Goal: Task Accomplishment & Management: Use online tool/utility

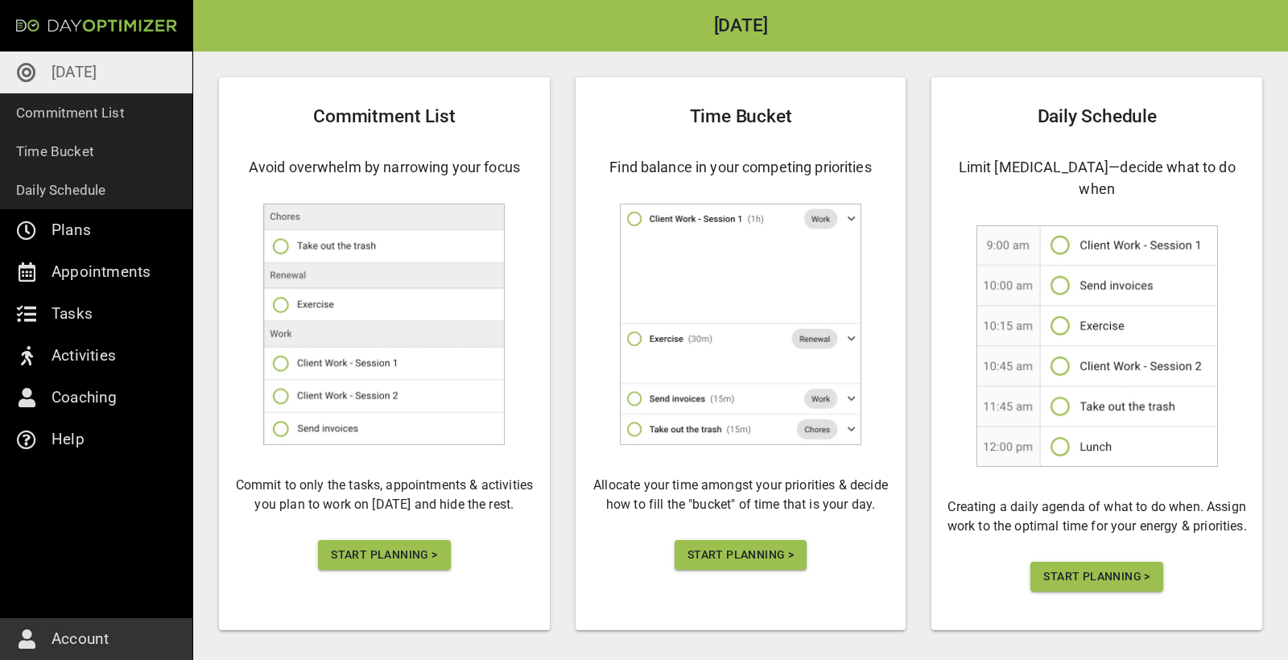
scroll to position [78, 0]
click at [419, 555] on span "Start Planning >" at bounding box center [384, 556] width 106 height 20
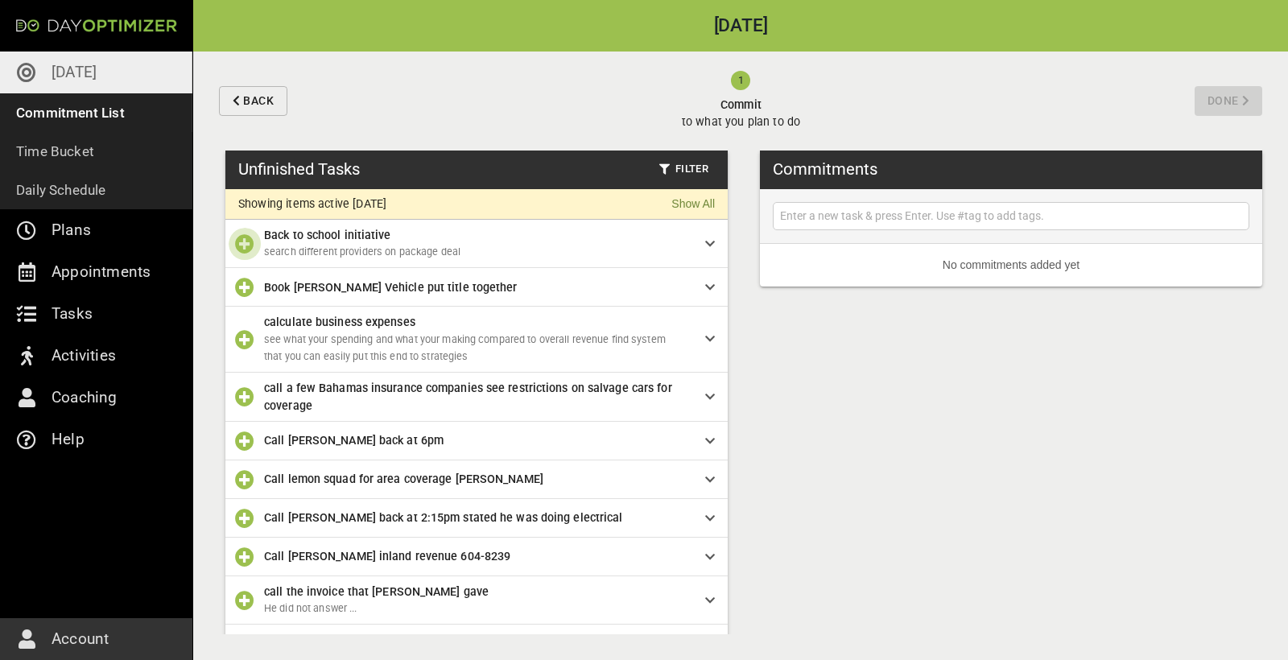
click at [245, 243] on icon "button" at bounding box center [244, 243] width 19 height 19
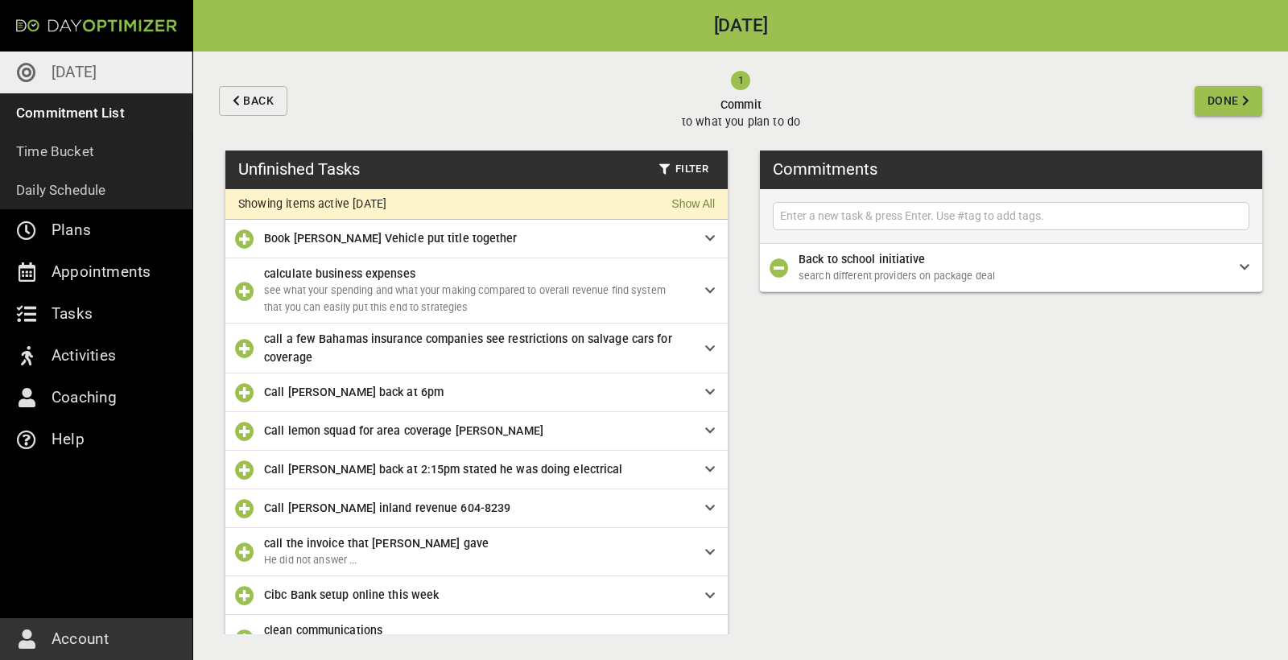
click at [240, 241] on icon "button" at bounding box center [244, 238] width 19 height 19
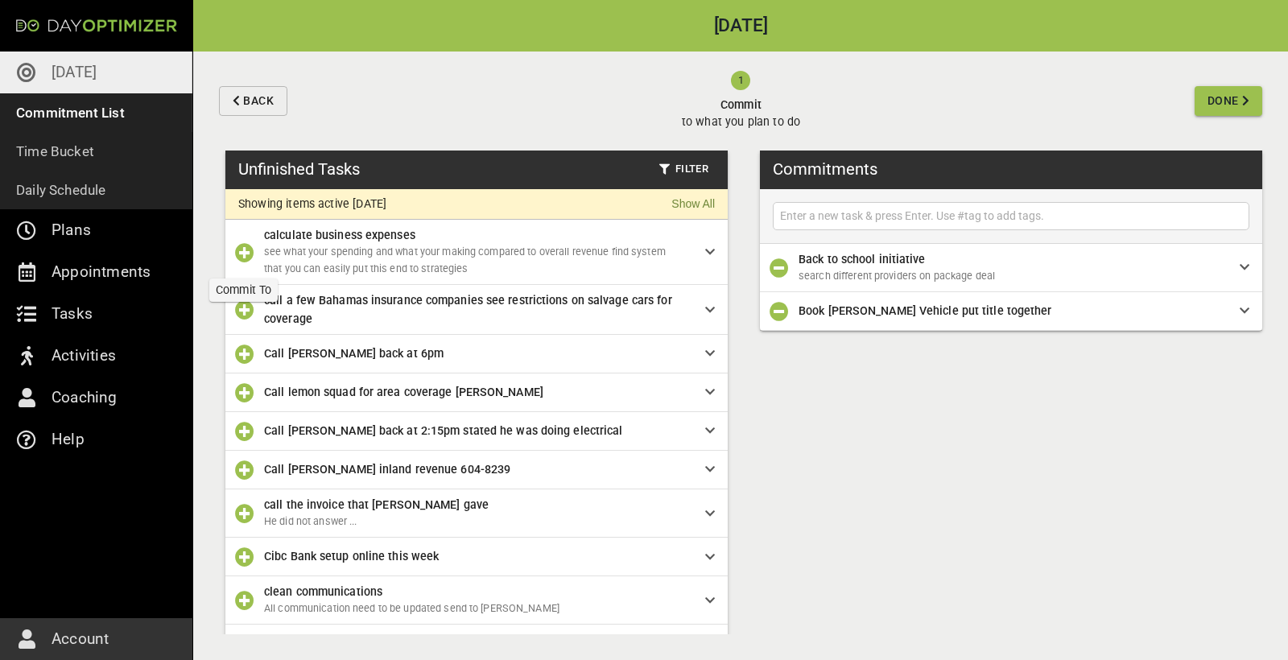
click at [252, 250] on icon "button" at bounding box center [244, 252] width 19 height 19
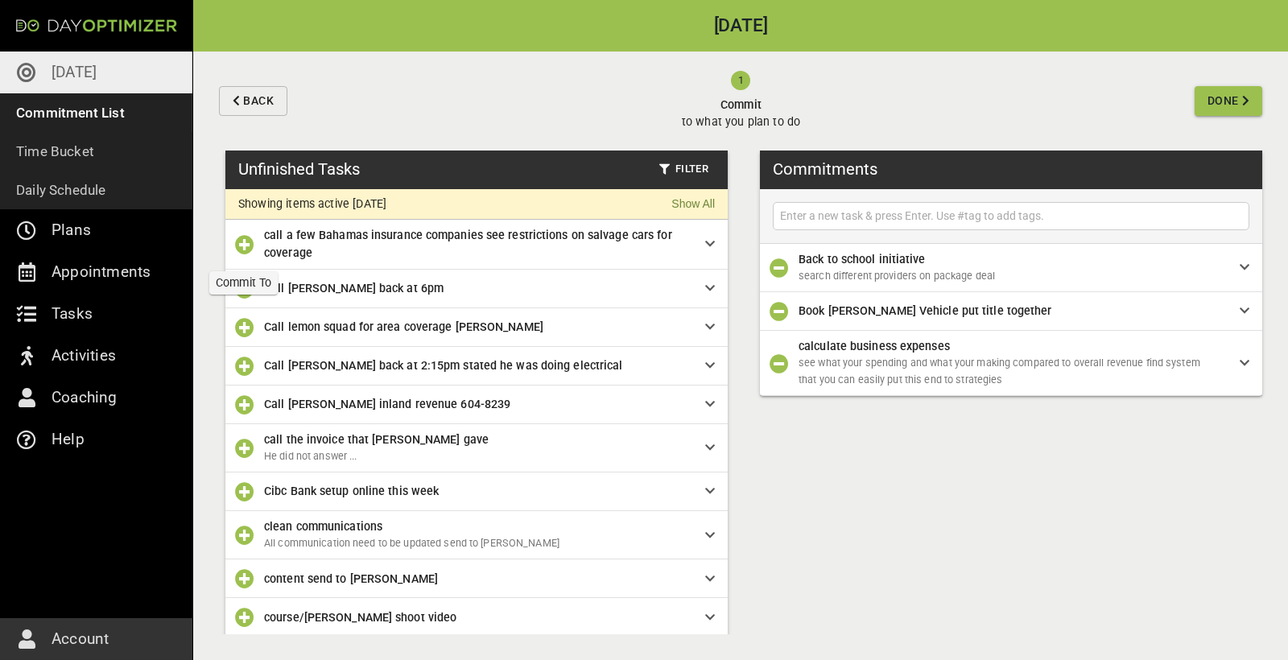
click at [250, 241] on icon "button" at bounding box center [244, 244] width 19 height 19
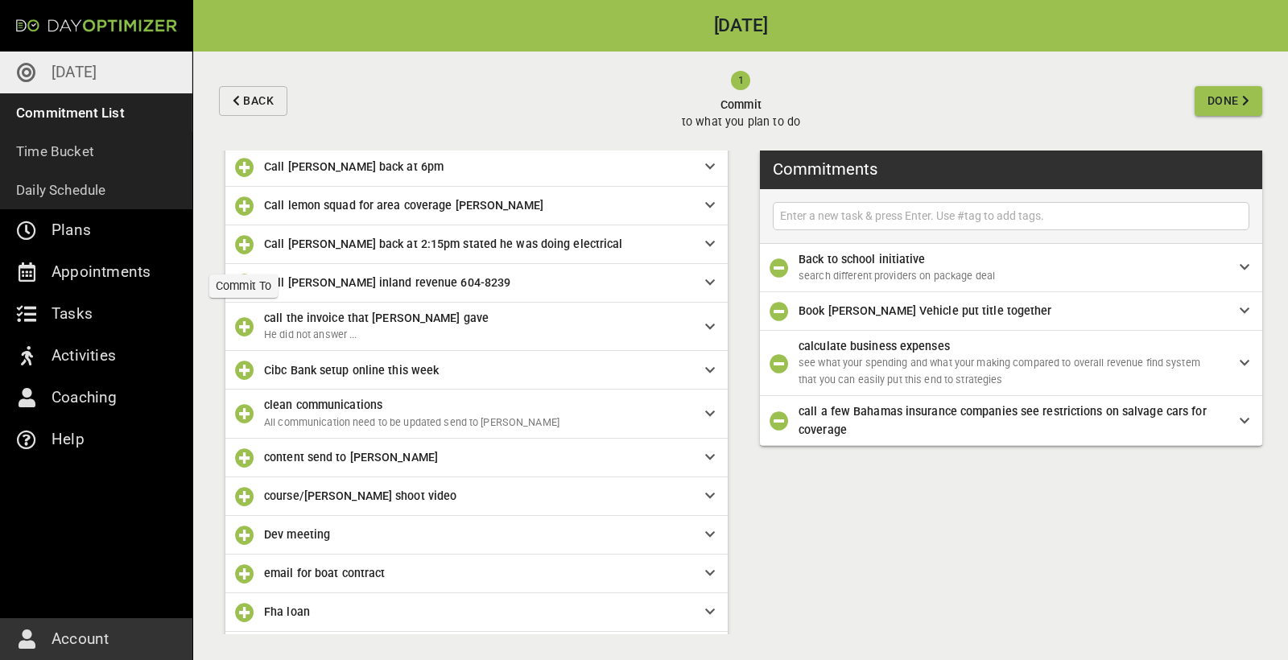
scroll to position [73, 0]
click at [894, 217] on input "text" at bounding box center [1011, 216] width 468 height 20
type input "[PERSON_NAME] call"
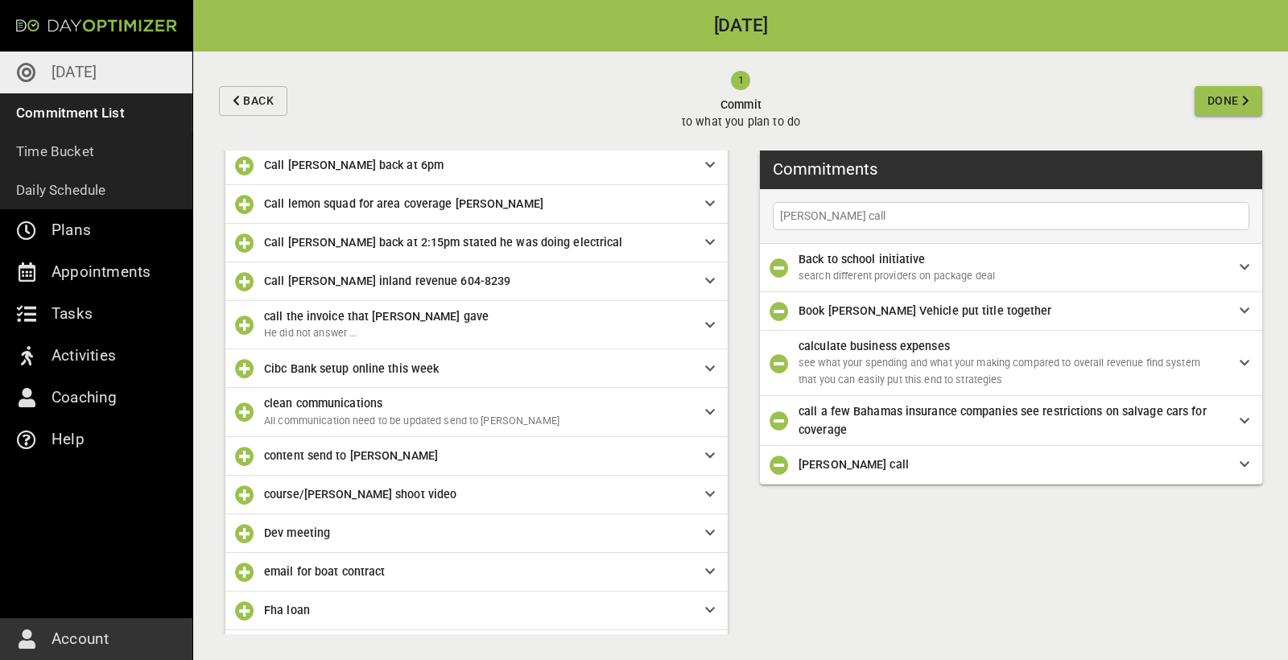
click at [843, 218] on input "[PERSON_NAME] call" at bounding box center [1011, 216] width 468 height 20
type input "[PERSON_NAME] call"
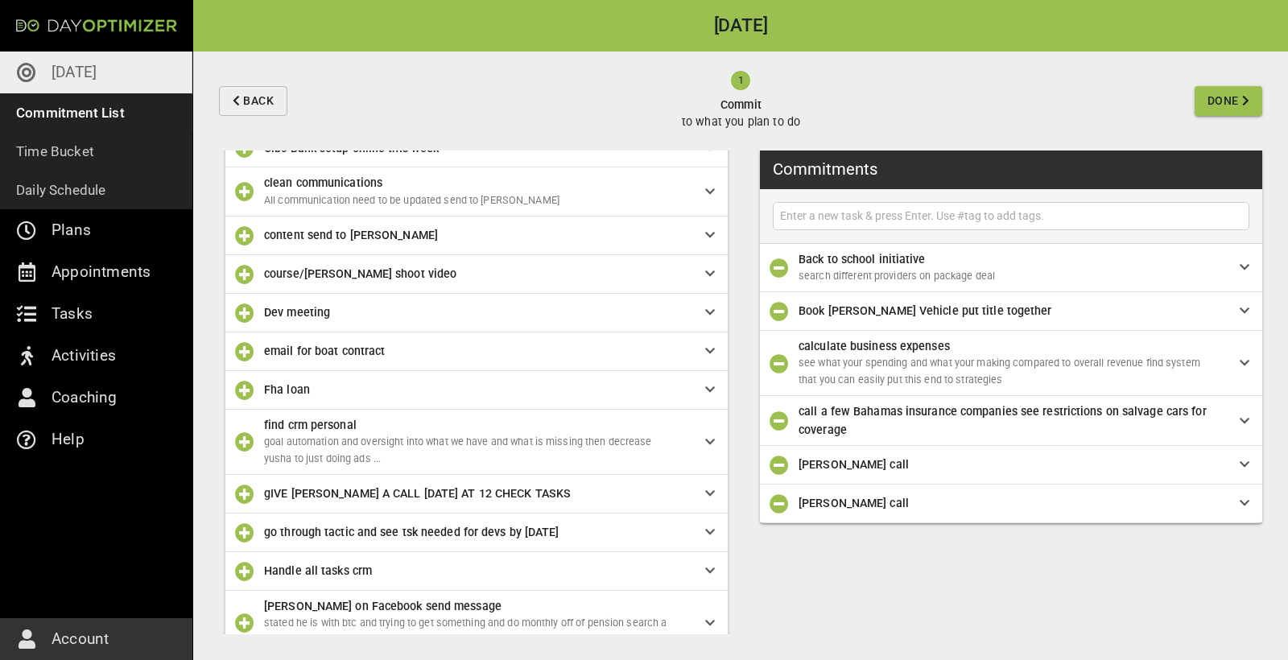
scroll to position [299, 0]
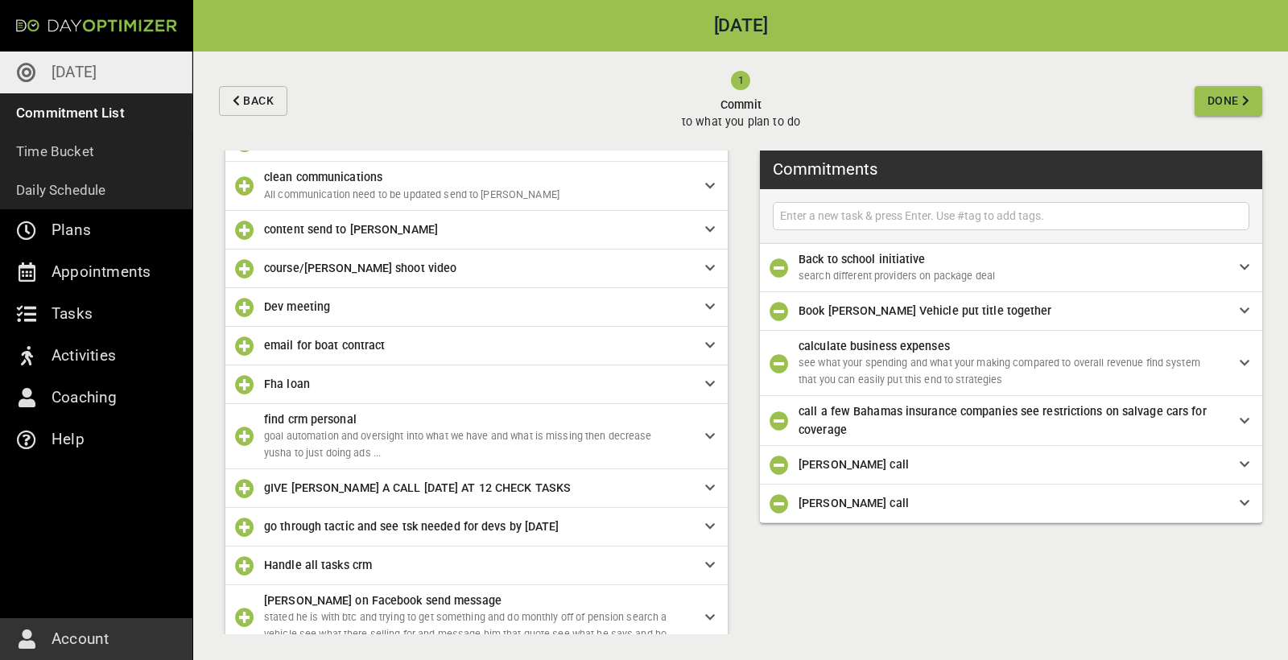
click at [246, 430] on icon "button" at bounding box center [244, 436] width 19 height 19
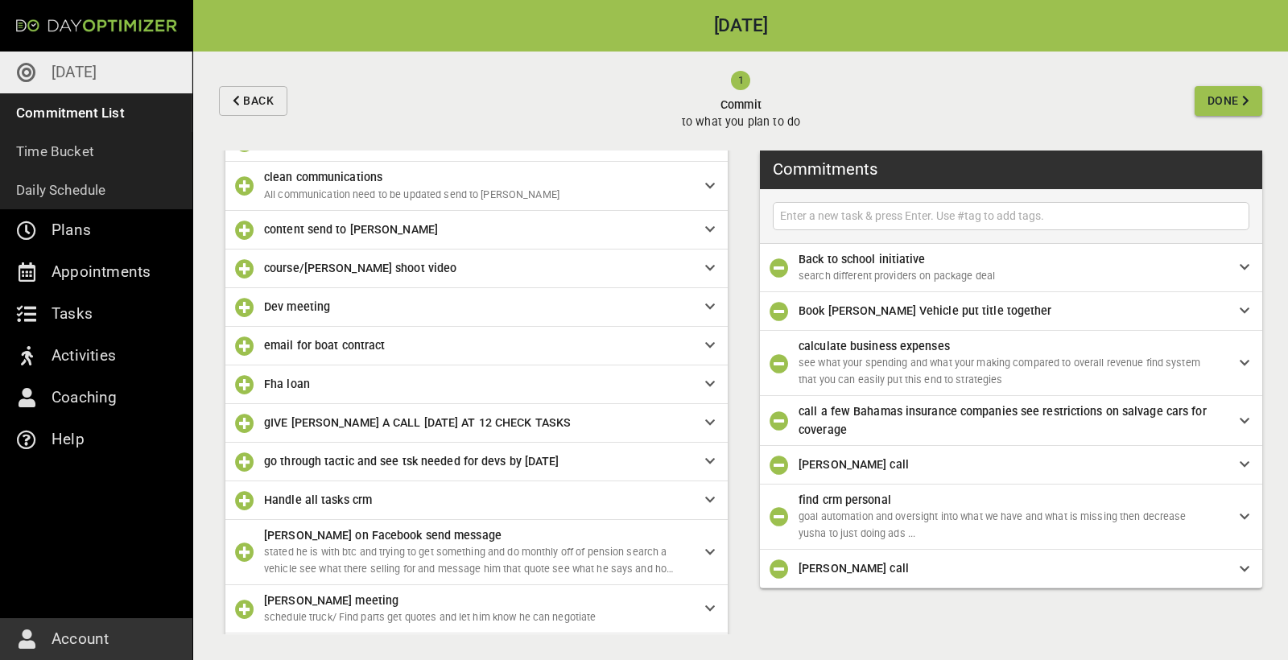
click at [958, 500] on span "find crm personal" at bounding box center [1006, 500] width 415 height 18
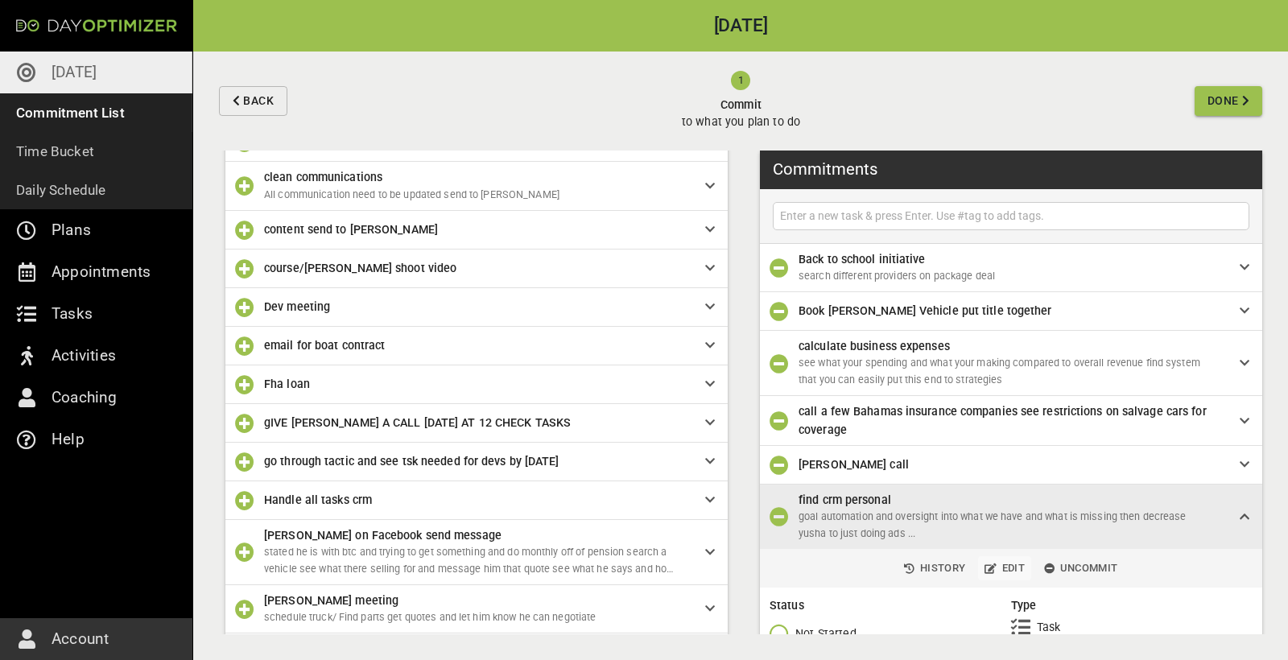
click at [1014, 559] on span "Edit" at bounding box center [1004, 568] width 40 height 19
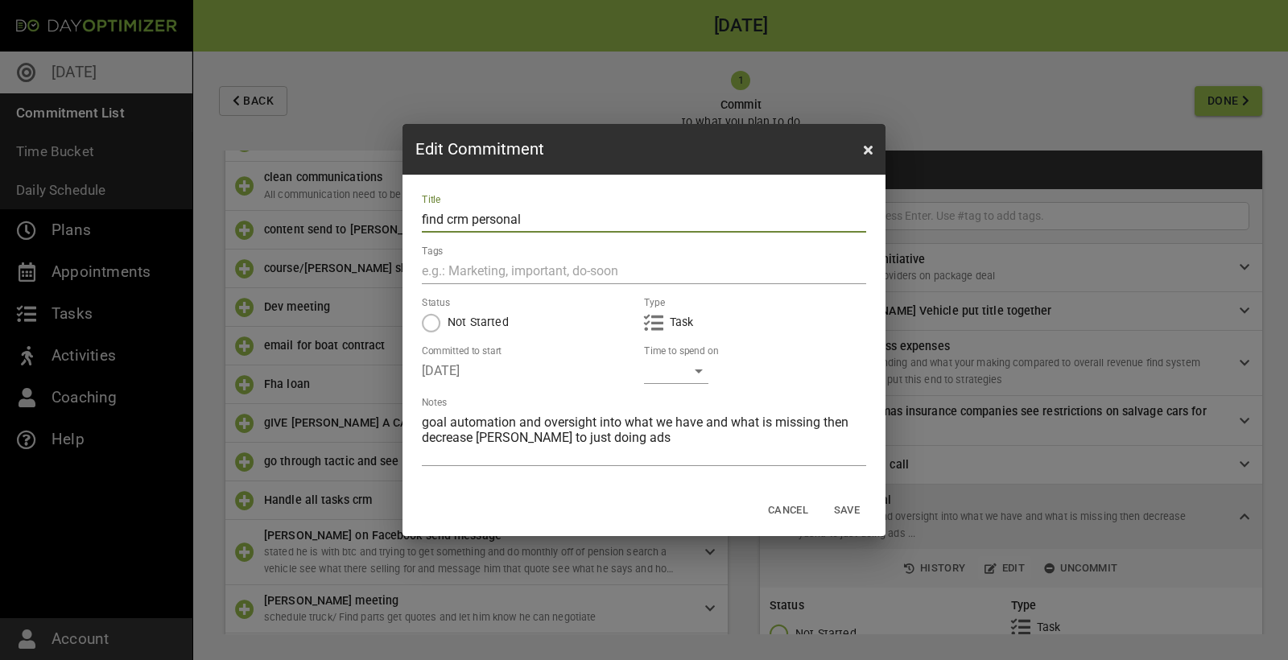
drag, startPoint x: 548, startPoint y: 225, endPoint x: 473, endPoint y: 222, distance: 74.9
click at [473, 222] on input "find crm personal" at bounding box center [644, 220] width 444 height 26
type input "find crm Automation Expert"
click at [842, 510] on span "Save" at bounding box center [847, 510] width 39 height 19
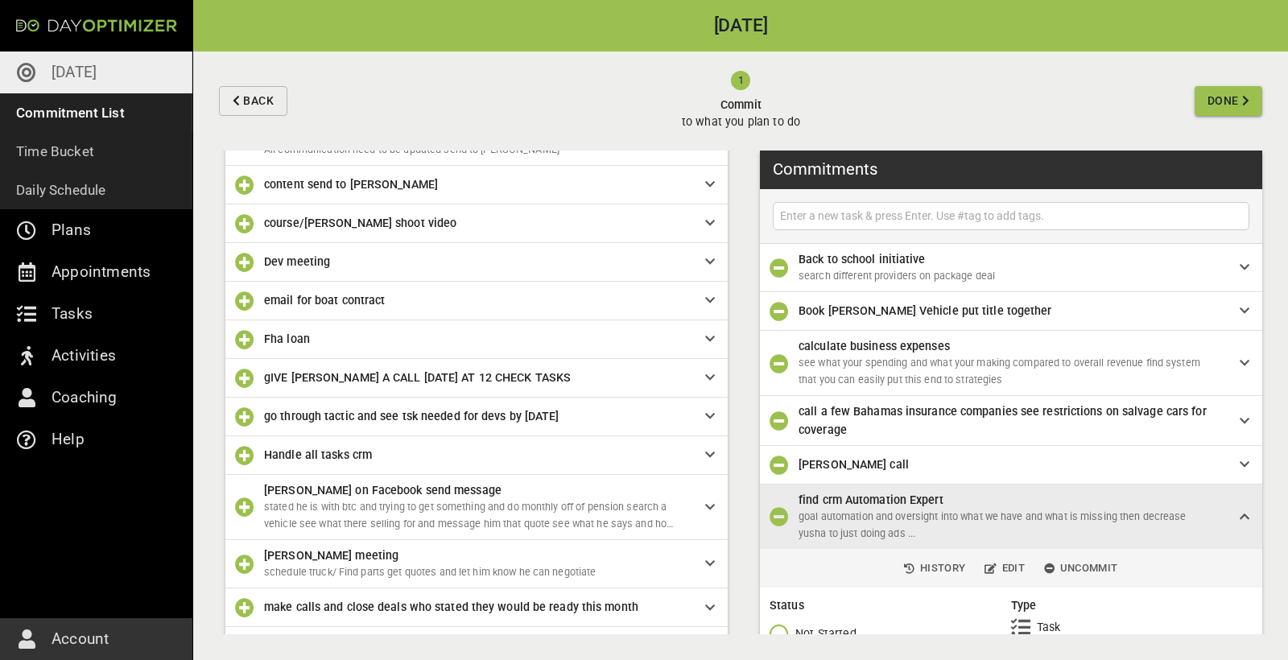
scroll to position [369, 0]
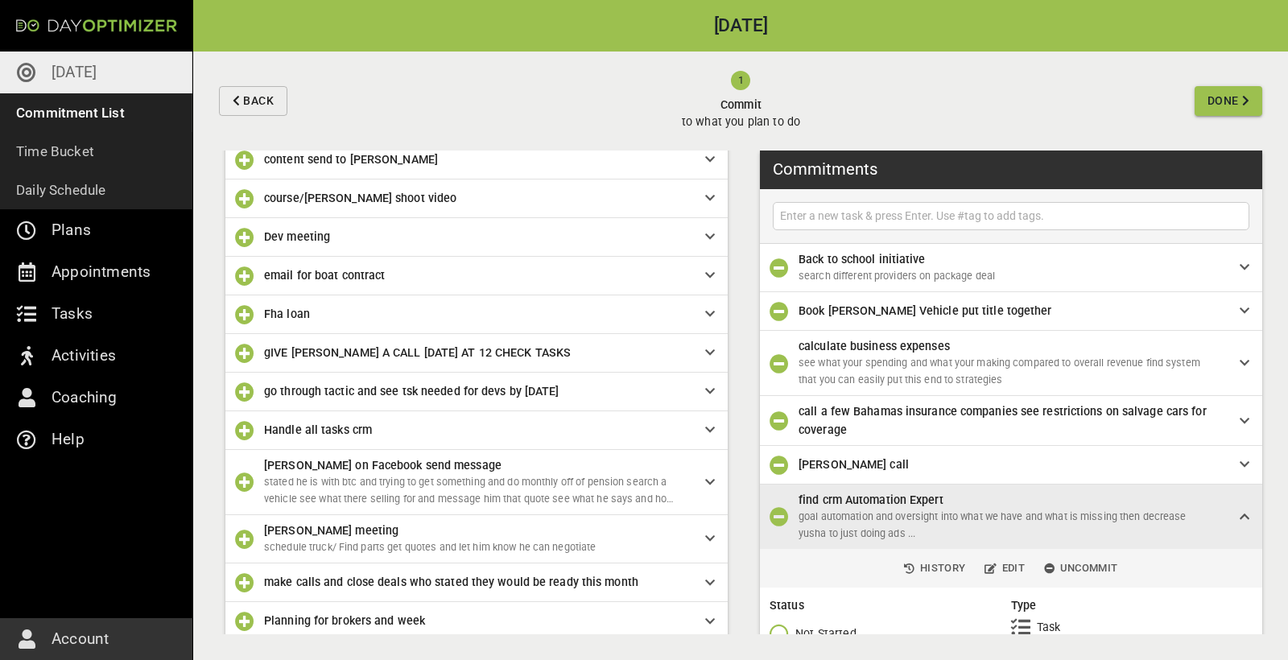
click at [246, 485] on icon "button" at bounding box center [244, 482] width 19 height 19
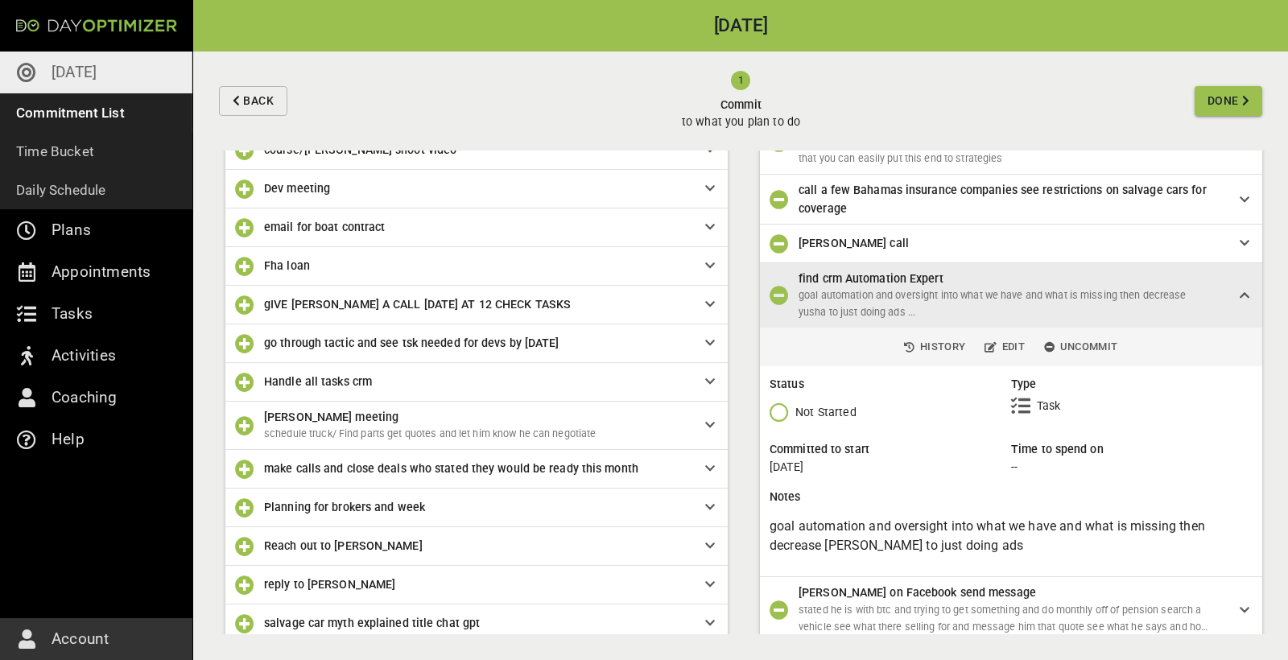
scroll to position [438, 0]
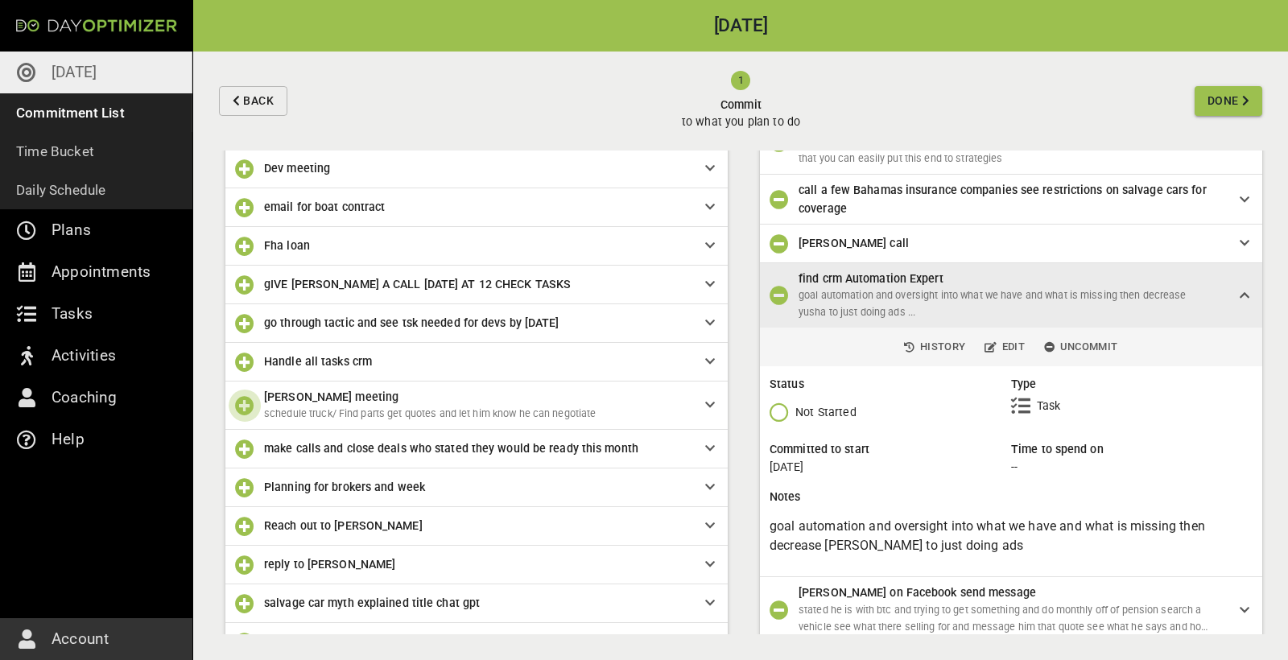
click at [247, 405] on icon "button" at bounding box center [244, 405] width 19 height 19
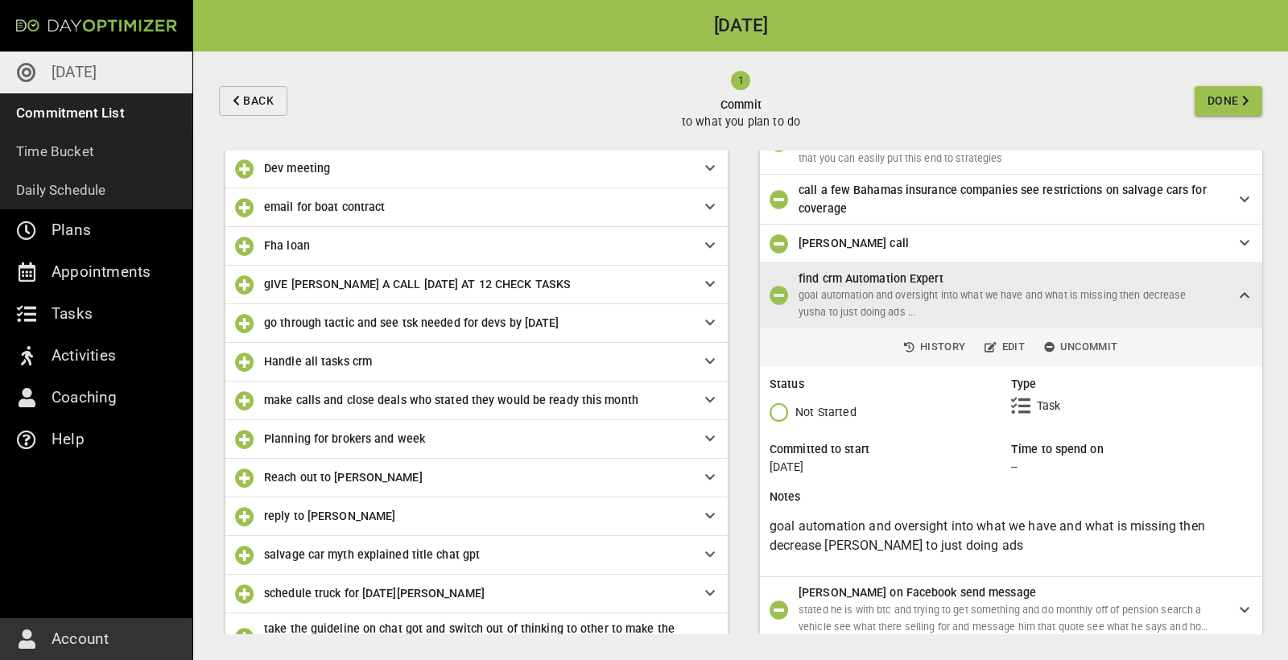
scroll to position [269, 0]
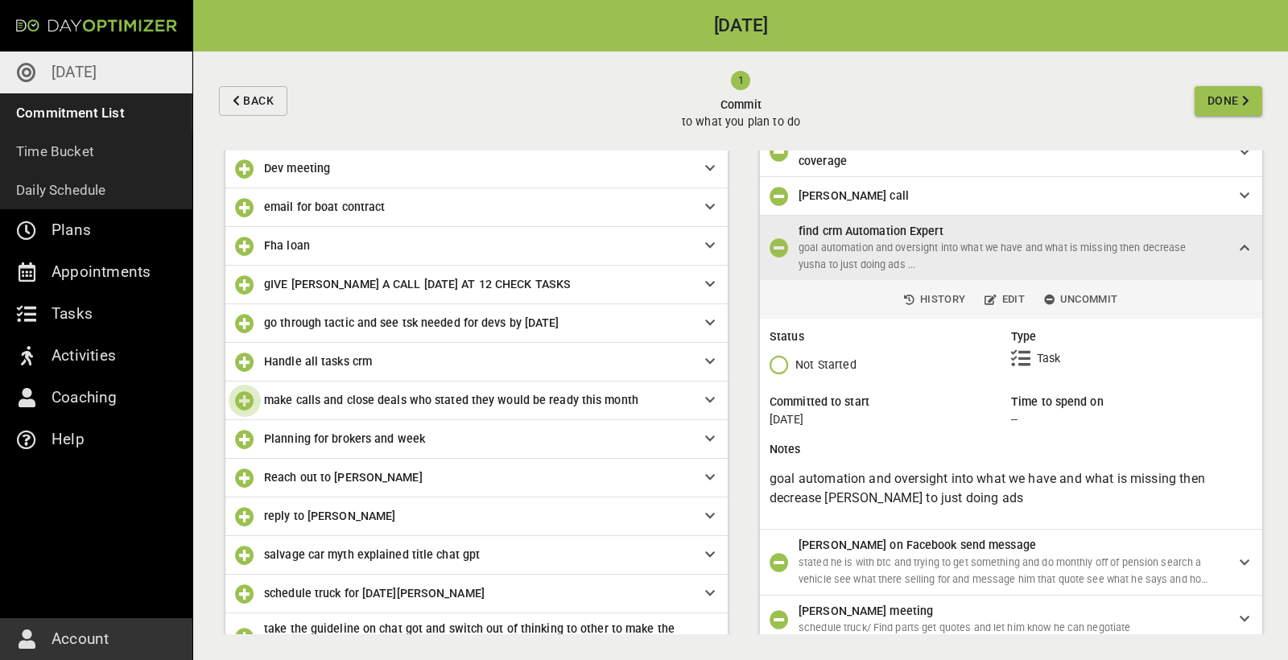
click at [243, 392] on icon "button" at bounding box center [244, 400] width 19 height 19
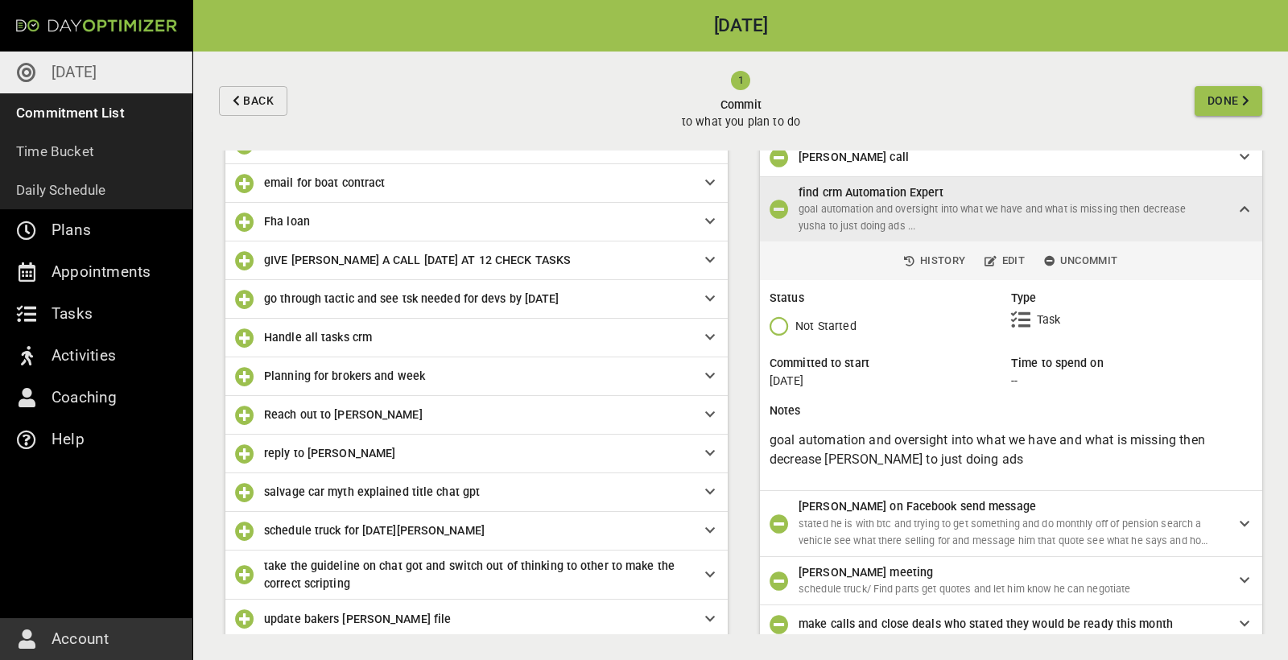
scroll to position [481, 0]
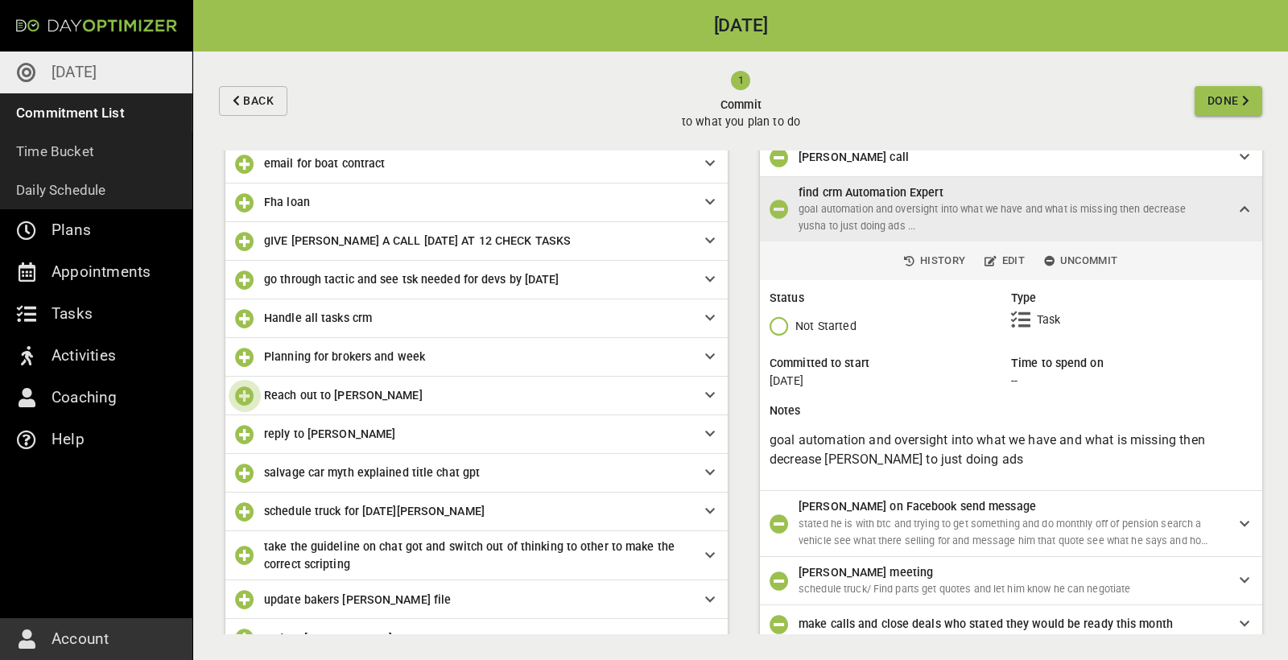
click at [249, 392] on icon "button" at bounding box center [244, 395] width 19 height 19
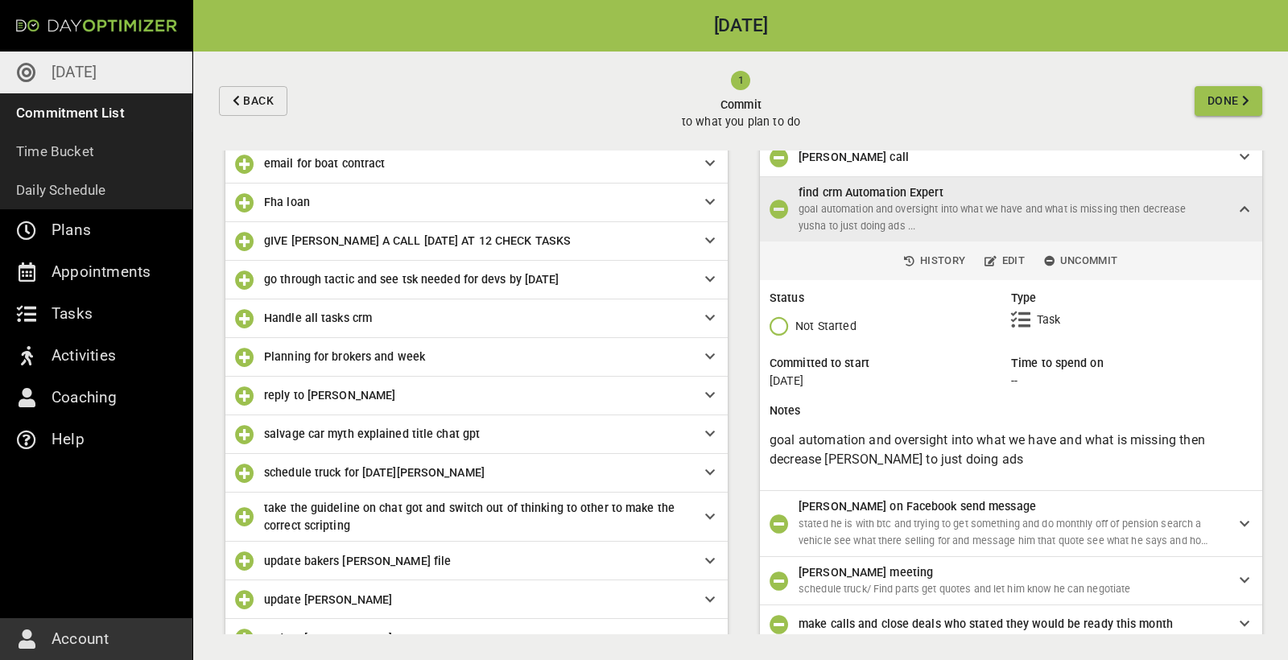
scroll to position [385, 0]
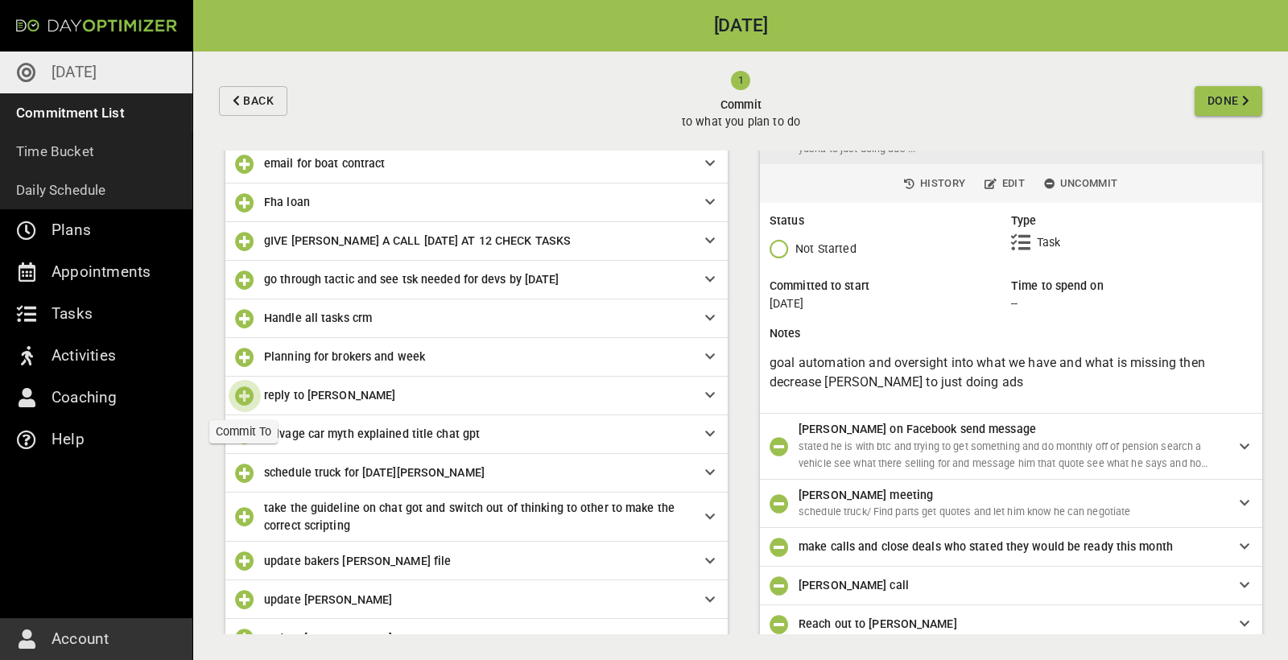
click at [241, 391] on icon "button" at bounding box center [244, 395] width 19 height 19
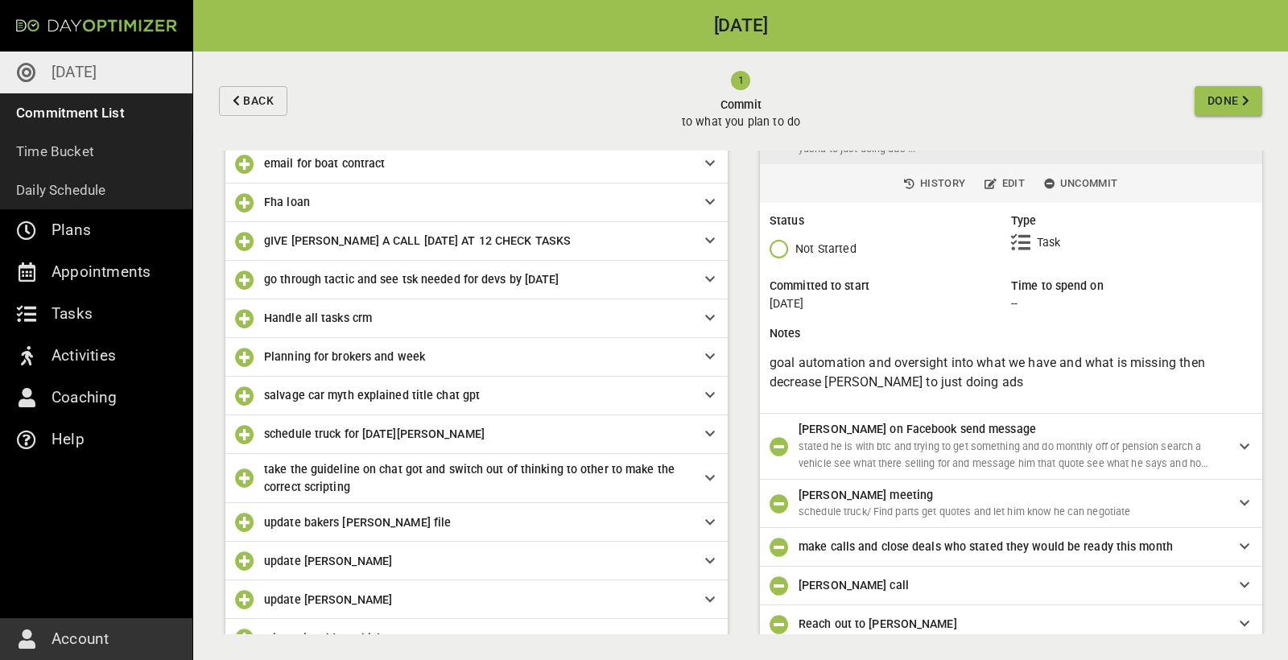
scroll to position [423, 0]
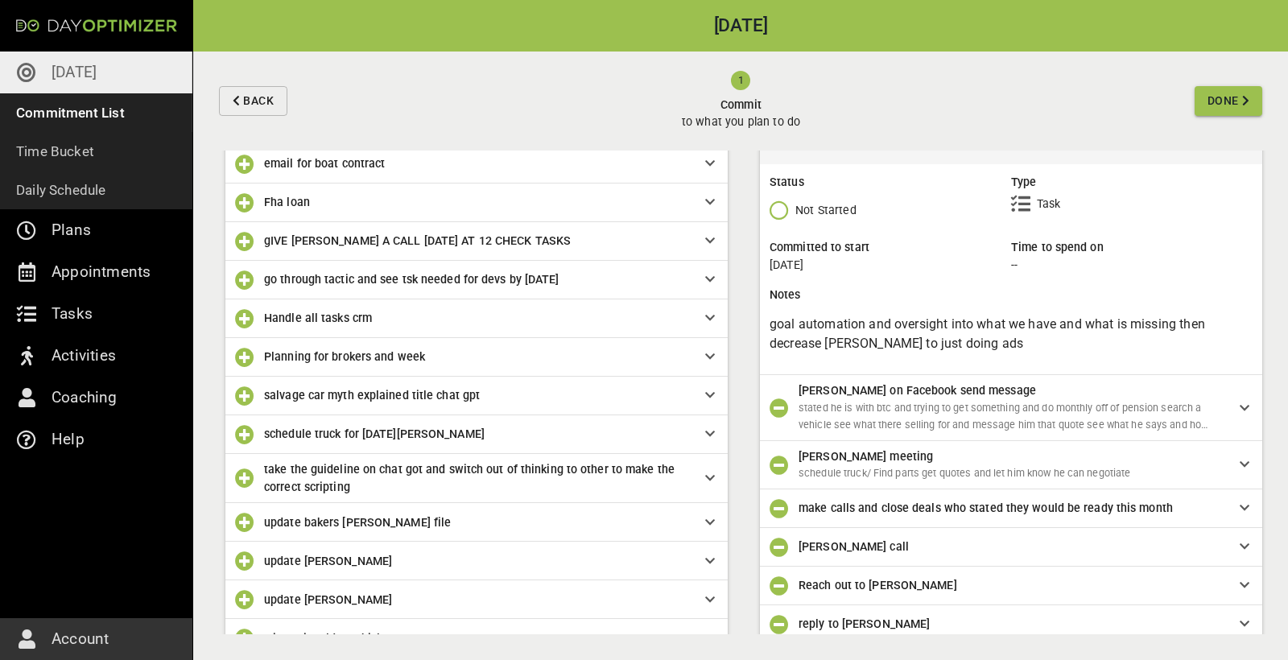
click at [239, 434] on icon "button" at bounding box center [244, 434] width 19 height 19
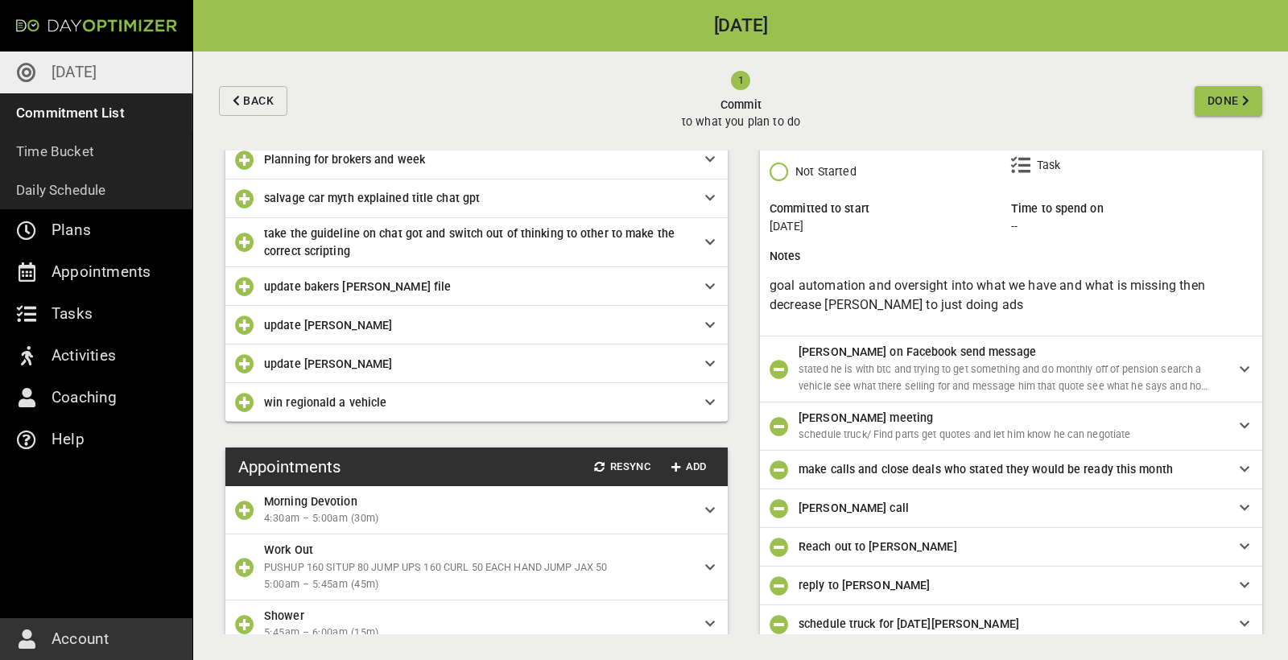
scroll to position [730, 0]
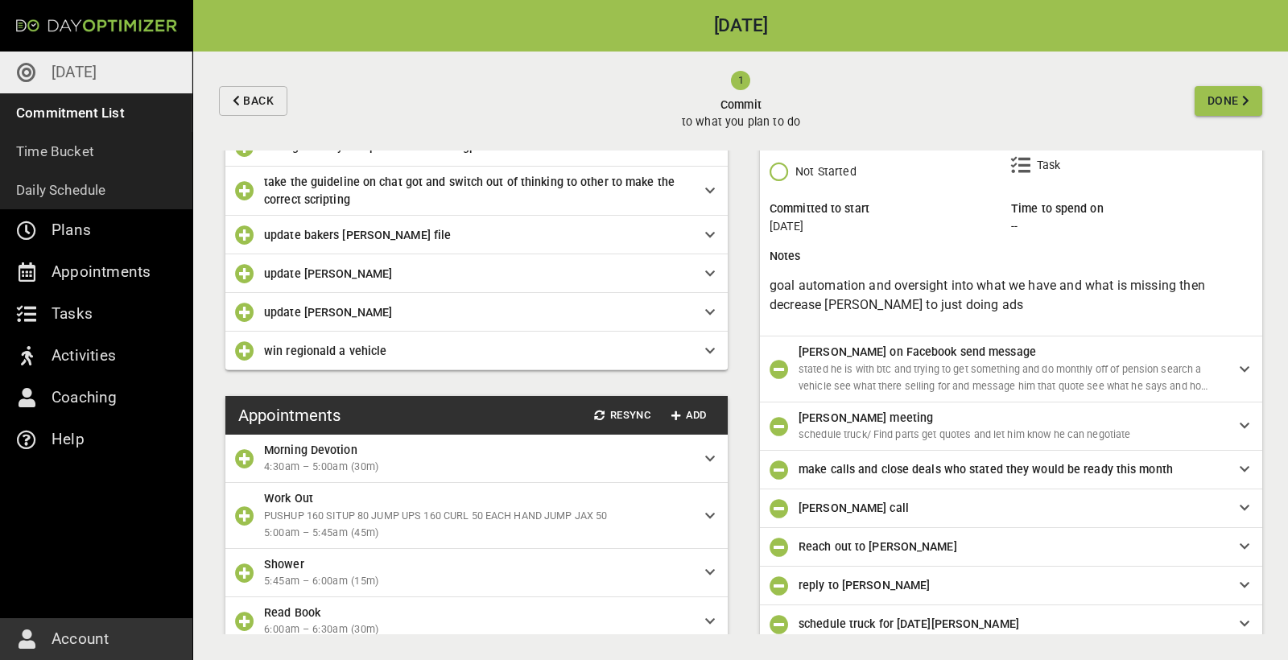
click at [247, 314] on icon "button" at bounding box center [244, 312] width 19 height 19
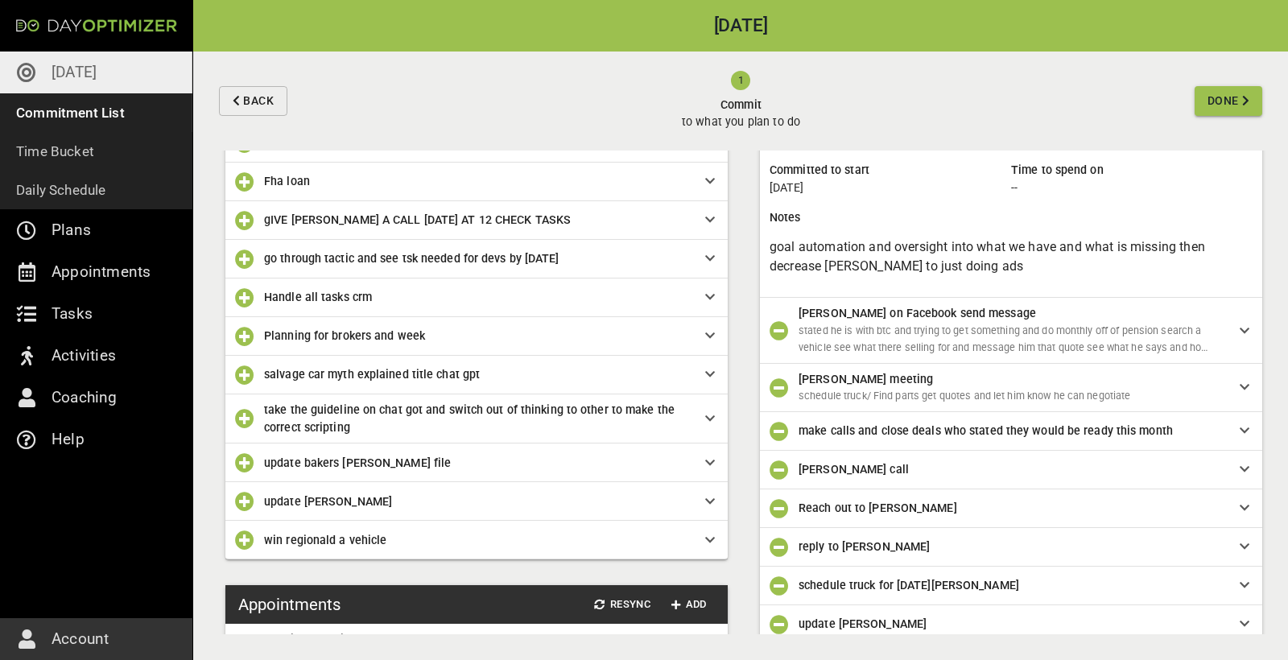
scroll to position [536, 0]
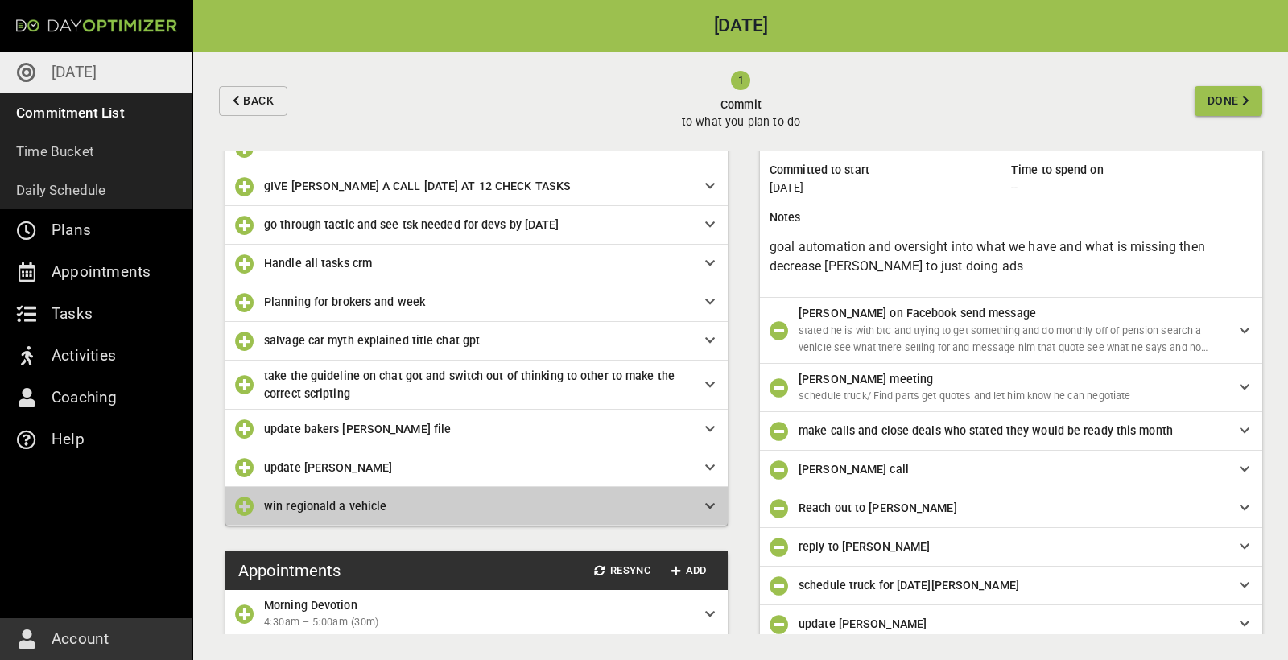
click at [355, 510] on span "win regionald a vehicle" at bounding box center [471, 506] width 415 height 18
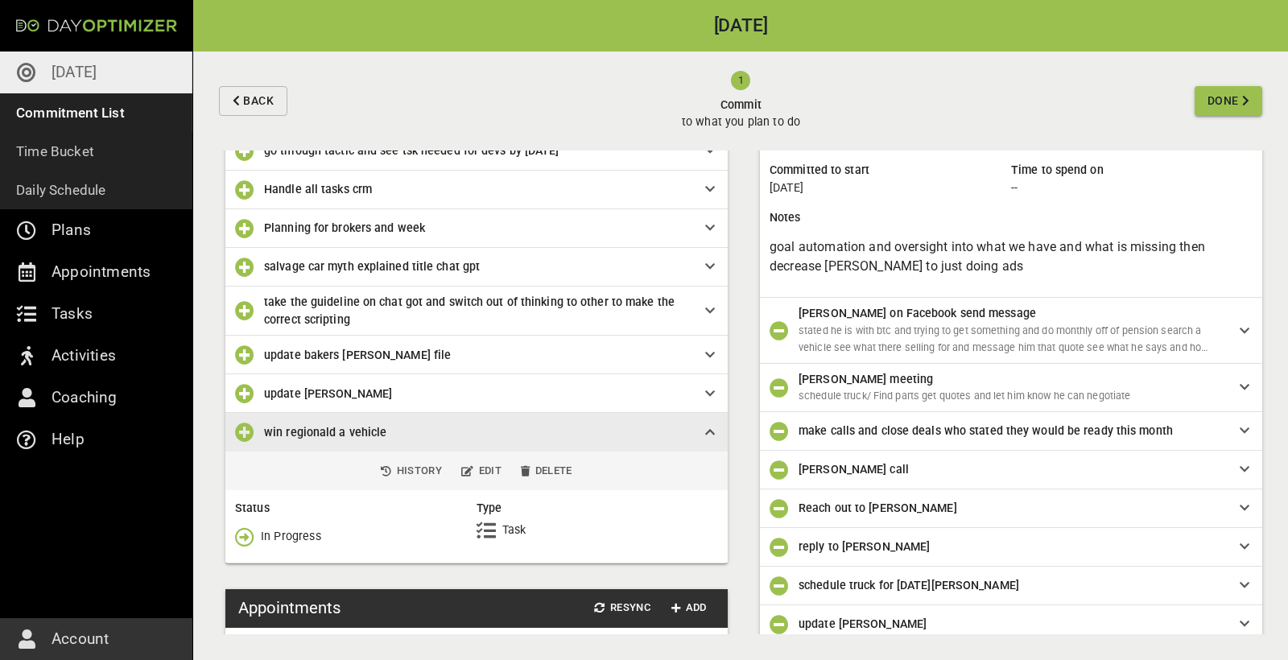
scroll to position [625, 0]
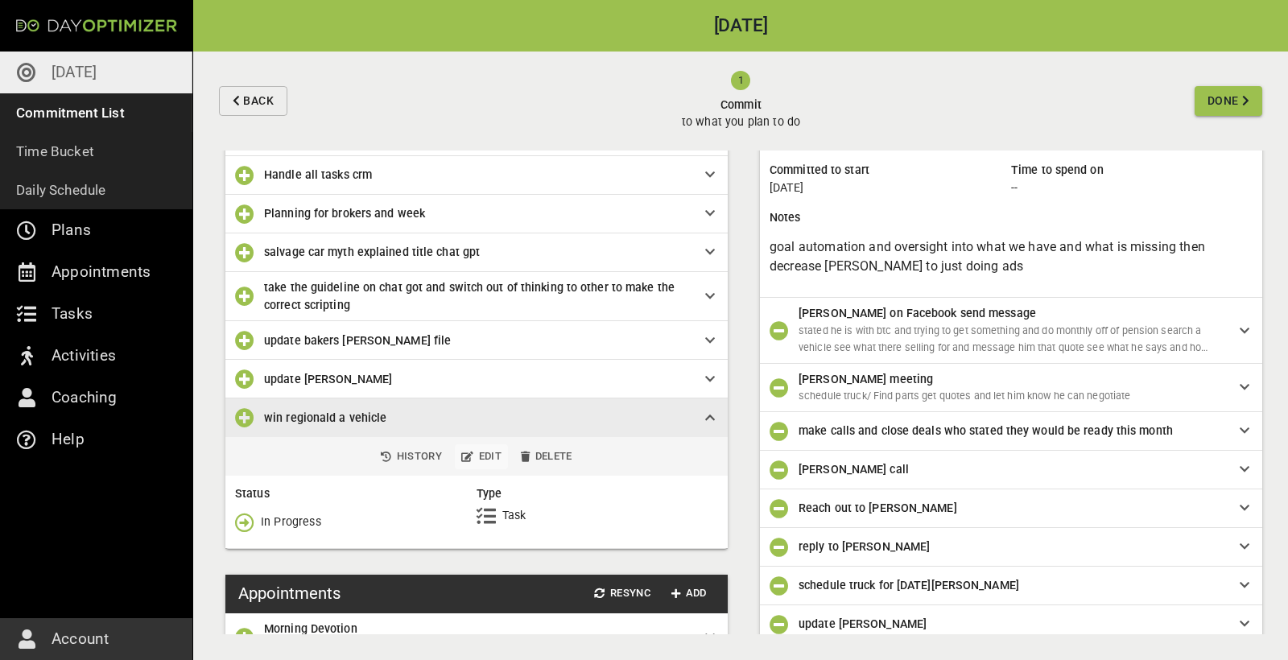
click at [491, 454] on span "Edit" at bounding box center [481, 457] width 40 height 19
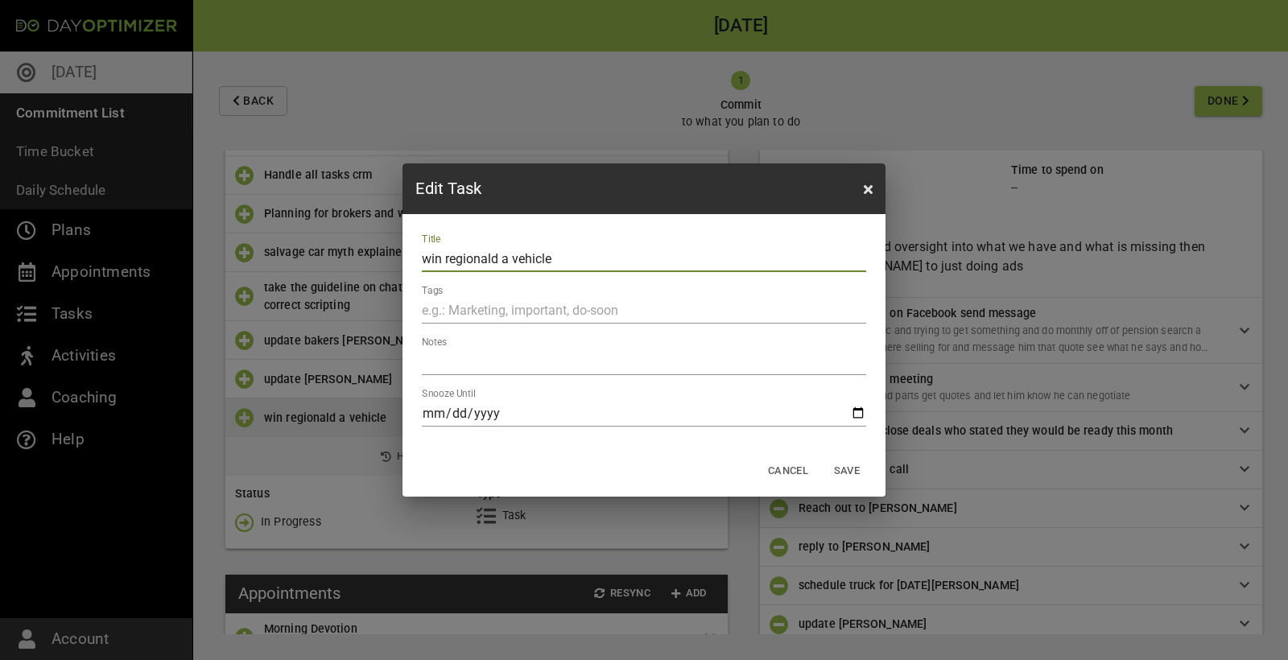
drag, startPoint x: 444, startPoint y: 262, endPoint x: 414, endPoint y: 257, distance: 30.3
click at [414, 257] on div "Title win regionald a vehicle Tags Notes Snooze Until" at bounding box center [643, 330] width 483 height 232
drag, startPoint x: 574, startPoint y: 261, endPoint x: 593, endPoint y: 246, distance: 24.1
click at [591, 246] on input "invoice regionald a vehicle" at bounding box center [644, 259] width 444 height 26
click at [527, 263] on input "invoice regionald a vehicle" at bounding box center [644, 259] width 444 height 26
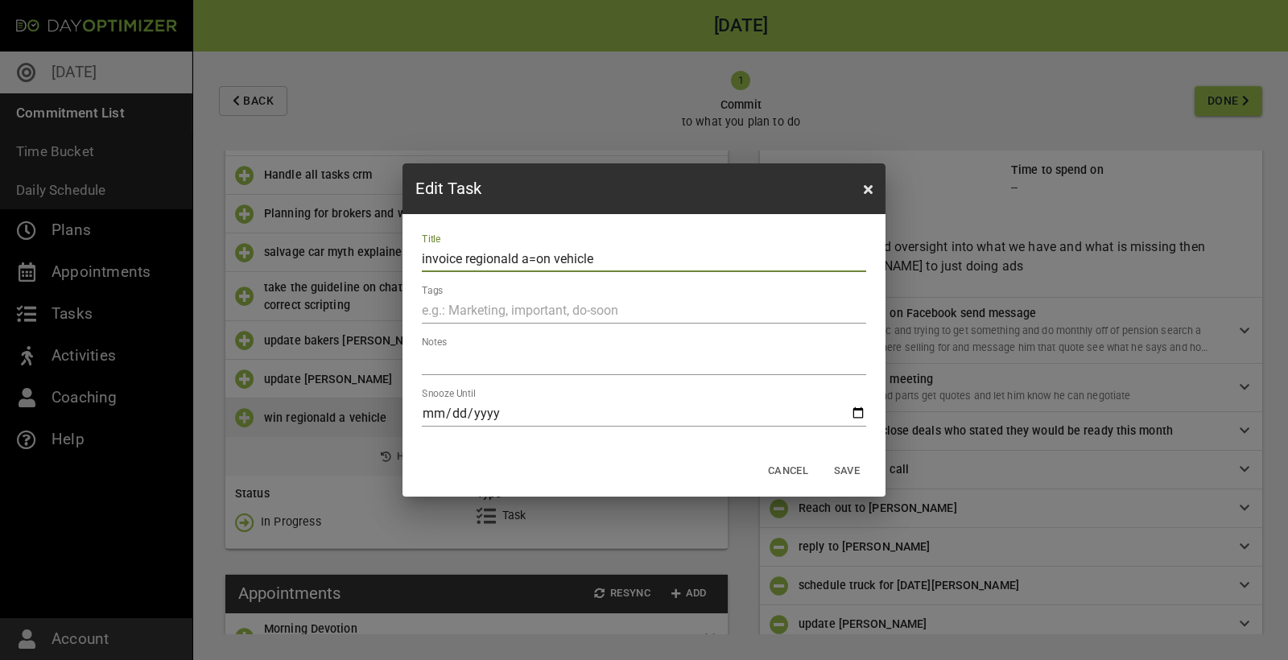
click at [535, 264] on input "invoice regionald a=on vehicle" at bounding box center [644, 259] width 444 height 26
type input "invoice regionald on vehicle"
click at [859, 472] on span "Save" at bounding box center [847, 471] width 39 height 19
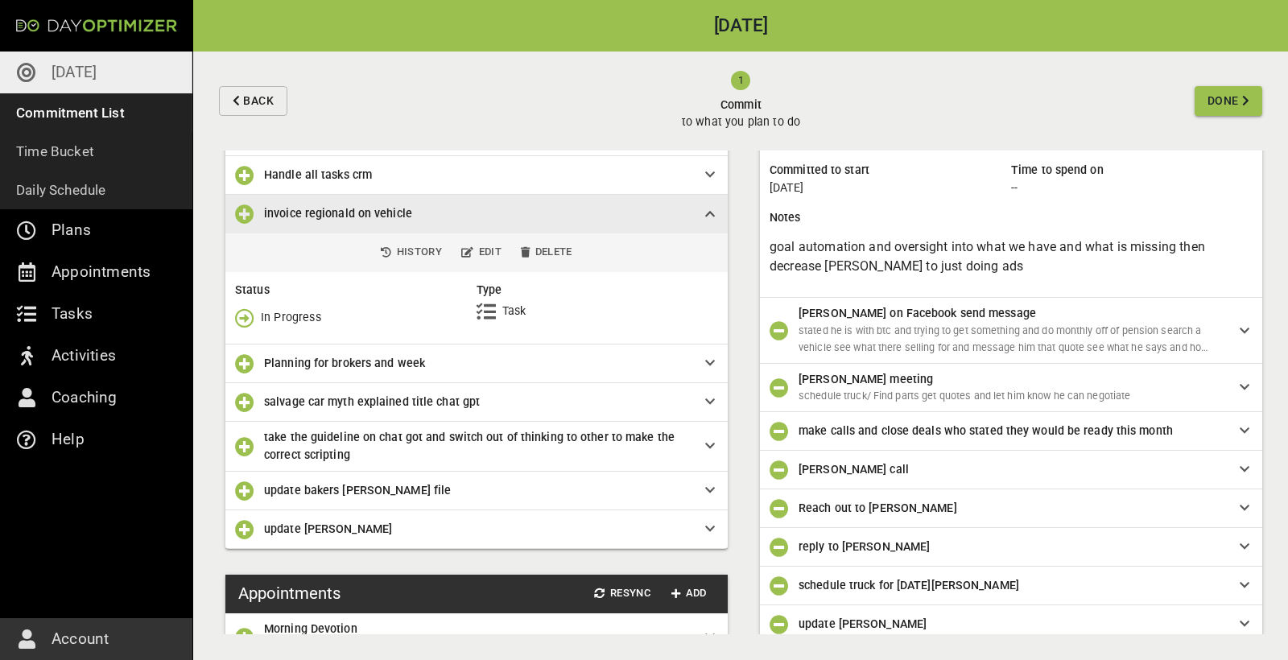
click at [245, 213] on icon "button" at bounding box center [244, 213] width 19 height 19
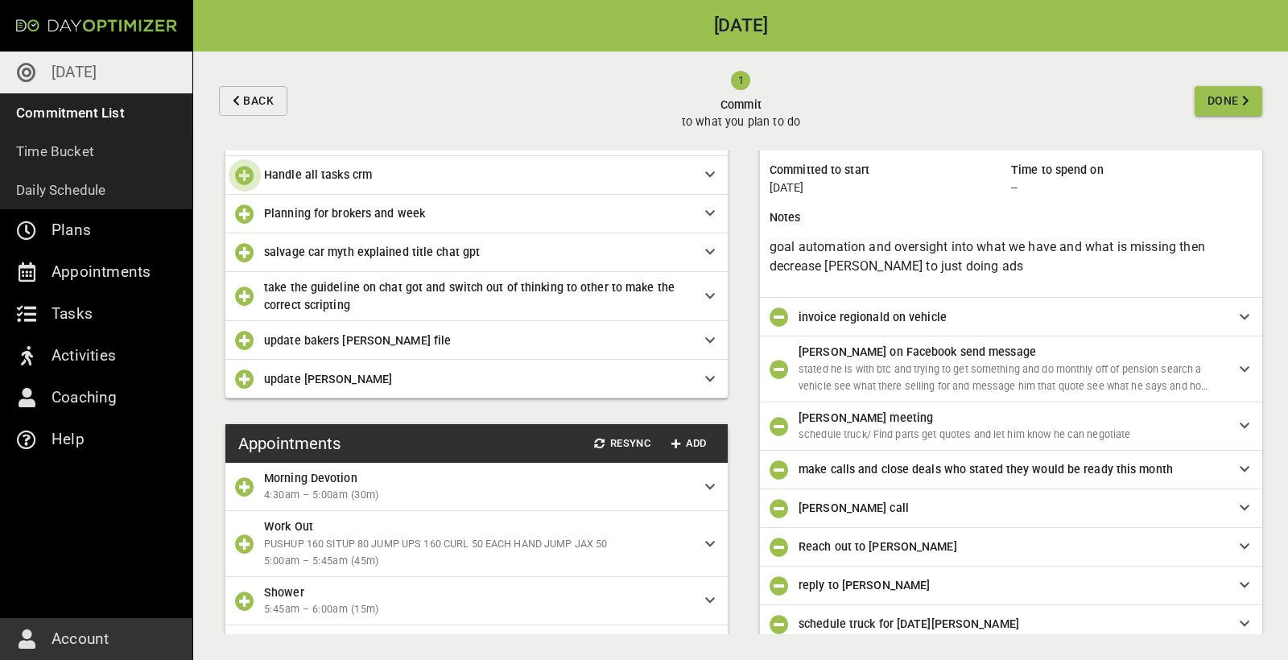
click at [241, 176] on icon "button" at bounding box center [244, 175] width 19 height 19
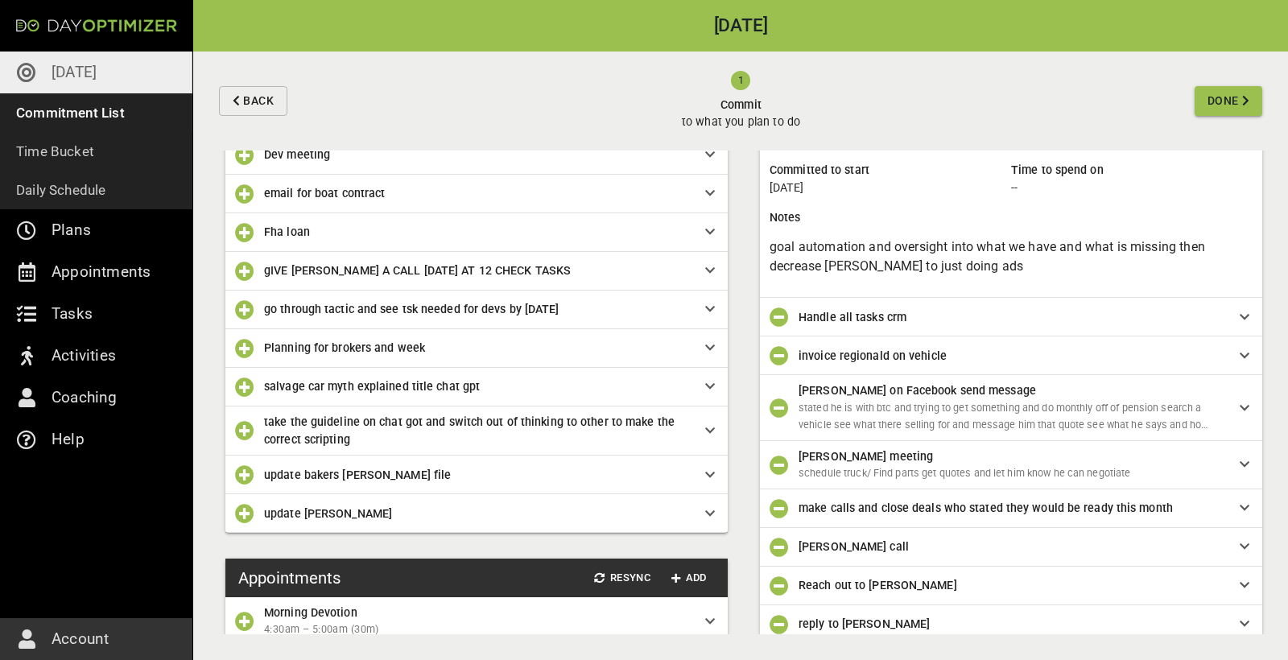
scroll to position [451, 0]
click at [244, 270] on icon "button" at bounding box center [244, 271] width 19 height 19
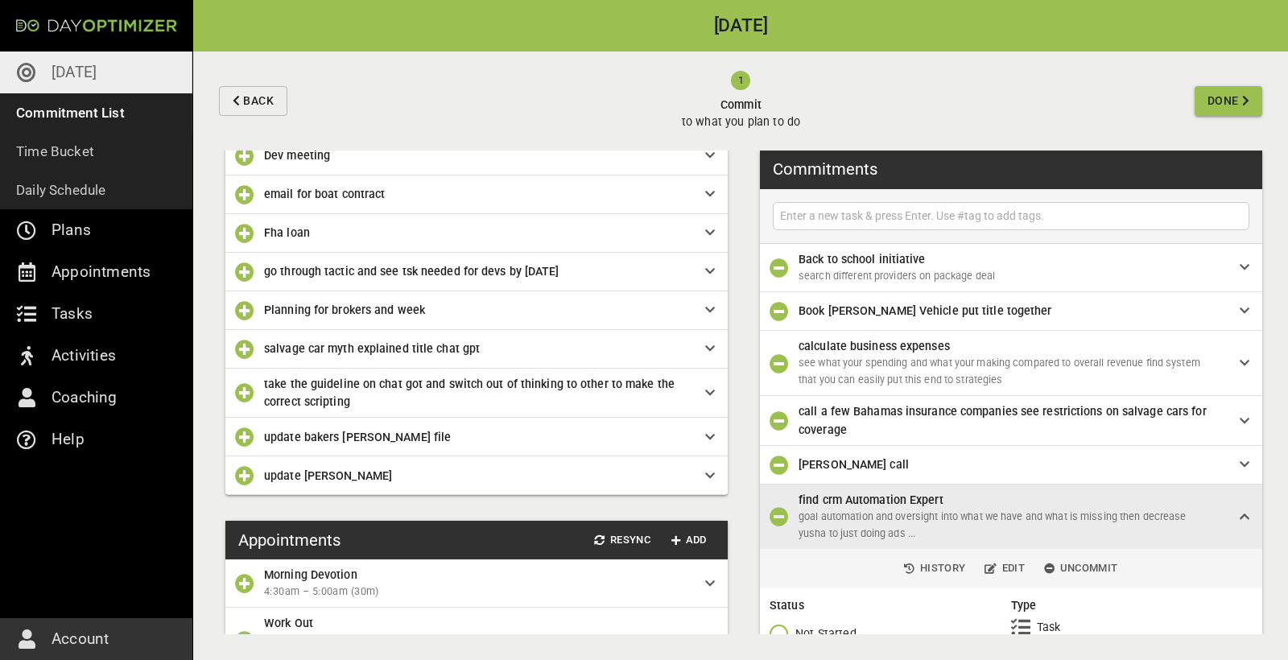
scroll to position [0, 0]
click at [870, 218] on input "text" at bounding box center [1011, 216] width 468 height 20
type input "dad Insurance estimate"
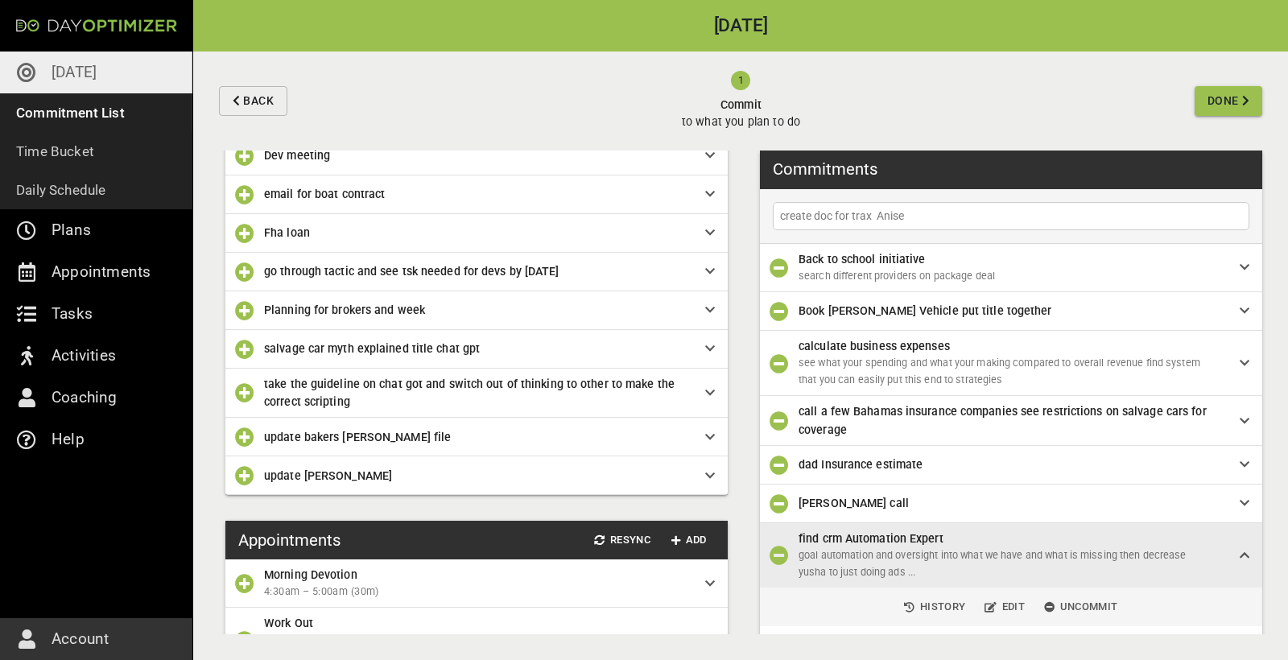
type input "create doc for trax Anise"
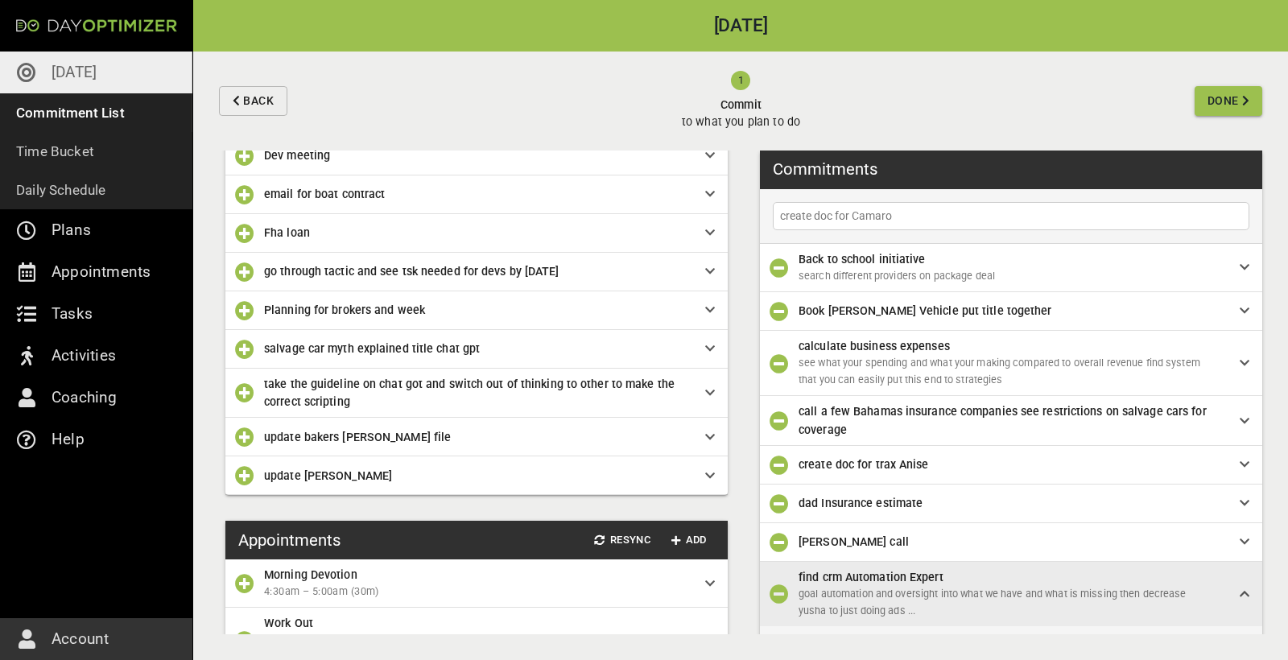
type input "create doc for Camaro"
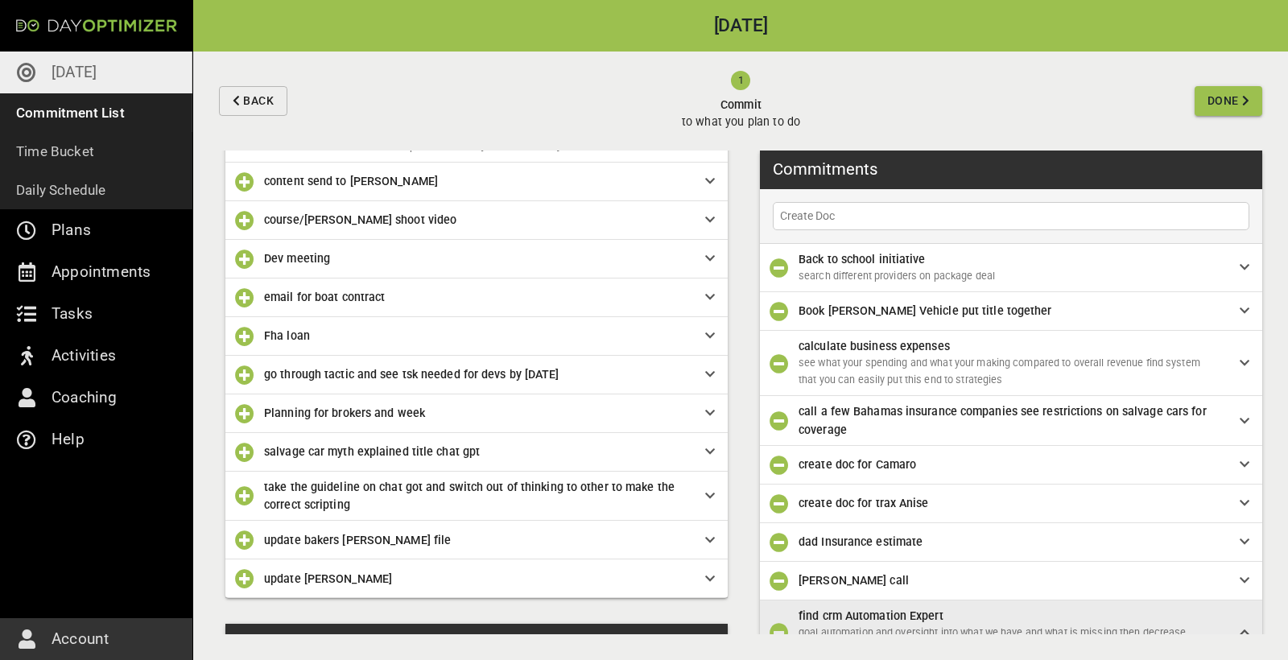
scroll to position [349, 0]
type input "Create Doc"
click at [250, 374] on icon "button" at bounding box center [244, 374] width 19 height 19
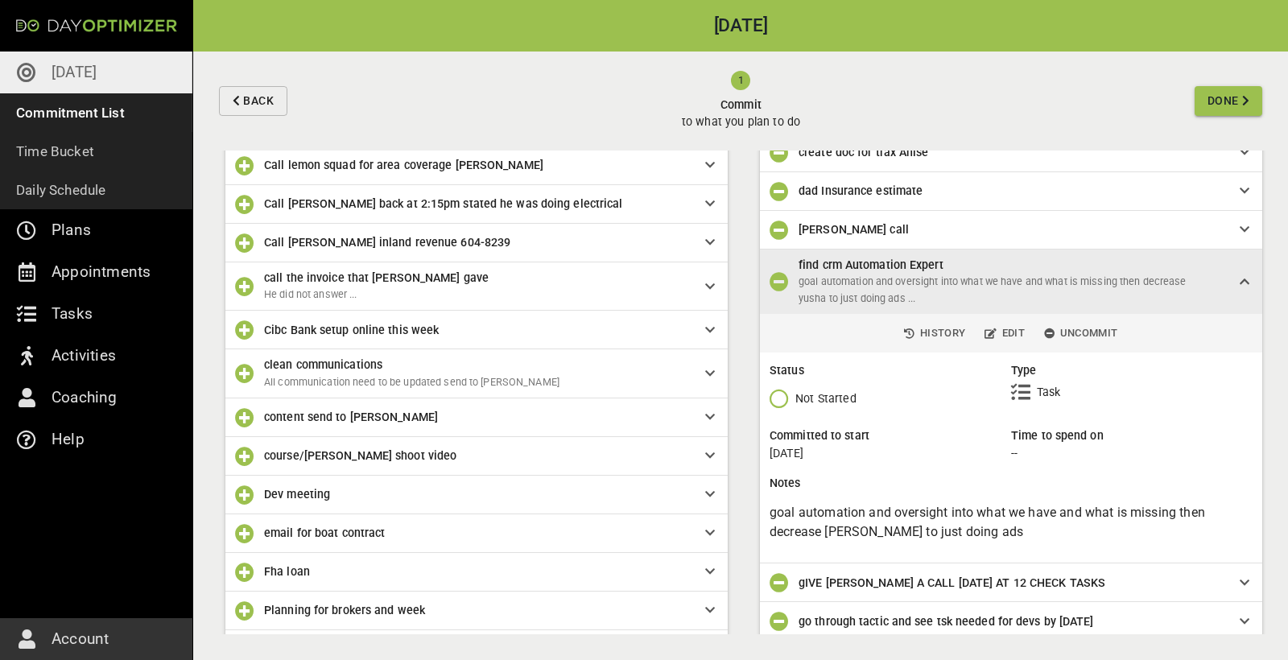
scroll to position [108, 0]
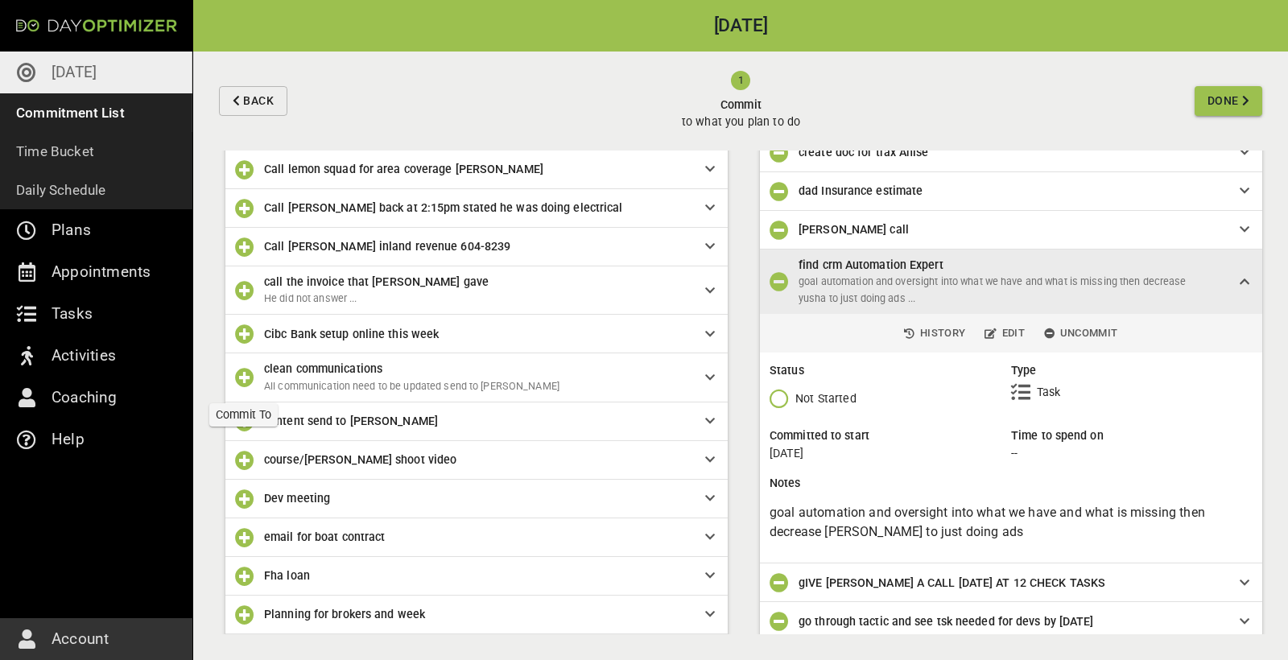
click at [242, 373] on icon "button" at bounding box center [244, 377] width 19 height 19
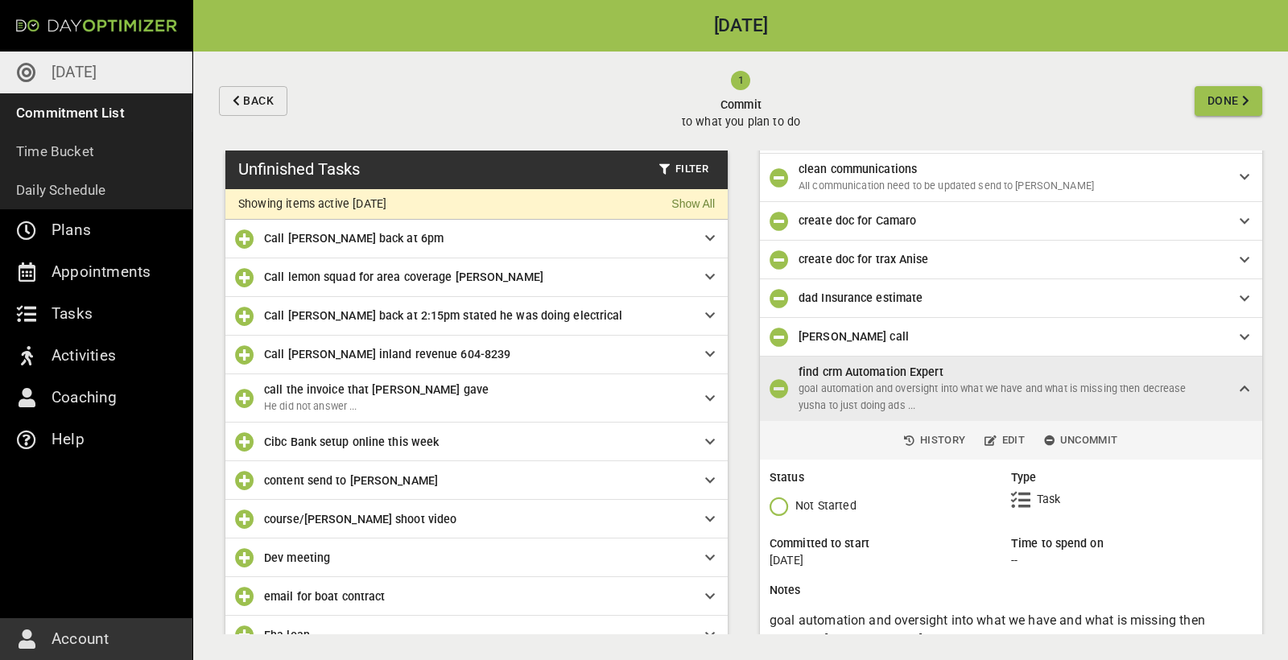
scroll to position [0, 0]
click at [1232, 105] on span "Done" at bounding box center [1222, 101] width 31 height 20
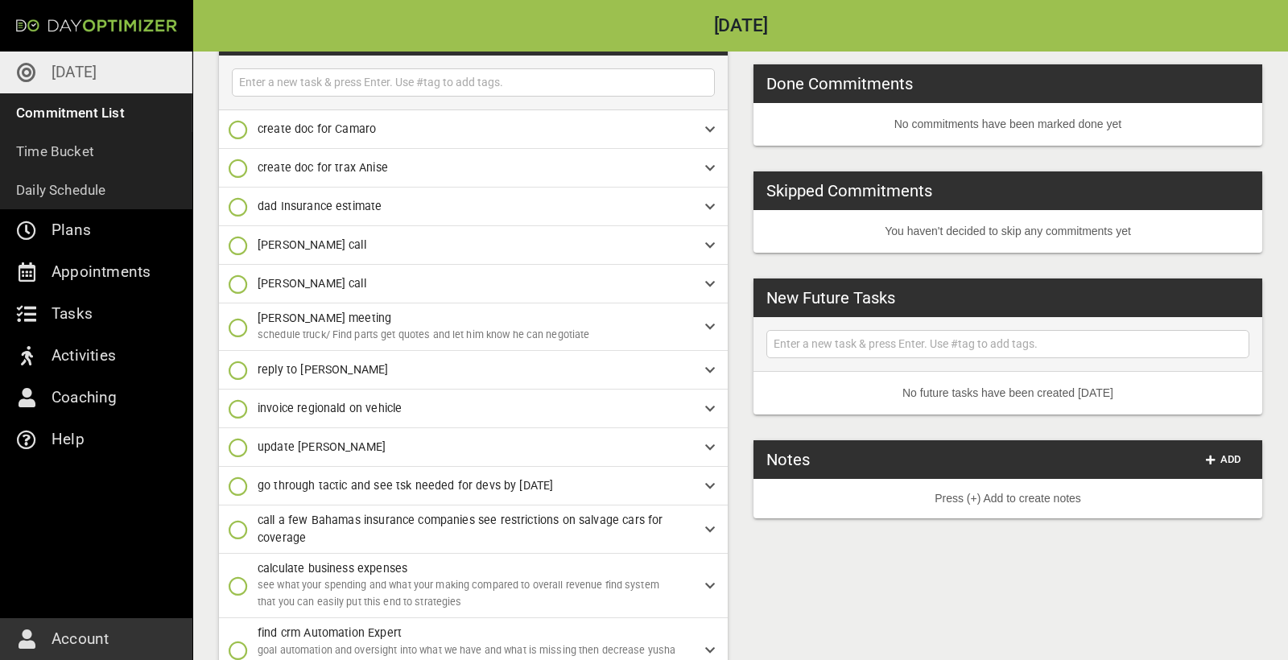
scroll to position [72, 0]
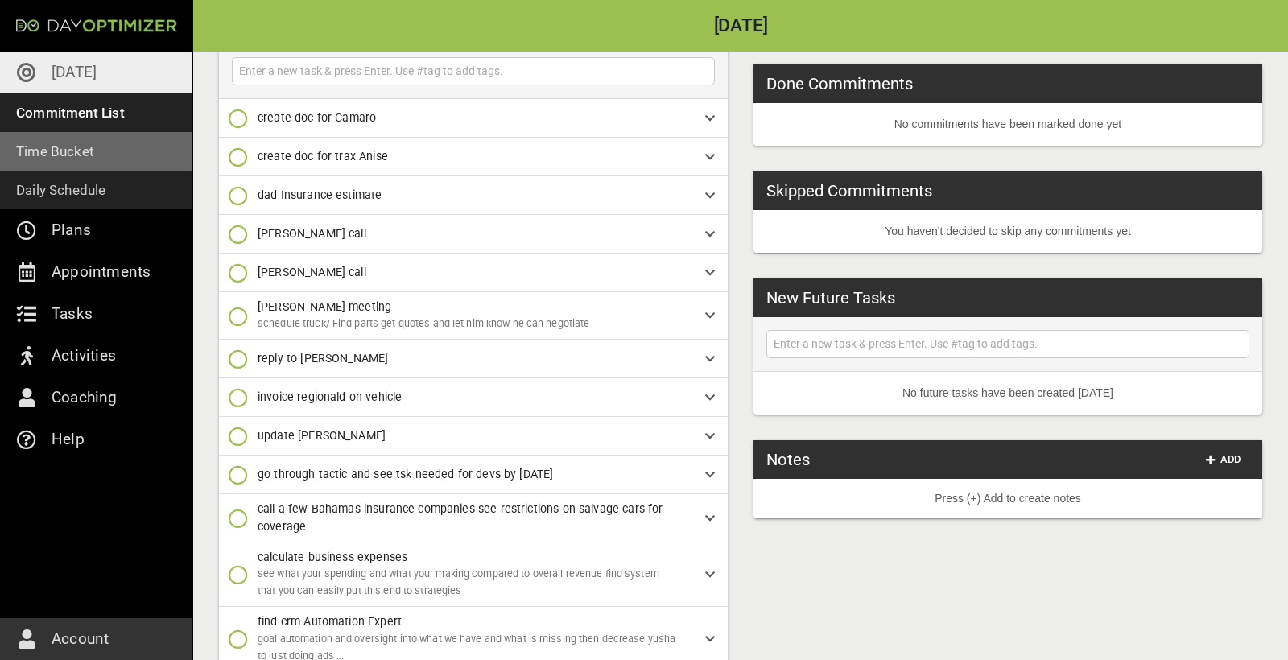
click at [81, 156] on p "Time Bucket" at bounding box center [55, 151] width 78 height 23
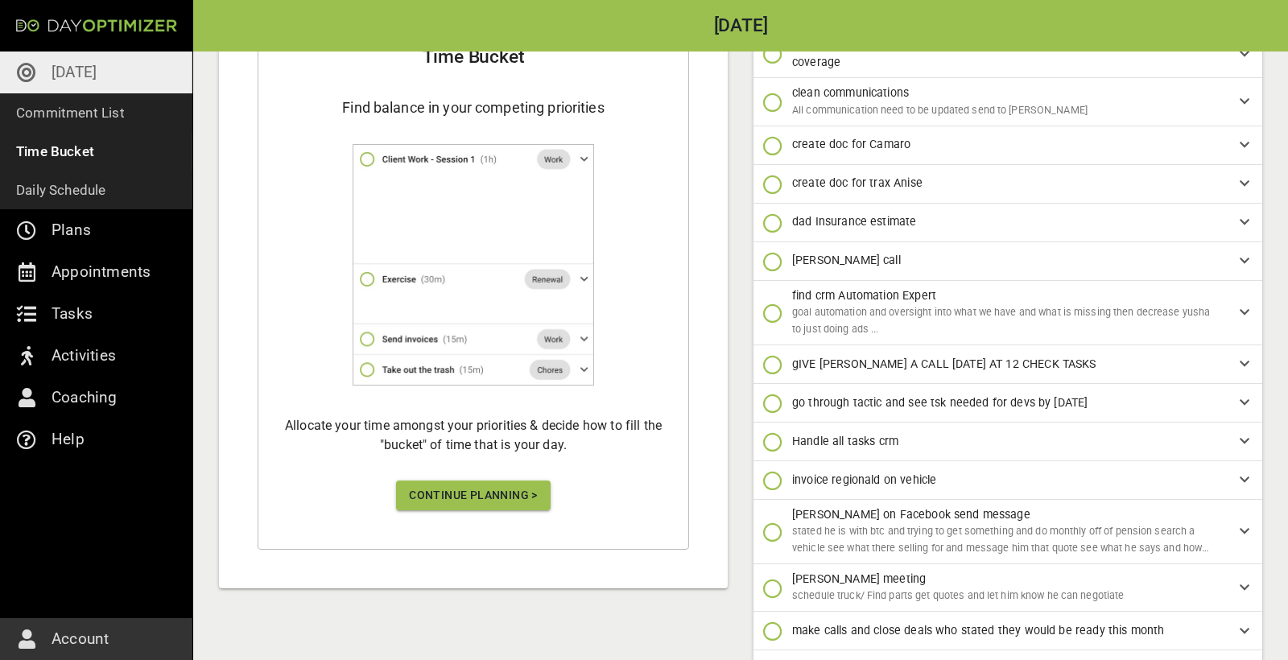
scroll to position [454, 0]
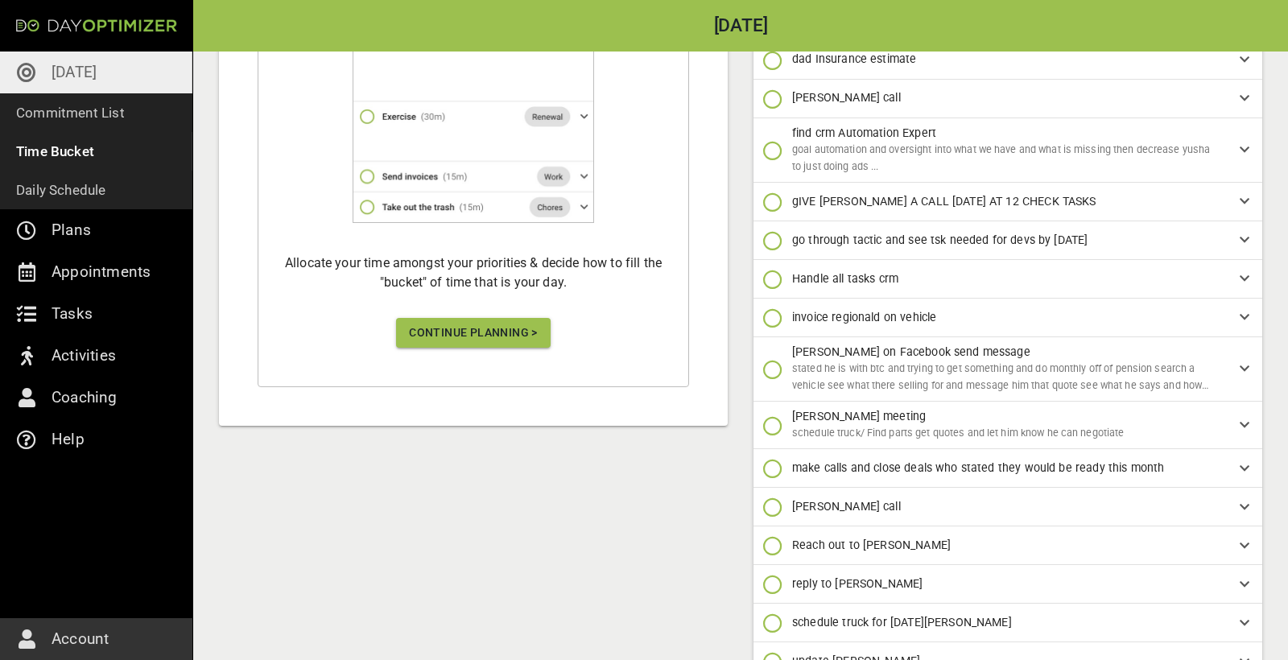
click at [460, 332] on span "Continue Planning >" at bounding box center [473, 333] width 129 height 20
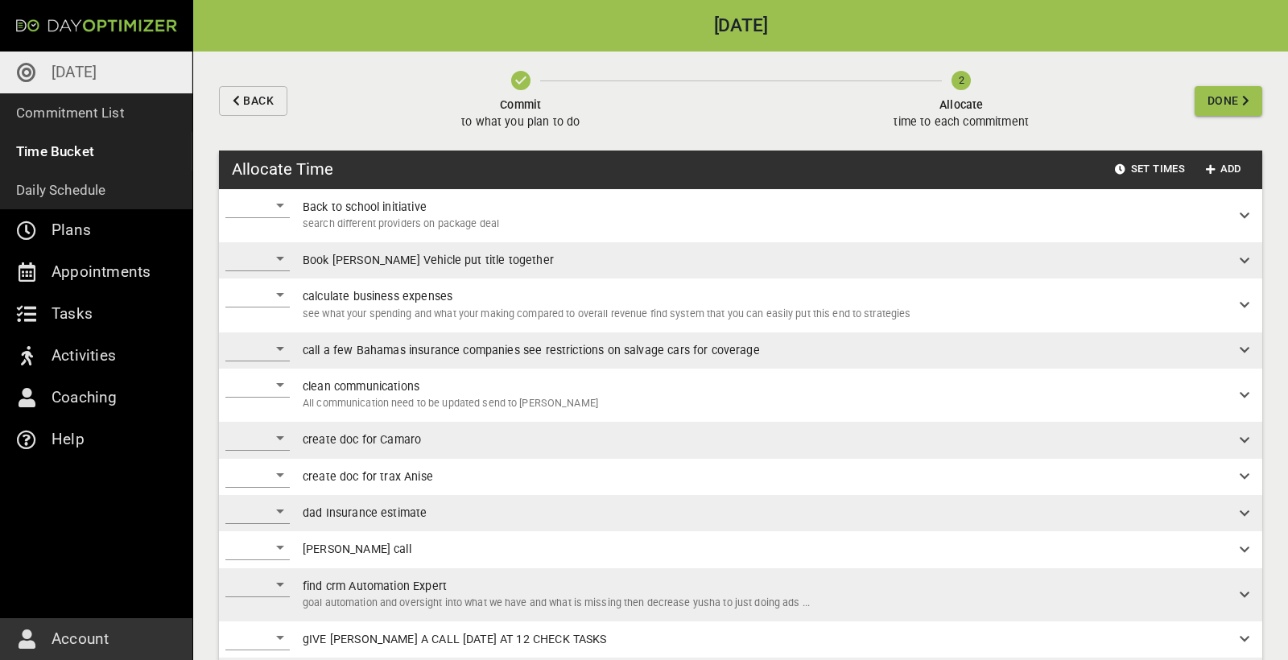
click at [272, 208] on div "​" at bounding box center [257, 205] width 64 height 26
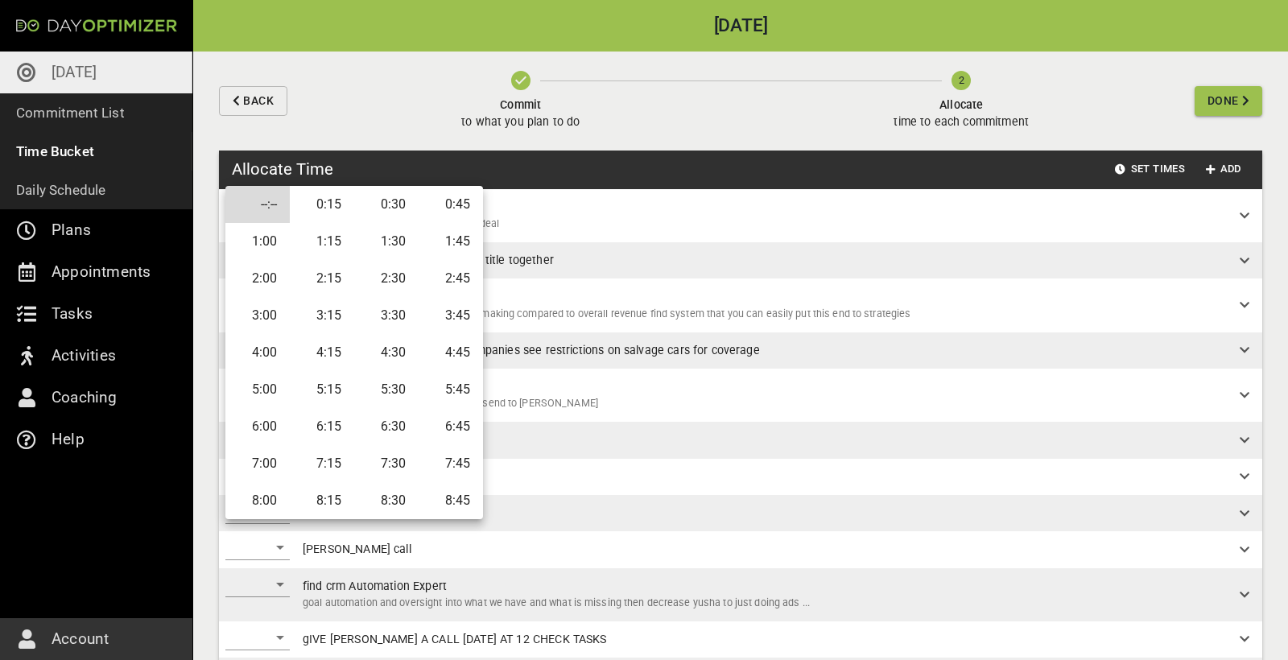
click at [266, 253] on li "1:00" at bounding box center [257, 241] width 64 height 37
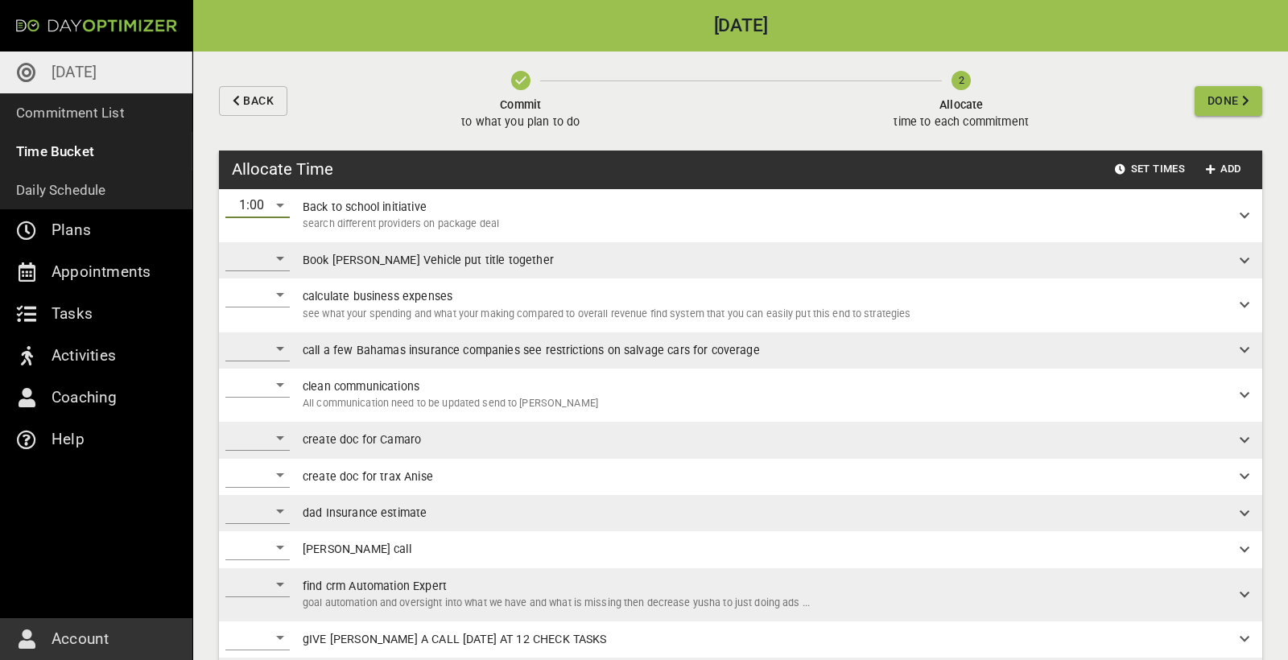
click at [281, 204] on div "1:00" at bounding box center [257, 205] width 64 height 26
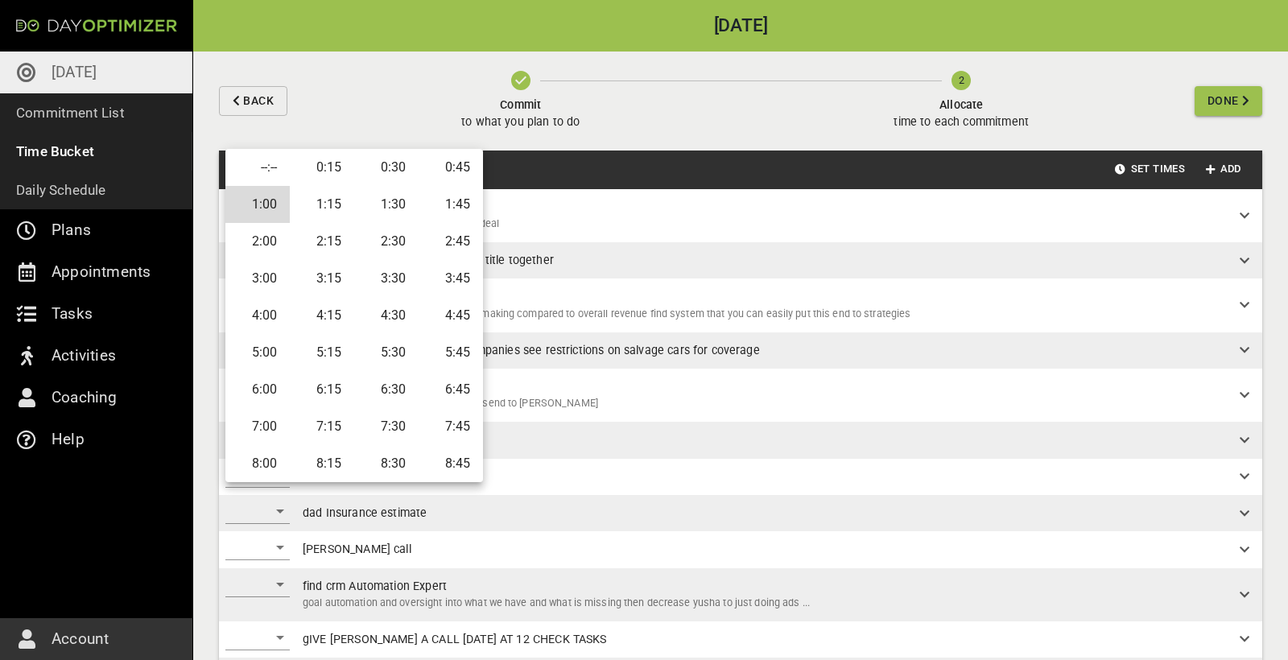
click at [529, 167] on div at bounding box center [644, 330] width 1288 height 660
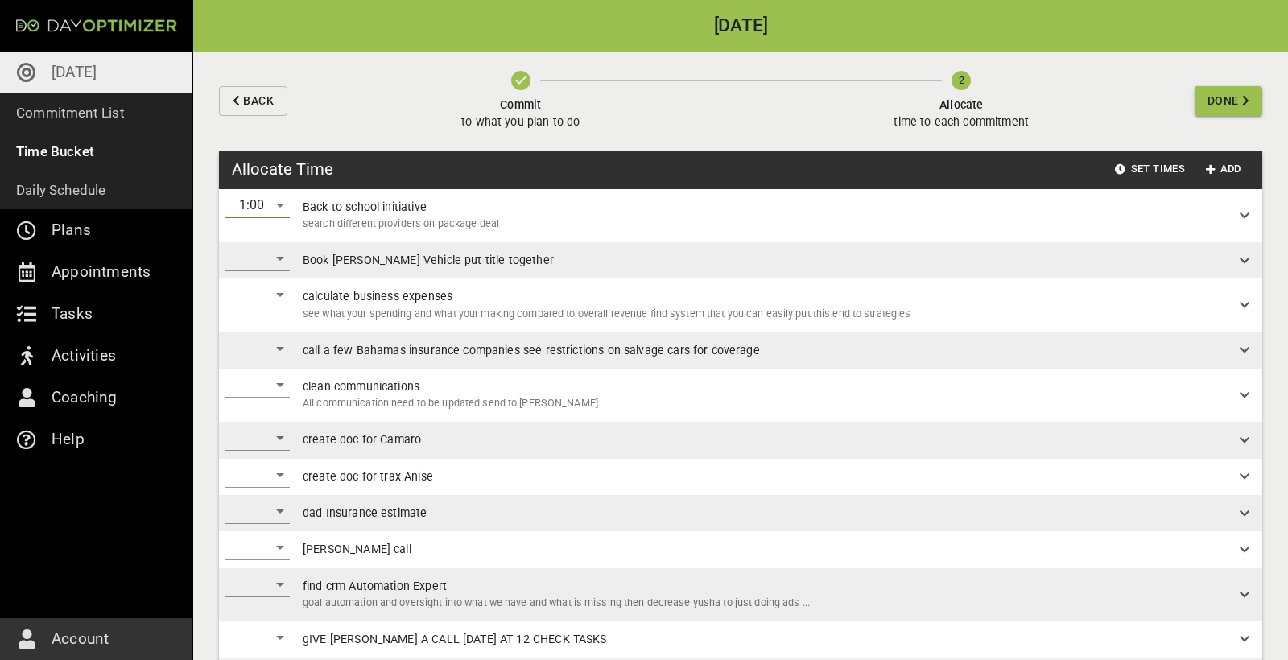
click at [282, 259] on div "​" at bounding box center [257, 259] width 64 height 26
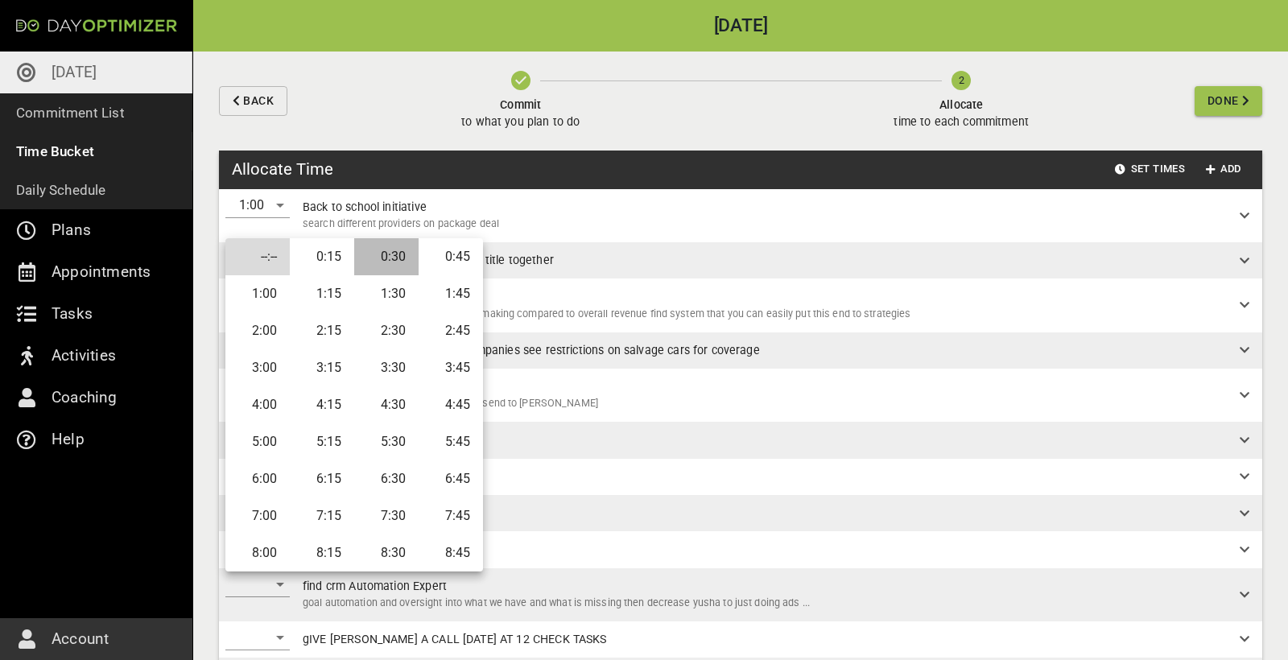
click at [394, 260] on li "0:30" at bounding box center [386, 256] width 64 height 37
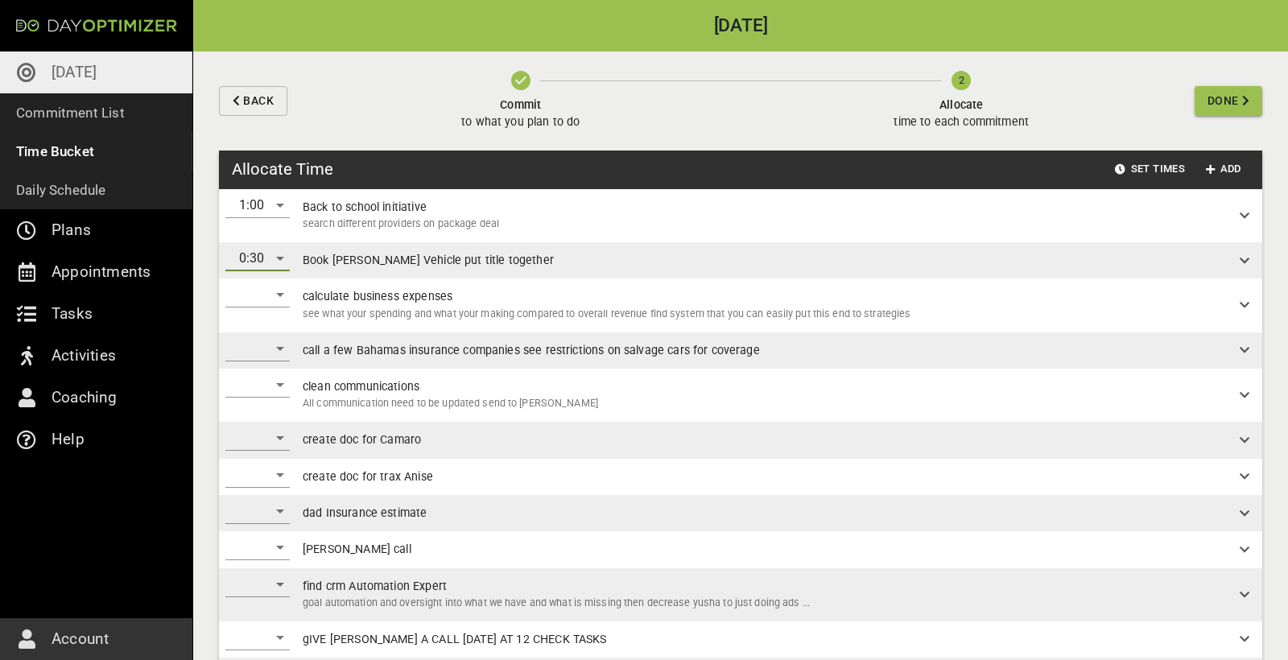
click at [278, 299] on div "​" at bounding box center [257, 295] width 64 height 26
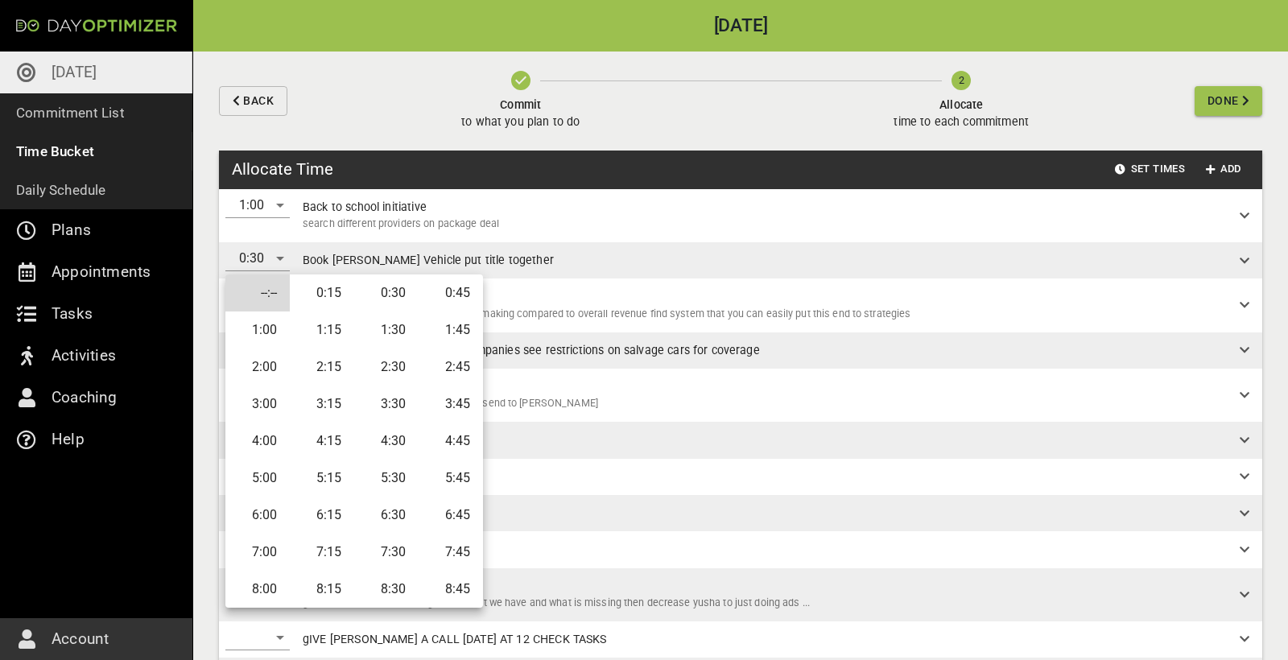
click at [437, 295] on li "0:45" at bounding box center [451, 292] width 64 height 37
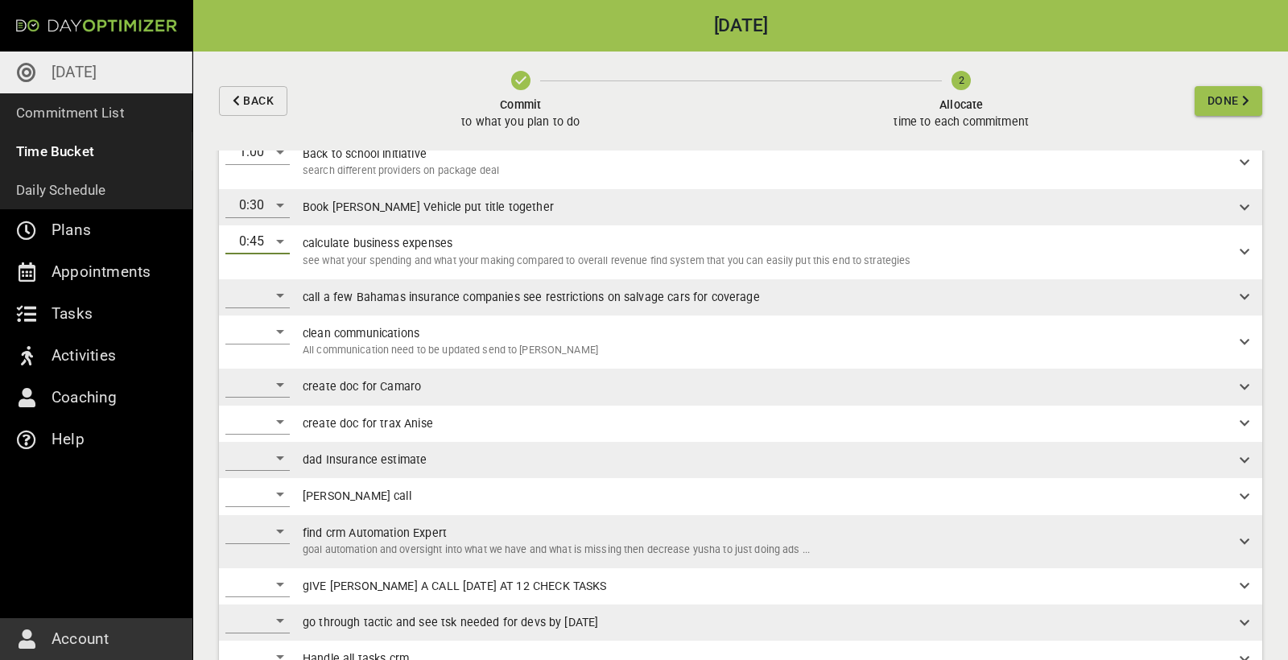
scroll to position [88, 0]
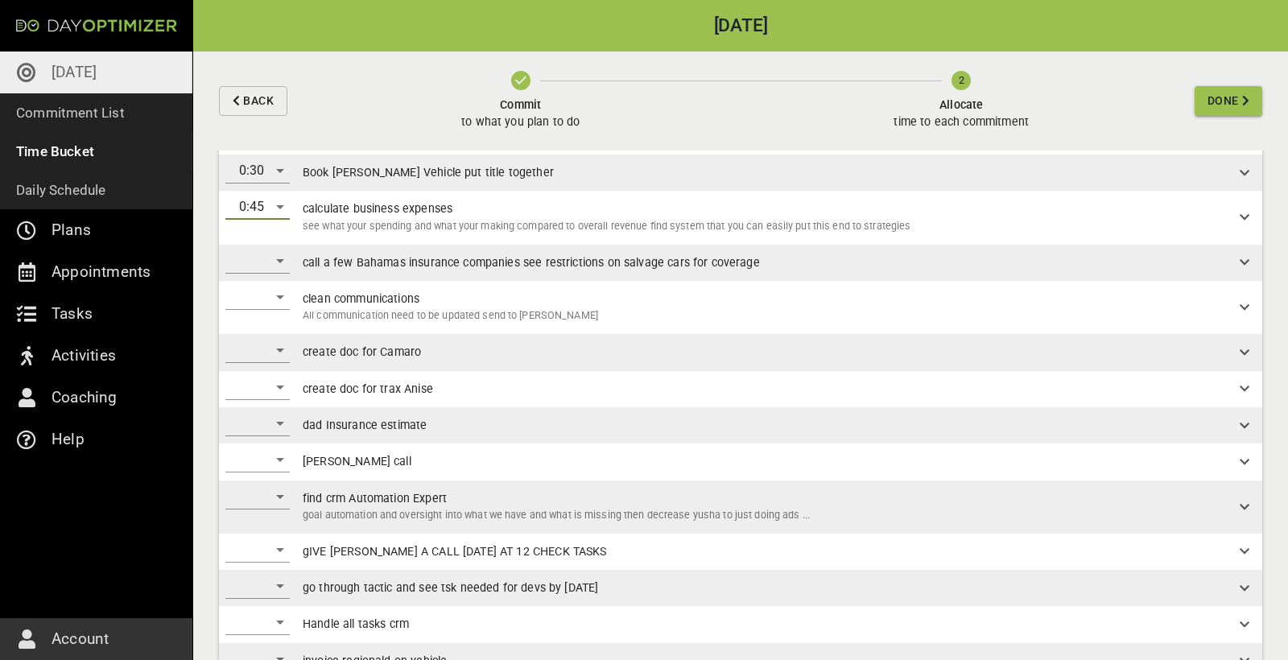
click at [276, 261] on div "​" at bounding box center [257, 261] width 64 height 26
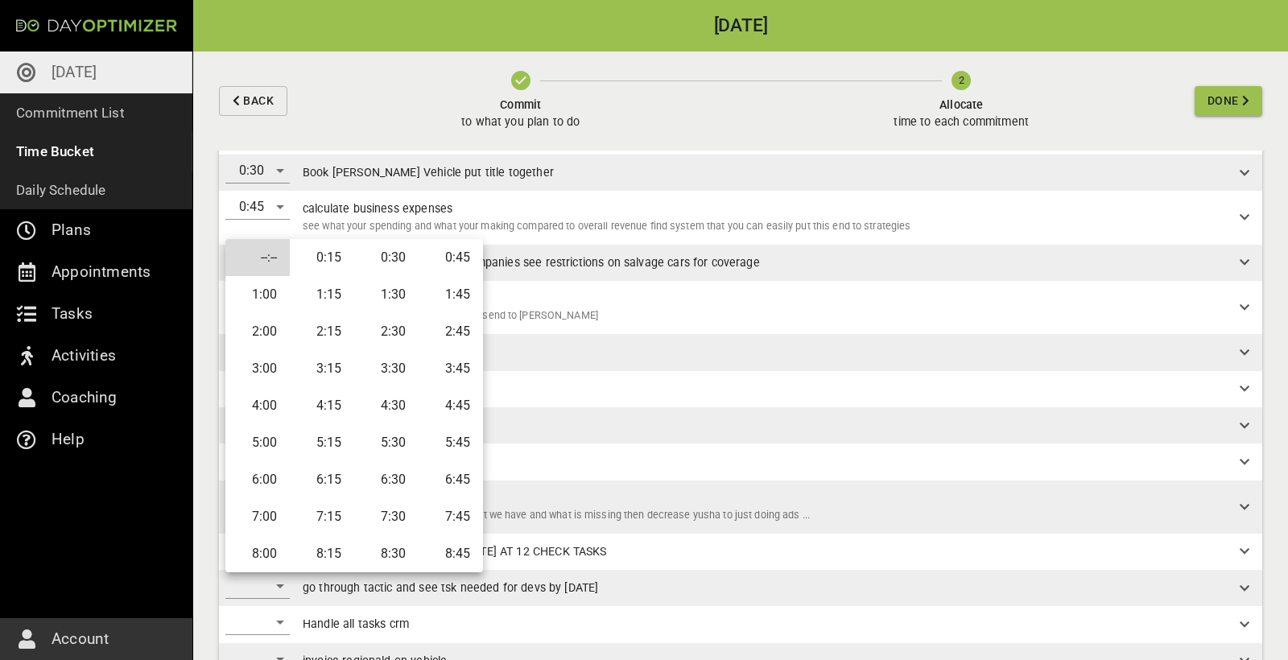
click at [452, 262] on li "0:45" at bounding box center [451, 257] width 64 height 37
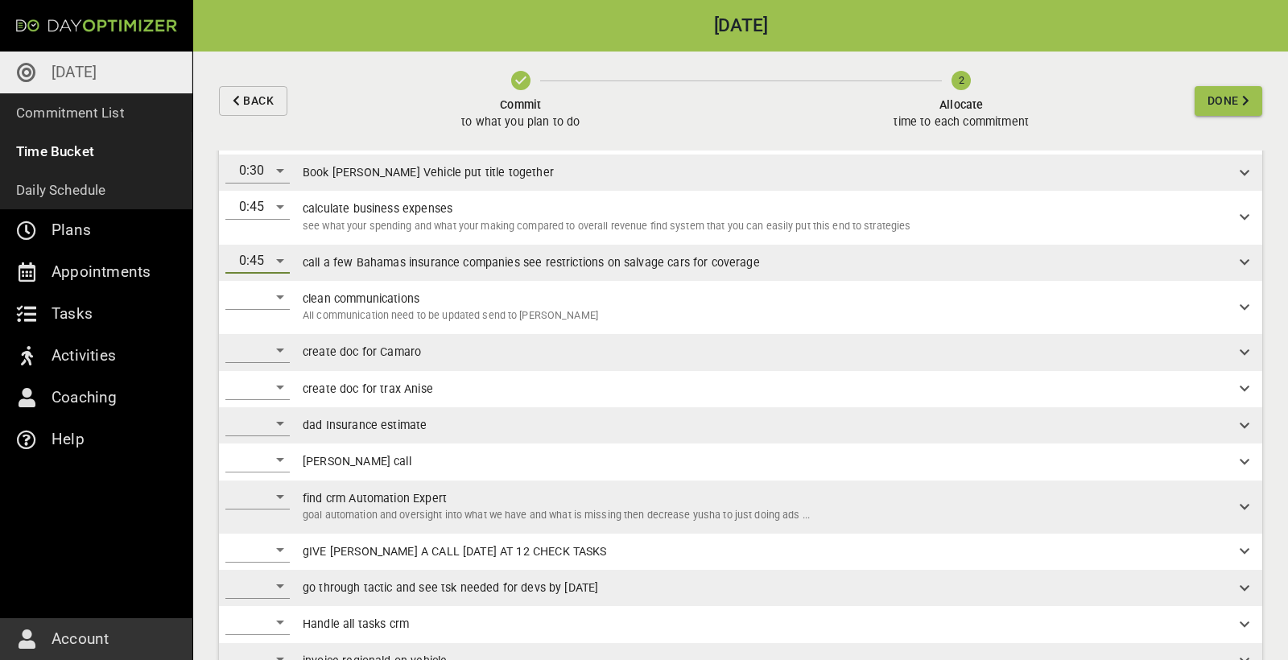
click at [287, 300] on div "​" at bounding box center [257, 297] width 64 height 26
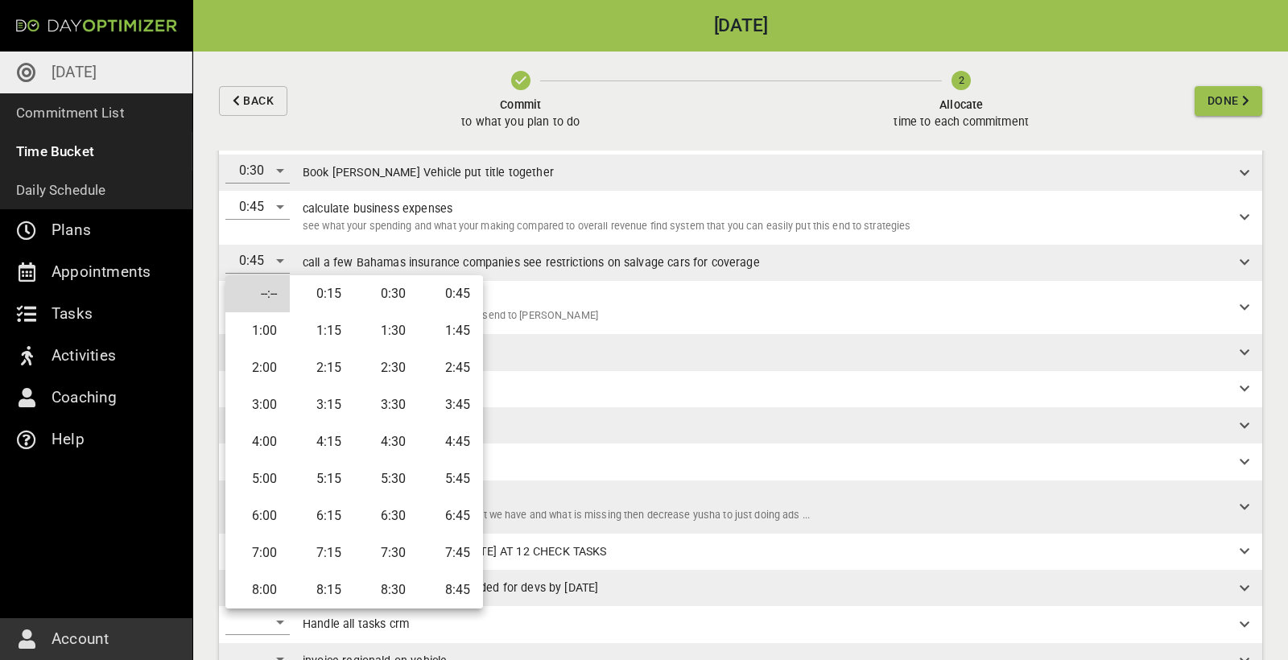
click at [384, 332] on li "1:30" at bounding box center [386, 330] width 64 height 37
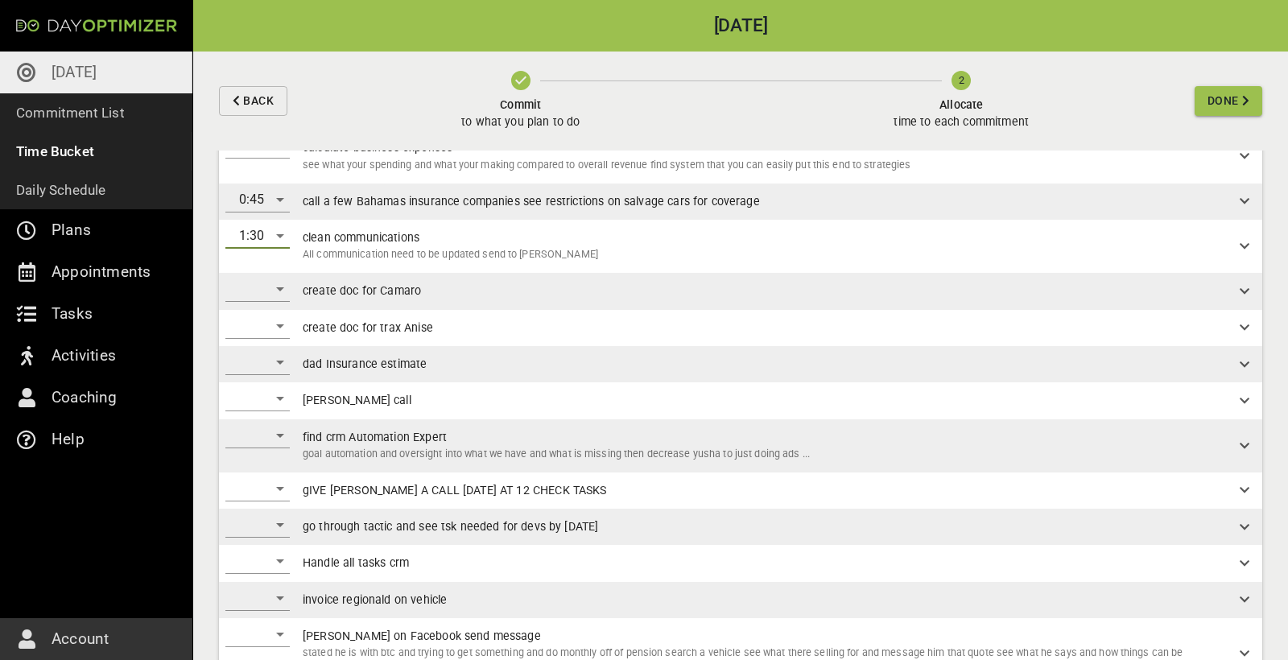
scroll to position [158, 0]
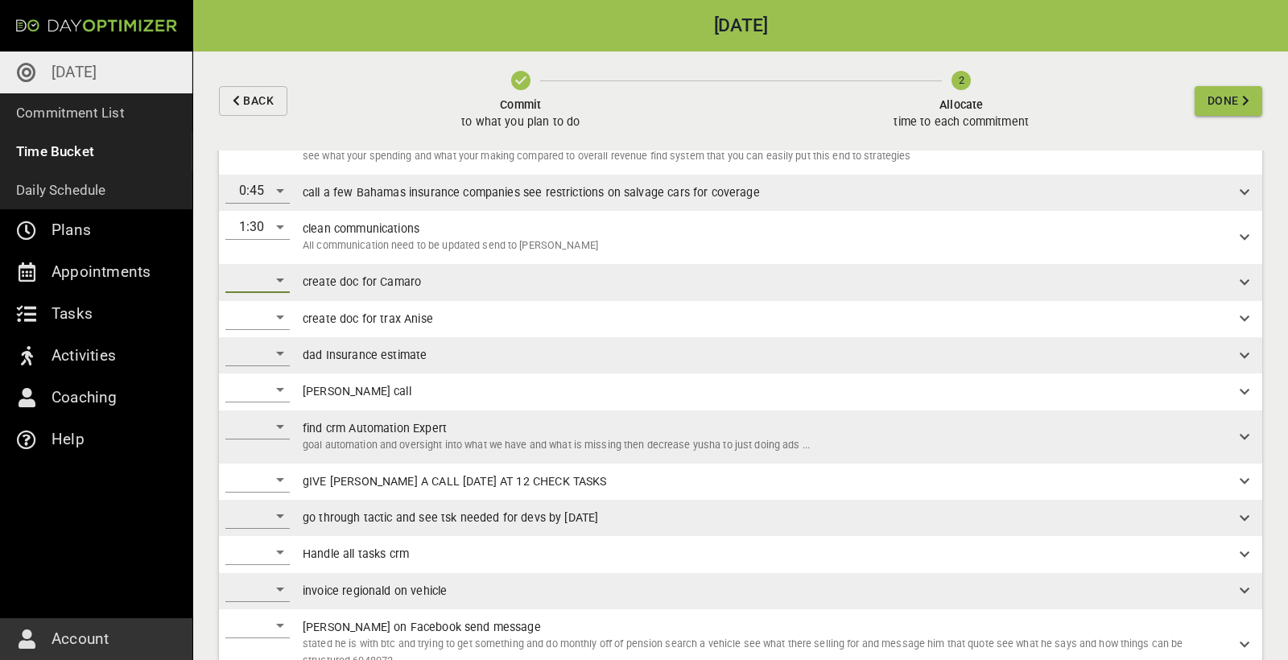
click at [284, 280] on div "​" at bounding box center [257, 280] width 64 height 26
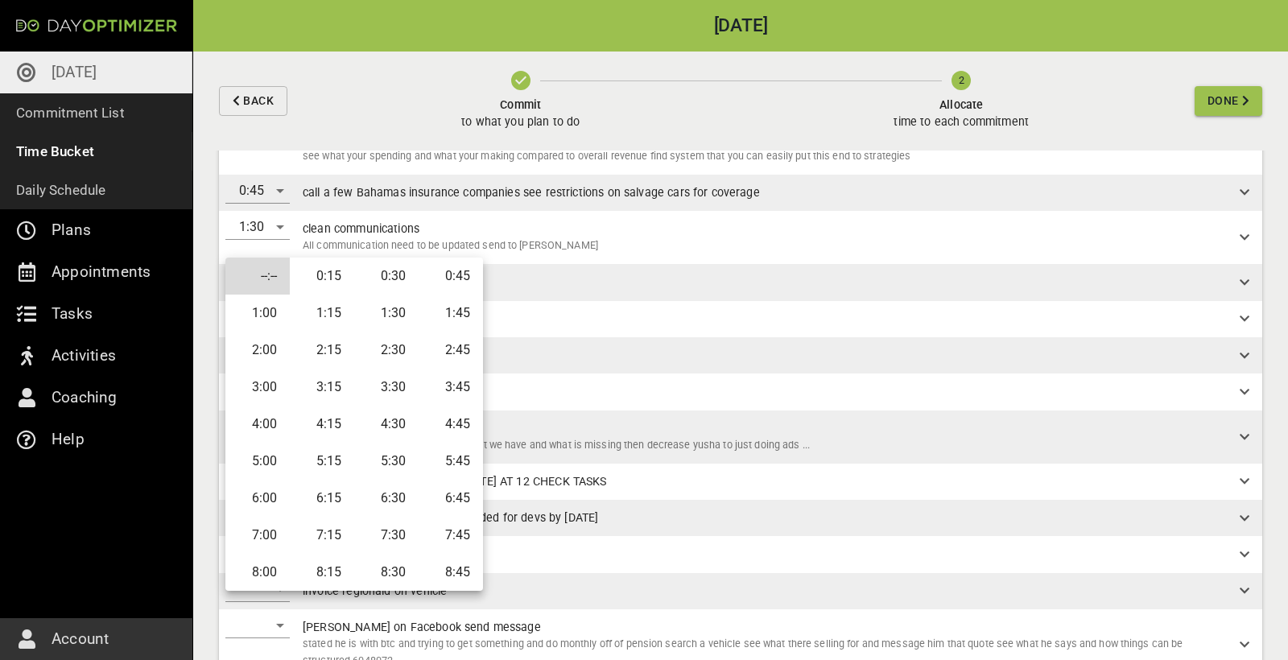
click at [316, 278] on li "0:15" at bounding box center [322, 276] width 64 height 37
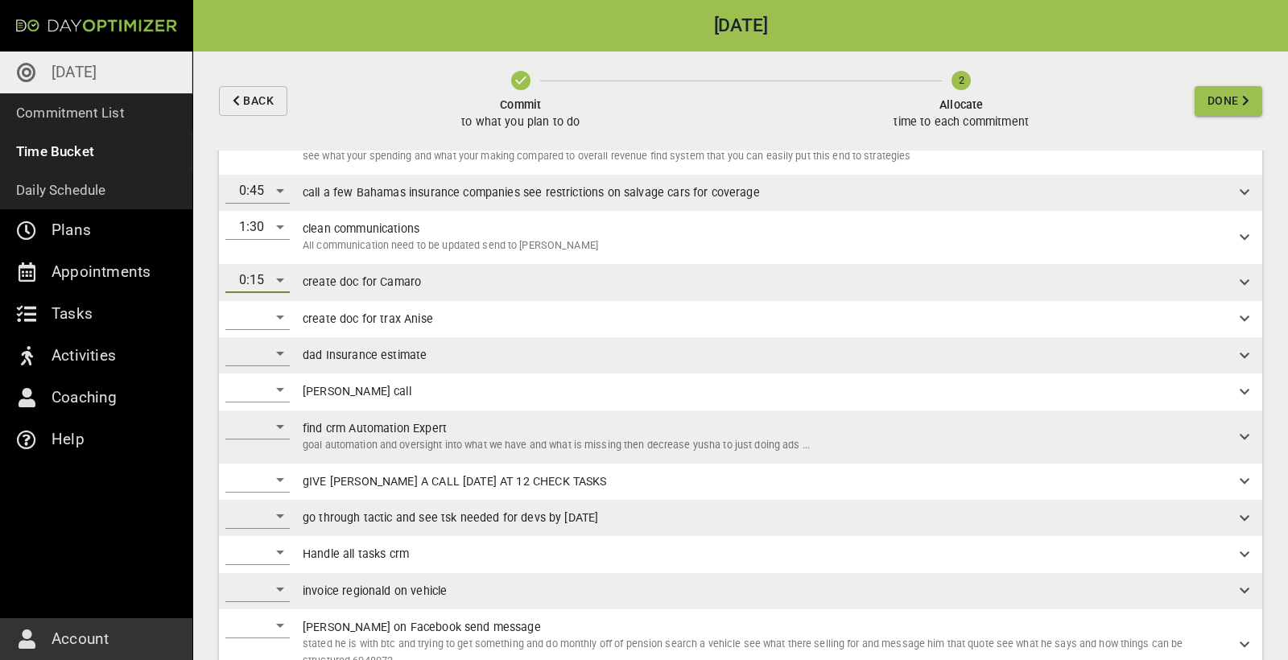
click at [268, 315] on div "​" at bounding box center [257, 317] width 64 height 26
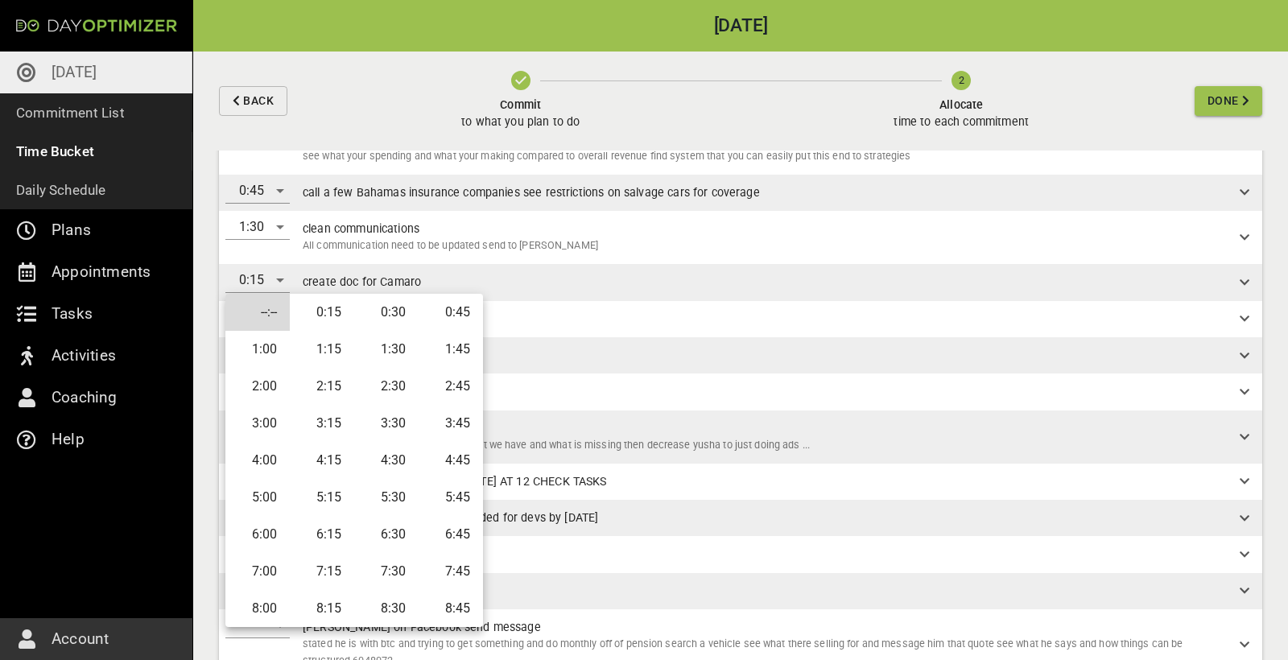
click at [332, 309] on li "0:15" at bounding box center [322, 312] width 64 height 37
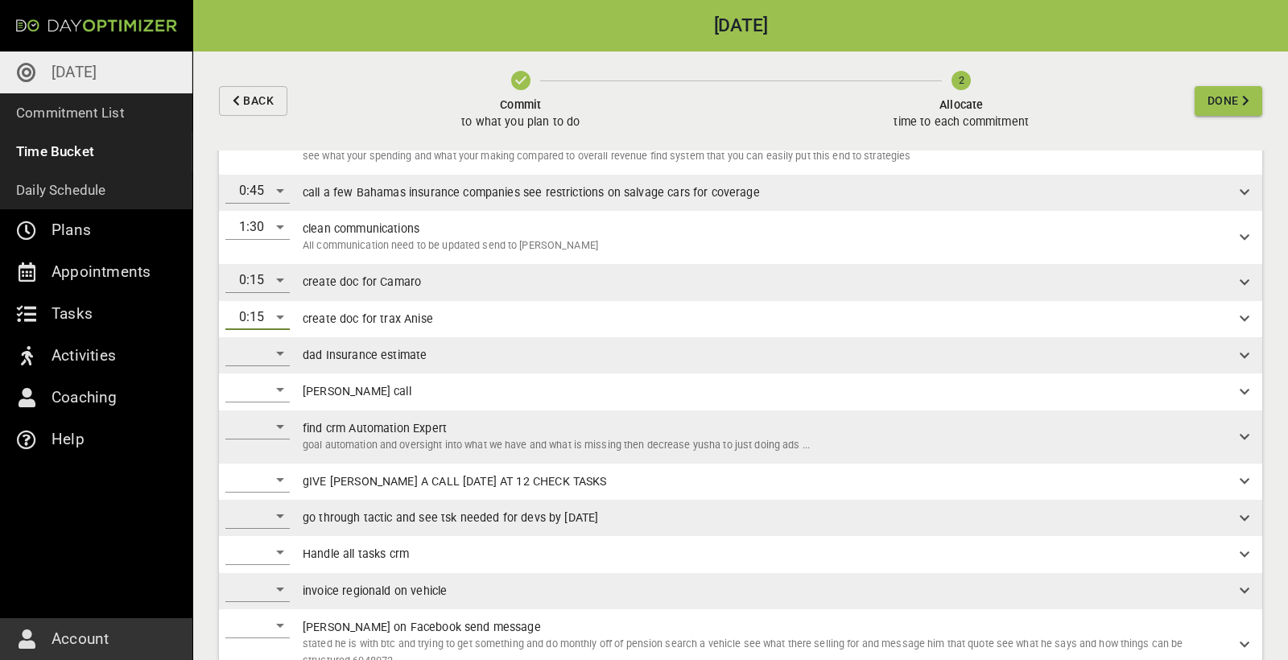
click at [274, 349] on div "​" at bounding box center [257, 354] width 64 height 26
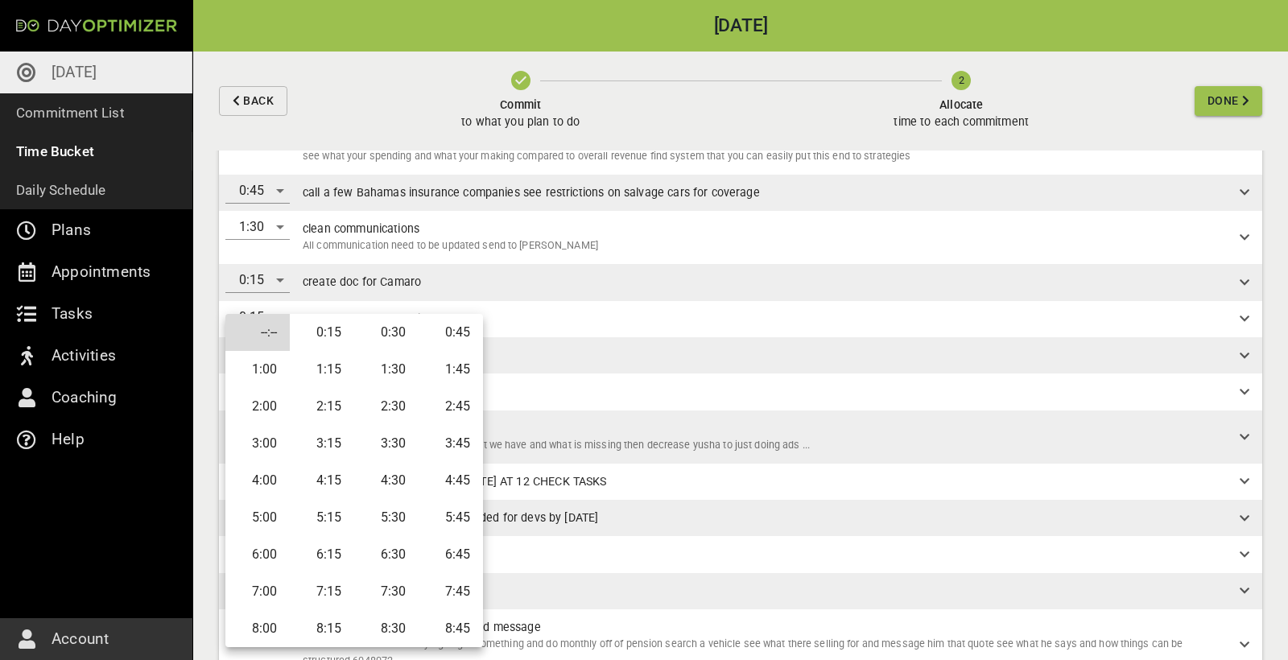
click at [387, 335] on li "0:30" at bounding box center [386, 332] width 64 height 37
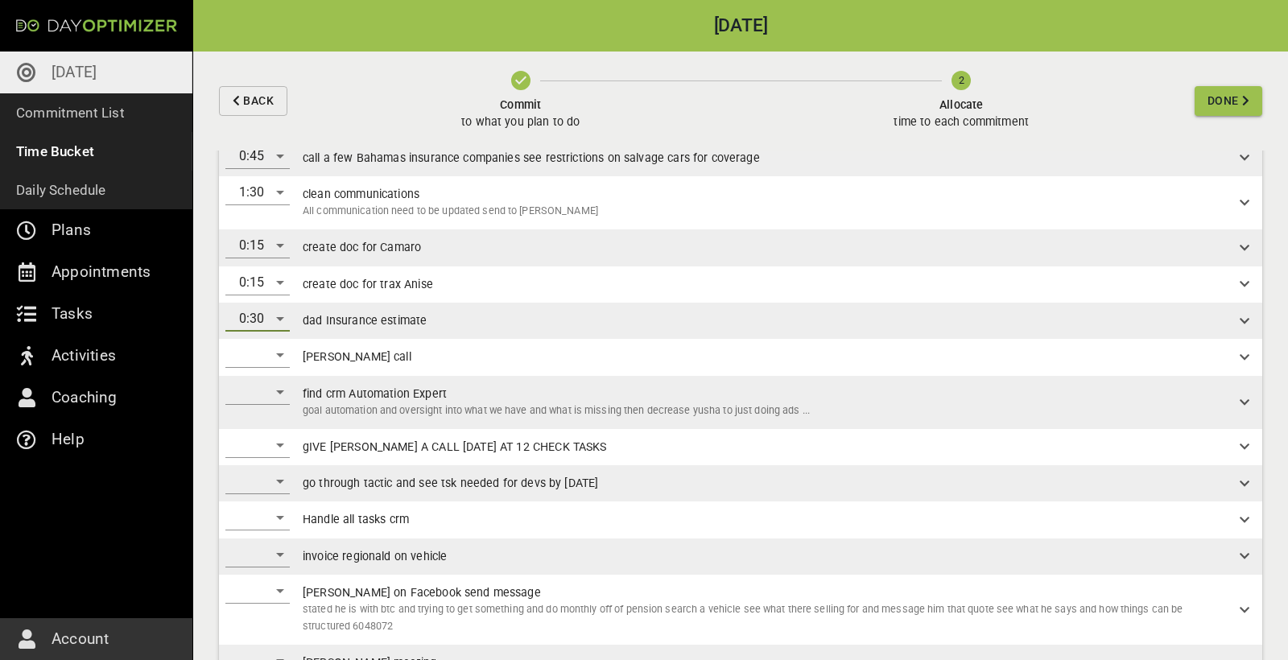
scroll to position [197, 0]
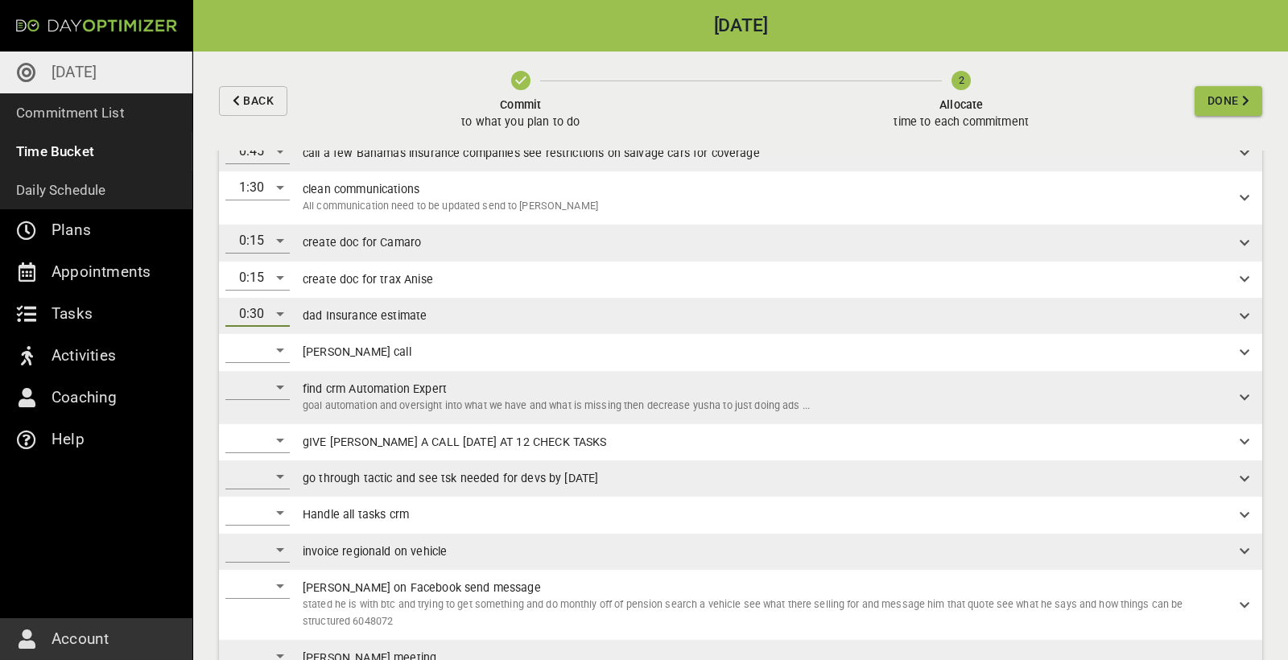
click at [274, 353] on div "​" at bounding box center [257, 350] width 64 height 26
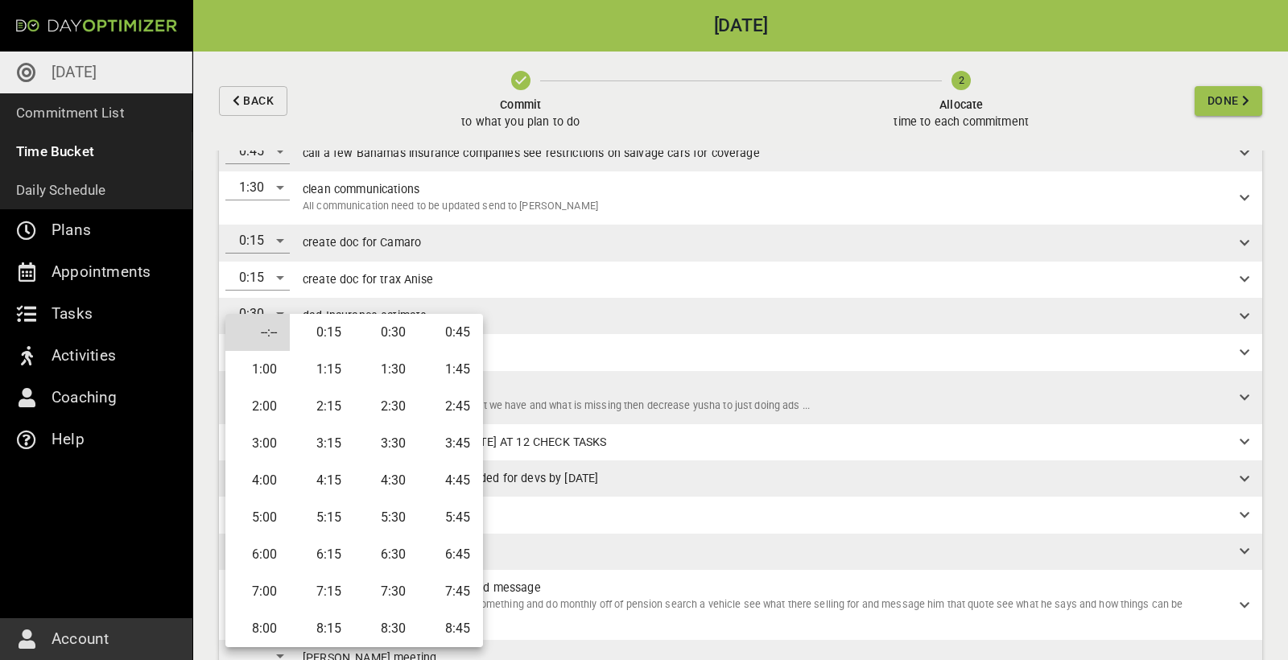
click at [365, 330] on li "0:30" at bounding box center [386, 332] width 64 height 37
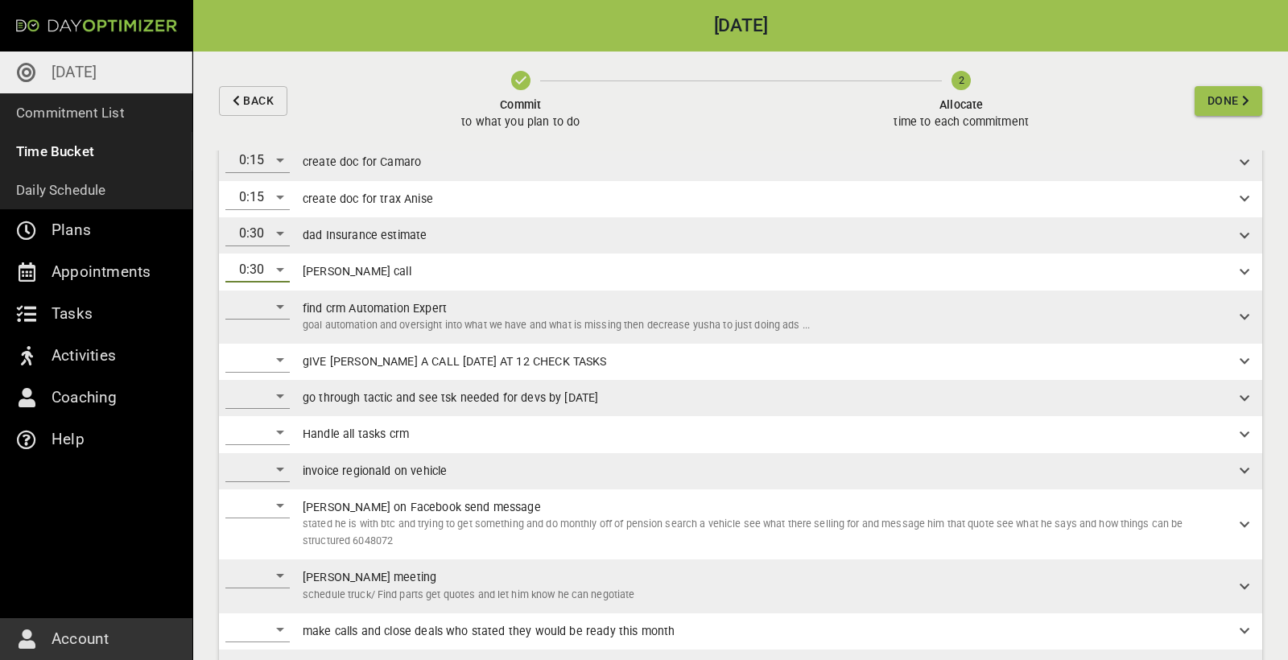
scroll to position [283, 0]
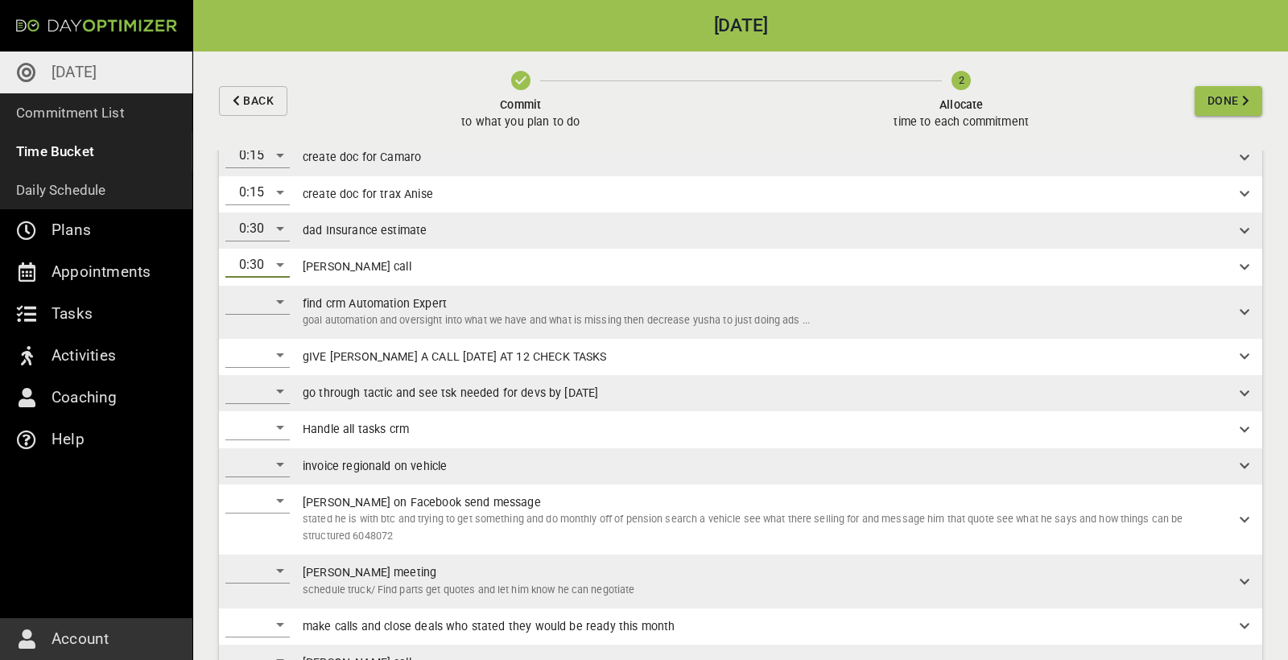
click at [284, 304] on div "​" at bounding box center [257, 302] width 64 height 26
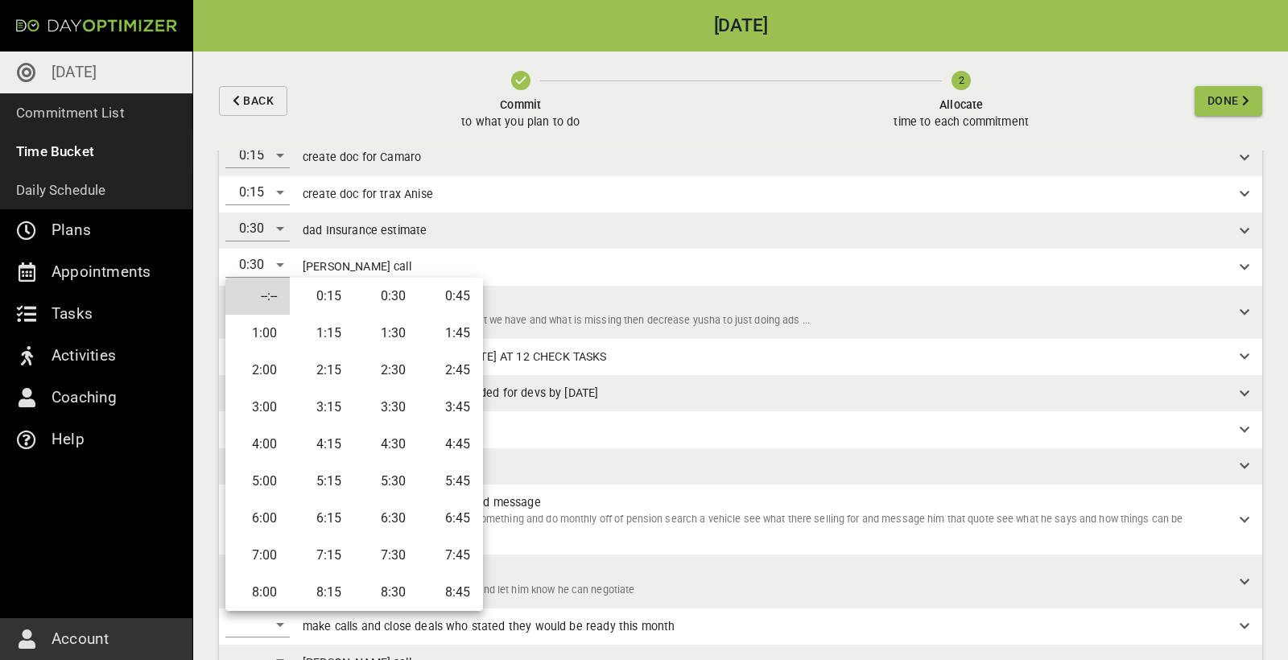
click at [284, 303] on li "--:--" at bounding box center [257, 296] width 64 height 37
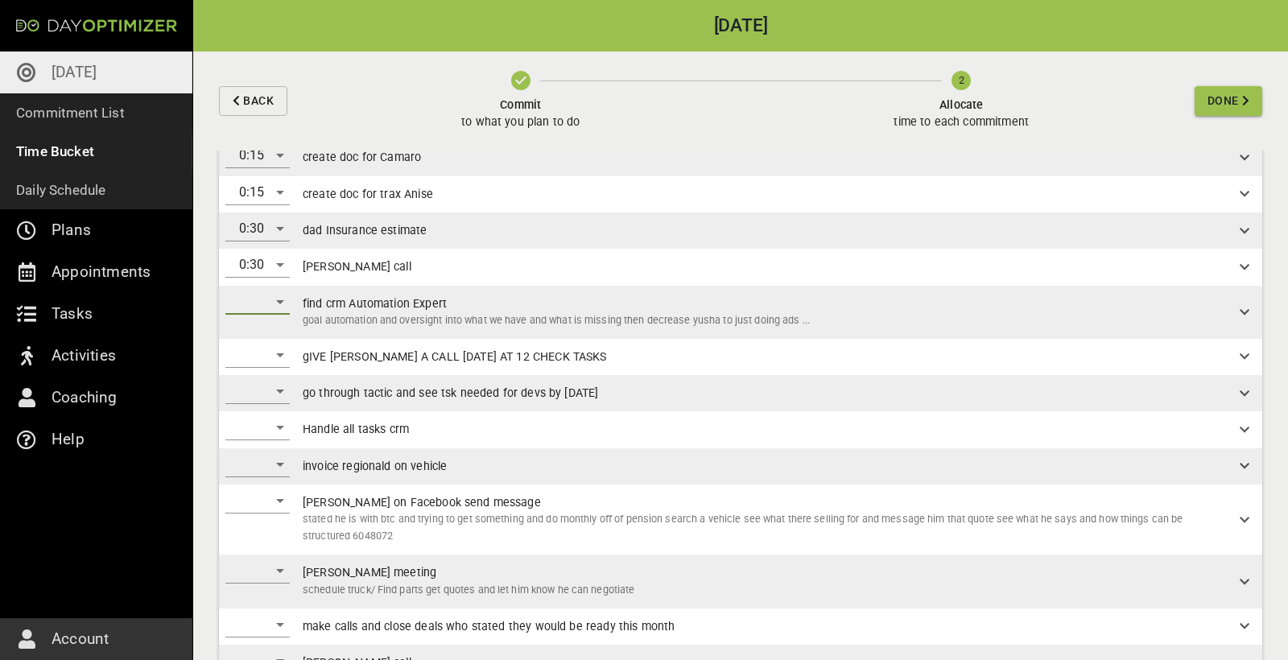
click at [284, 303] on div "​" at bounding box center [257, 302] width 64 height 26
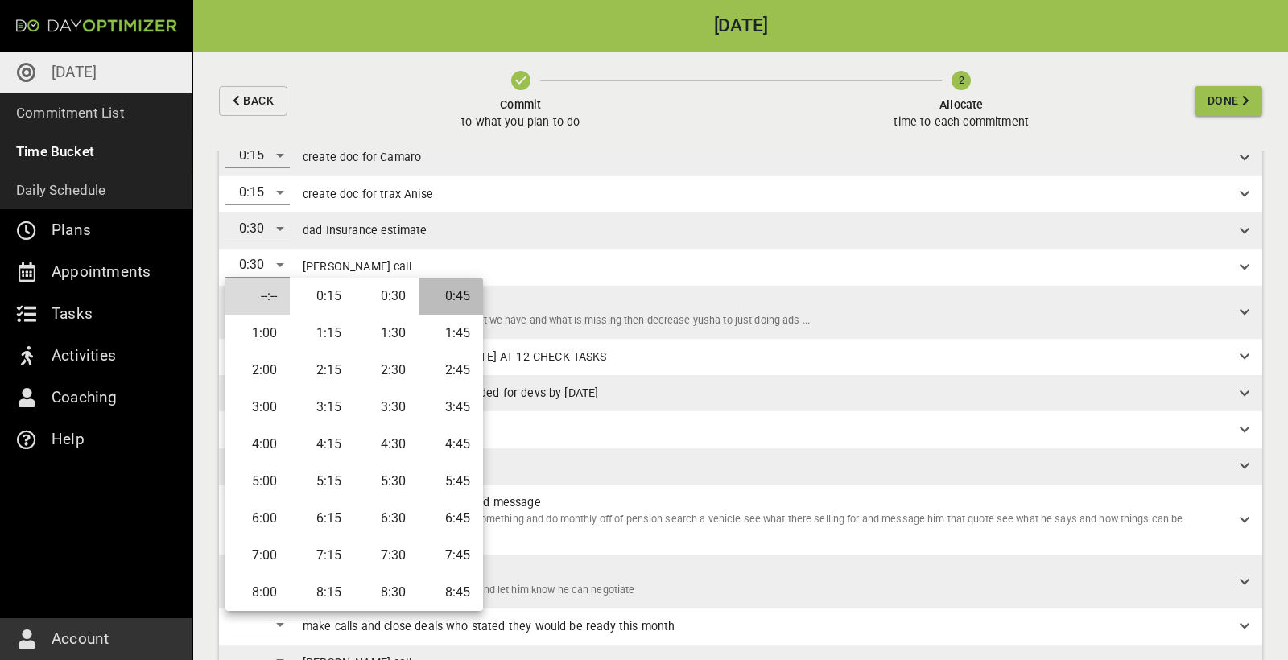
click at [461, 302] on li "0:45" at bounding box center [451, 296] width 64 height 37
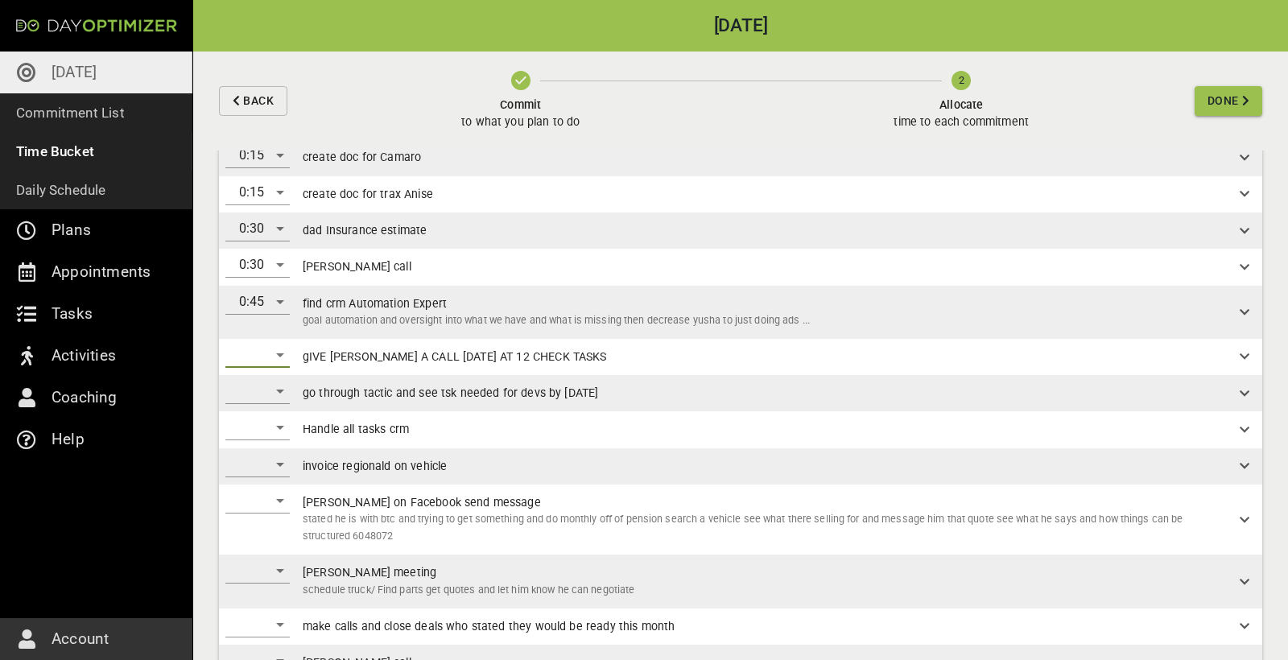
click at [287, 346] on div "​" at bounding box center [257, 355] width 64 height 26
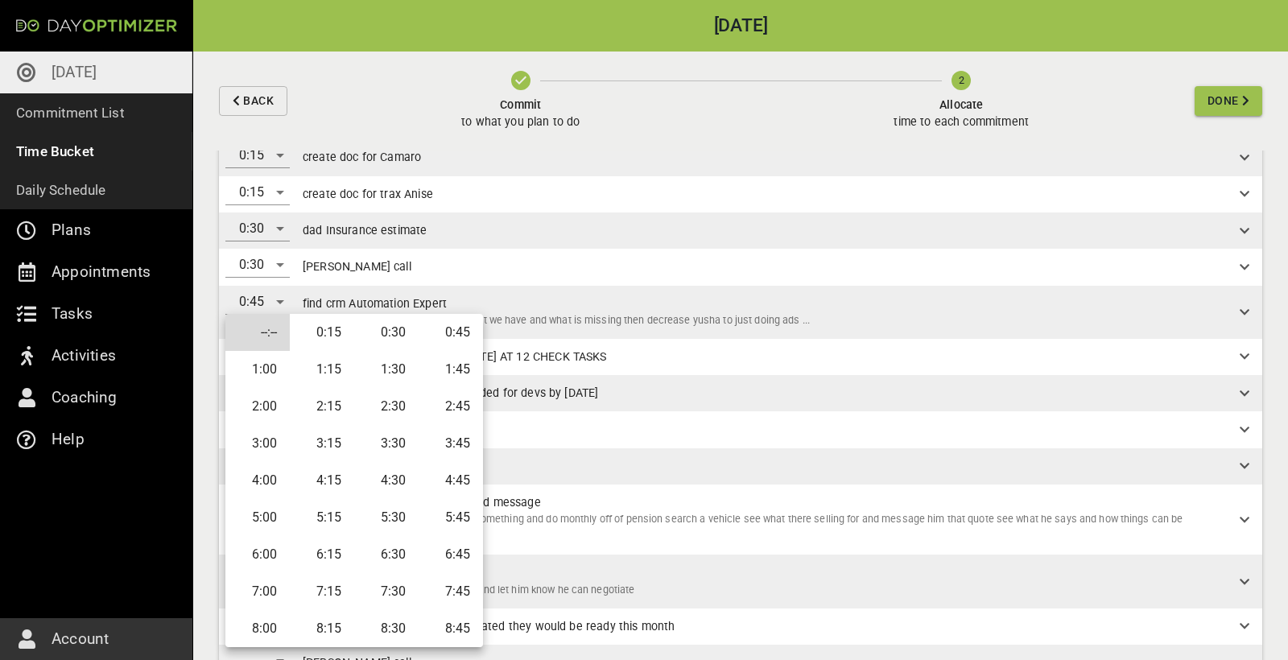
click at [324, 343] on li "0:15" at bounding box center [322, 332] width 64 height 37
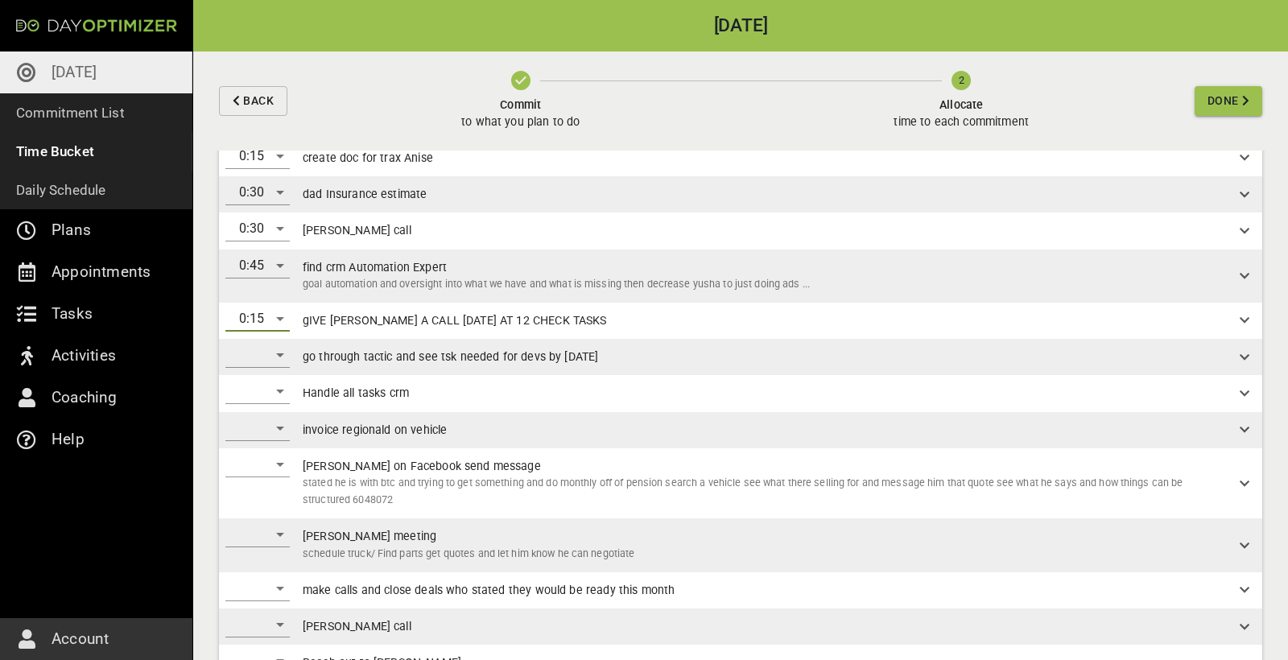
scroll to position [338, 0]
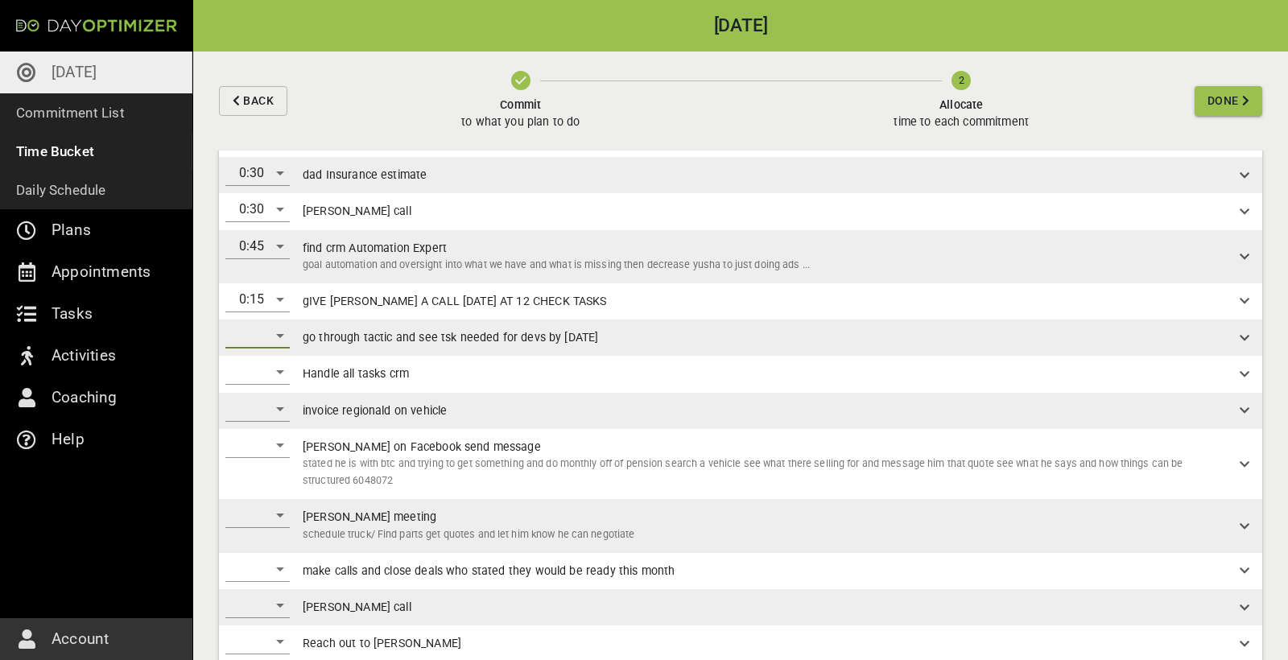
click at [277, 337] on div "​" at bounding box center [257, 336] width 64 height 26
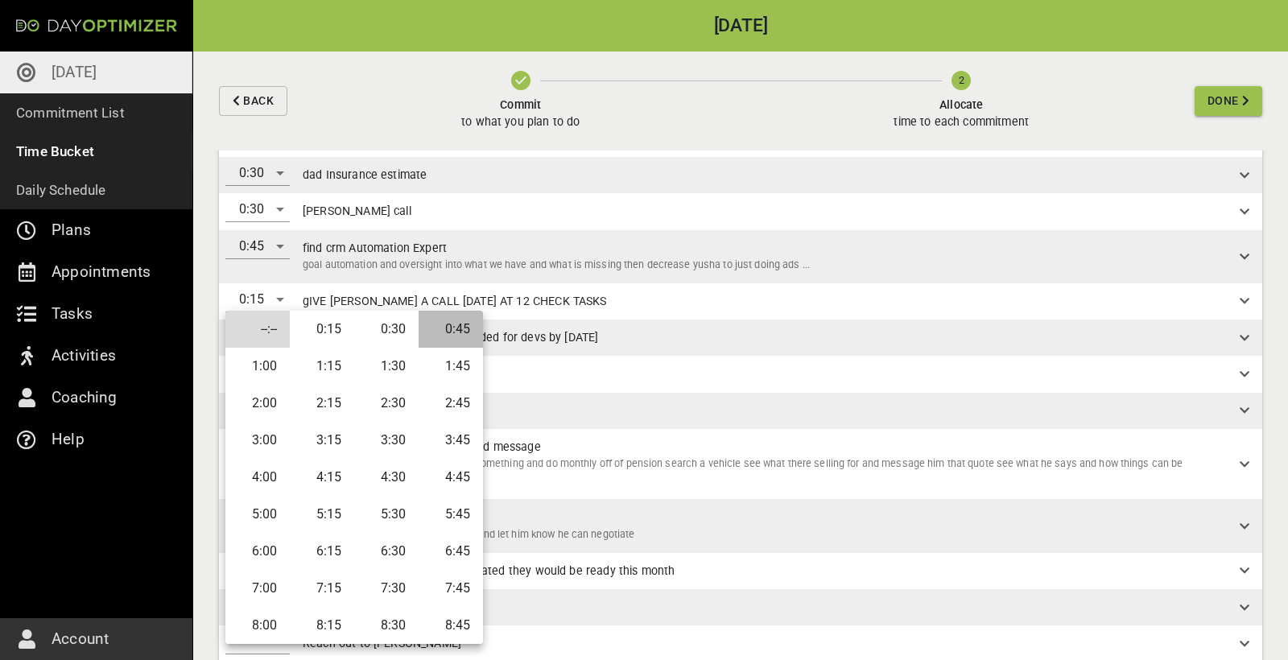
click at [461, 327] on li "0:45" at bounding box center [451, 329] width 64 height 37
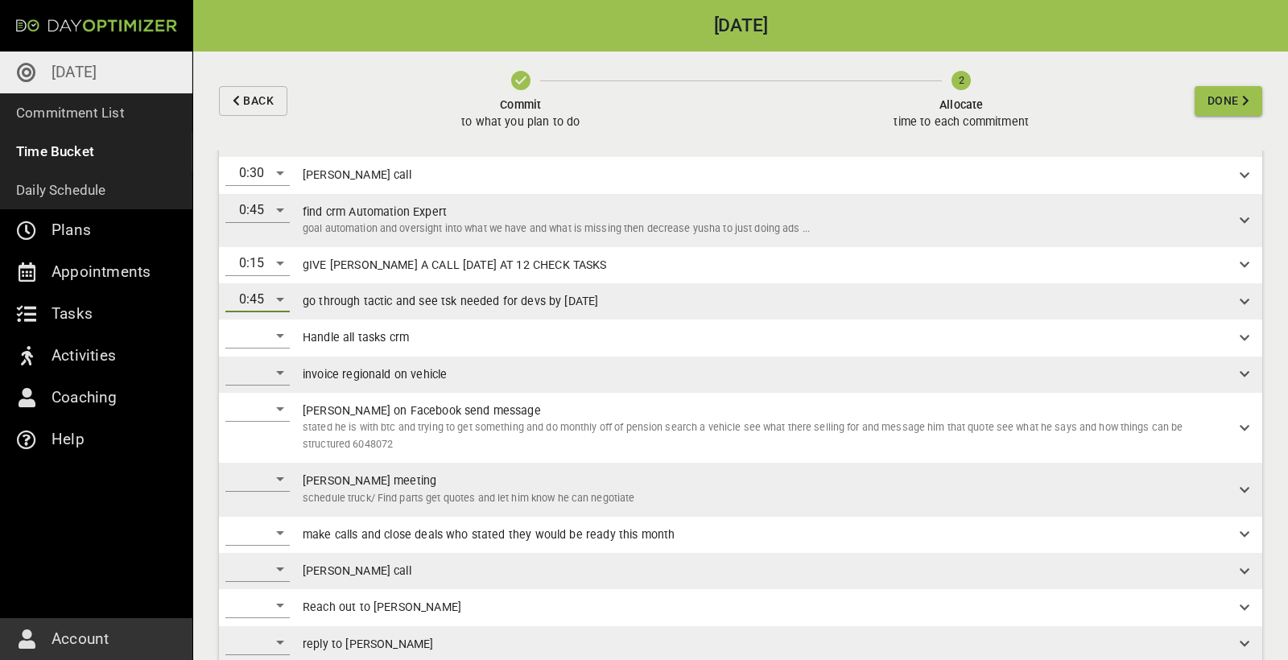
scroll to position [377, 0]
click at [286, 322] on div "​" at bounding box center [257, 333] width 64 height 26
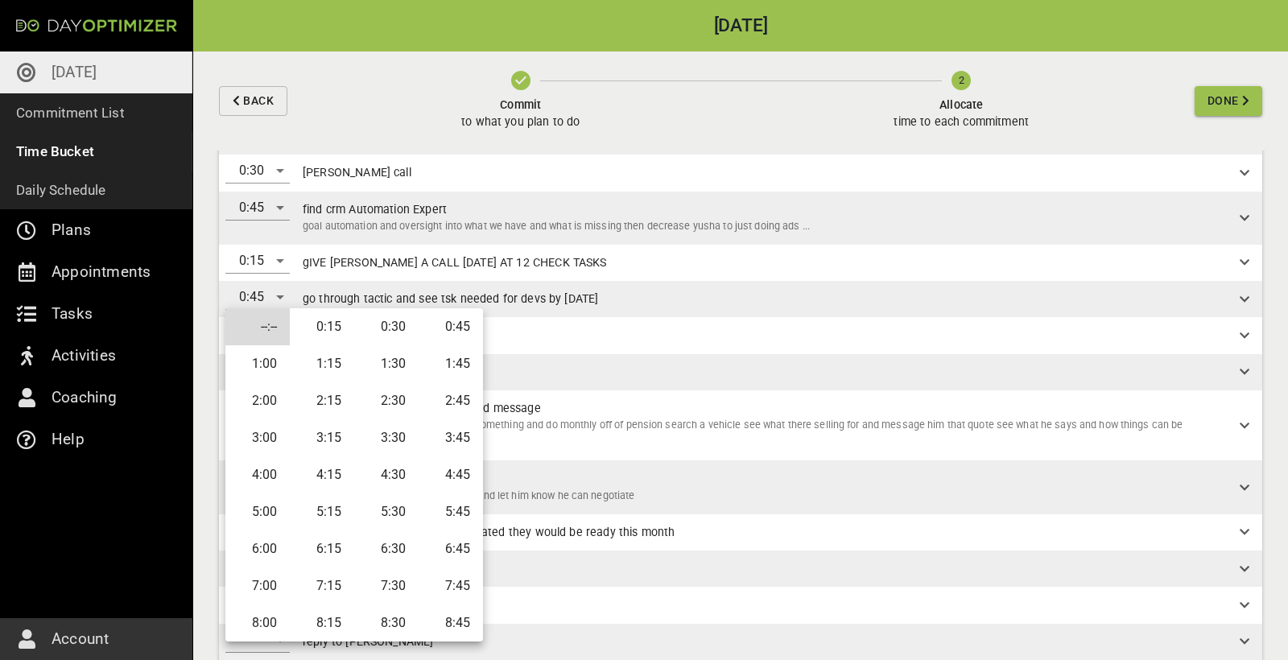
click at [390, 366] on li "1:30" at bounding box center [386, 363] width 64 height 37
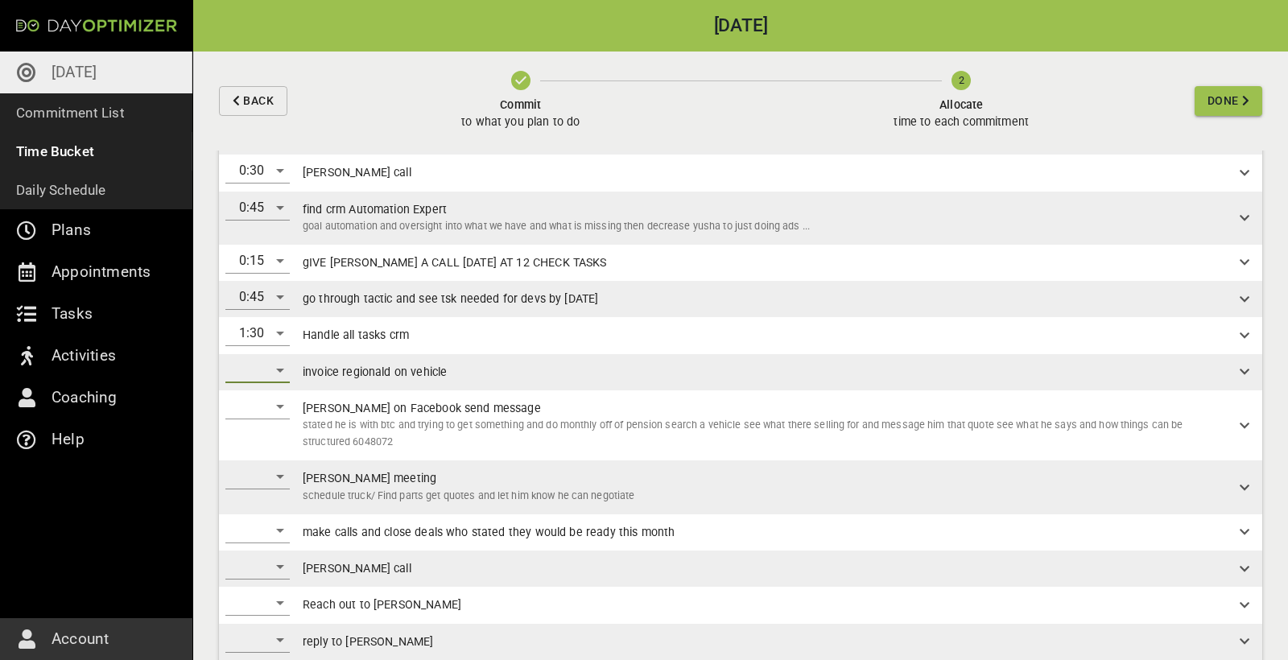
click at [287, 369] on div "​" at bounding box center [257, 370] width 64 height 26
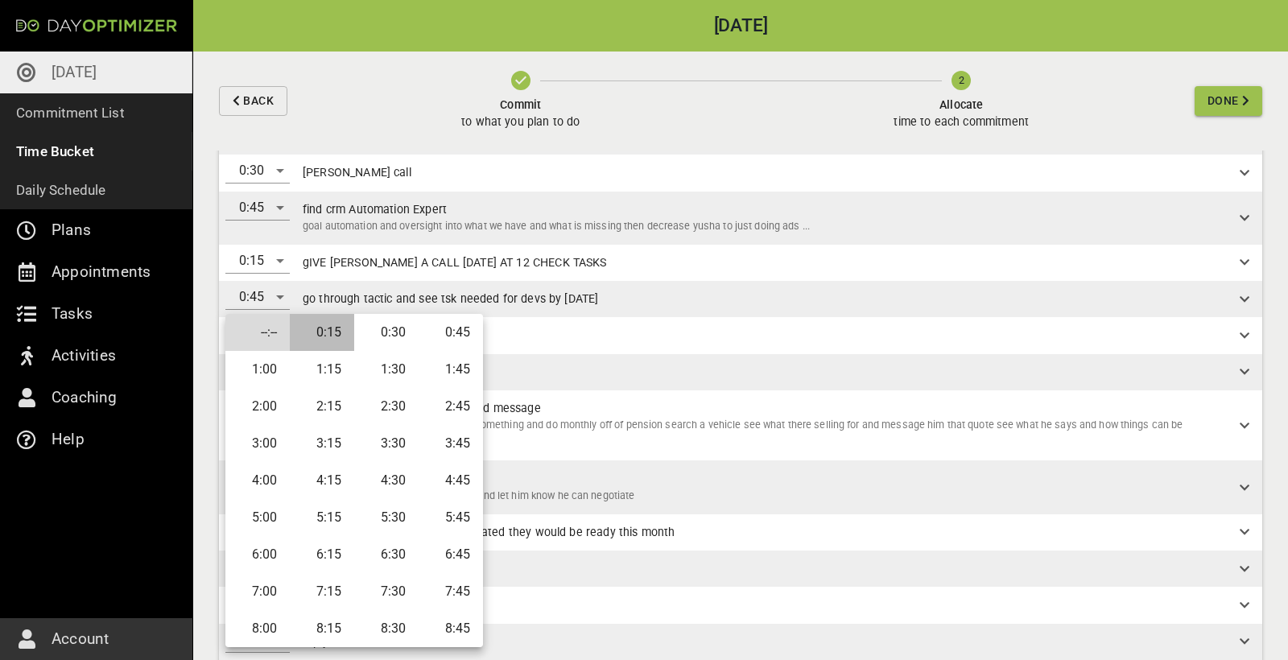
click at [339, 340] on li "0:15" at bounding box center [322, 332] width 64 height 37
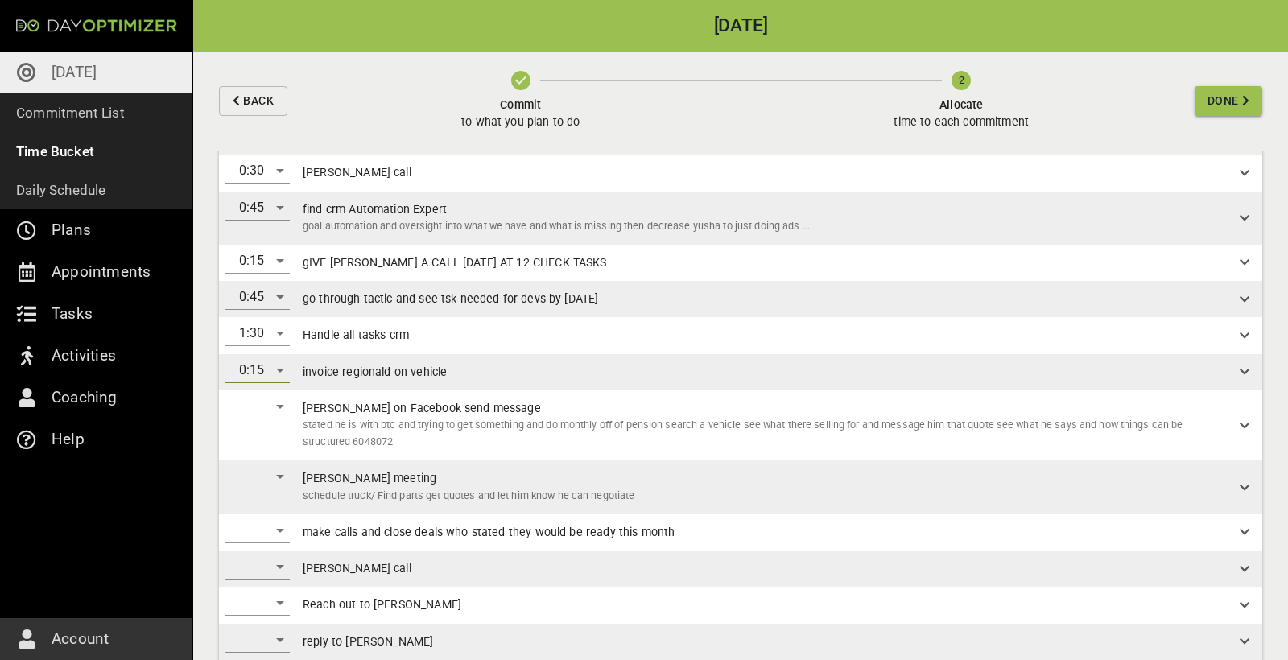
click at [273, 408] on div "​" at bounding box center [257, 407] width 64 height 26
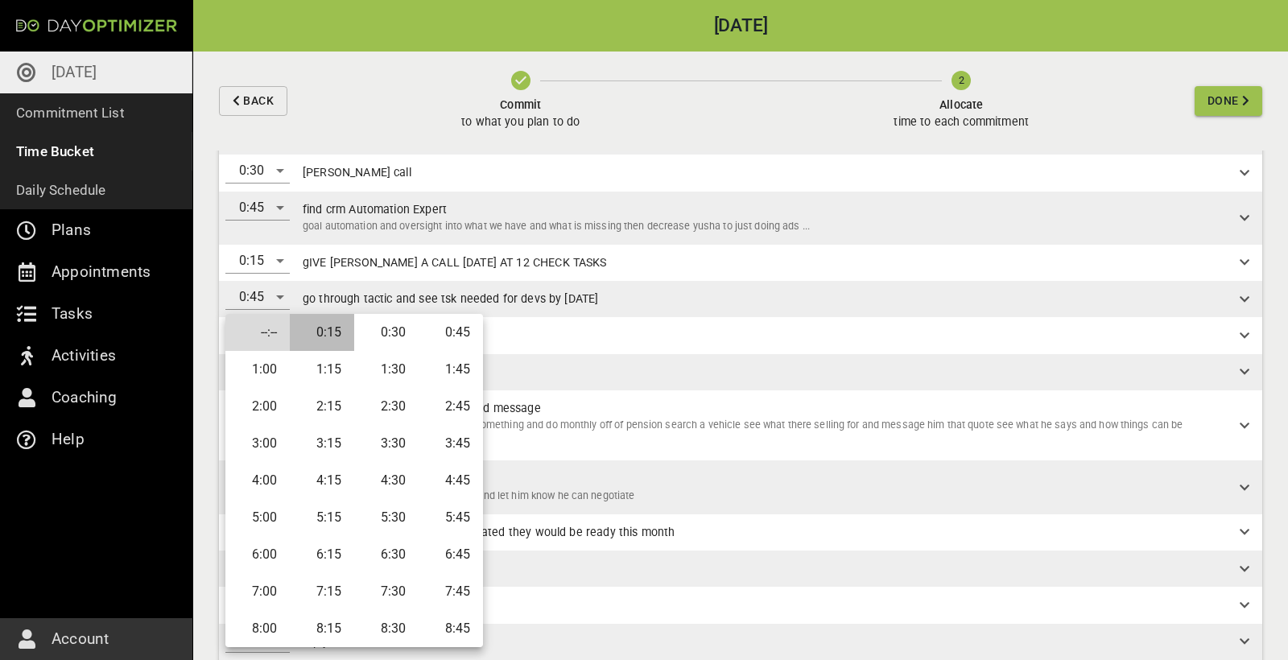
click at [331, 328] on li "0:15" at bounding box center [322, 332] width 64 height 37
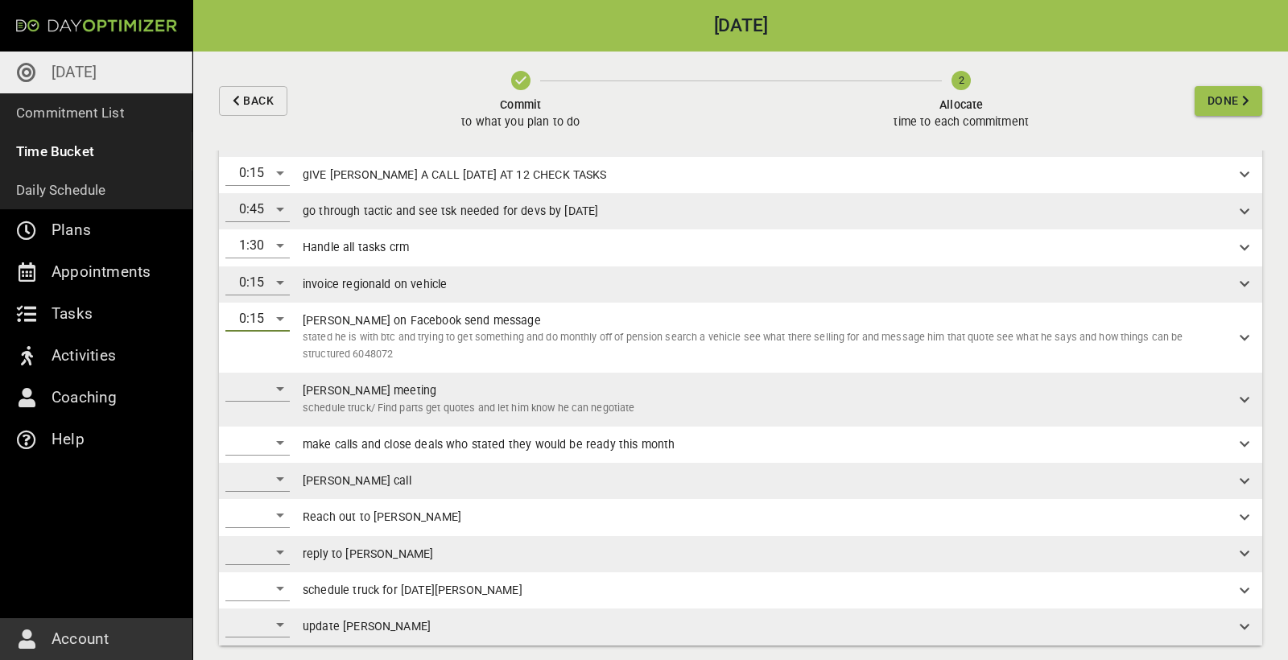
scroll to position [464, 0]
click at [284, 382] on div "​" at bounding box center [257, 390] width 64 height 26
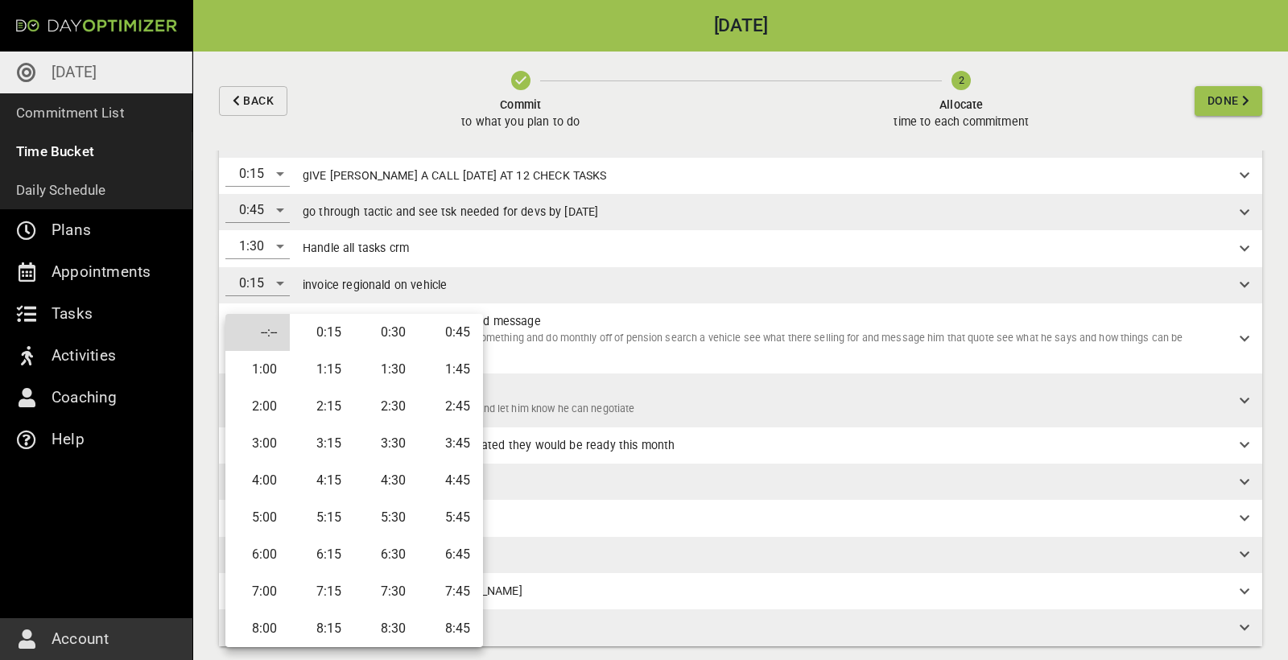
click at [386, 331] on li "0:30" at bounding box center [386, 332] width 64 height 37
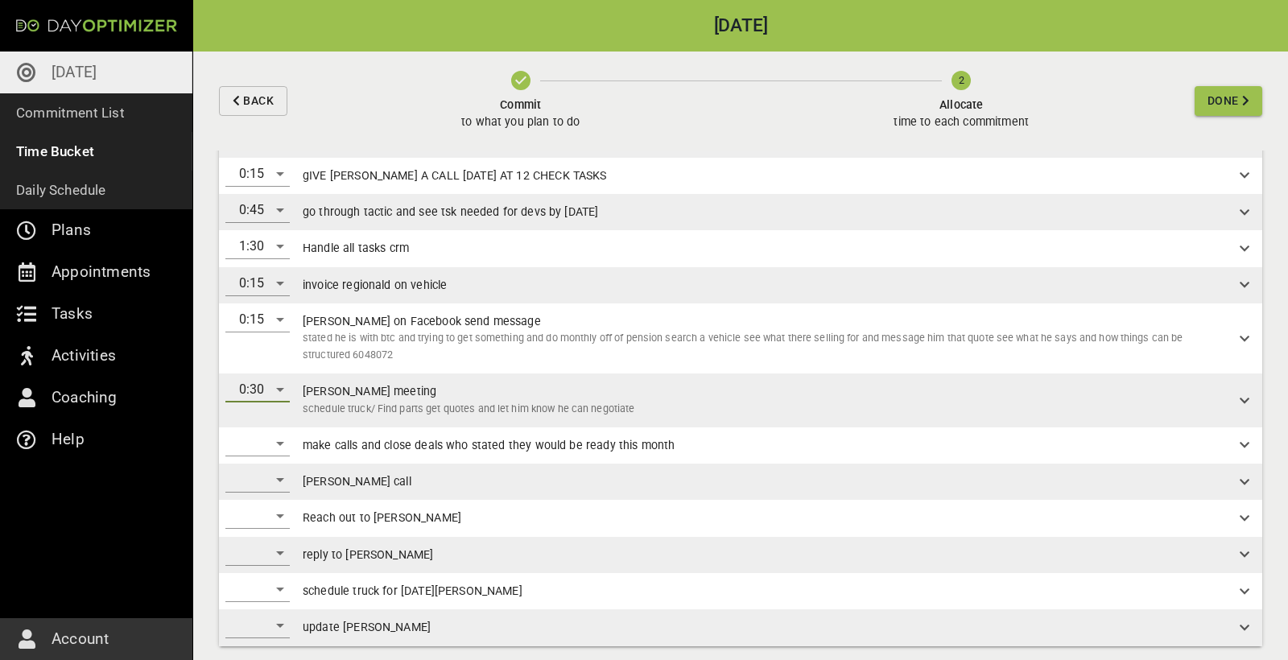
scroll to position [0, 0]
click at [276, 436] on div "​" at bounding box center [257, 444] width 64 height 26
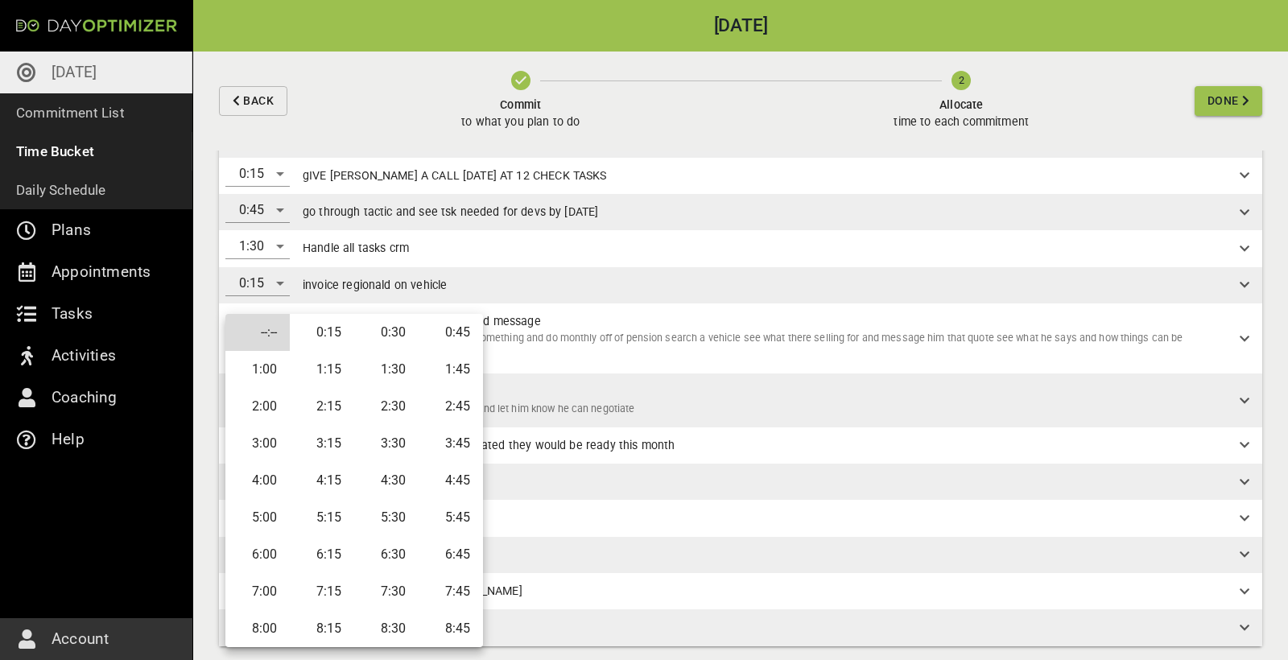
click at [395, 378] on li "1:30" at bounding box center [386, 369] width 64 height 37
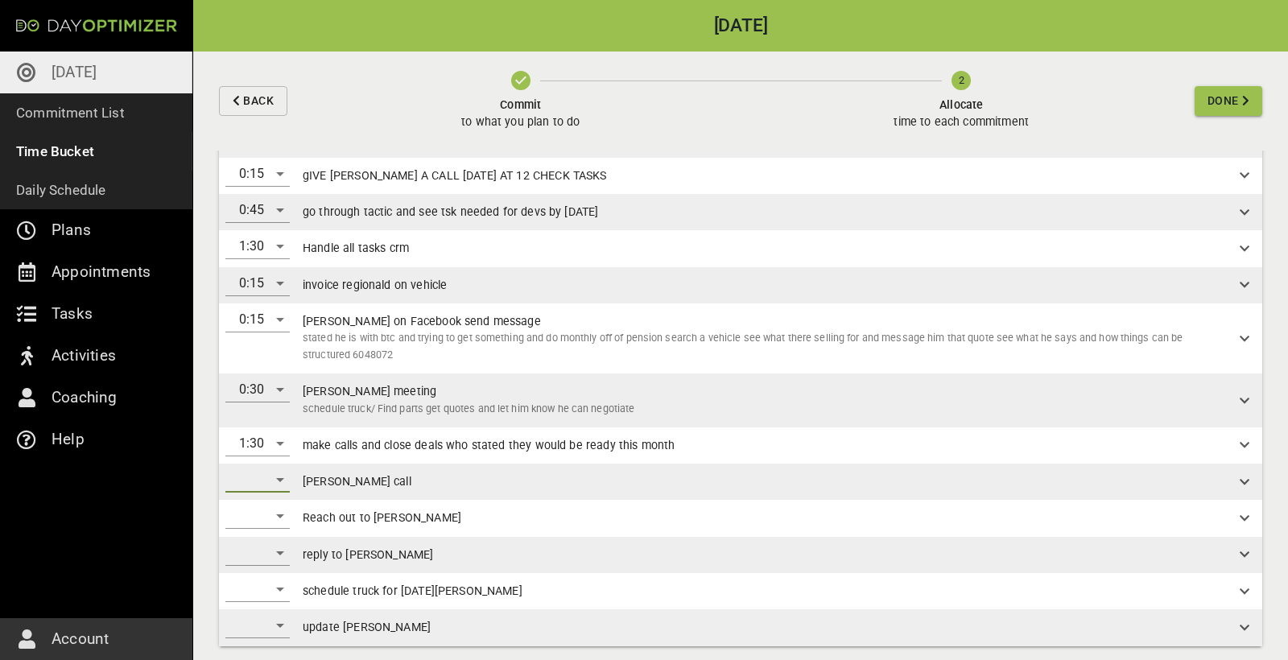
click at [278, 469] on div "​" at bounding box center [257, 480] width 64 height 26
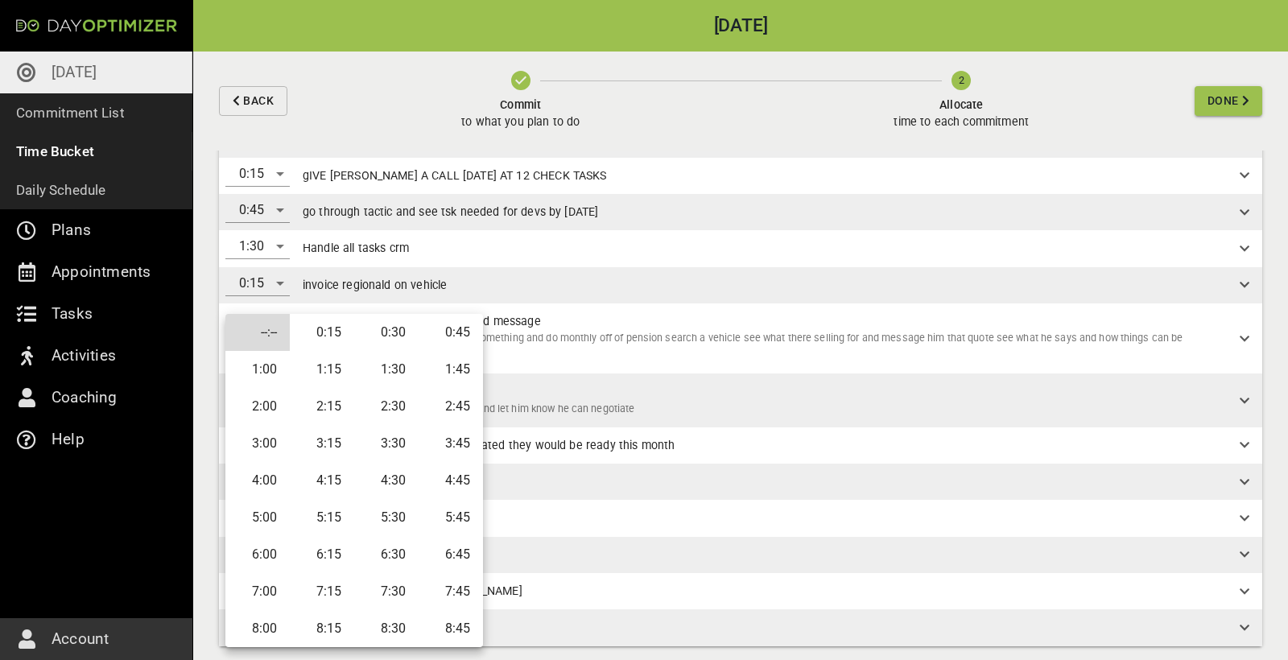
click at [376, 332] on li "0:30" at bounding box center [386, 332] width 64 height 37
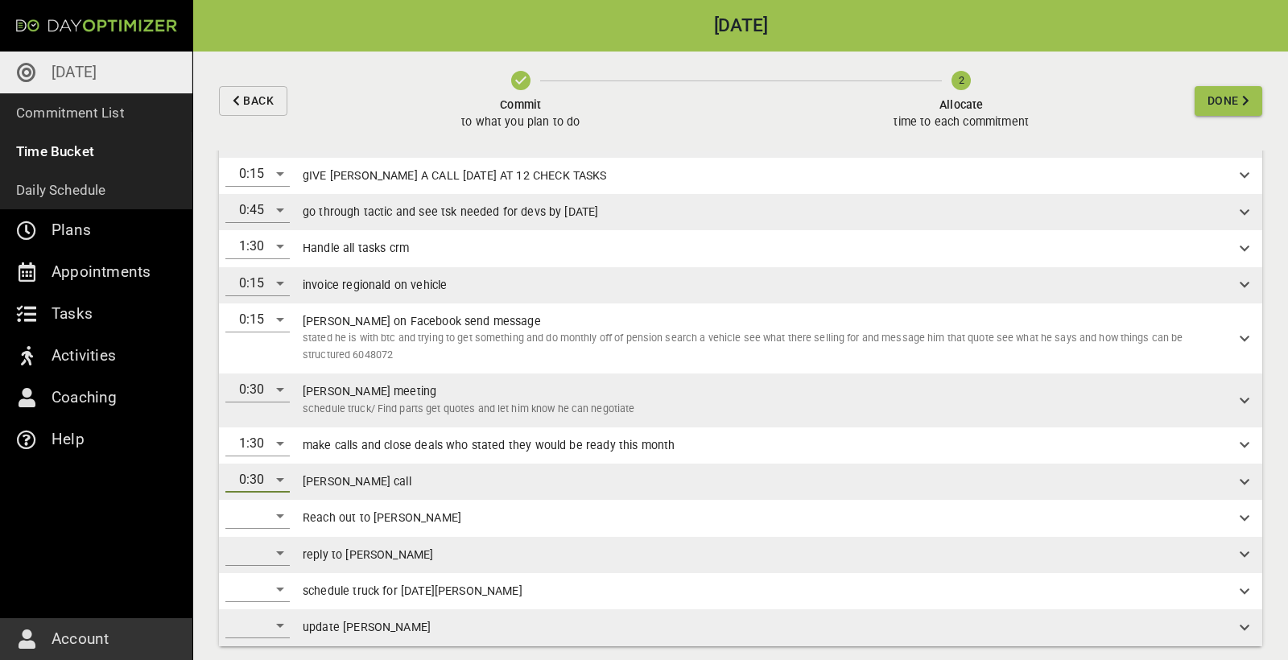
click at [275, 506] on div "​" at bounding box center [257, 516] width 64 height 26
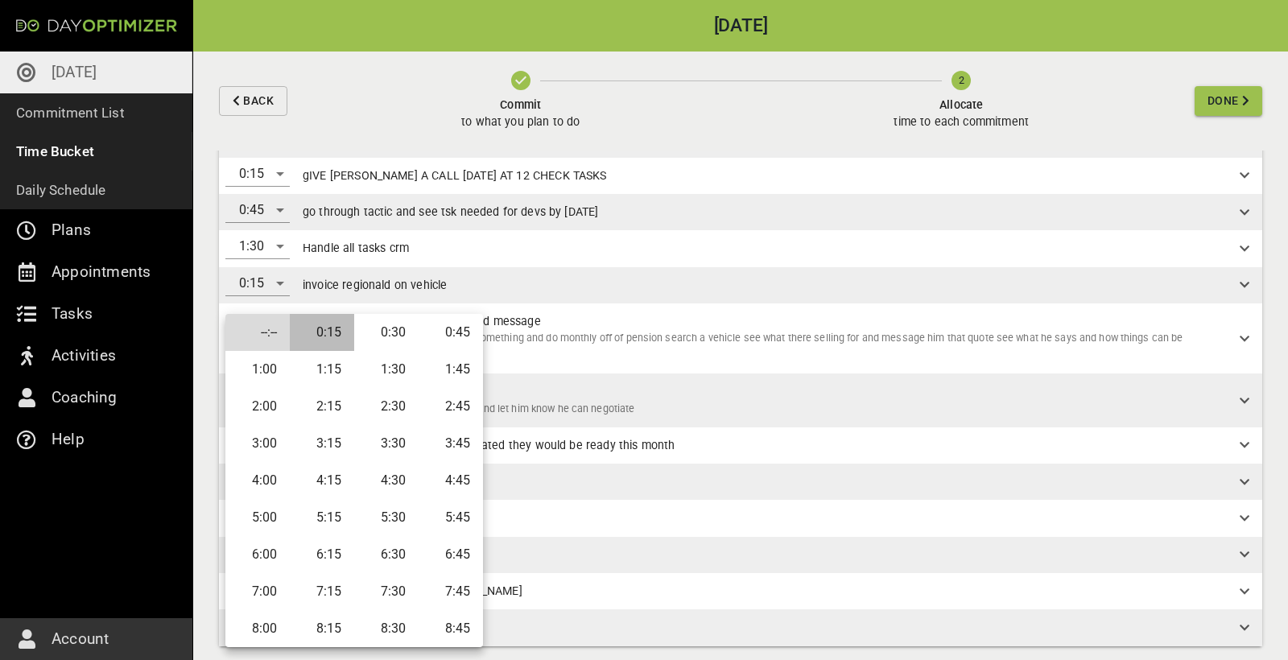
click at [333, 329] on li "0:15" at bounding box center [322, 332] width 64 height 37
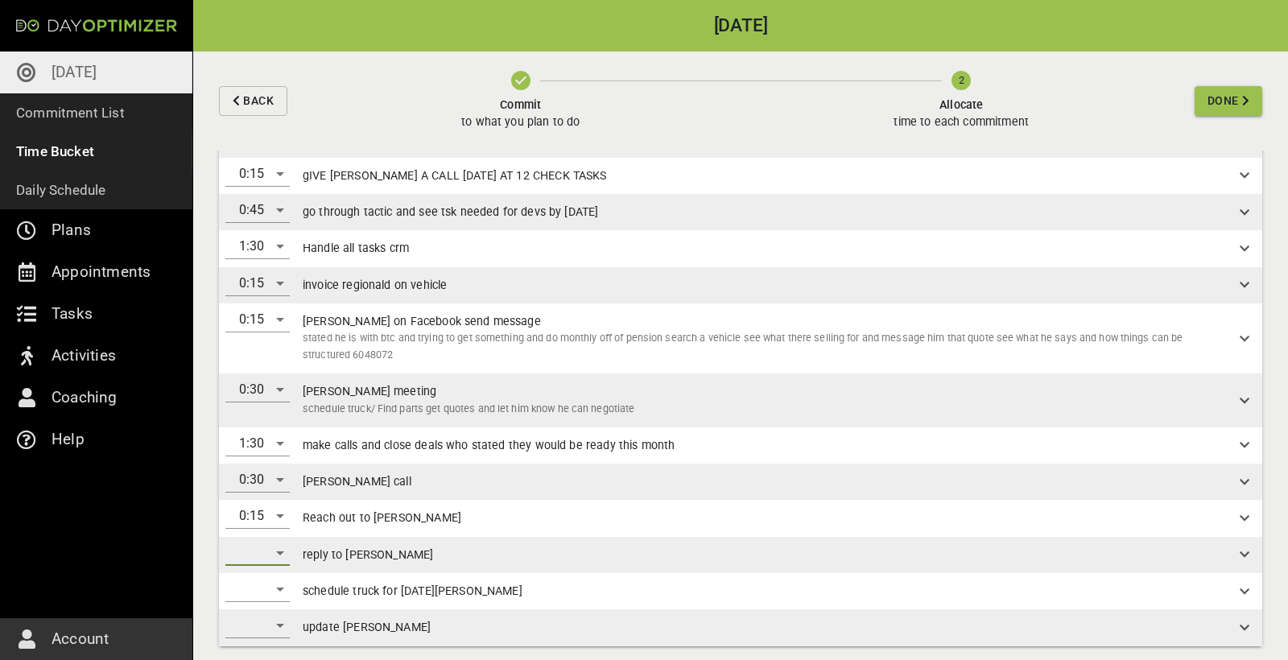
click at [272, 540] on div "​" at bounding box center [257, 553] width 64 height 26
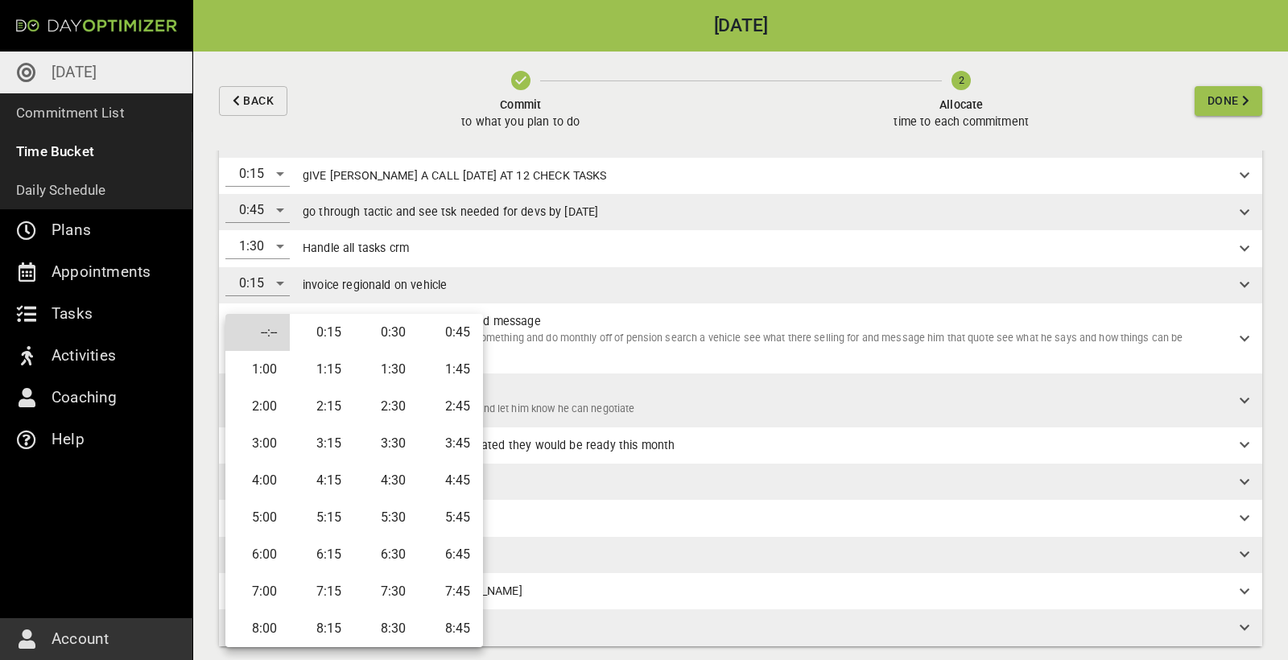
click at [331, 333] on li "0:15" at bounding box center [322, 332] width 64 height 37
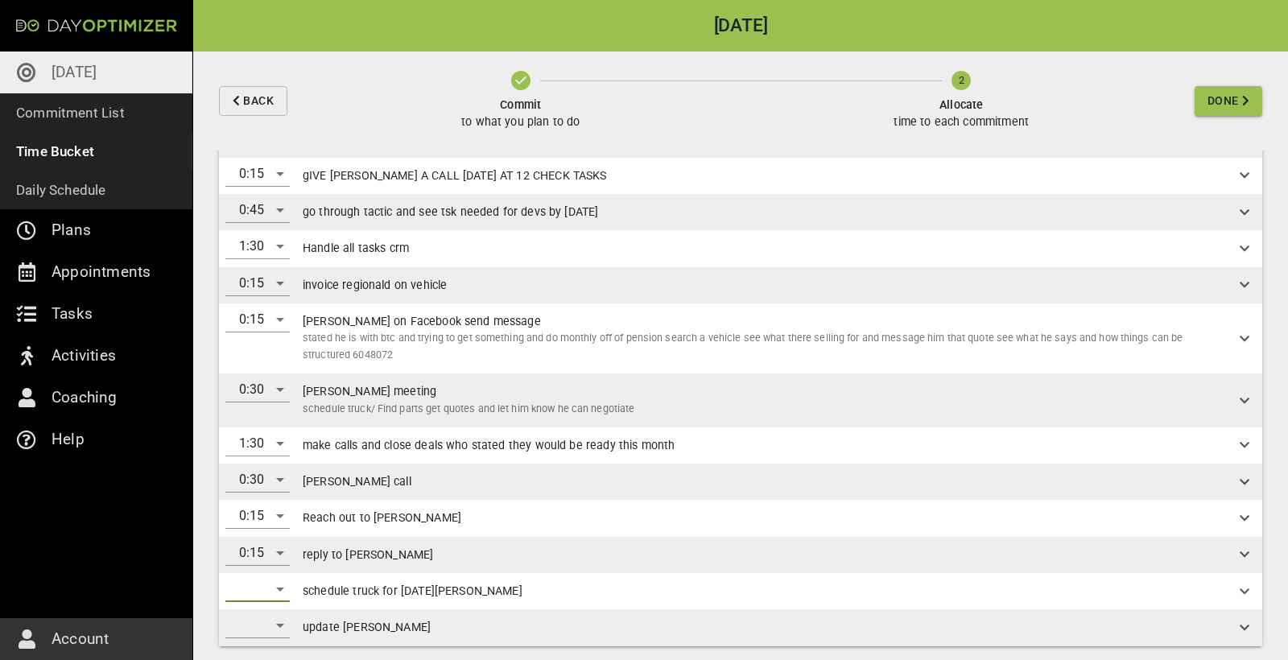
click at [279, 582] on div "​" at bounding box center [257, 589] width 64 height 26
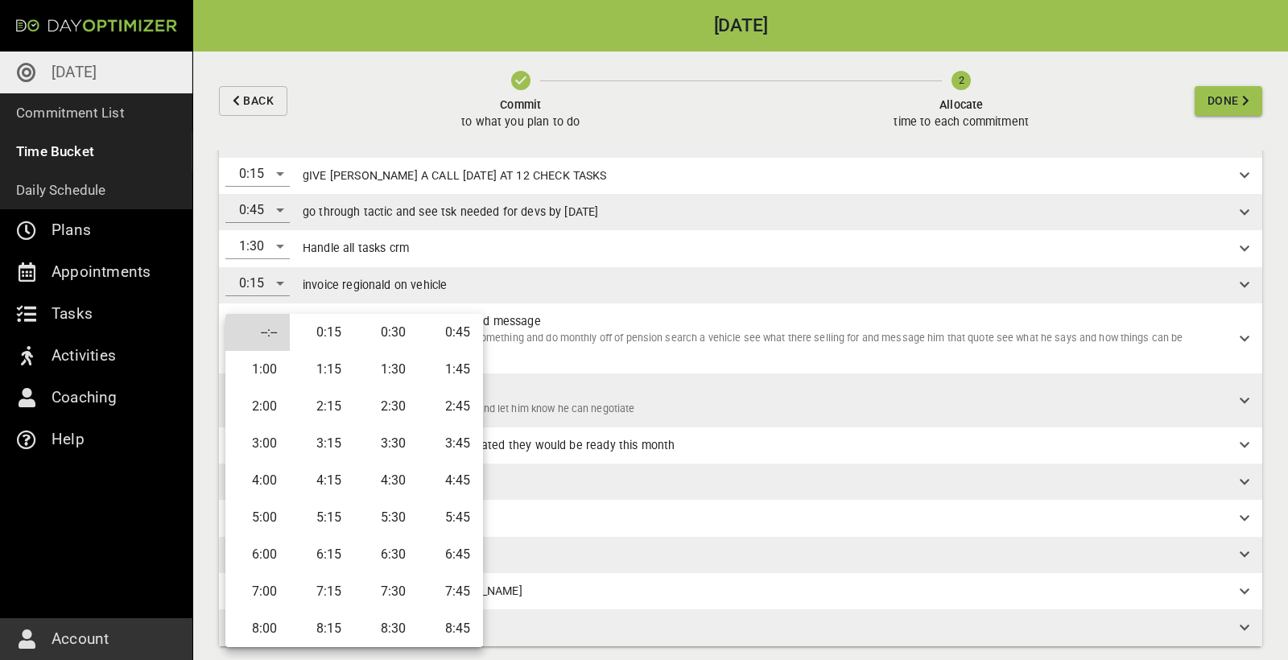
click at [385, 341] on li "0:30" at bounding box center [386, 332] width 64 height 37
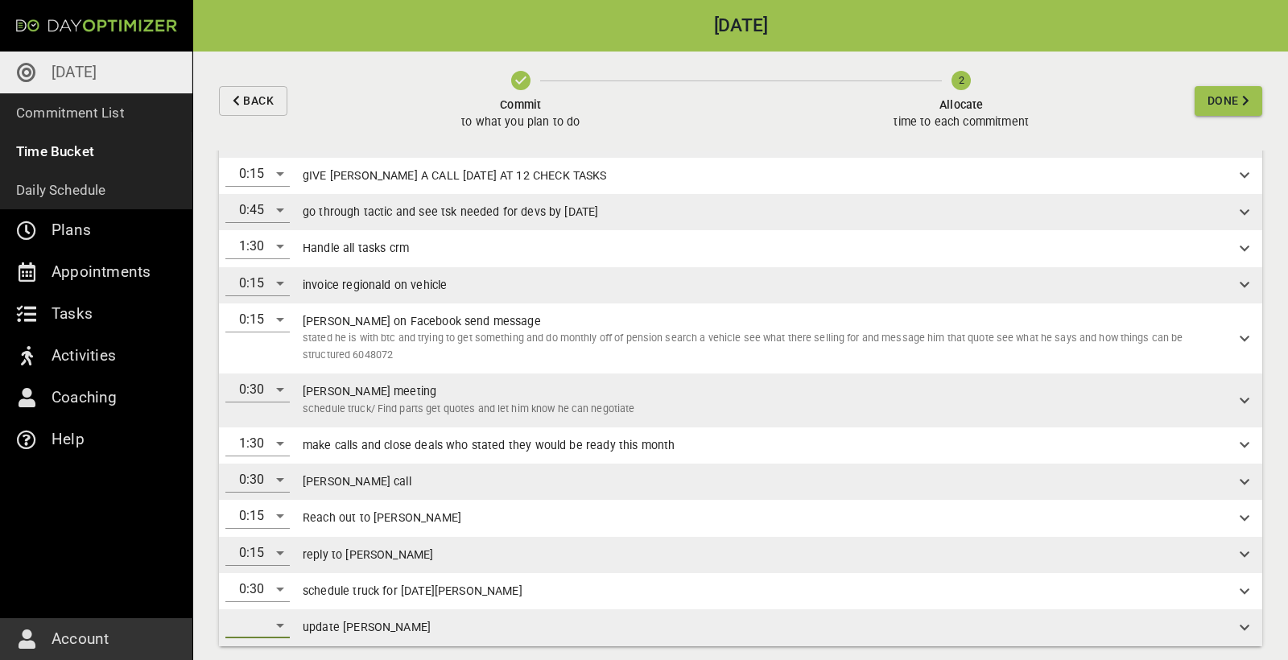
click at [278, 618] on div "​" at bounding box center [257, 626] width 64 height 26
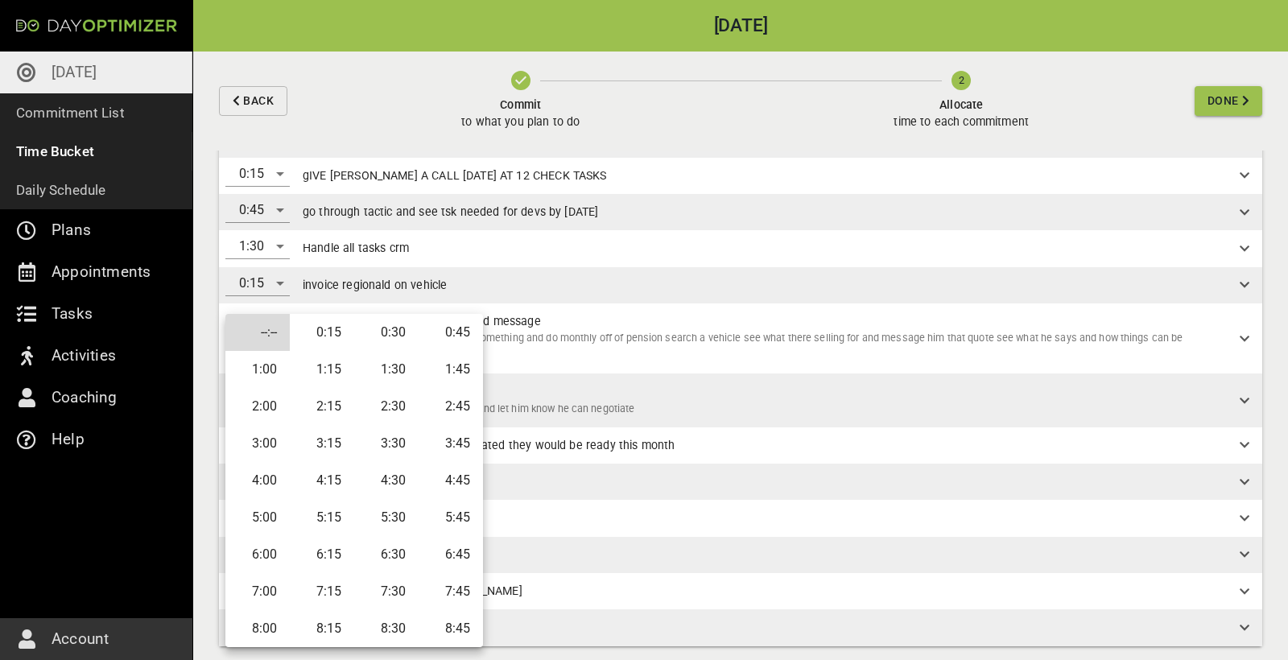
click at [323, 340] on li "0:15" at bounding box center [322, 332] width 64 height 37
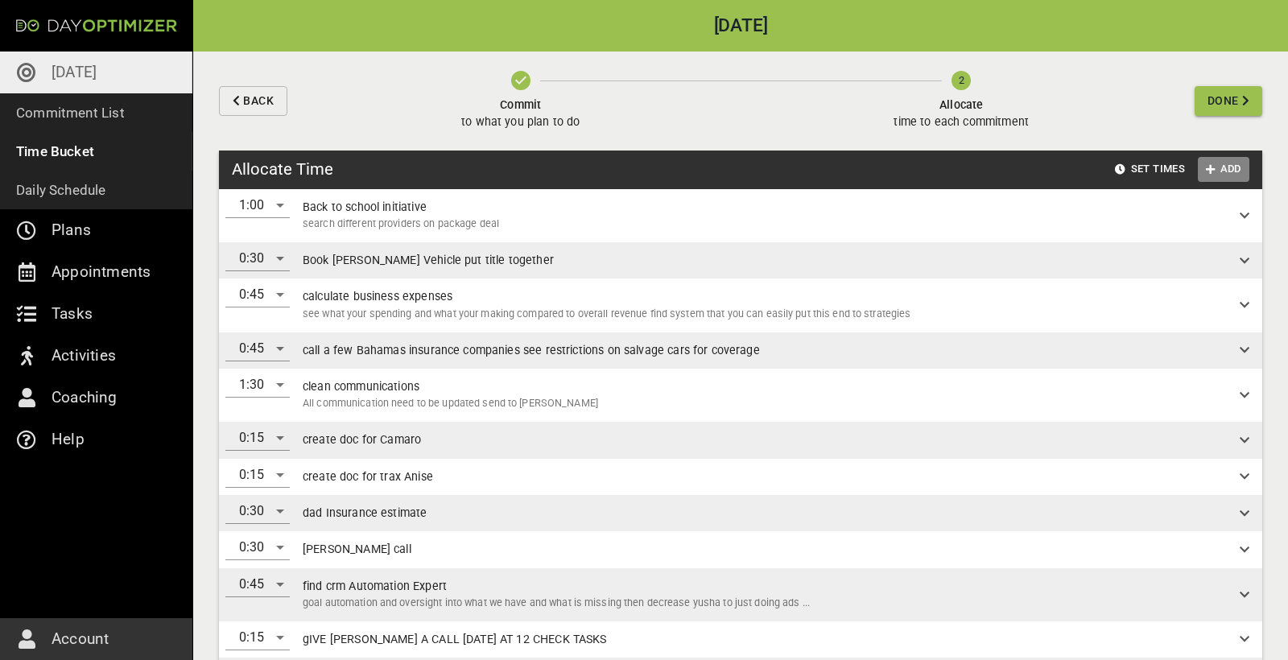
click at [1231, 168] on span "Add" at bounding box center [1223, 169] width 39 height 19
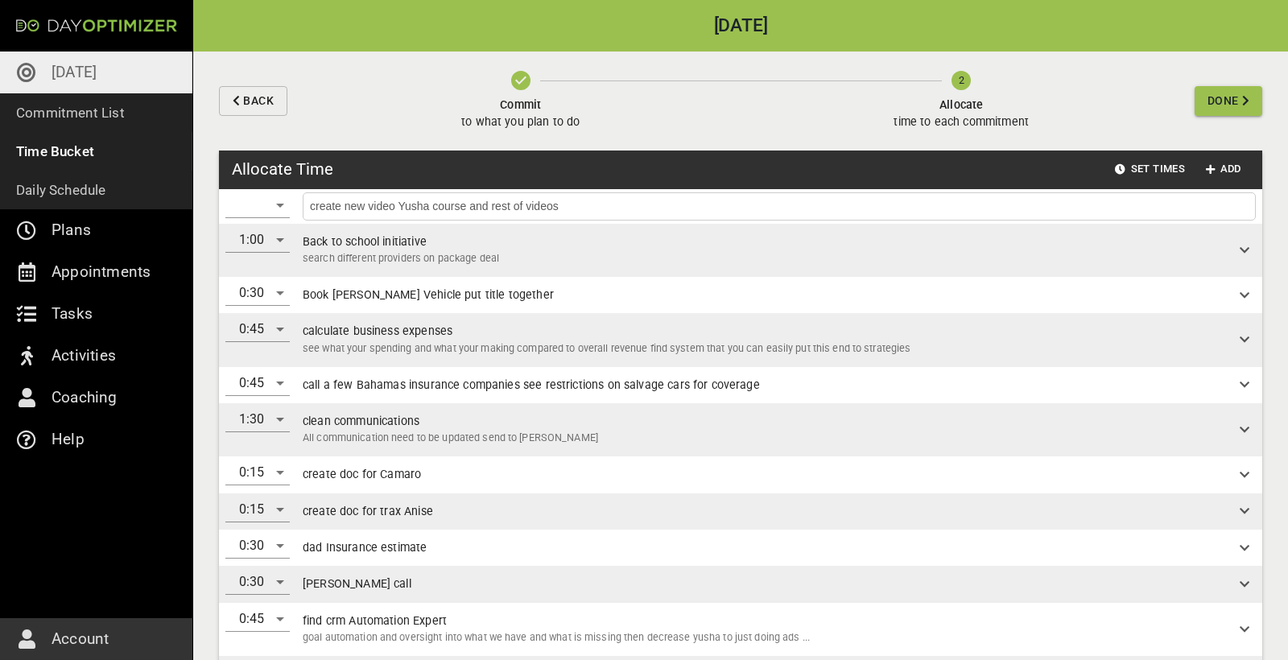
type input "create new video Yusha course and rest of videos"
click at [281, 199] on div "​" at bounding box center [257, 205] width 64 height 26
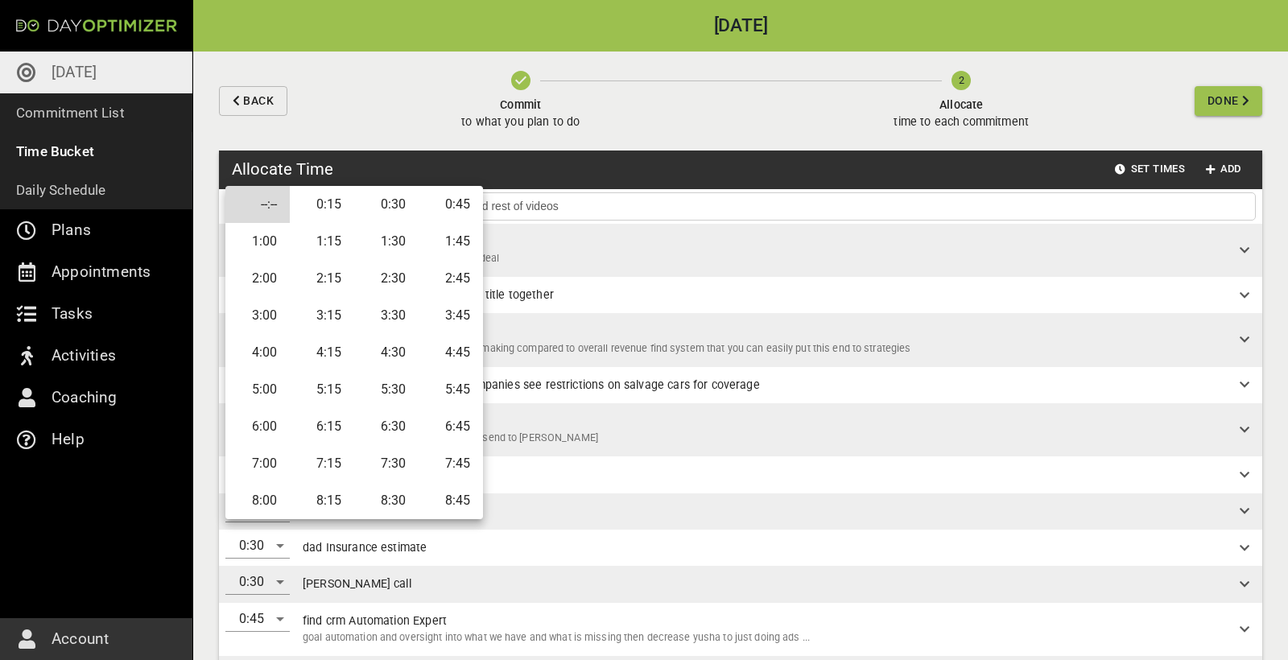
click at [271, 250] on li "1:00" at bounding box center [257, 241] width 64 height 37
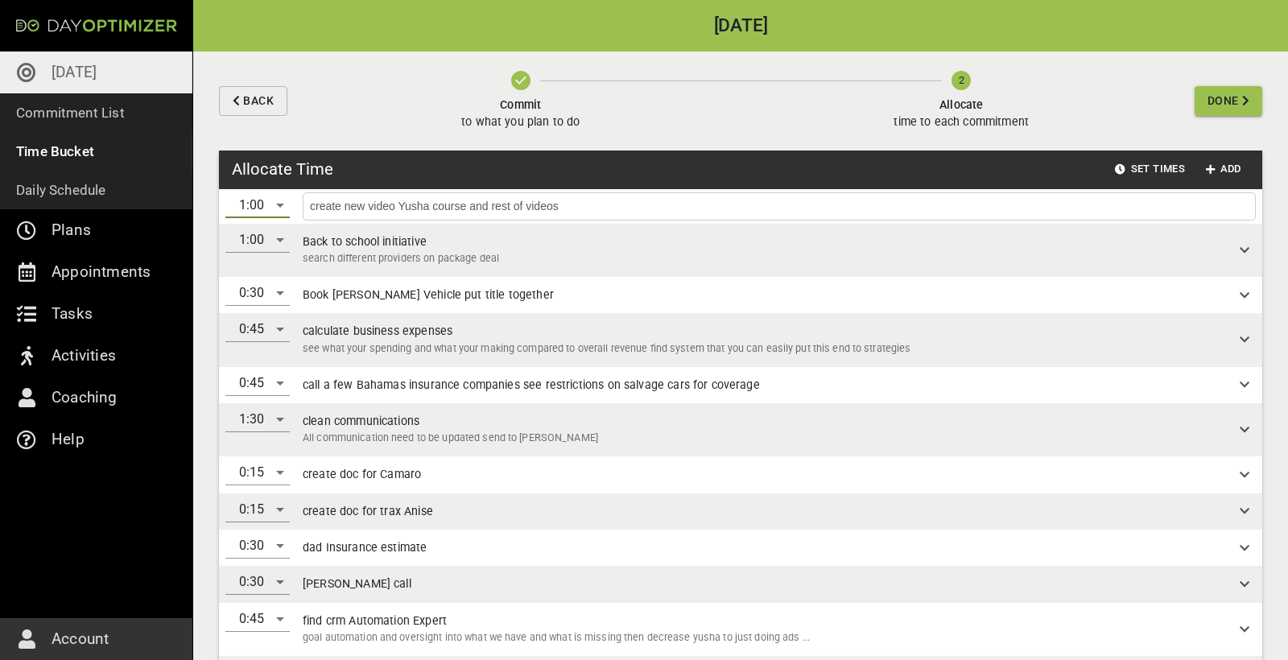
click at [1085, 208] on input "create new video Yusha course and rest of videos" at bounding box center [779, 206] width 945 height 20
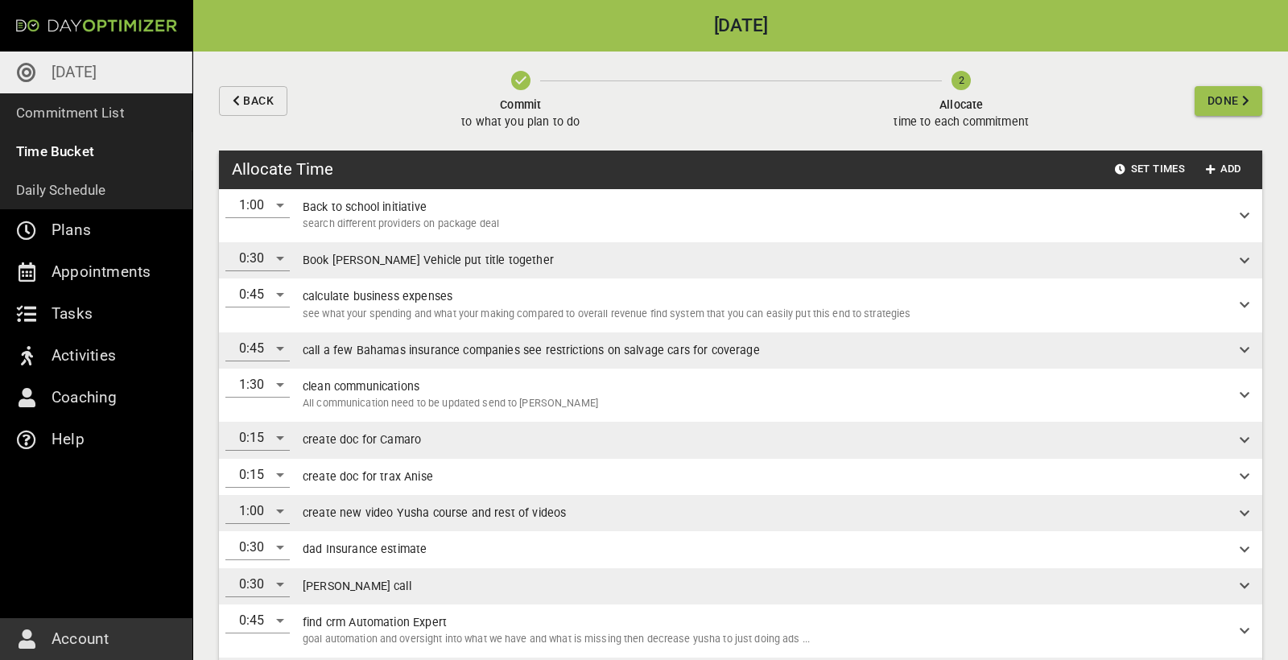
click at [1216, 94] on span "Done" at bounding box center [1222, 101] width 31 height 20
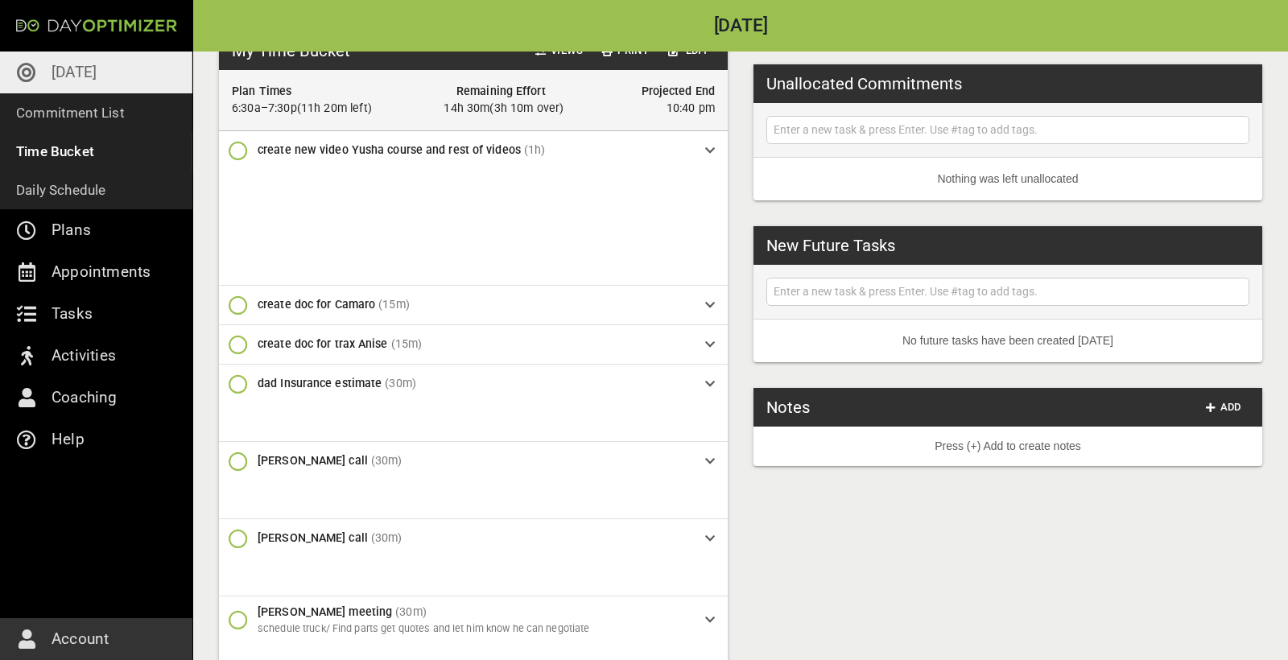
scroll to position [47, 0]
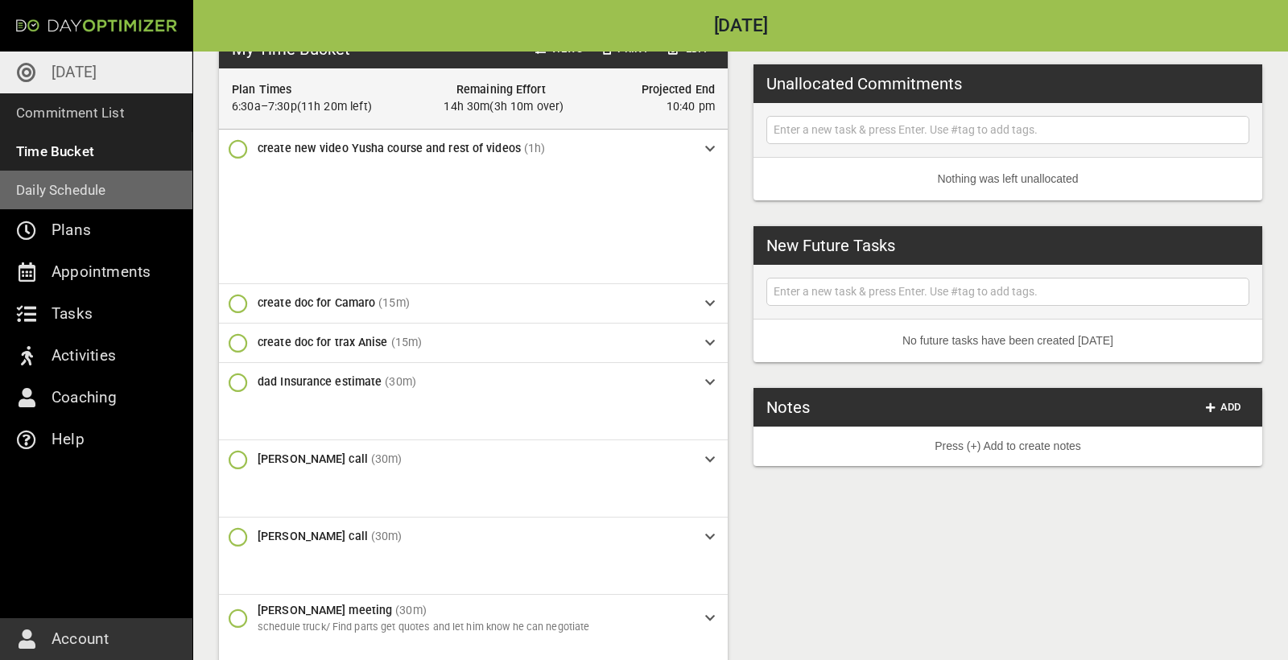
click at [72, 194] on p "Daily Schedule" at bounding box center [61, 190] width 90 height 23
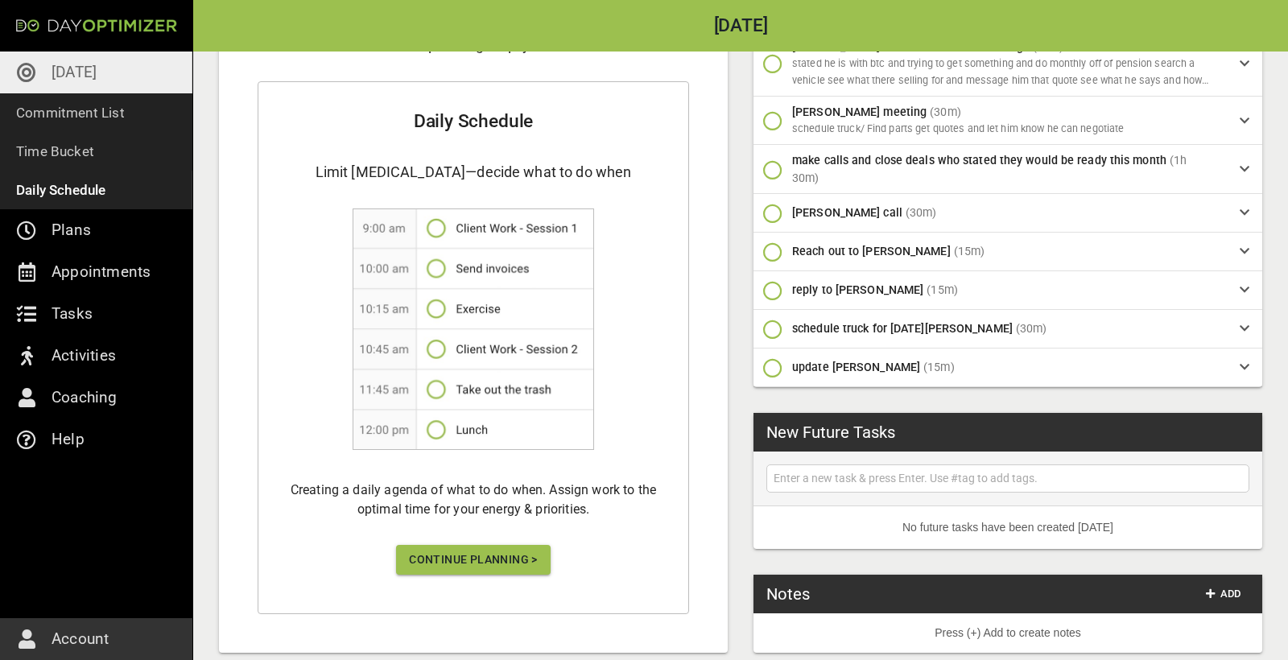
scroll to position [803, 0]
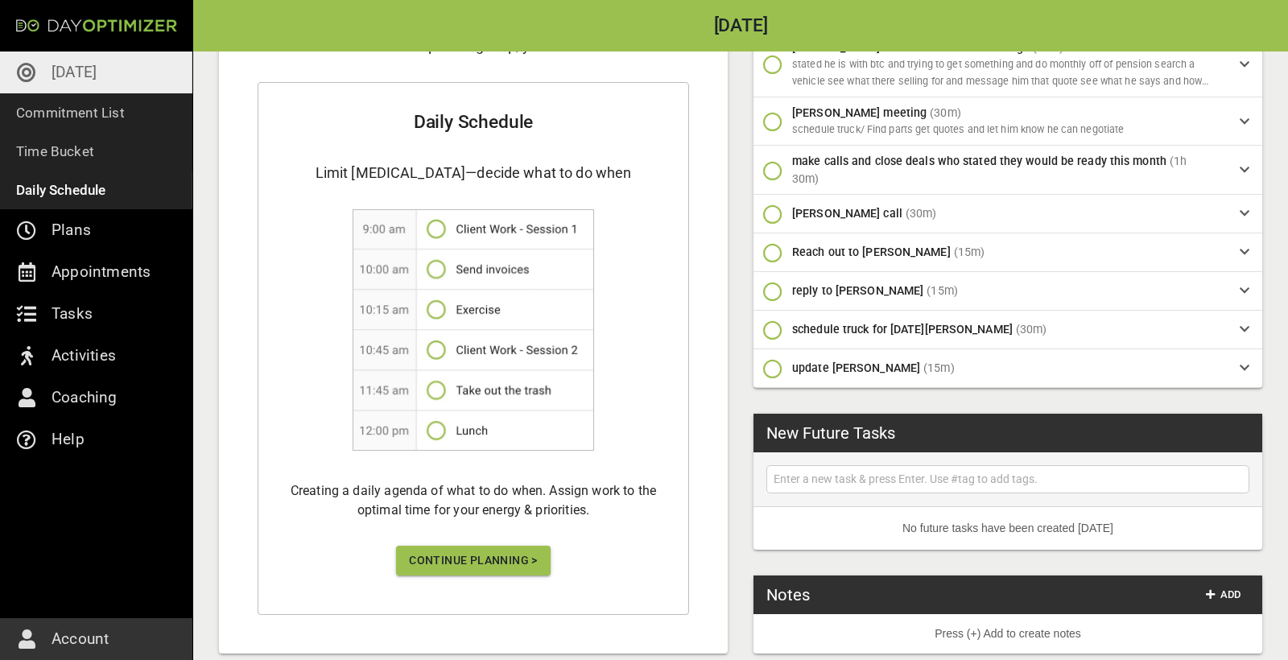
click at [504, 551] on span "Continue Planning >" at bounding box center [473, 561] width 129 height 20
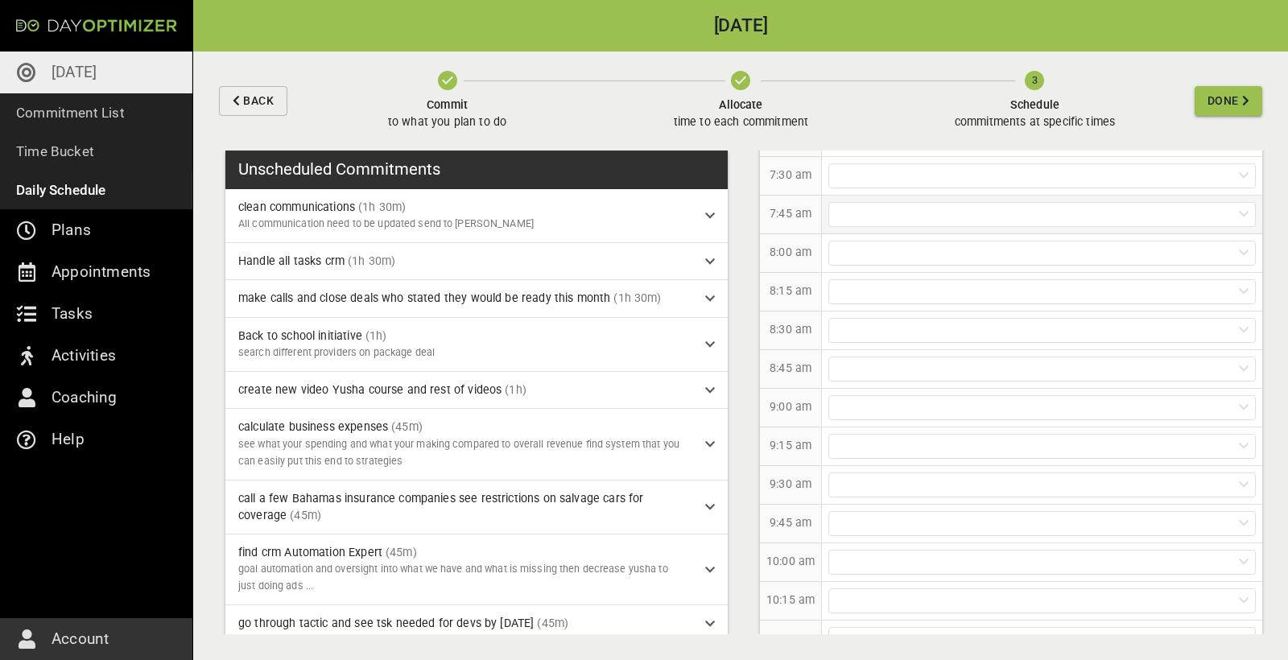
scroll to position [193, 0]
click at [869, 250] on div at bounding box center [1041, 246] width 427 height 25
click at [852, 489] on div at bounding box center [1041, 488] width 427 height 25
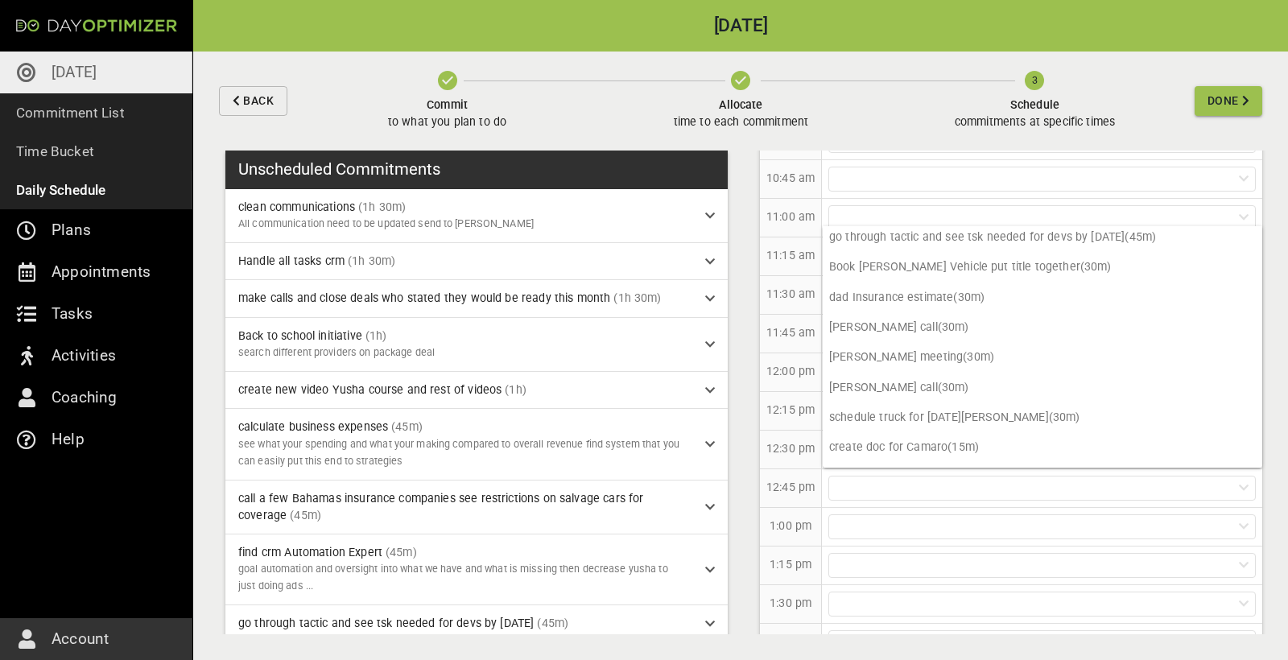
scroll to position [266, 0]
click at [896, 378] on p "[PERSON_NAME] call (30m)" at bounding box center [1043, 384] width 440 height 30
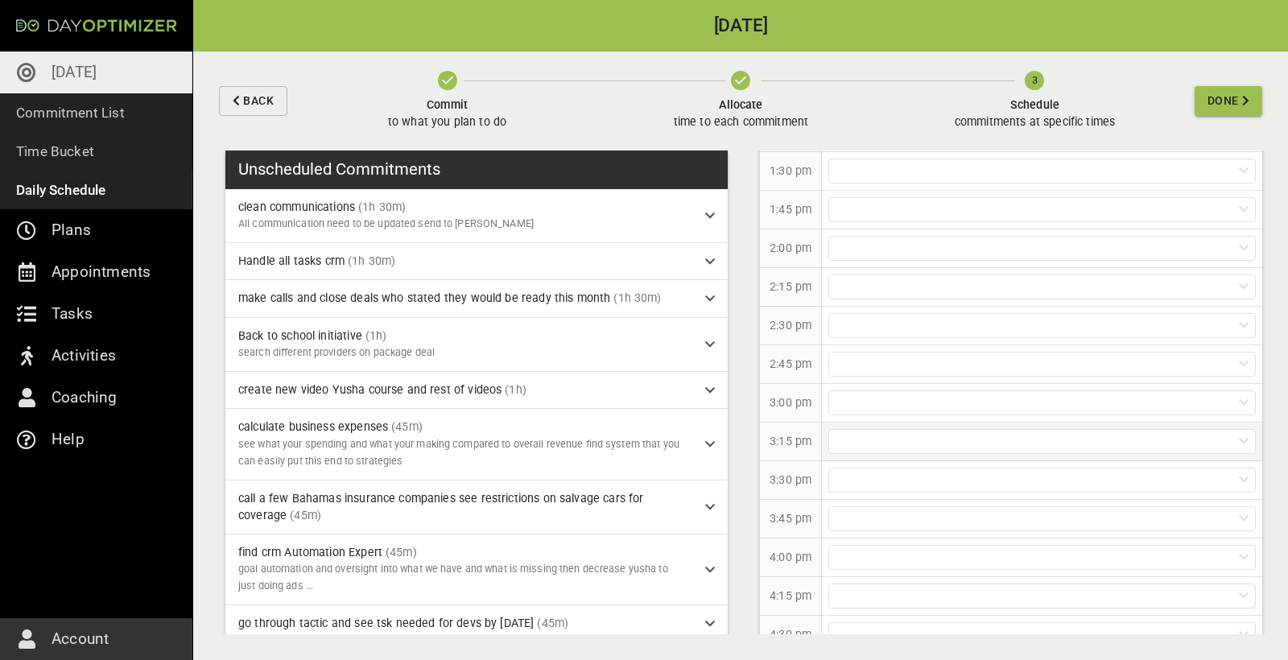
scroll to position [1100, 0]
click at [856, 489] on div at bounding box center [1041, 483] width 427 height 25
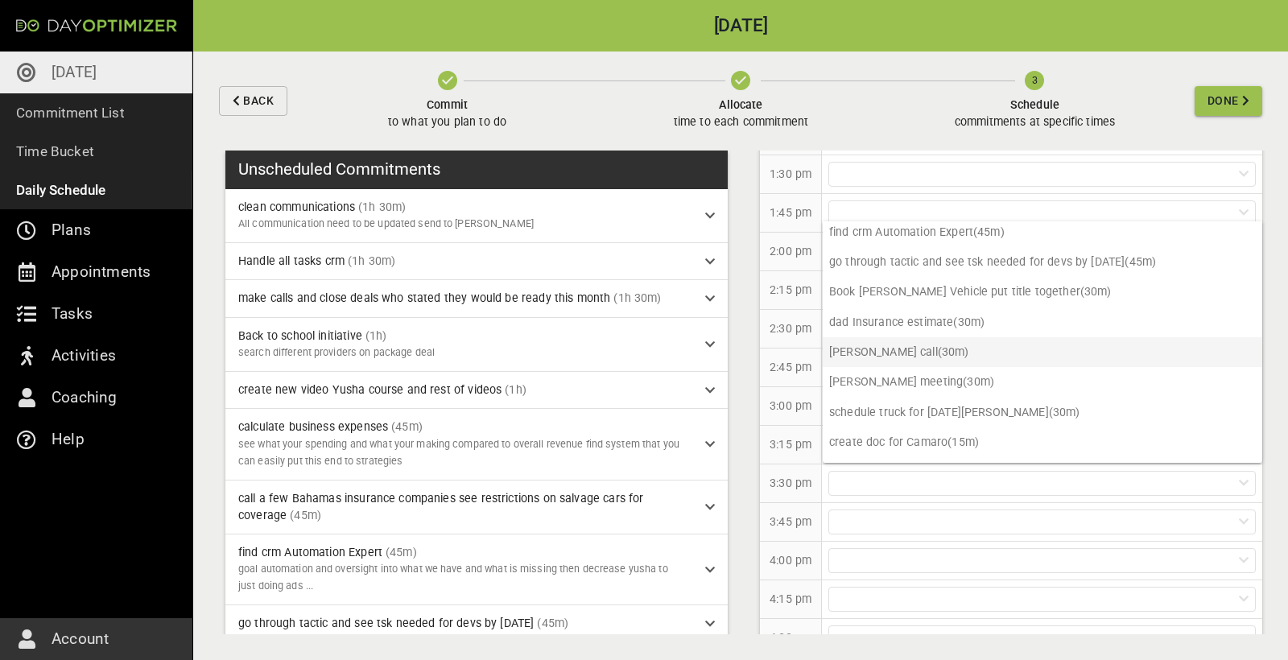
scroll to position [227, 0]
click at [919, 358] on p "[PERSON_NAME] call (30m)" at bounding box center [1043, 357] width 440 height 30
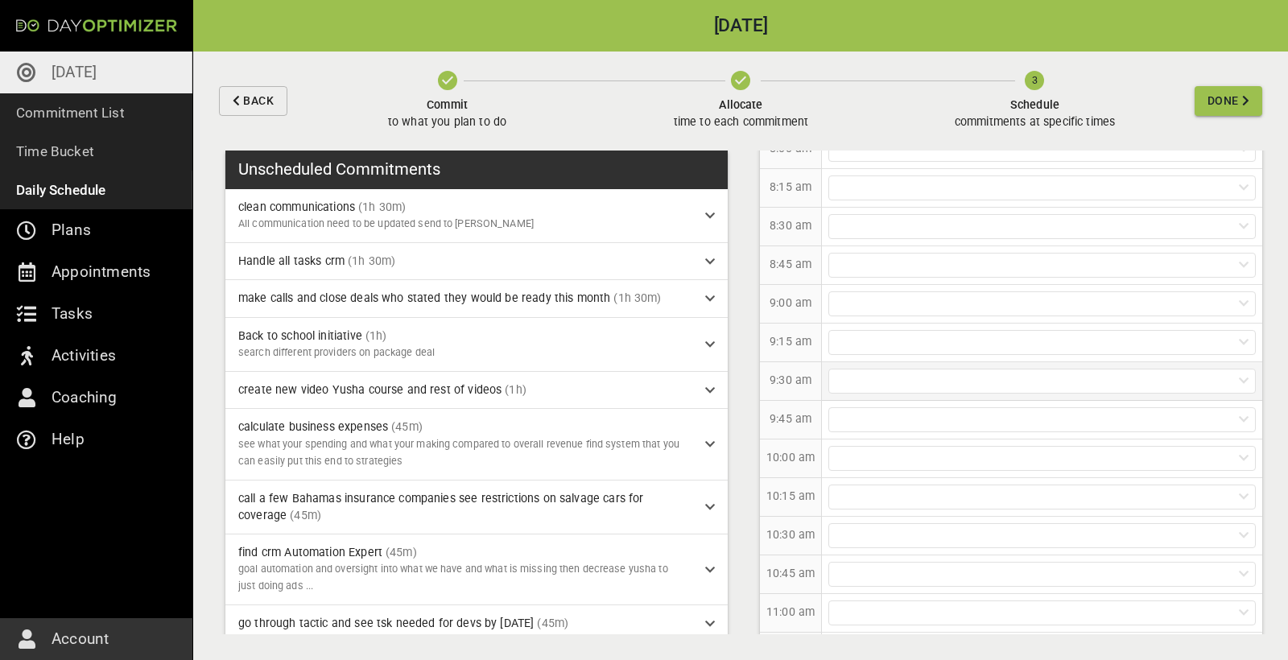
scroll to position [280, 0]
click at [915, 320] on div at bounding box center [1041, 314] width 427 height 25
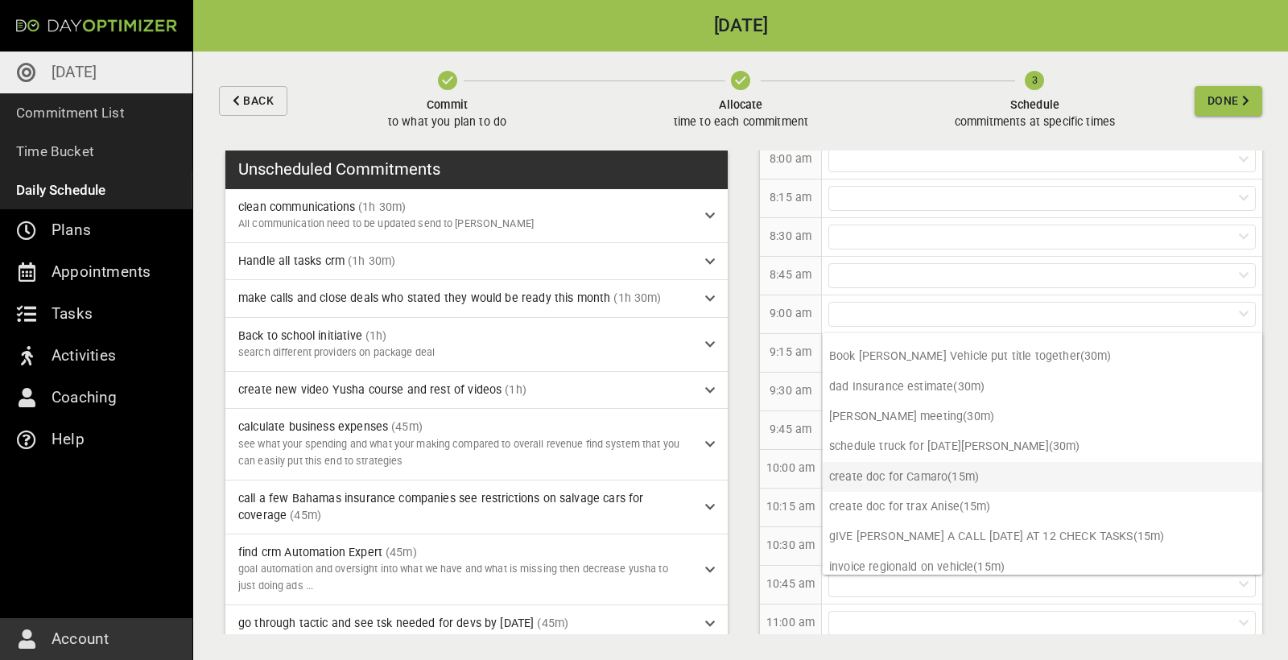
scroll to position [271, 0]
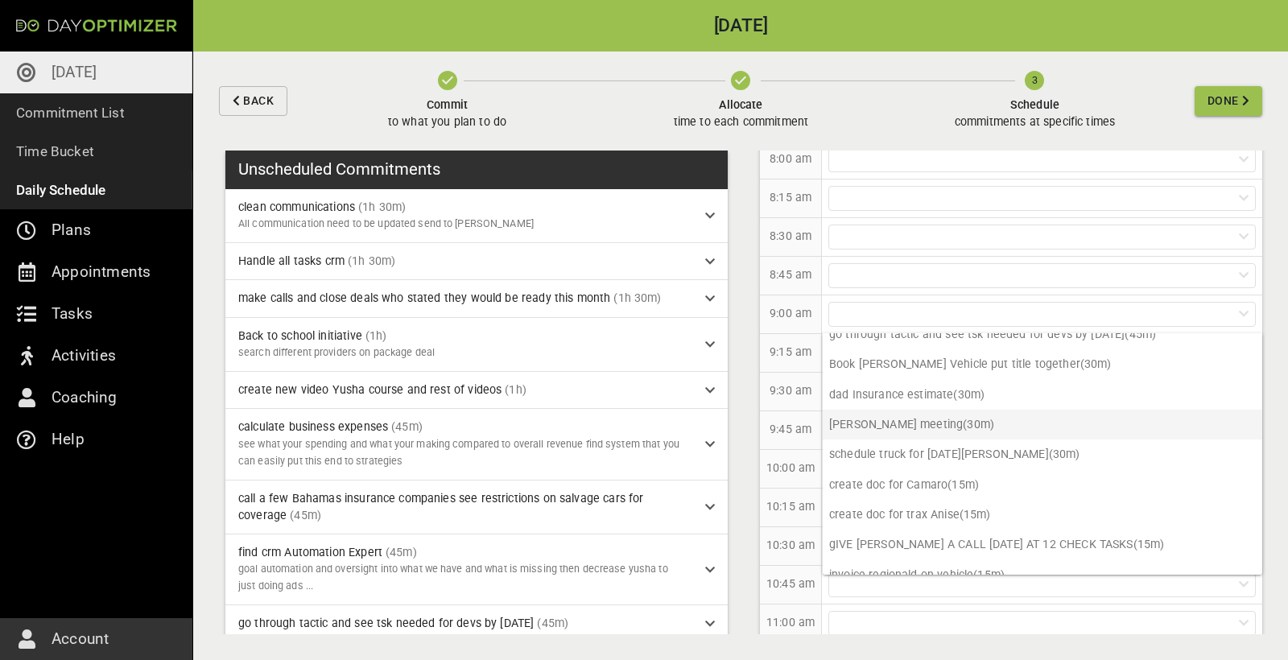
click at [886, 412] on p "[PERSON_NAME] meeting (30m)" at bounding box center [1043, 425] width 440 height 30
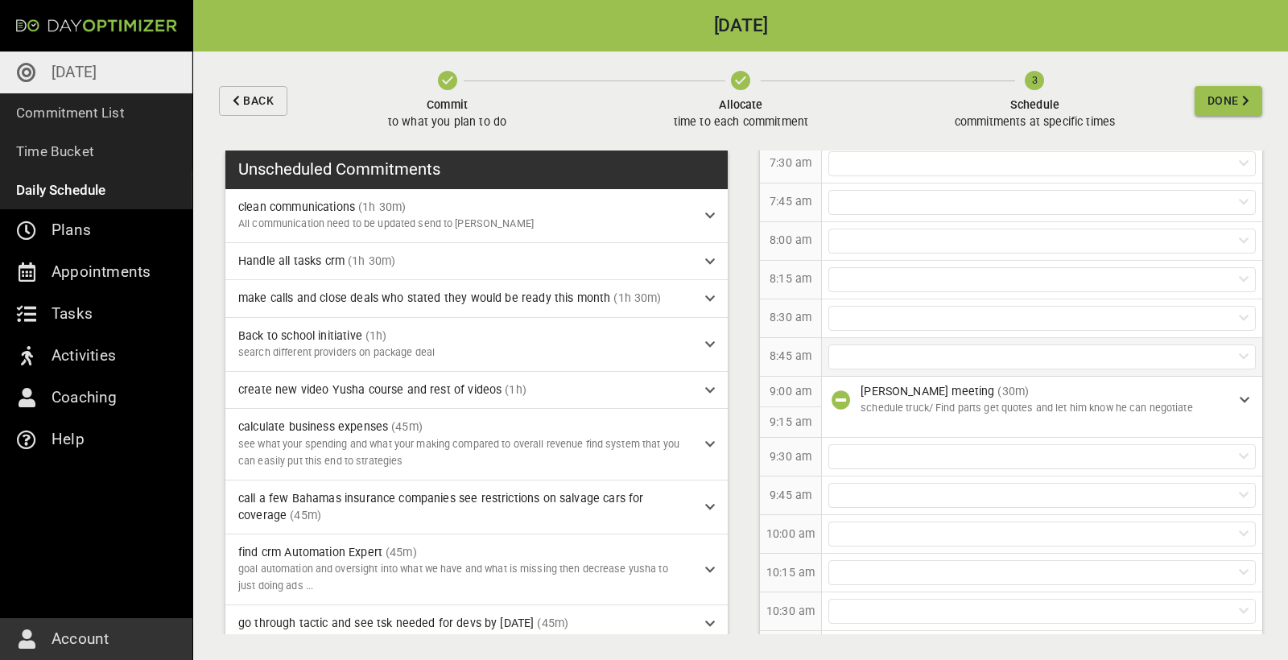
scroll to position [182, 0]
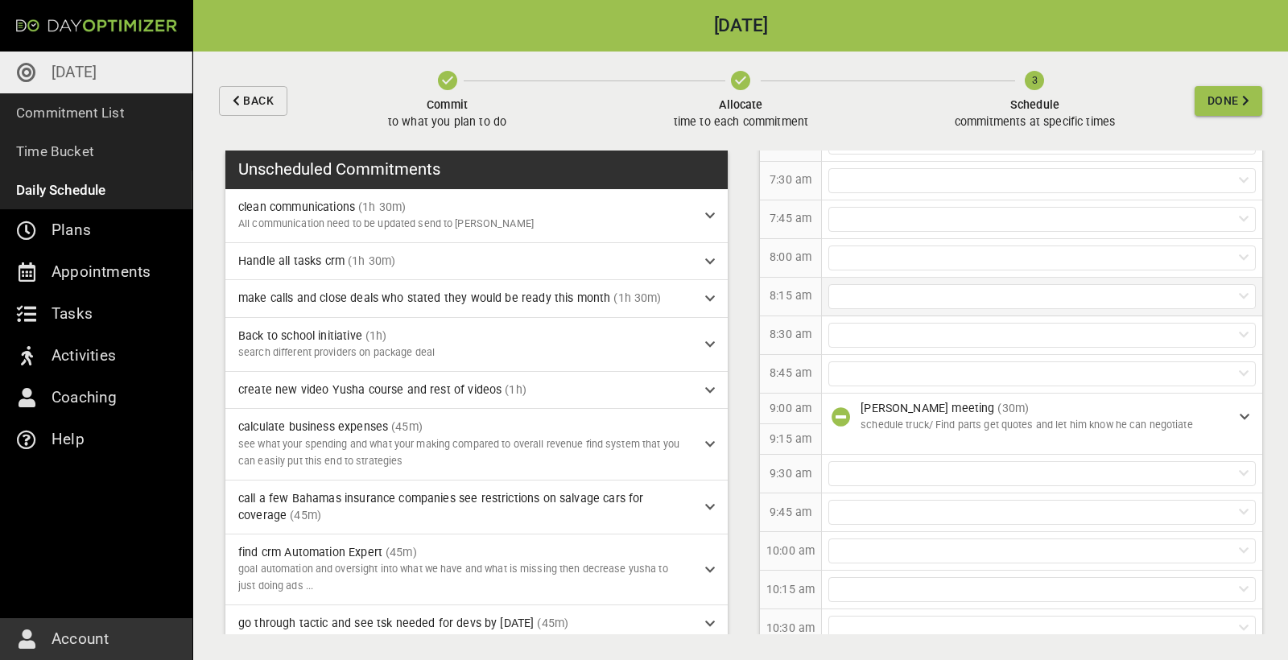
click at [873, 301] on div at bounding box center [1041, 296] width 427 height 25
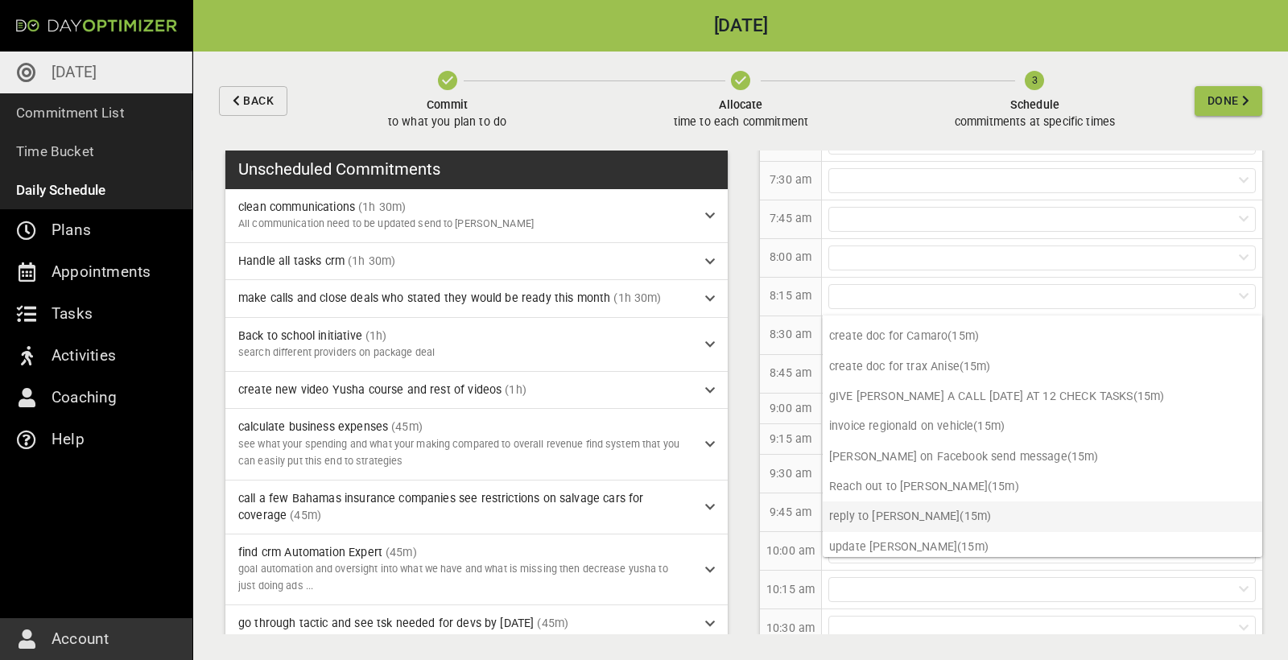
scroll to position [371, 0]
click at [910, 541] on p "update [PERSON_NAME] (15m)" at bounding box center [1043, 548] width 440 height 30
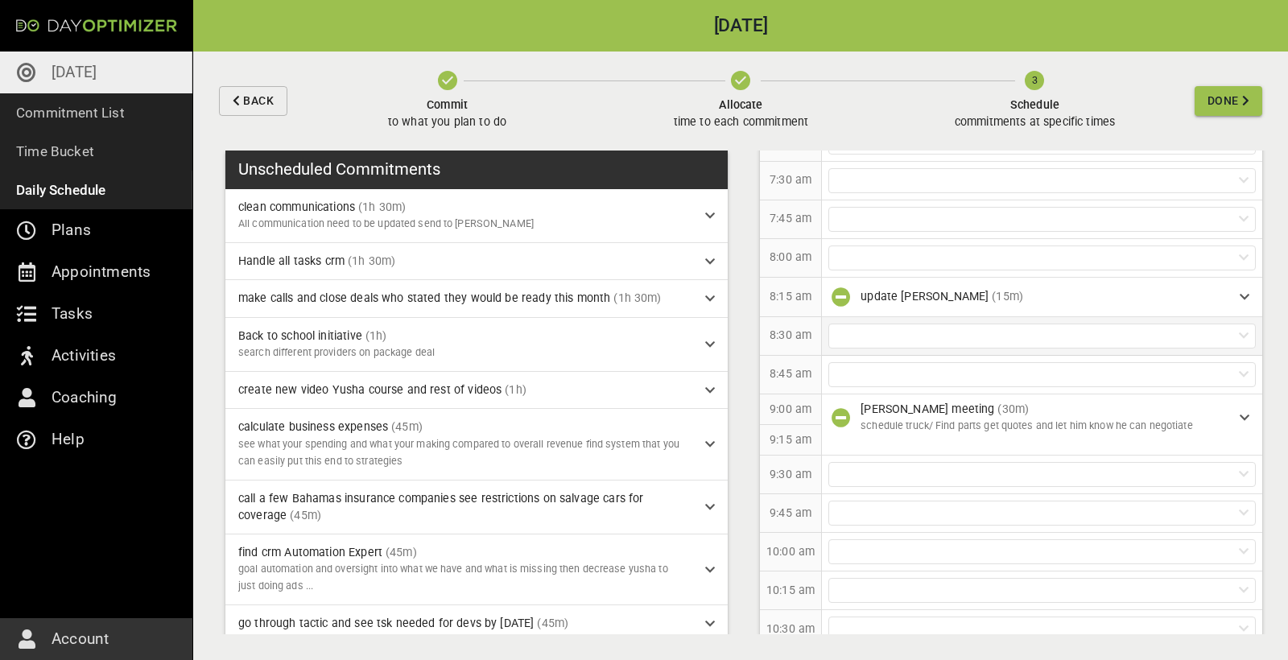
click at [918, 346] on div at bounding box center [1041, 336] width 427 height 25
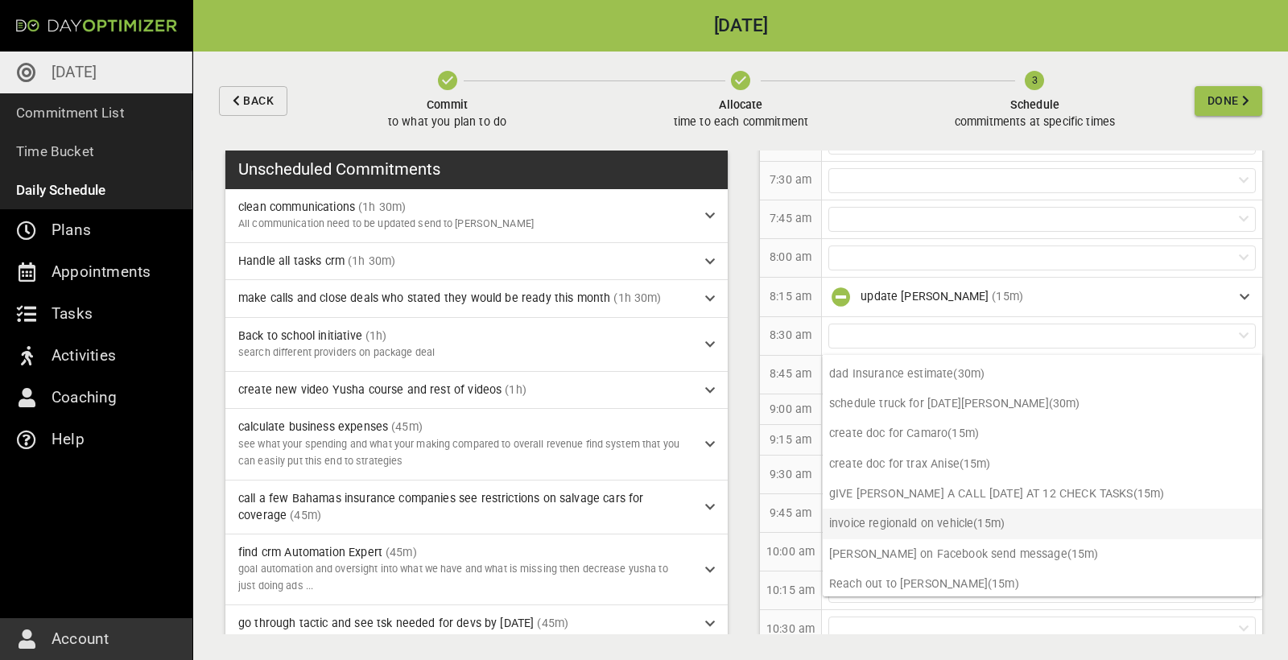
scroll to position [308, 0]
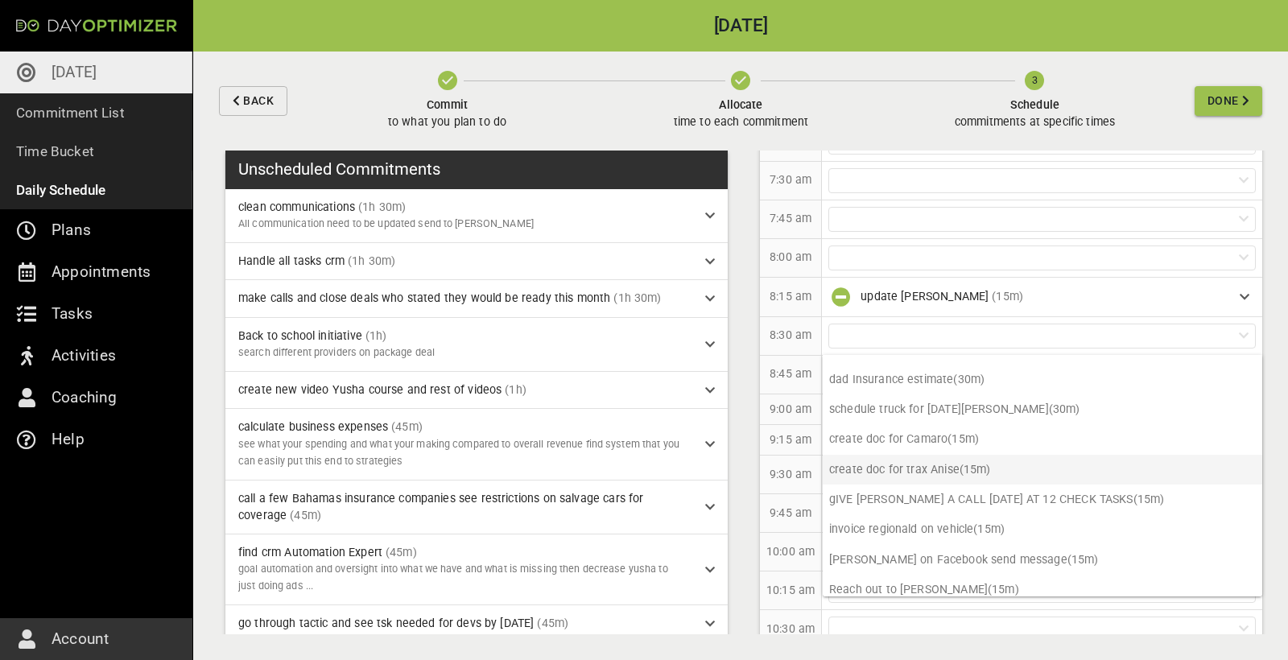
click at [928, 473] on p "create doc for trax Anise (15m)" at bounding box center [1043, 470] width 440 height 30
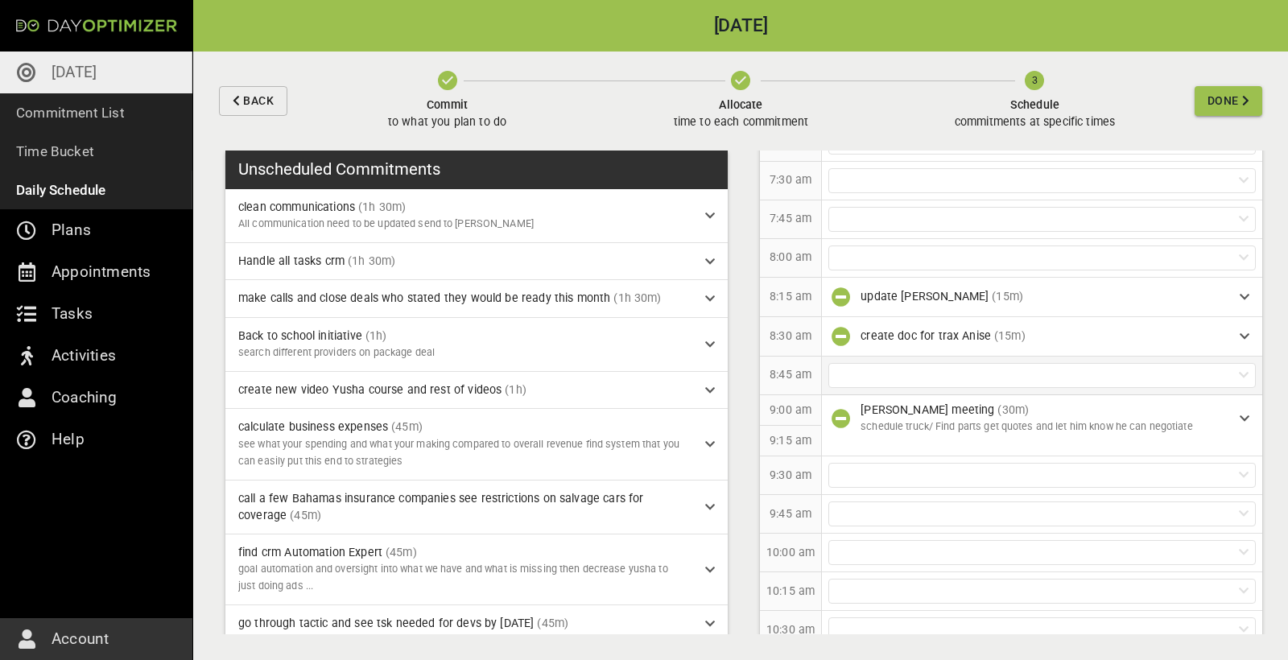
click at [915, 373] on div at bounding box center [1041, 375] width 427 height 25
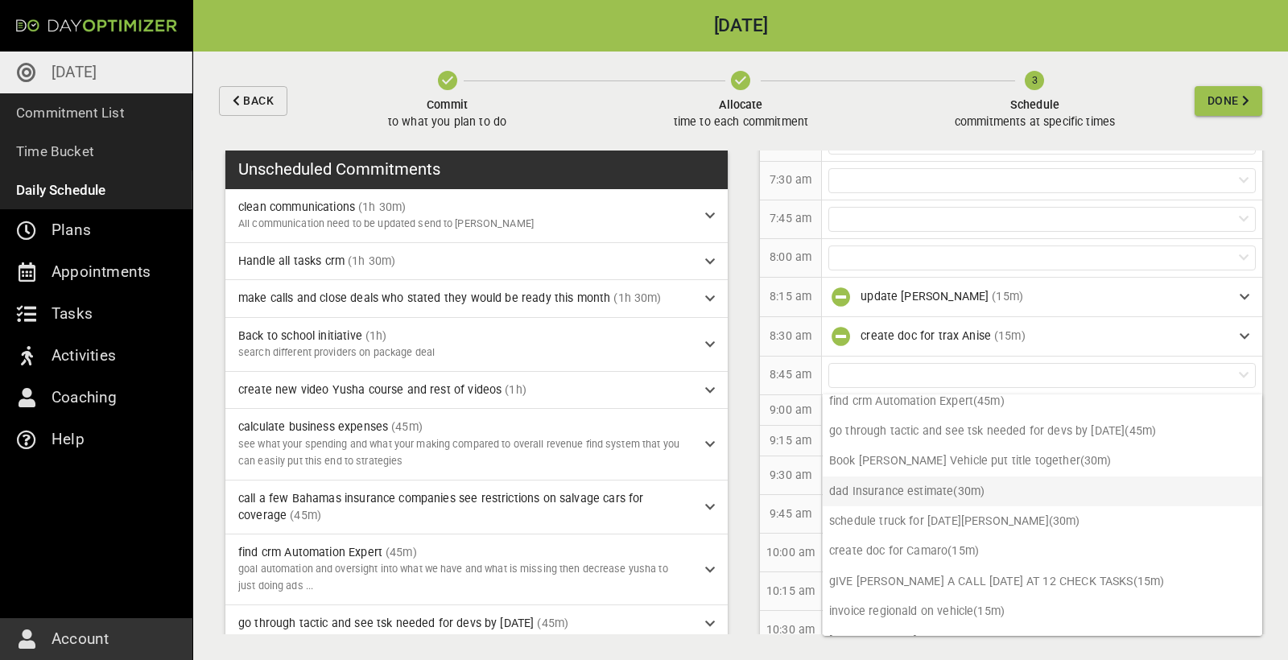
scroll to position [236, 0]
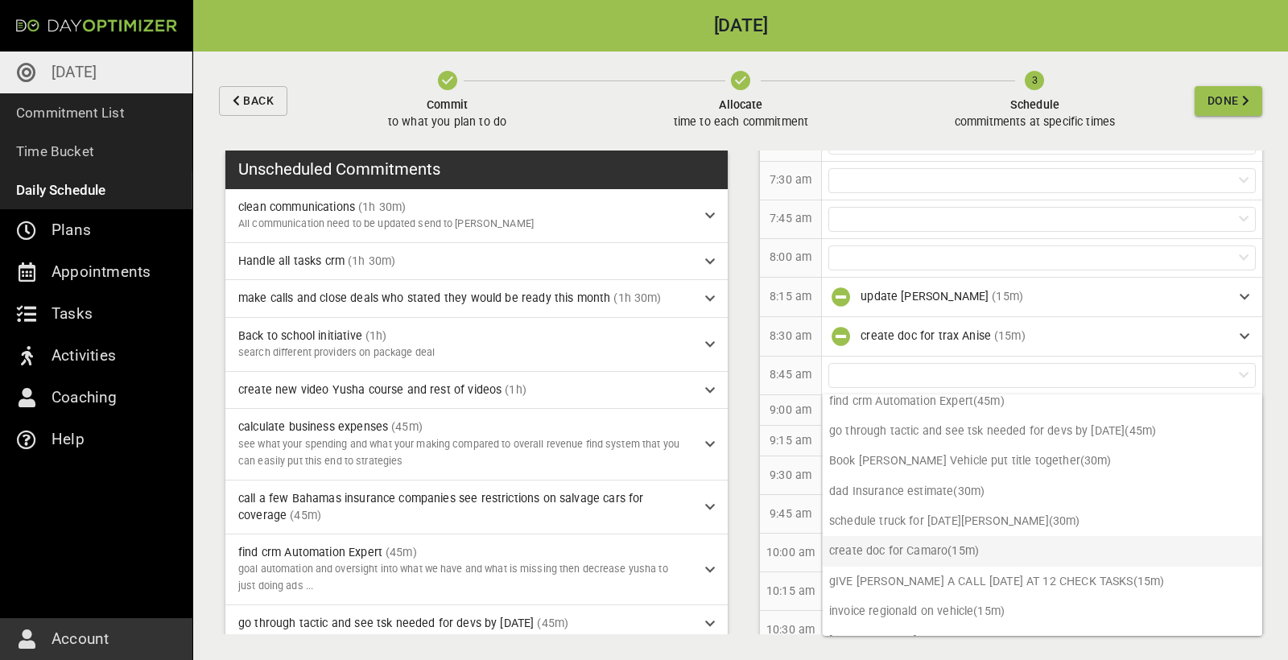
click at [938, 553] on p "create doc for Camaro (15m)" at bounding box center [1043, 551] width 440 height 30
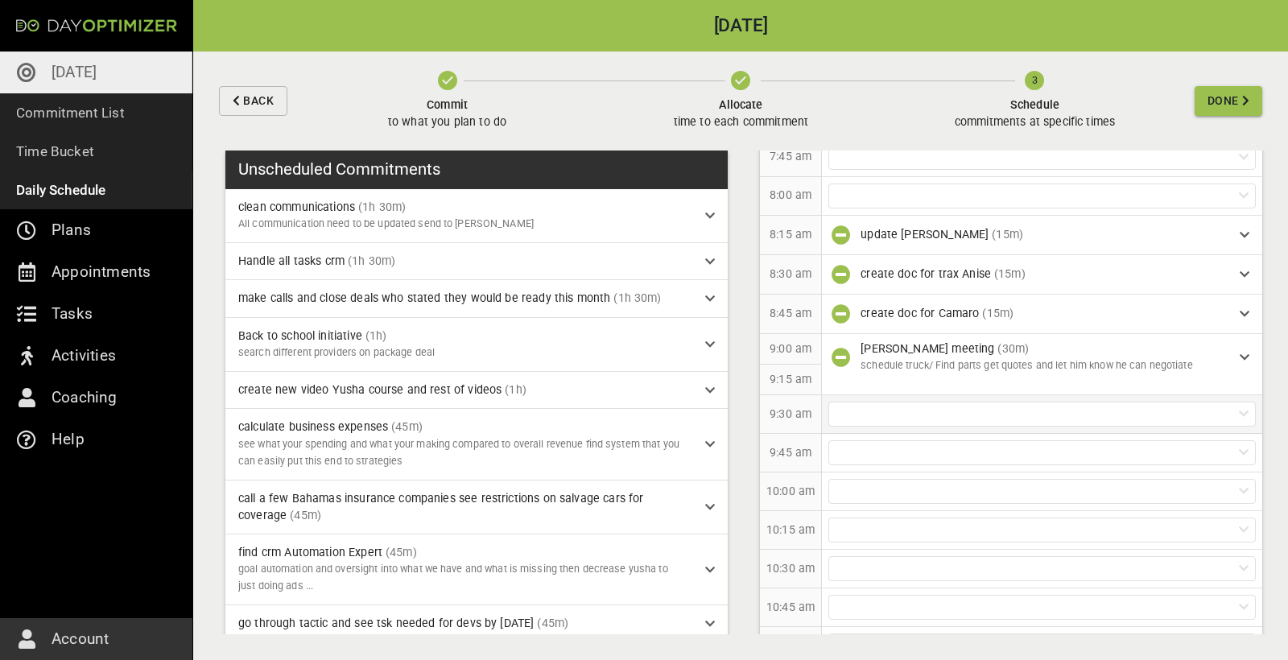
scroll to position [246, 0]
click at [902, 406] on div at bounding box center [1041, 411] width 427 height 25
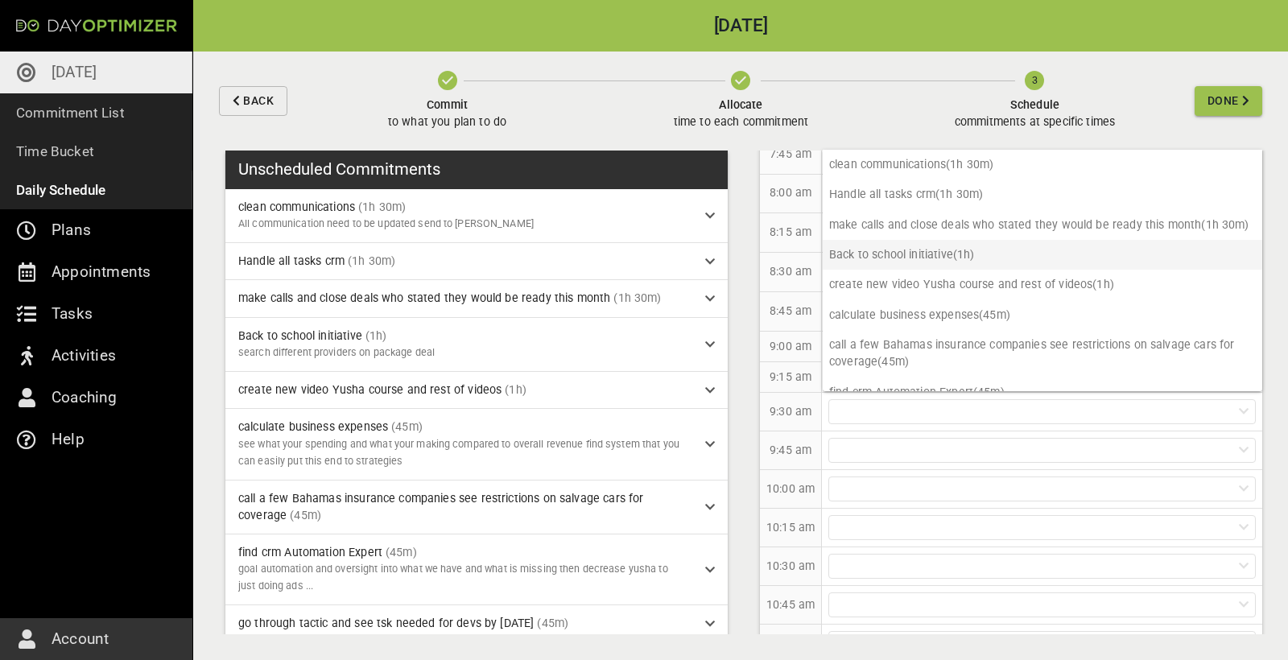
scroll to position [0, 0]
click at [914, 438] on div at bounding box center [1041, 450] width 427 height 25
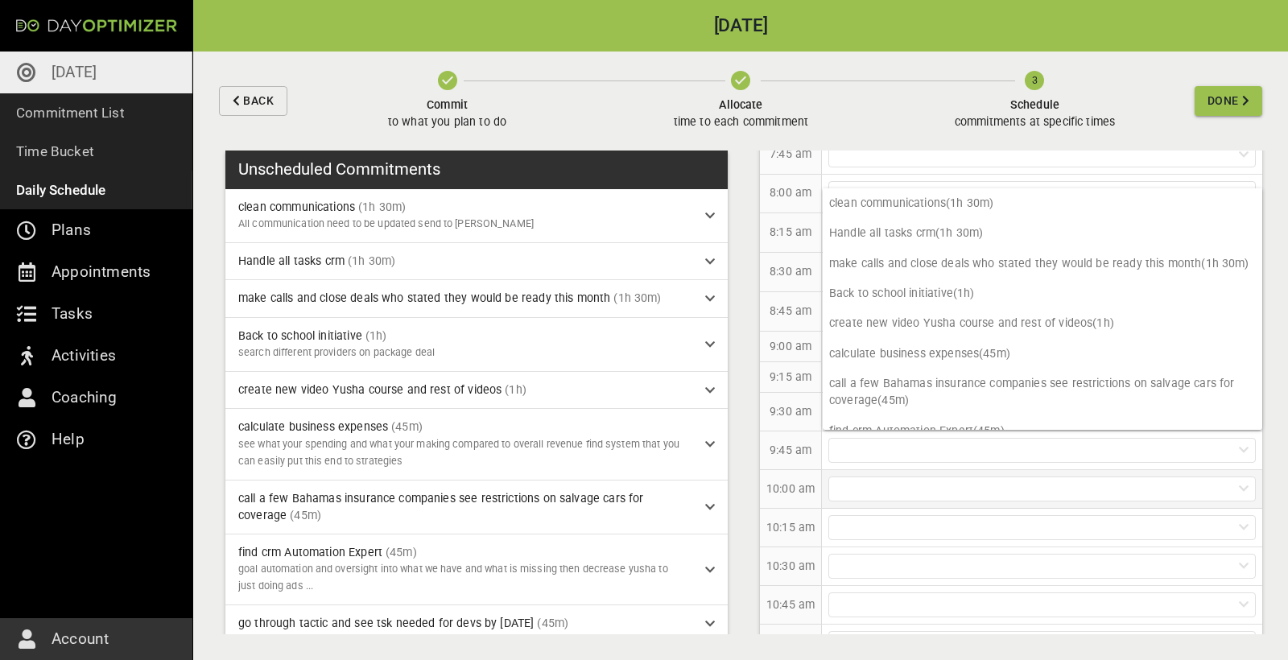
click at [893, 497] on div at bounding box center [1041, 489] width 427 height 25
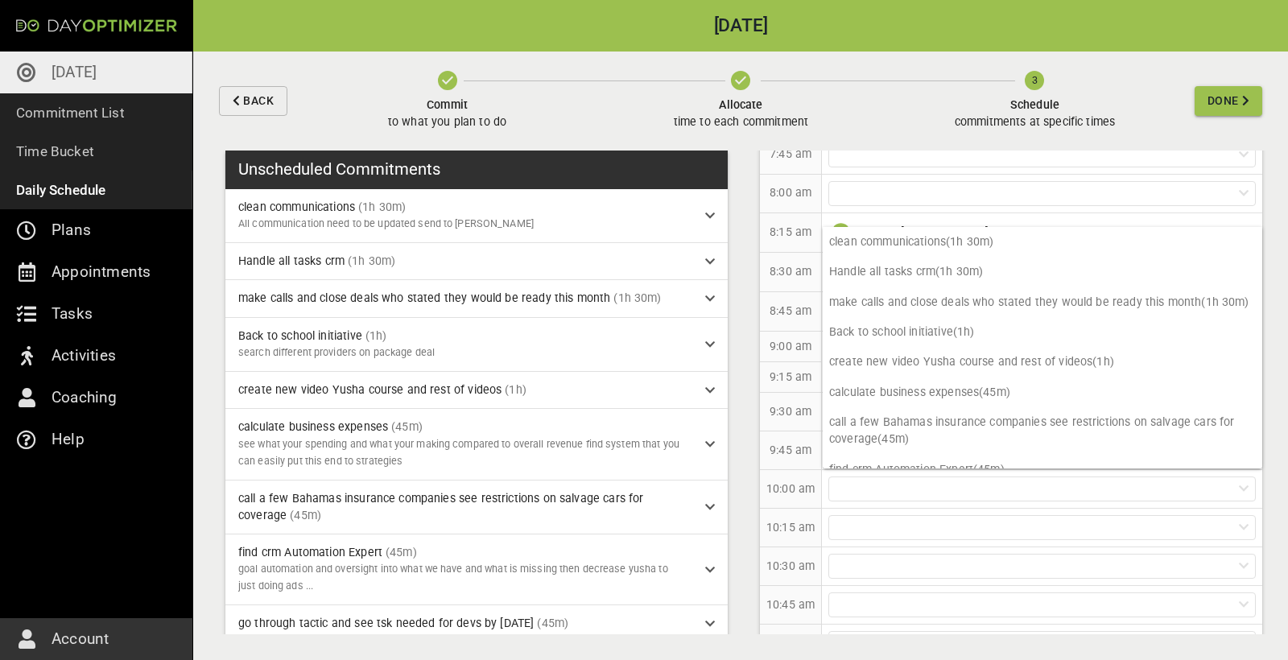
click at [807, 497] on div "10:00 am" at bounding box center [791, 489] width 62 height 39
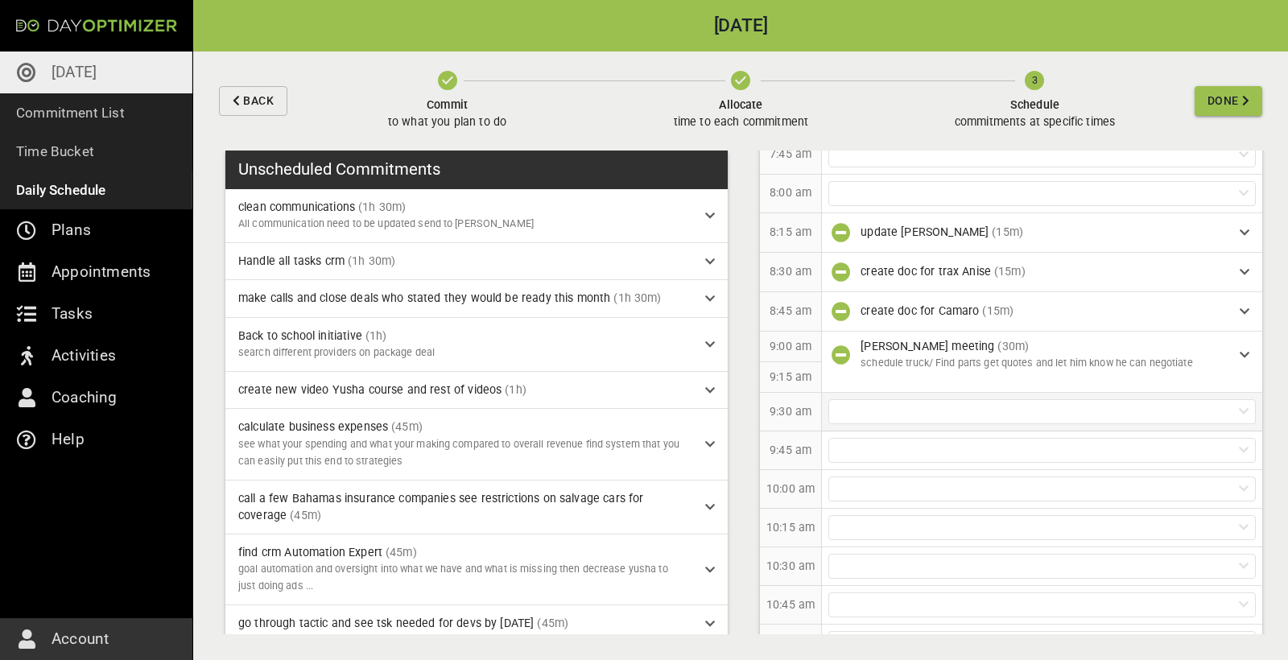
click at [862, 407] on div at bounding box center [1041, 411] width 427 height 25
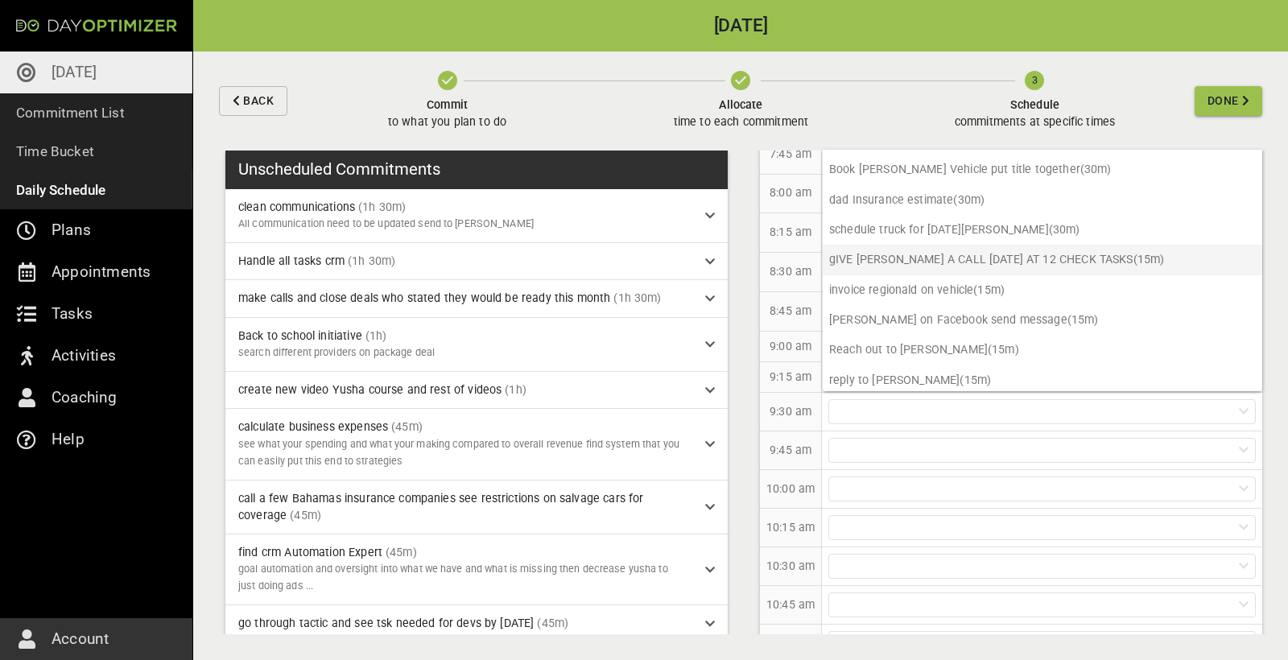
scroll to position [282, 0]
click at [917, 227] on p "schedule truck for [DATE][PERSON_NAME] (30m)" at bounding box center [1043, 231] width 440 height 30
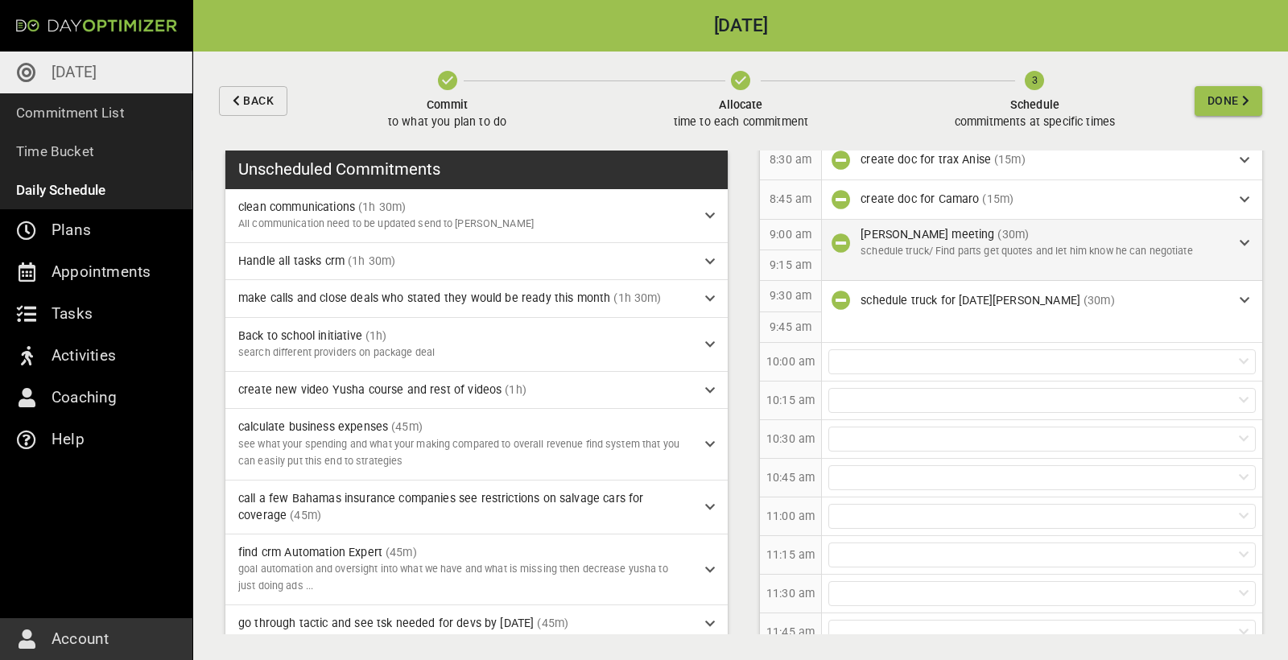
scroll to position [363, 0]
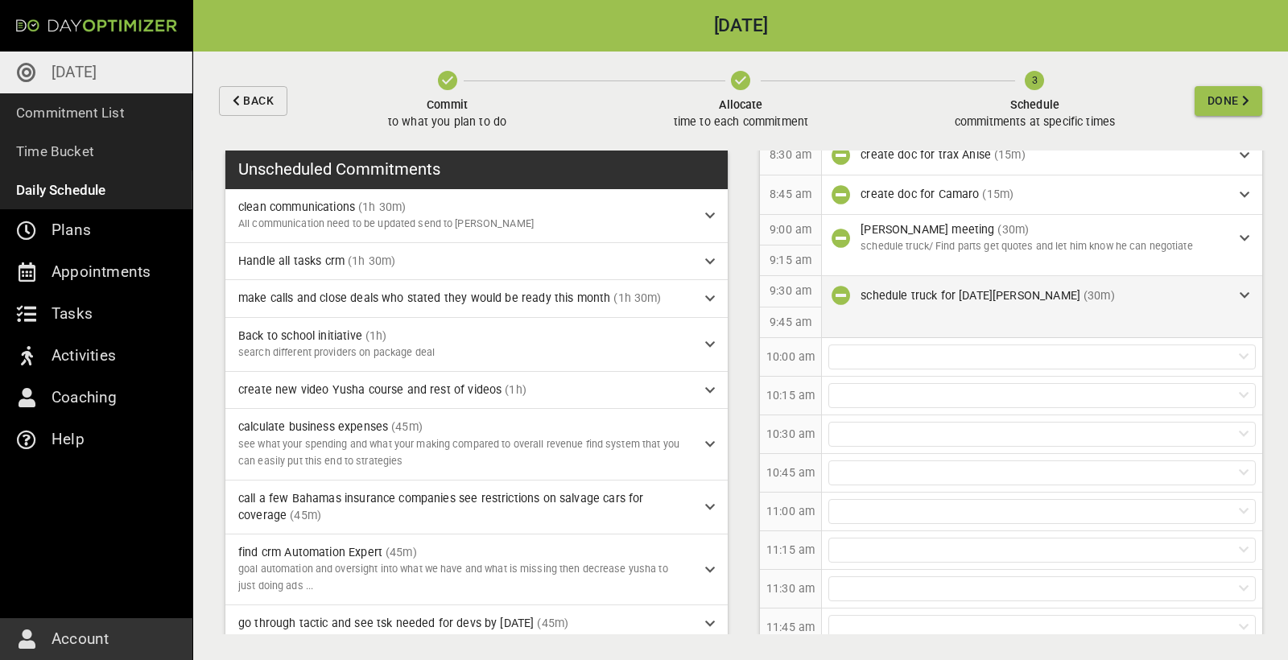
click at [1114, 287] on div "schedule truck for [DATE][PERSON_NAME] (30m)" at bounding box center [1044, 295] width 366 height 17
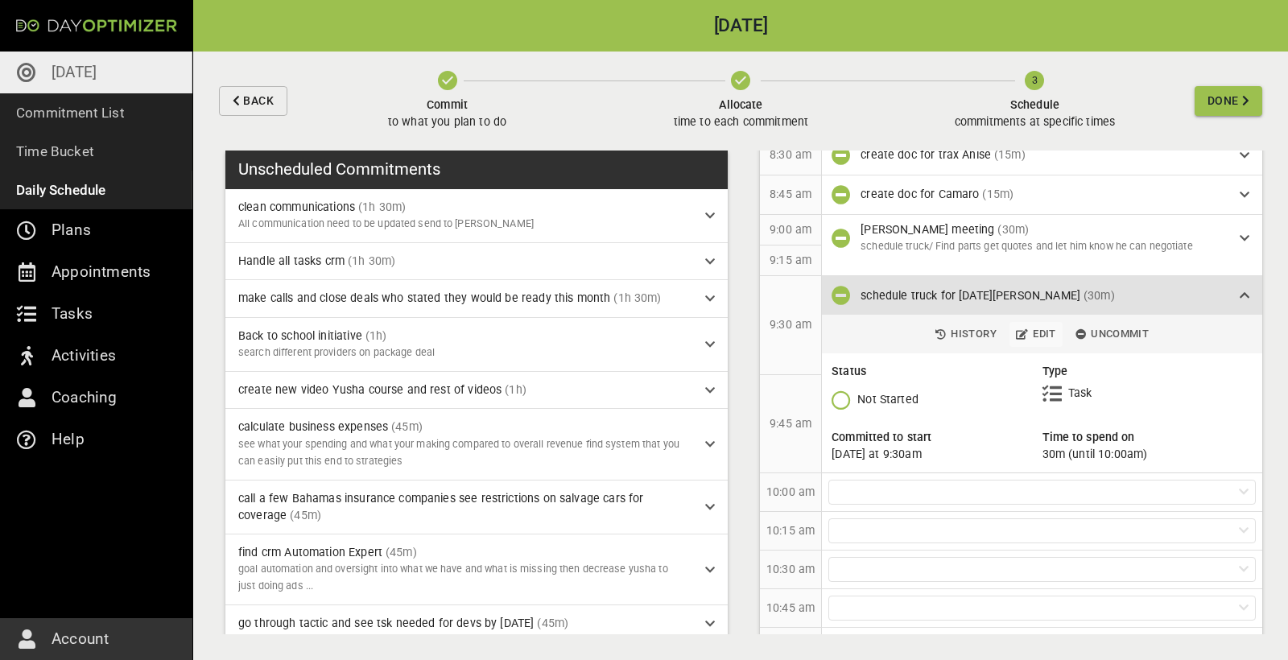
click at [1037, 331] on span "Edit" at bounding box center [1036, 334] width 40 height 19
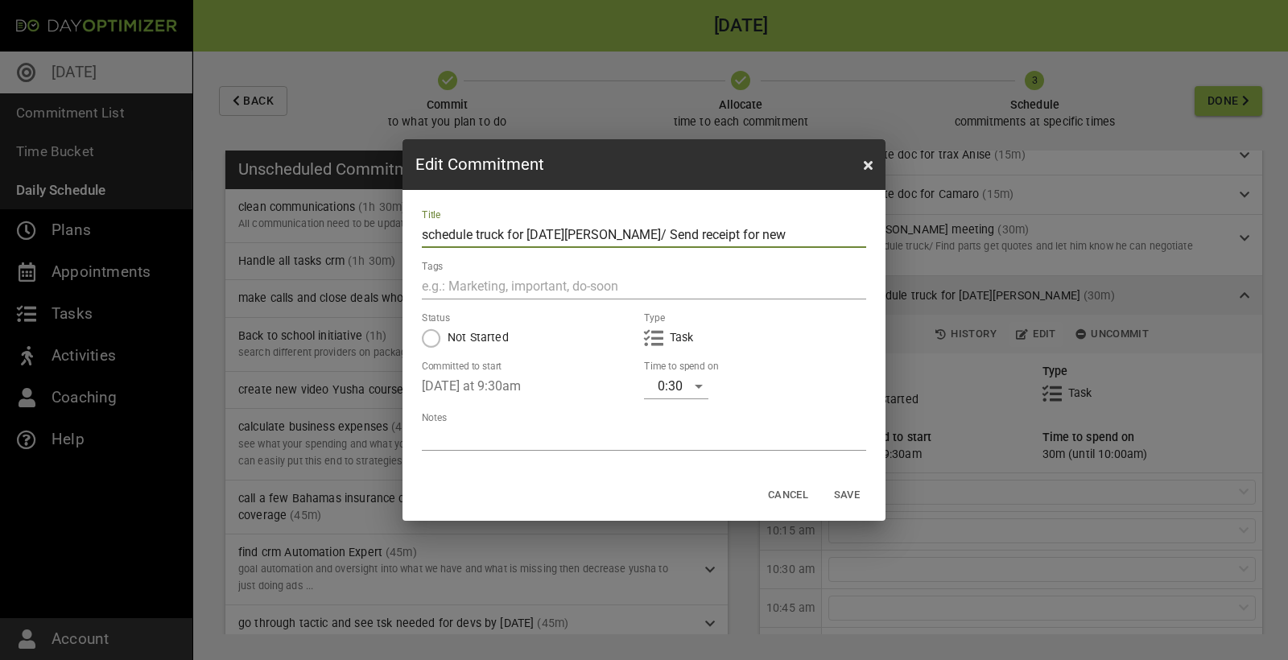
type input "schedule truck for [DATE][PERSON_NAME]/ Send receipt for new"
click at [788, 493] on span "Cancel" at bounding box center [788, 495] width 40 height 19
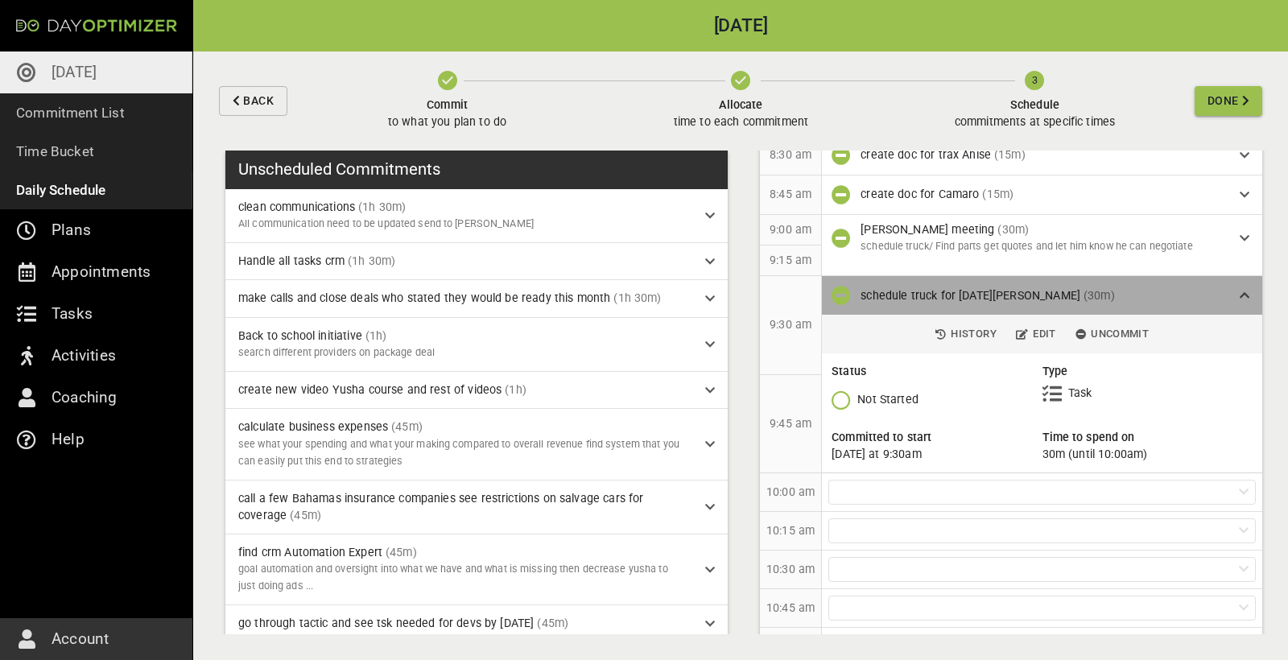
click at [1244, 299] on icon at bounding box center [1245, 295] width 10 height 11
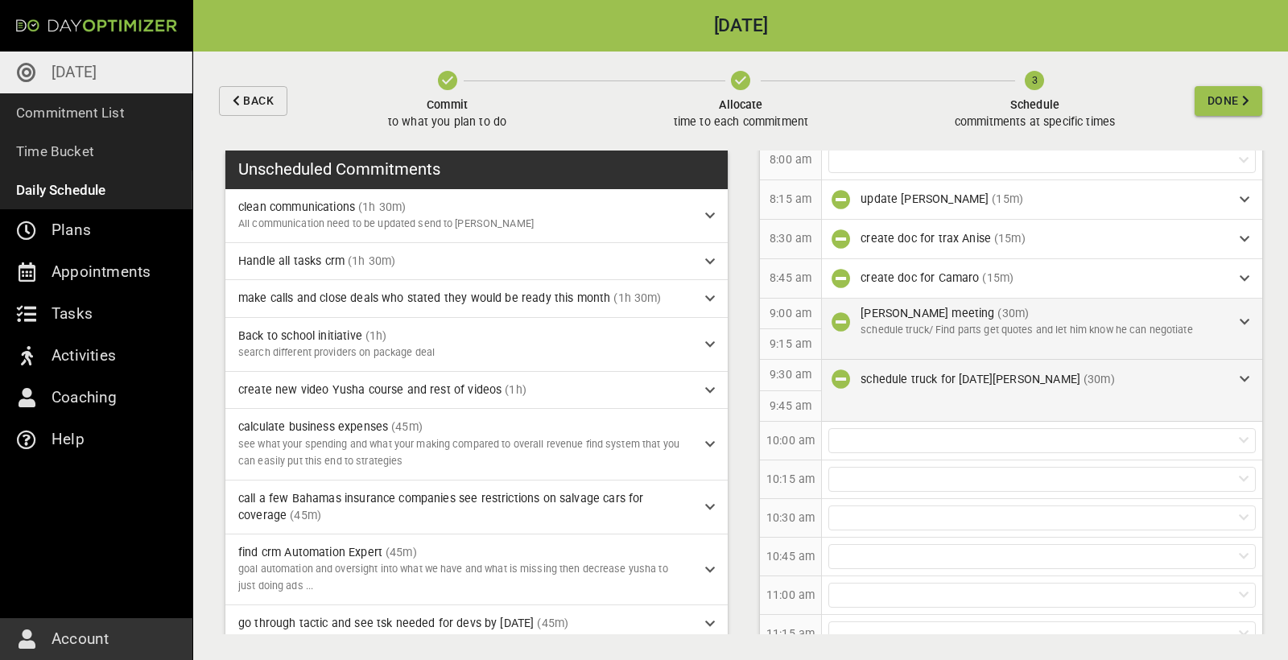
scroll to position [258, 0]
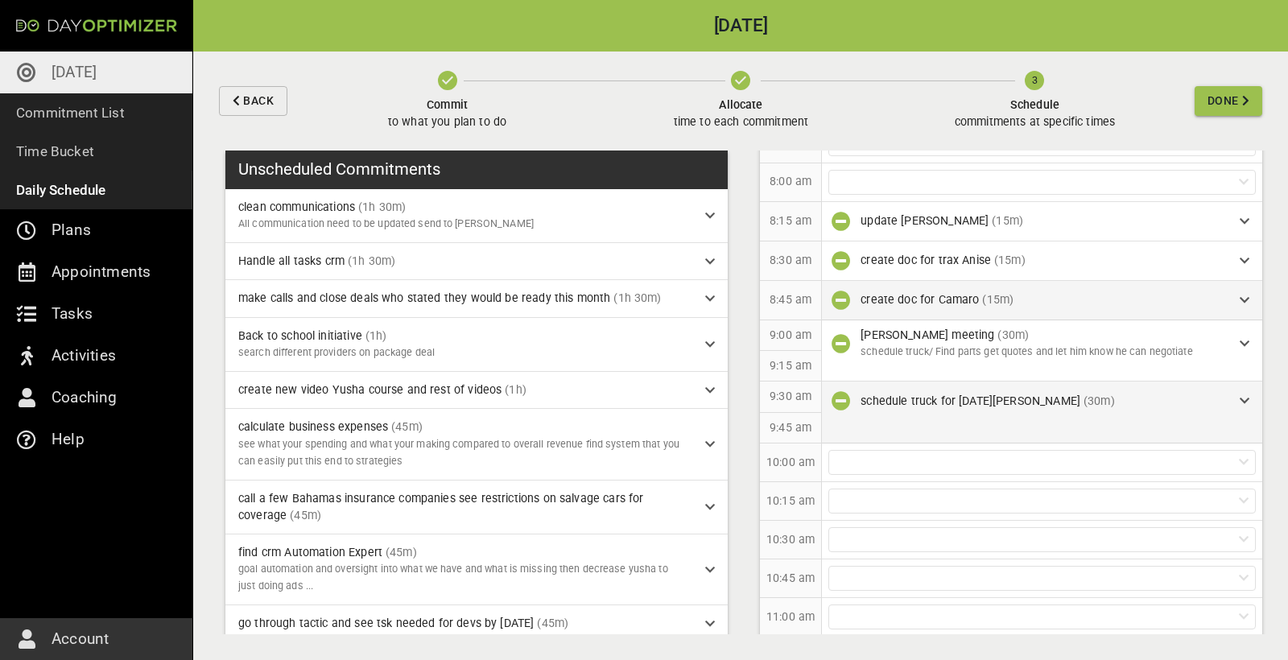
click at [1203, 300] on div "create doc for Camaro (15m)" at bounding box center [1044, 299] width 366 height 17
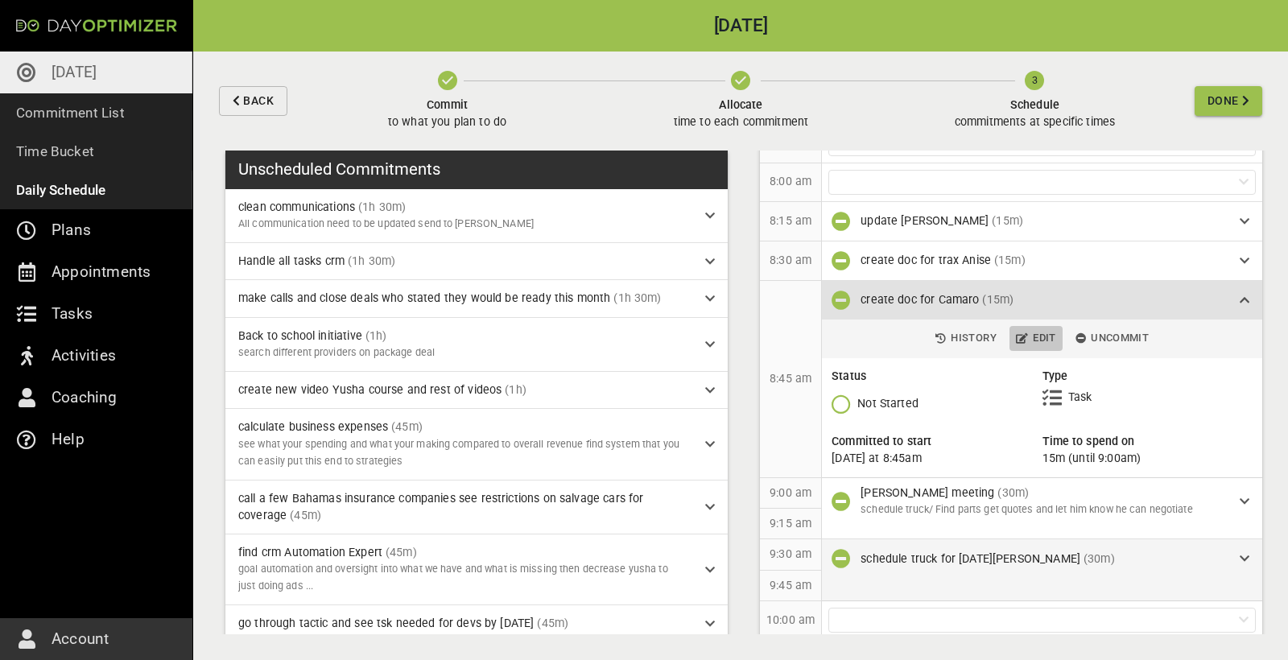
click at [1041, 339] on span "Edit" at bounding box center [1036, 338] width 40 height 19
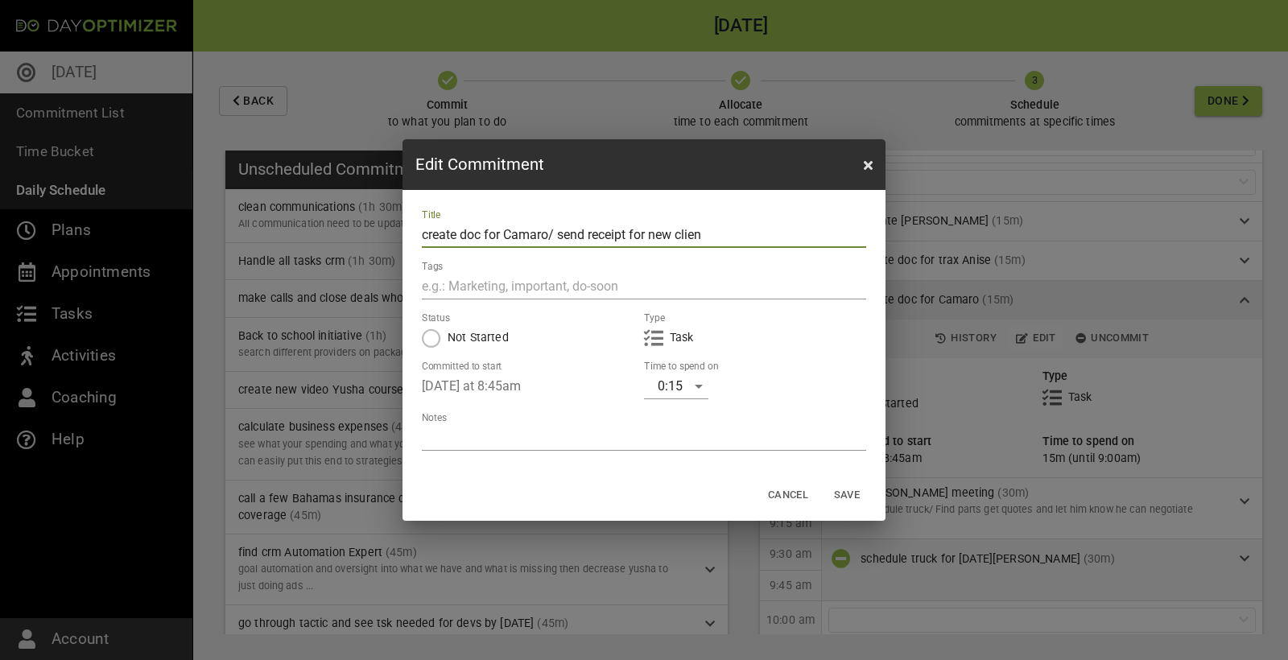
type input "create doc for Camaro/ send receipt for new client"
click at [847, 495] on button "Save" at bounding box center [847, 495] width 52 height 25
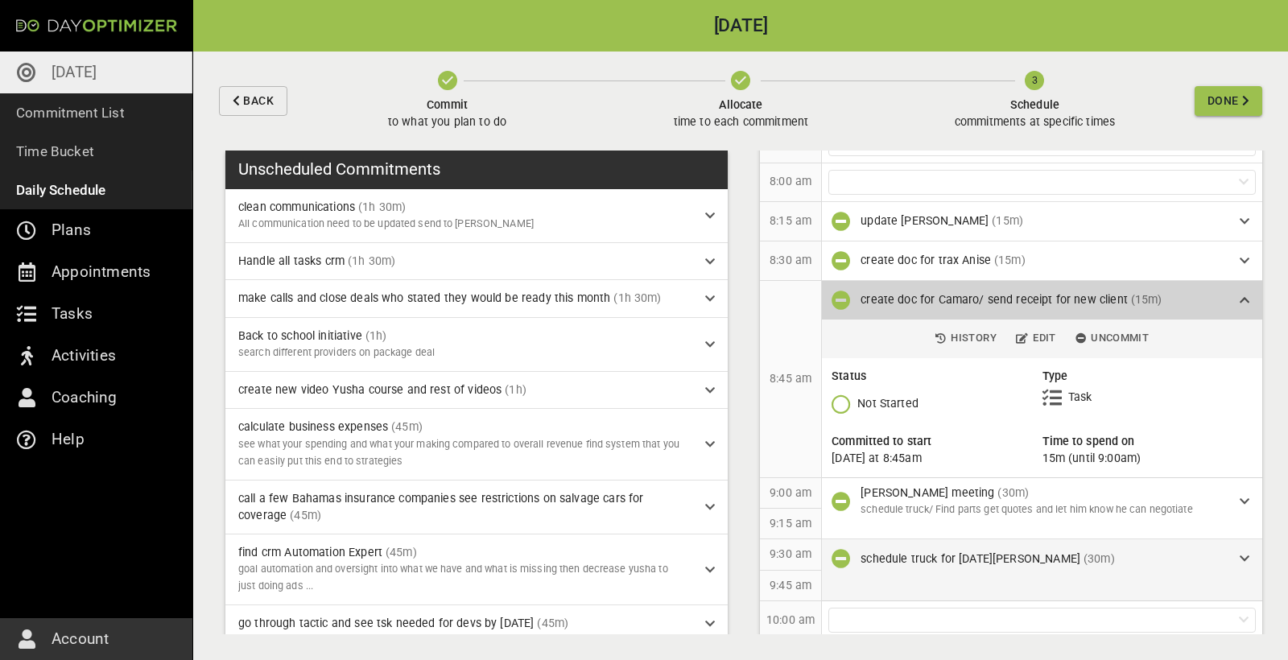
click at [1224, 308] on div "create doc for Camaro/ send receipt for new client (15m)" at bounding box center [1042, 300] width 440 height 39
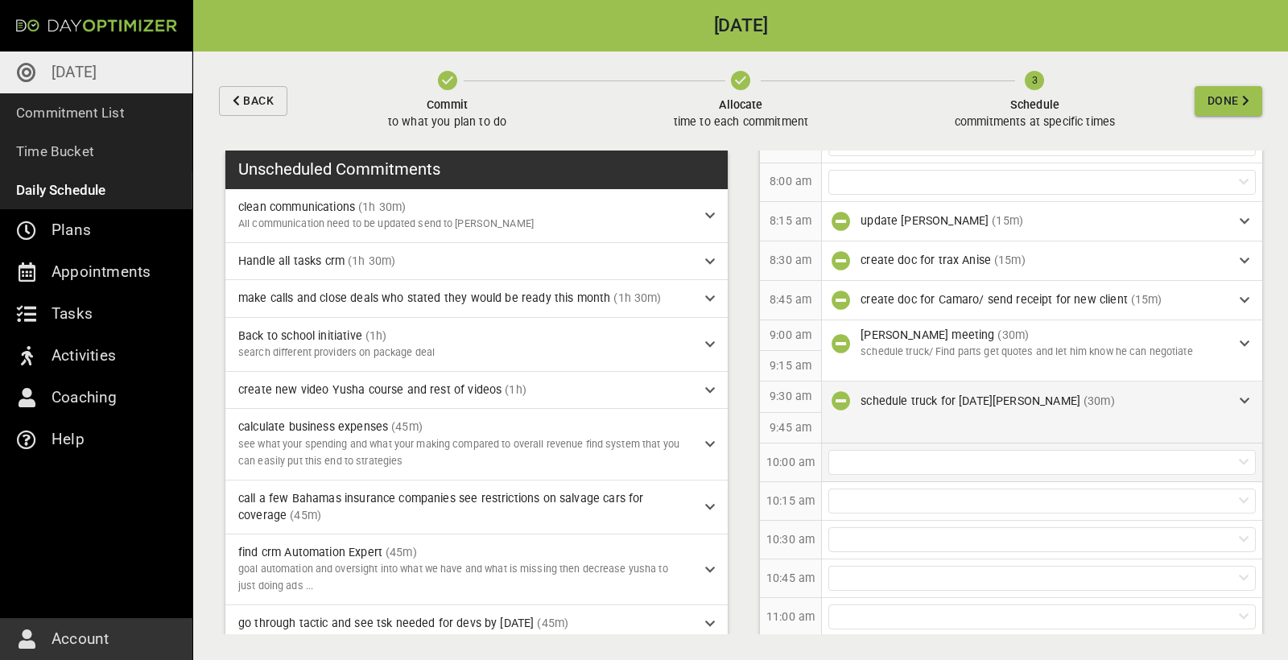
click at [942, 451] on div at bounding box center [1041, 462] width 427 height 25
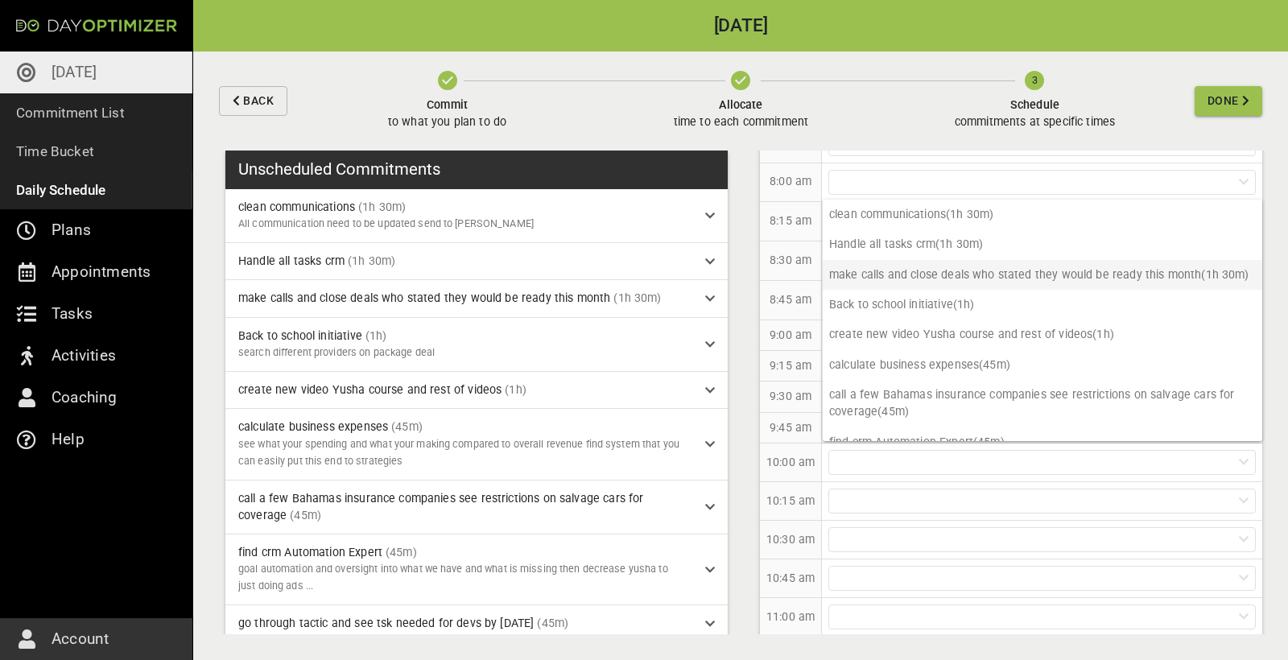
scroll to position [0, 0]
click at [951, 280] on p "make calls and close deals who stated they would be ready this month (1h 30m)" at bounding box center [1043, 275] width 440 height 30
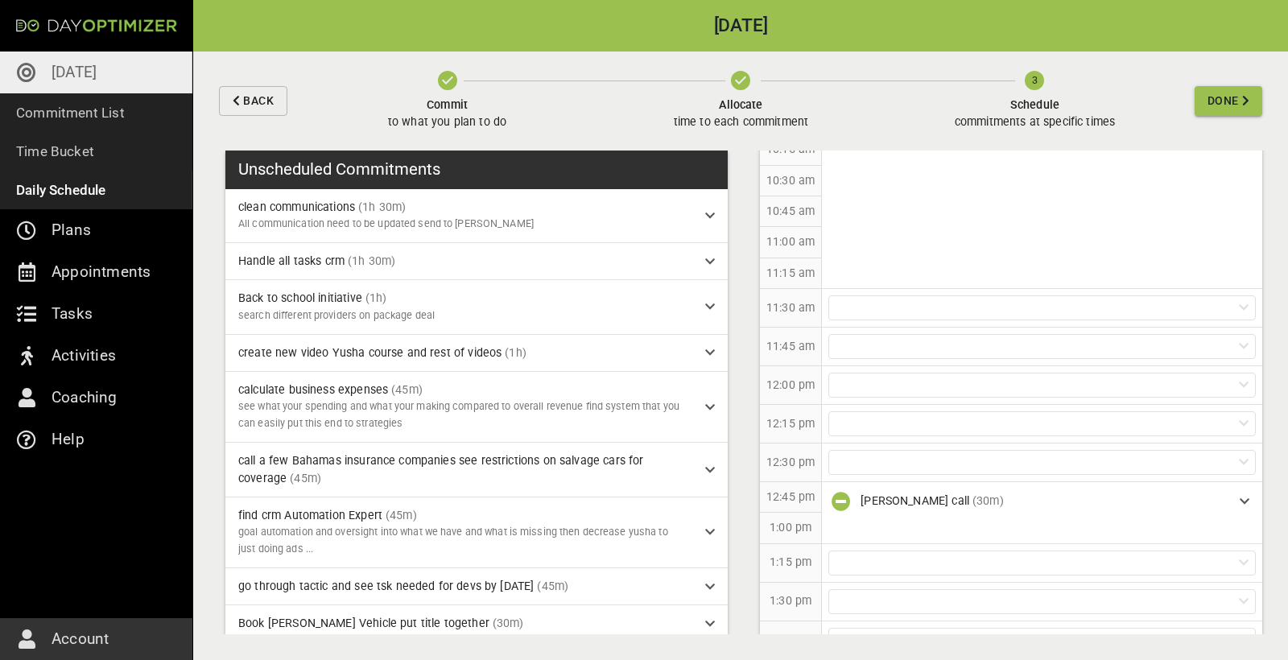
scroll to position [617, 0]
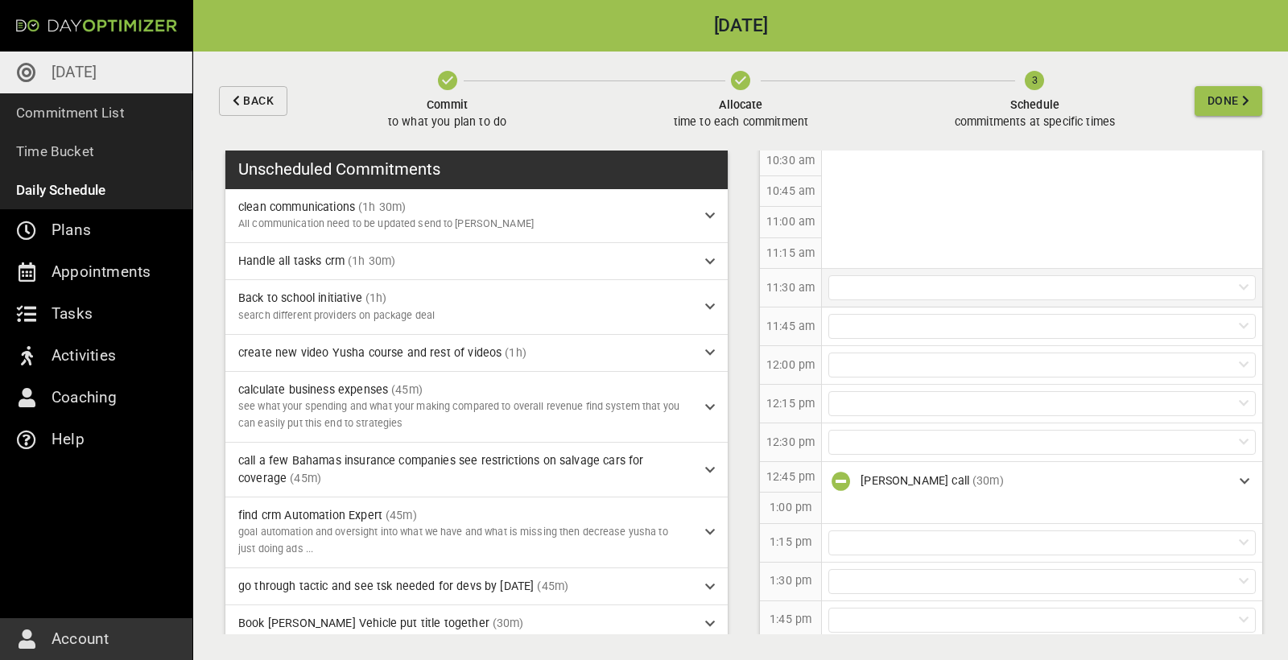
click at [924, 291] on div at bounding box center [1041, 287] width 427 height 25
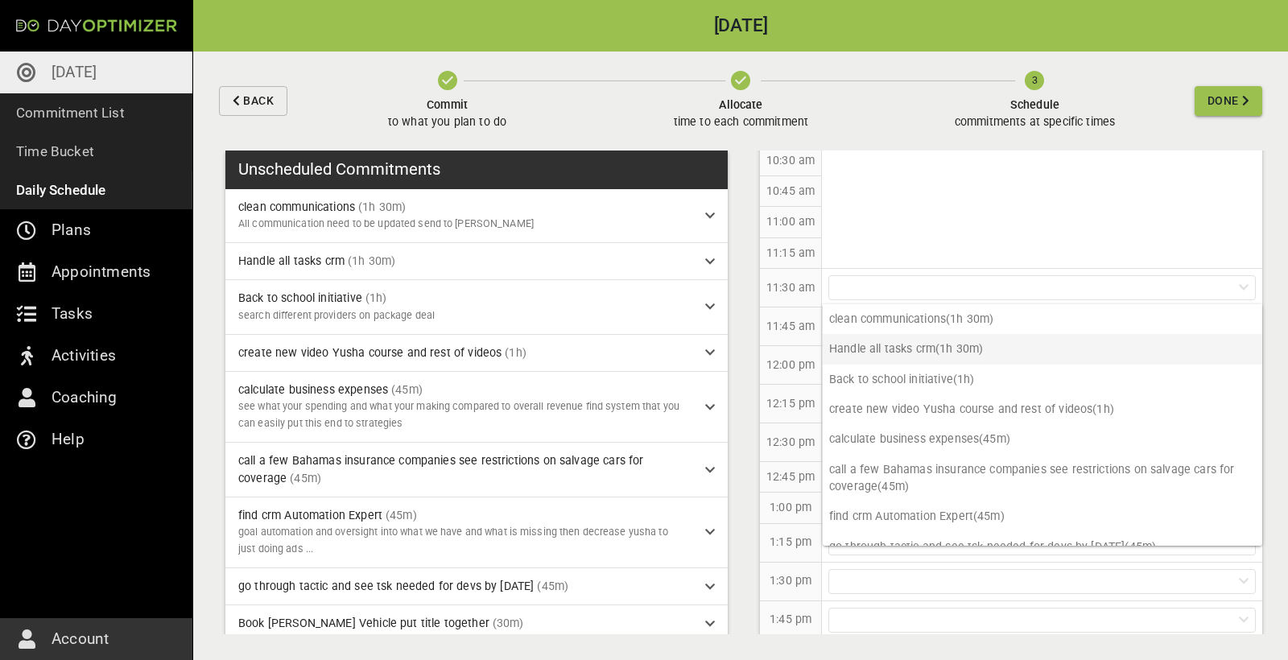
click at [921, 357] on p "Handle all tasks crm (1h 30m)" at bounding box center [1043, 349] width 440 height 30
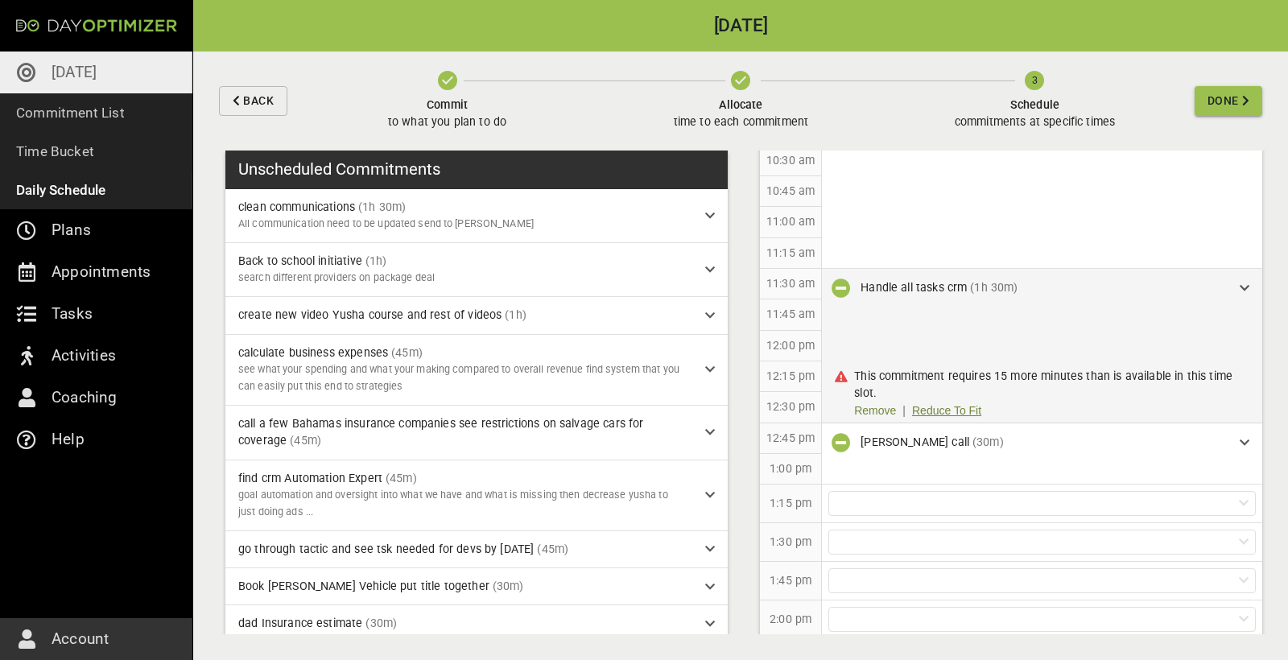
click at [947, 411] on link "Reduce To Fit" at bounding box center [946, 410] width 69 height 17
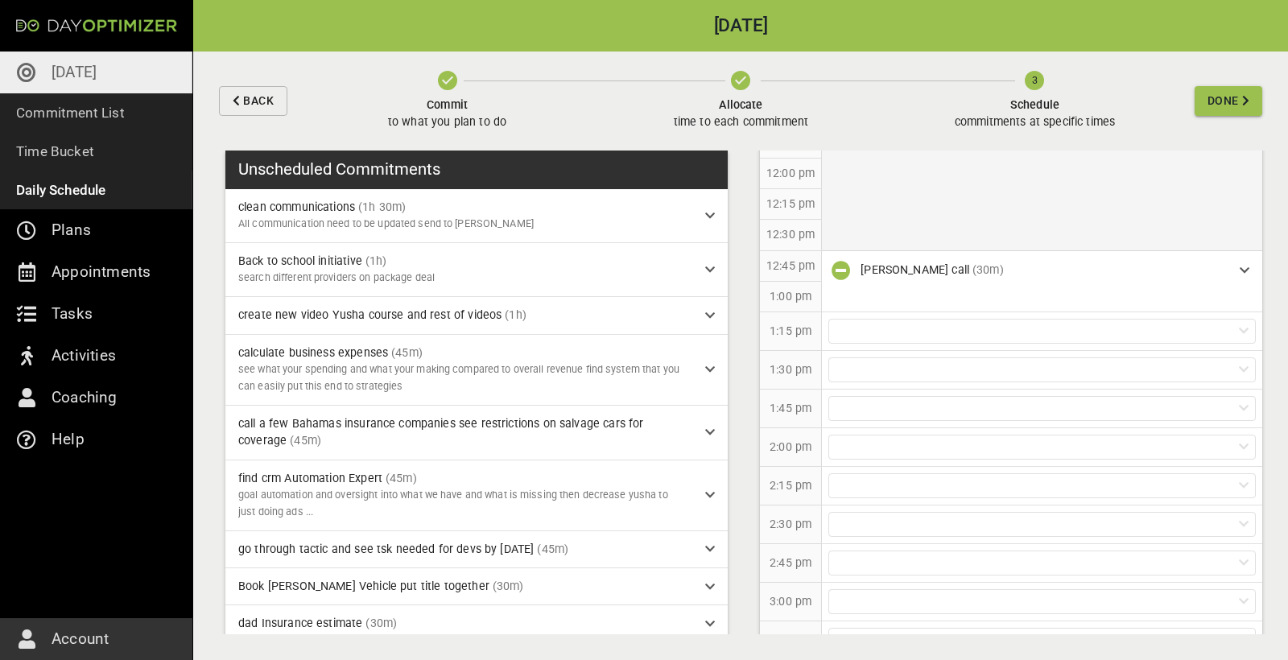
scroll to position [815, 0]
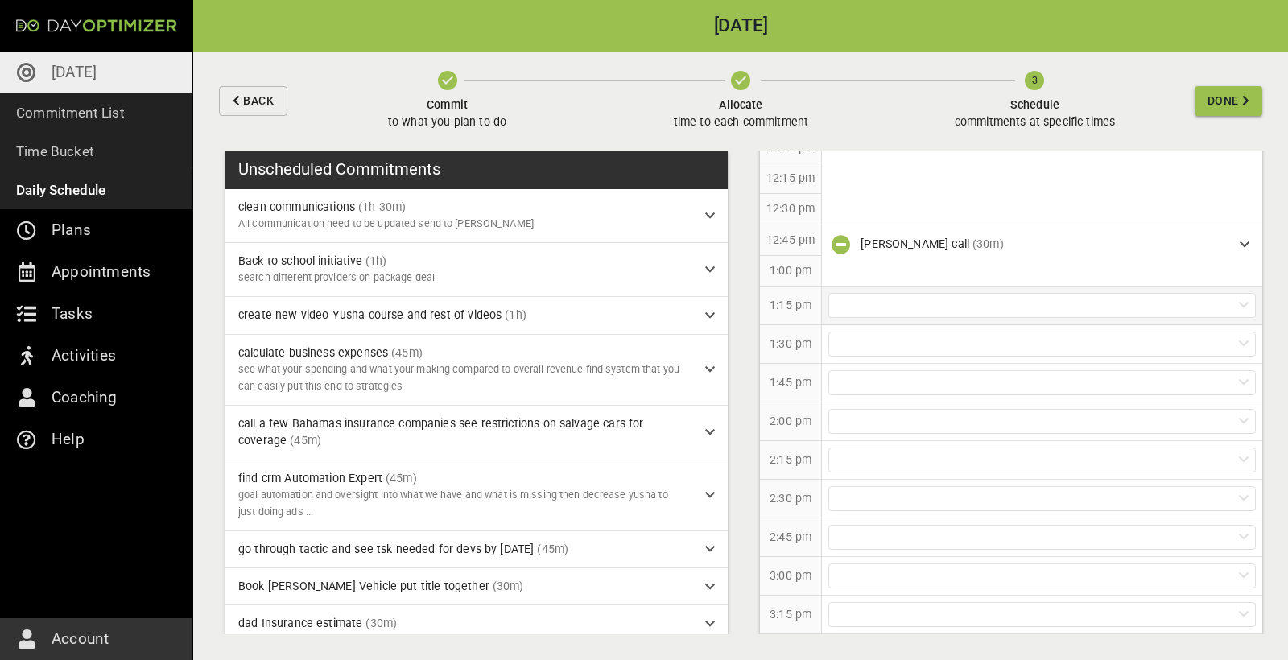
click at [943, 299] on div at bounding box center [1041, 305] width 427 height 25
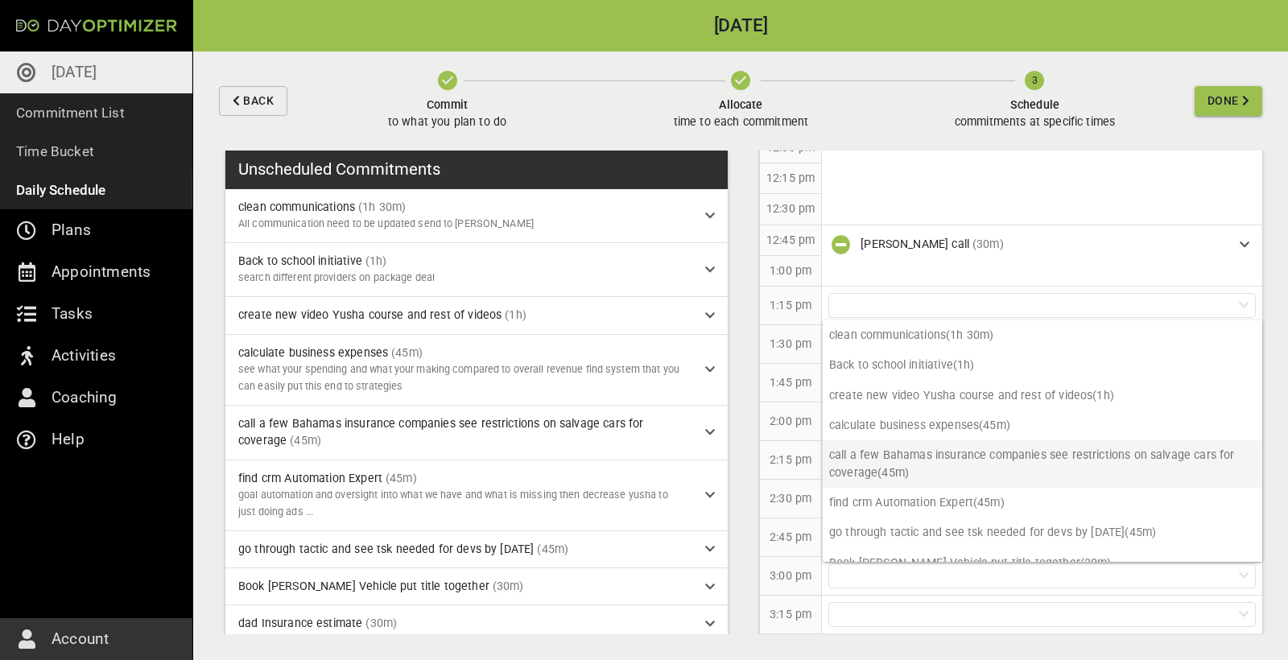
click at [960, 469] on p "call a few Bahamas insurance companies see restrictions on salvage cars for cov…" at bounding box center [1043, 463] width 440 height 47
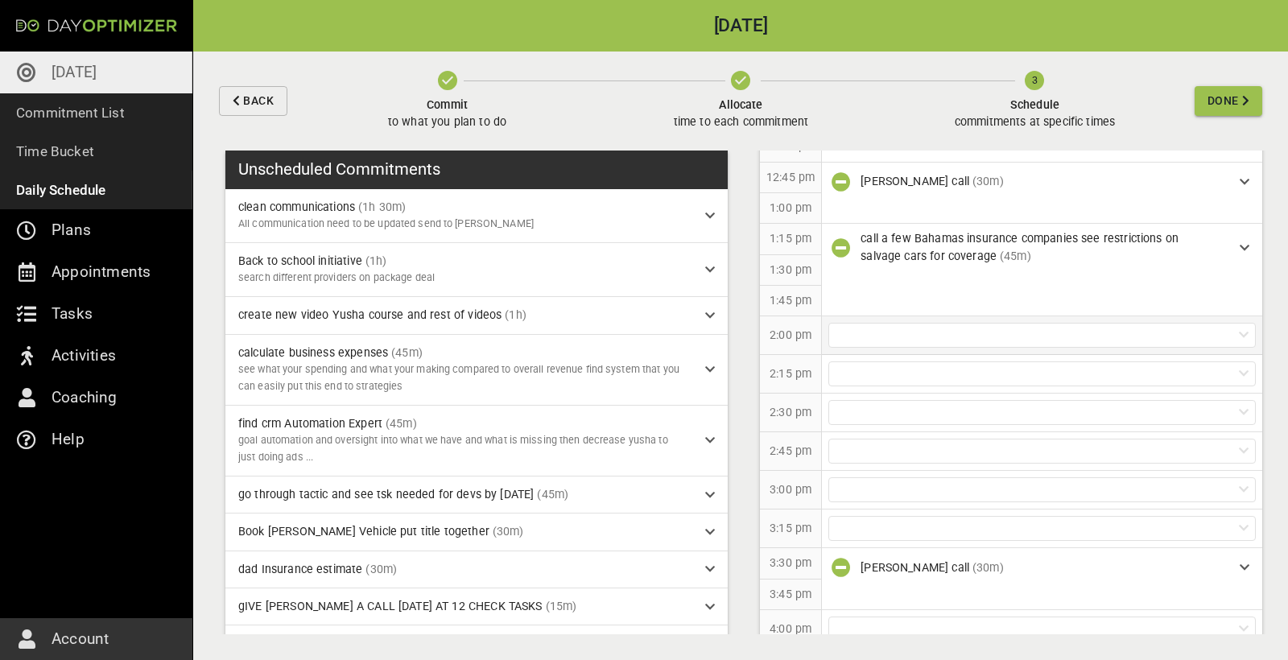
scroll to position [906, 0]
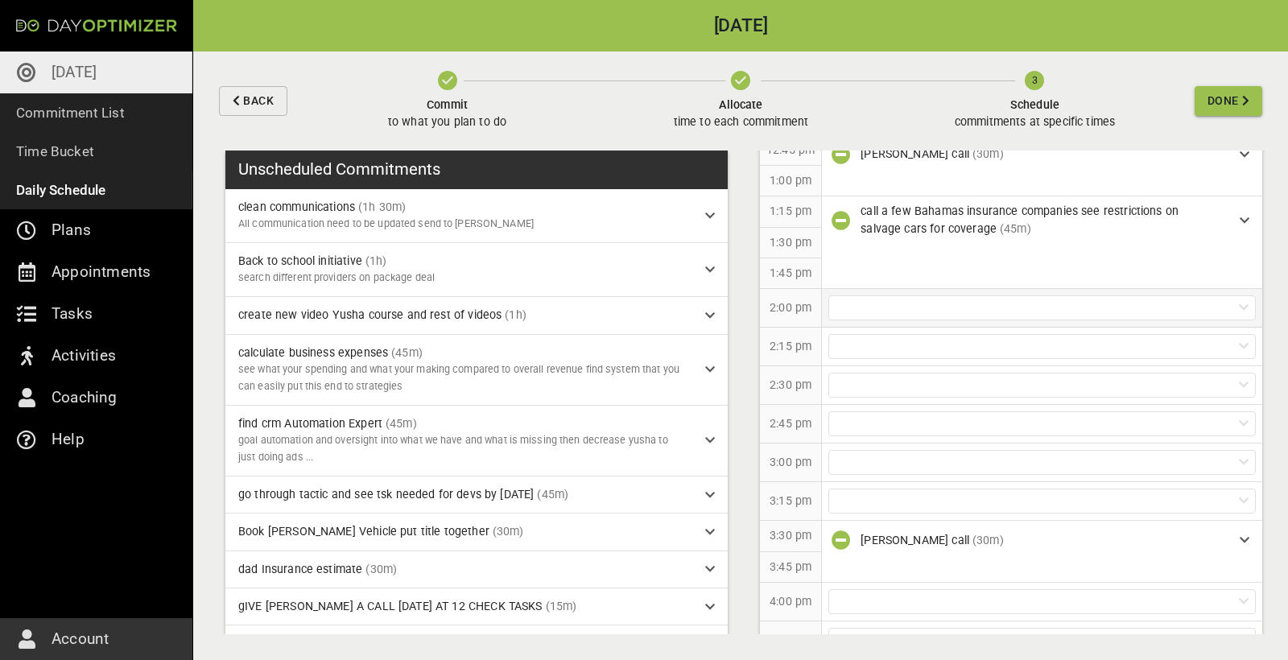
click at [913, 305] on div at bounding box center [1041, 307] width 427 height 25
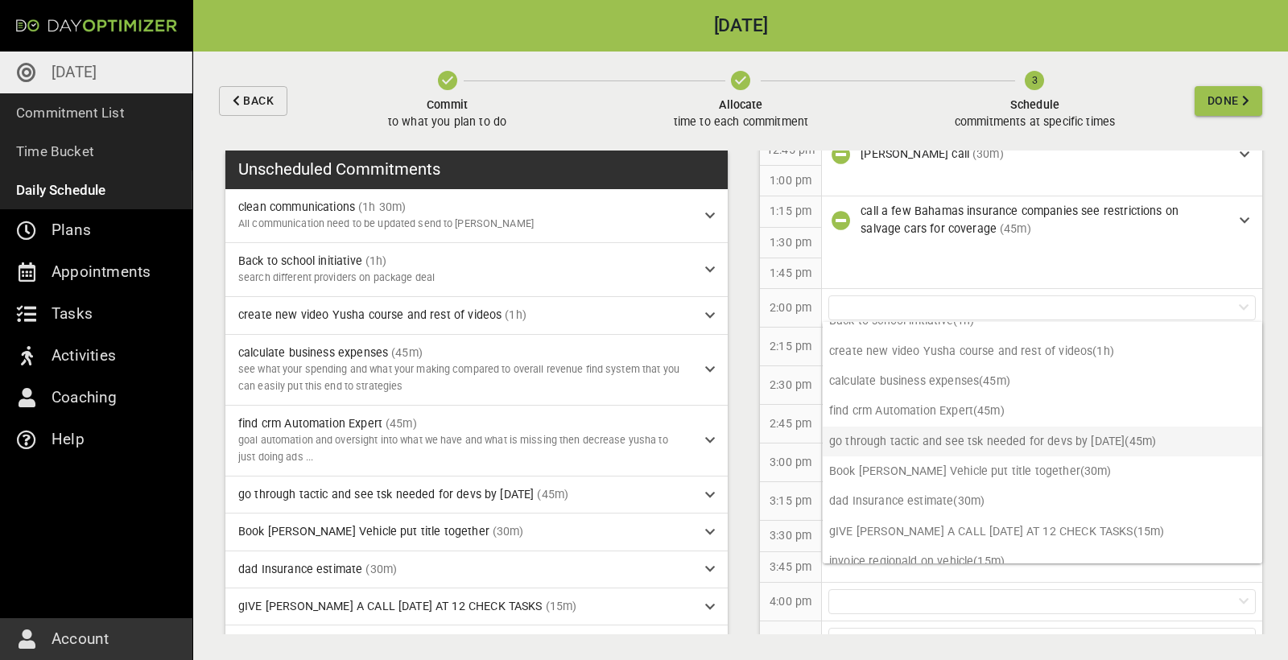
scroll to position [57, 0]
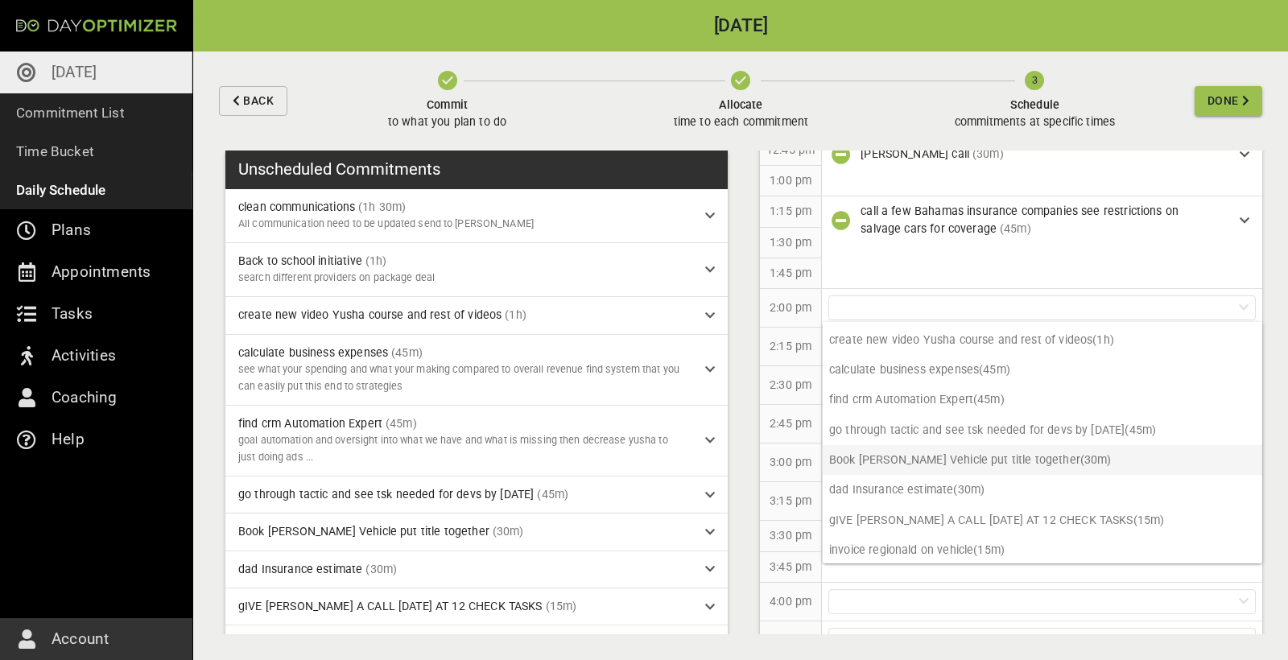
click at [936, 458] on p "Book [PERSON_NAME] Vehicle put title together (30m)" at bounding box center [1043, 460] width 440 height 30
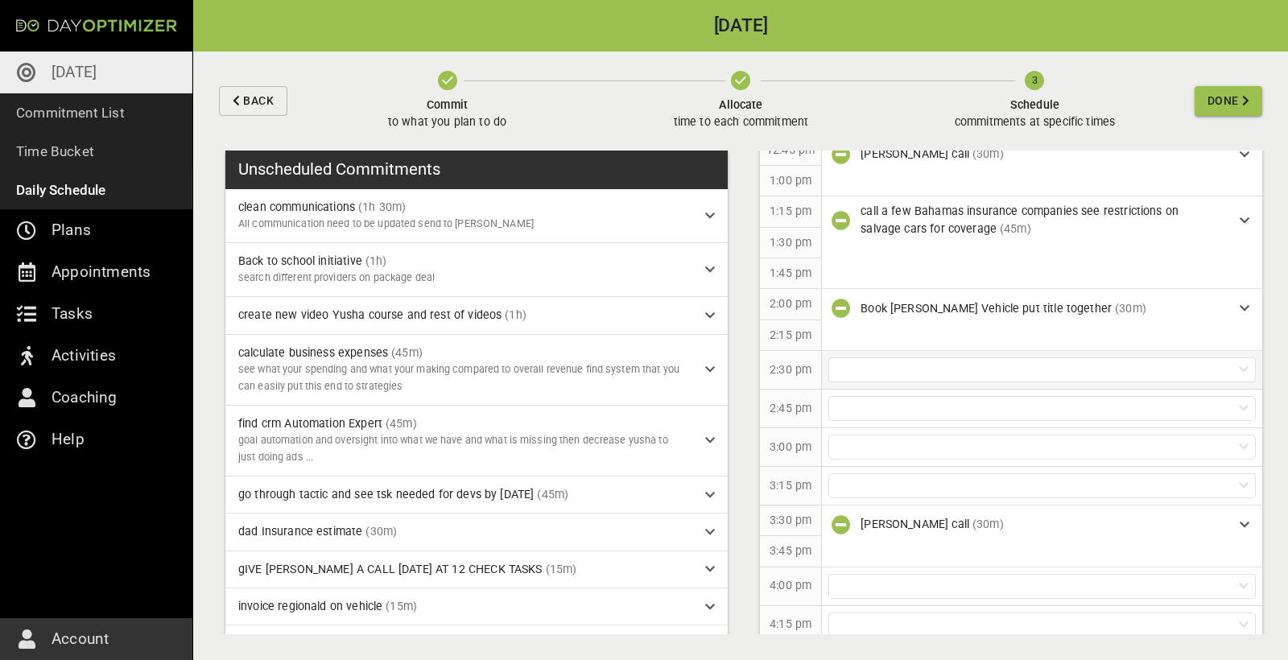
click at [942, 364] on div at bounding box center [1041, 369] width 427 height 25
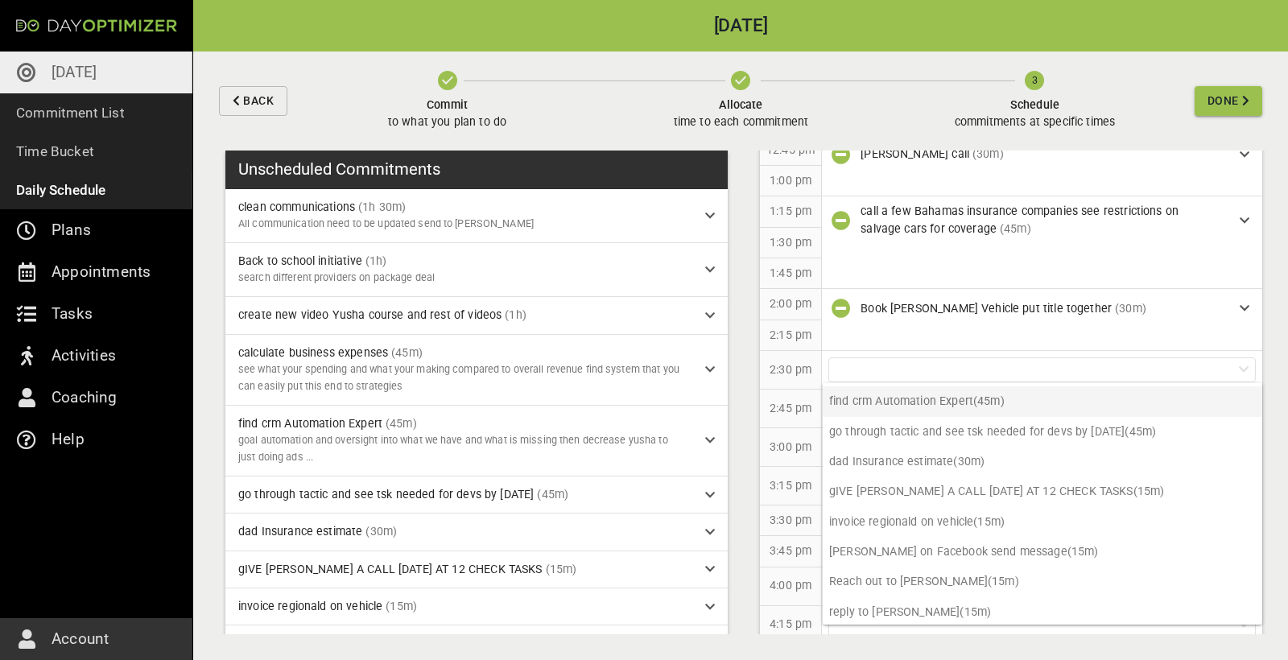
scroll to position [116, 0]
click at [929, 460] on p "dad Insurance estimate (30m)" at bounding box center [1043, 463] width 440 height 30
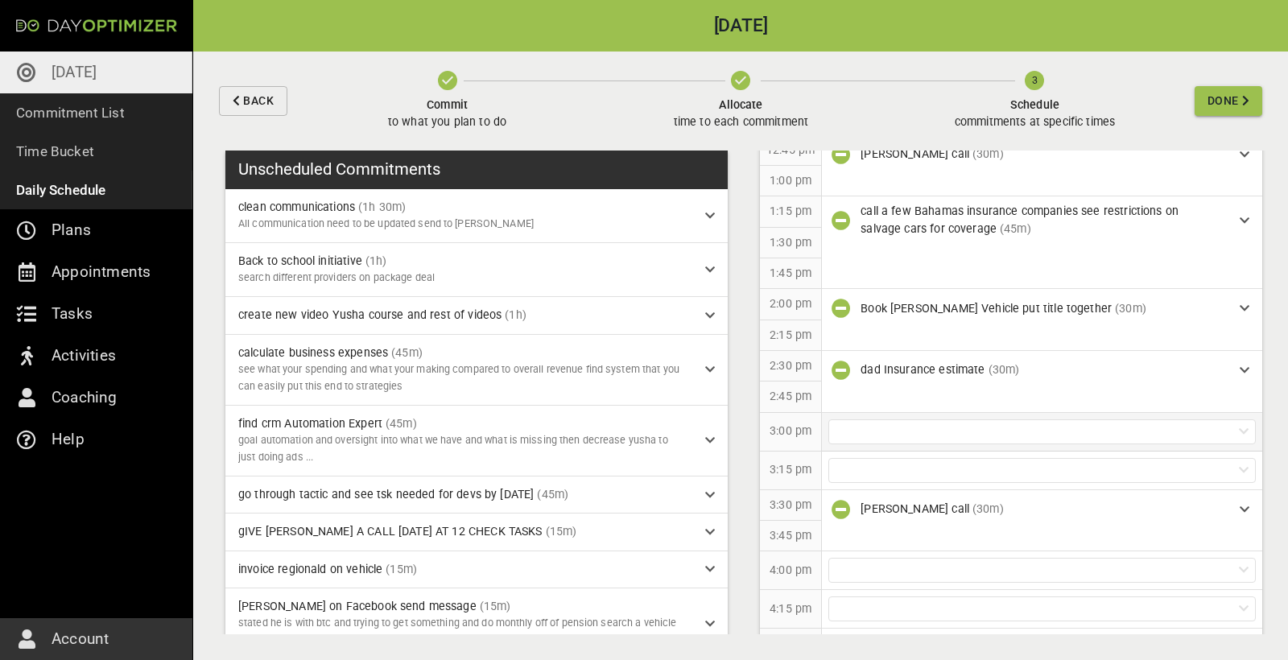
click at [932, 425] on div at bounding box center [1041, 431] width 427 height 25
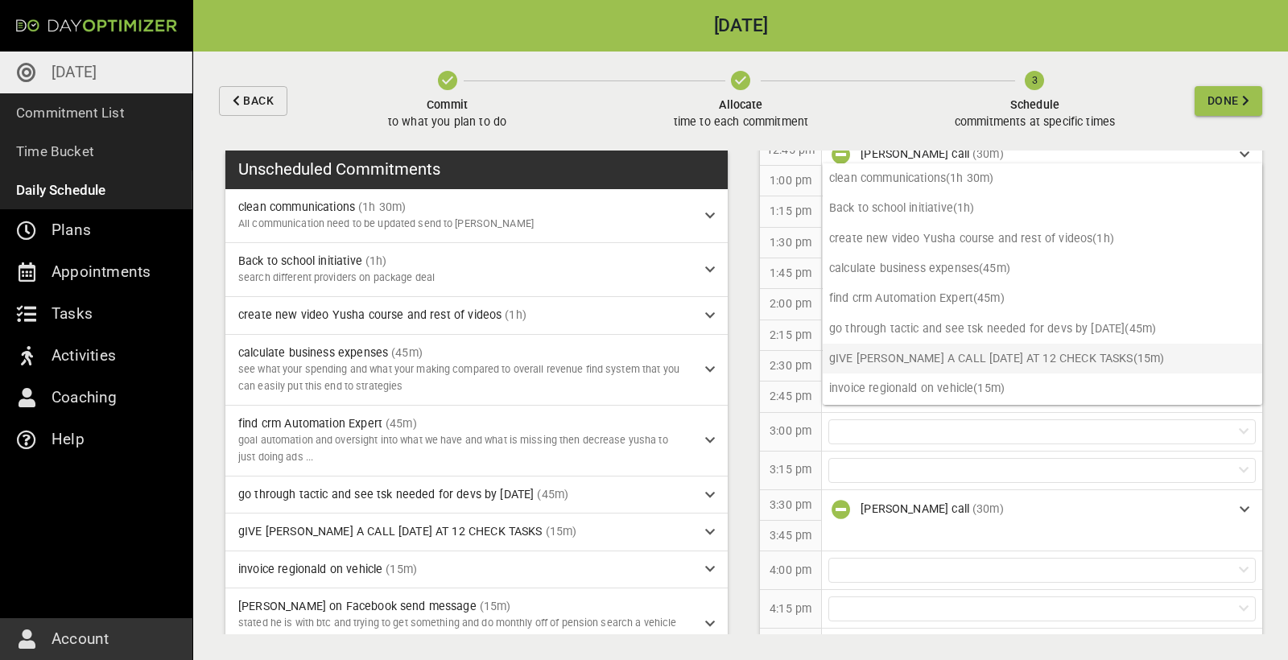
click at [937, 355] on p "gIVE [PERSON_NAME] A CALL [DATE] AT 12 CHECK TASKS (15m)" at bounding box center [1043, 359] width 440 height 30
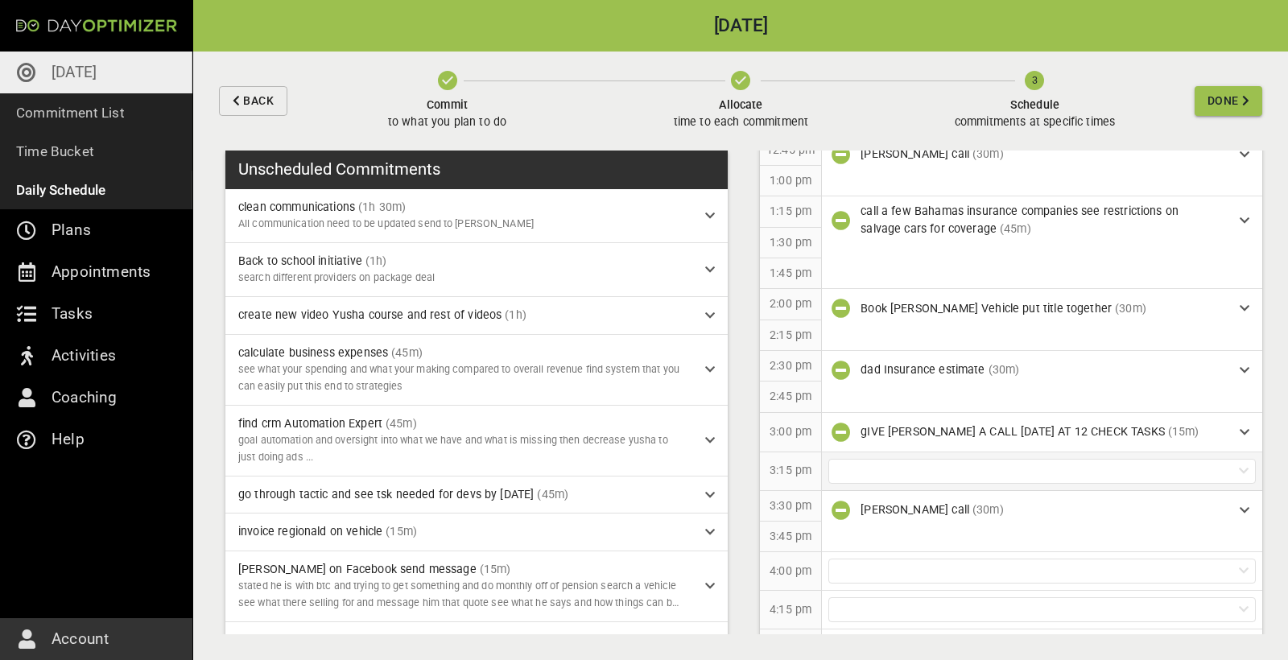
click at [909, 481] on div at bounding box center [1041, 471] width 427 height 25
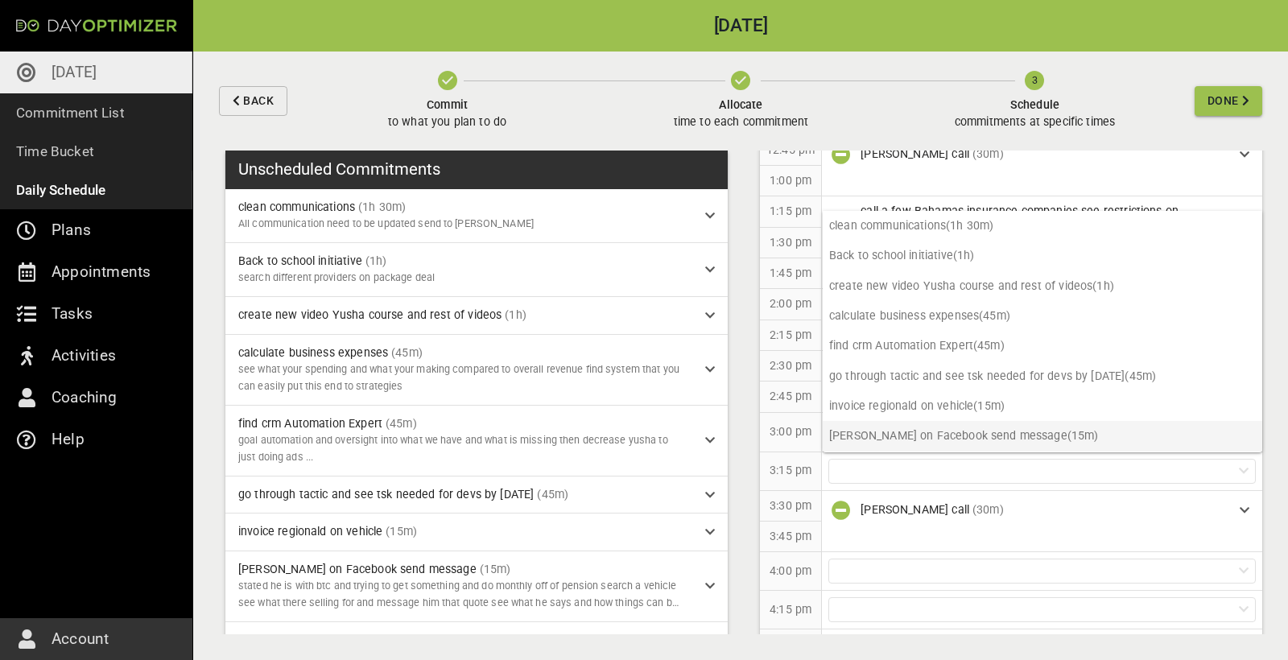
scroll to position [0, 0]
click at [909, 431] on p "[PERSON_NAME] on Facebook send message (15m)" at bounding box center [1043, 436] width 440 height 30
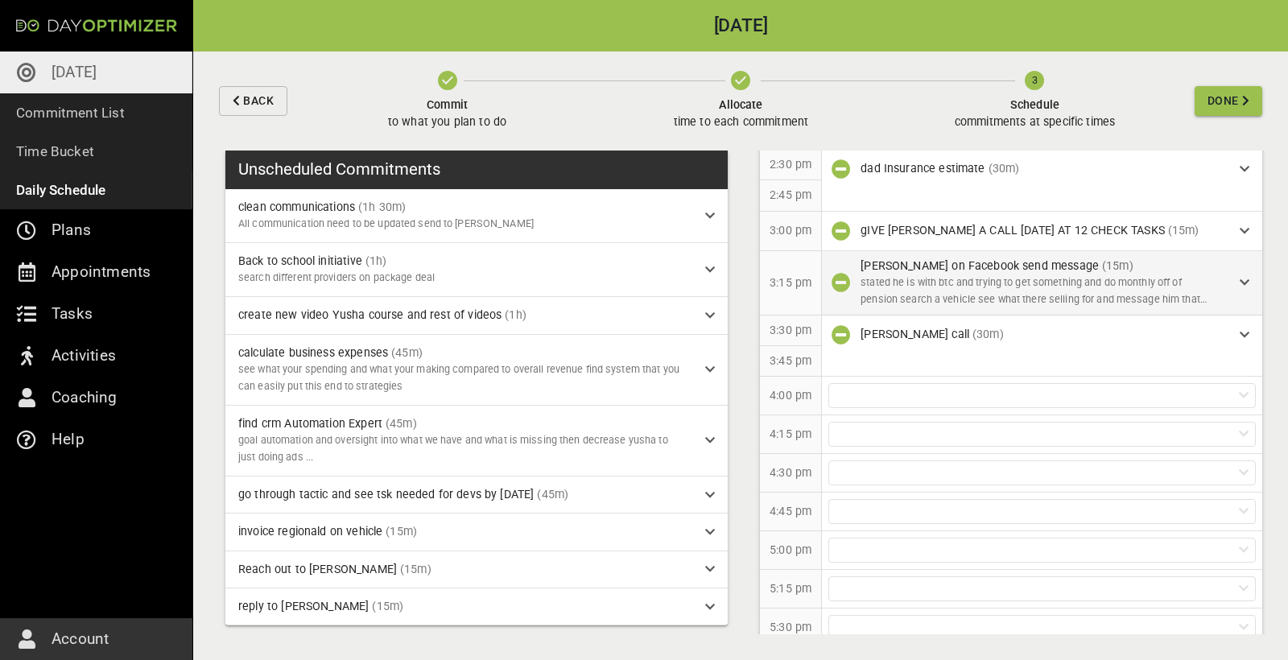
scroll to position [1113, 0]
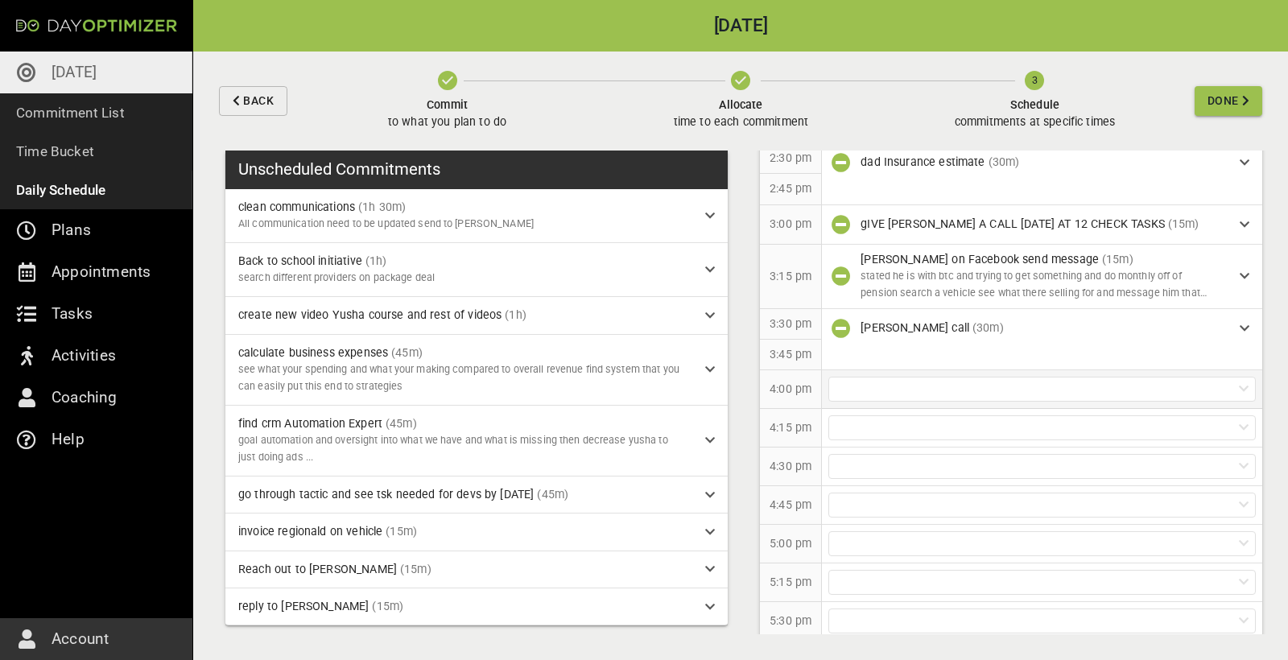
click at [918, 382] on div at bounding box center [1041, 389] width 427 height 25
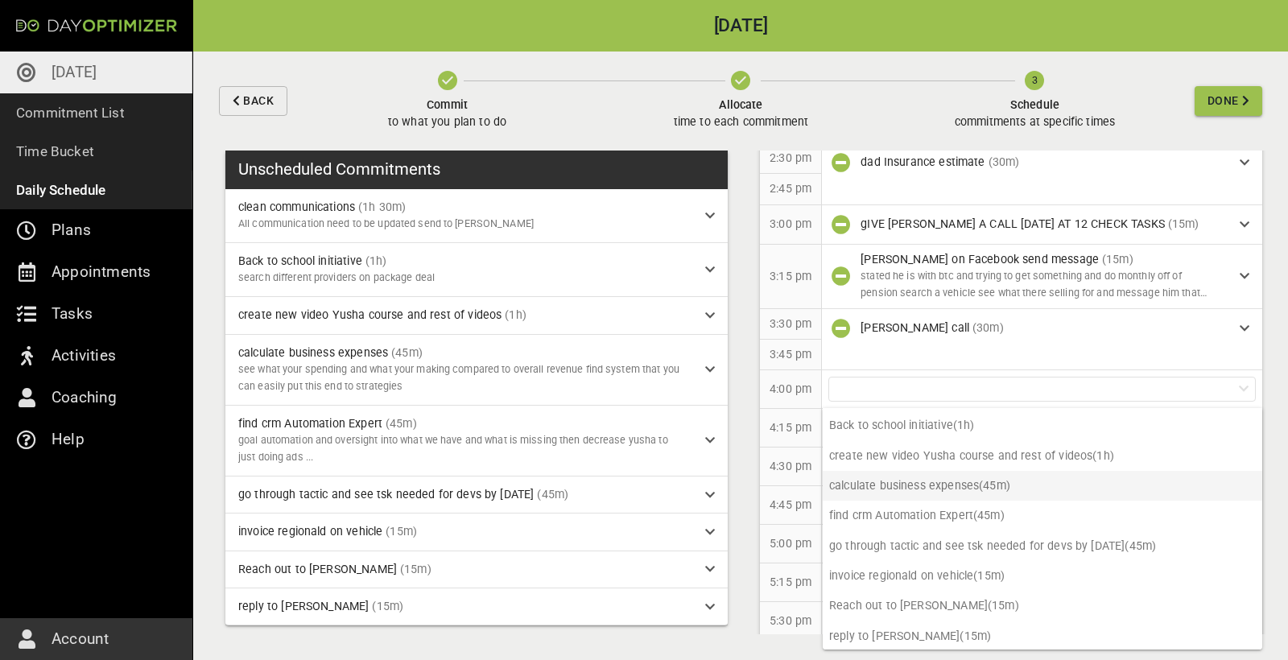
scroll to position [27, 0]
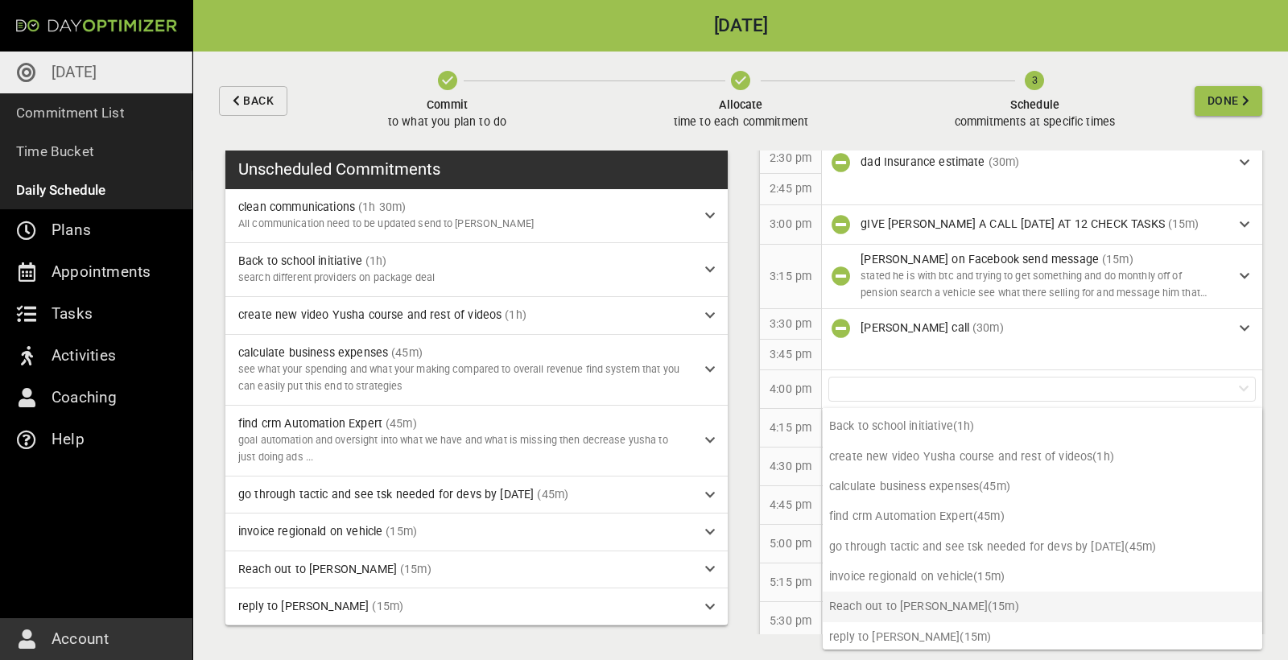
click at [935, 604] on p "Reach out to [PERSON_NAME] (15m)" at bounding box center [1043, 607] width 440 height 30
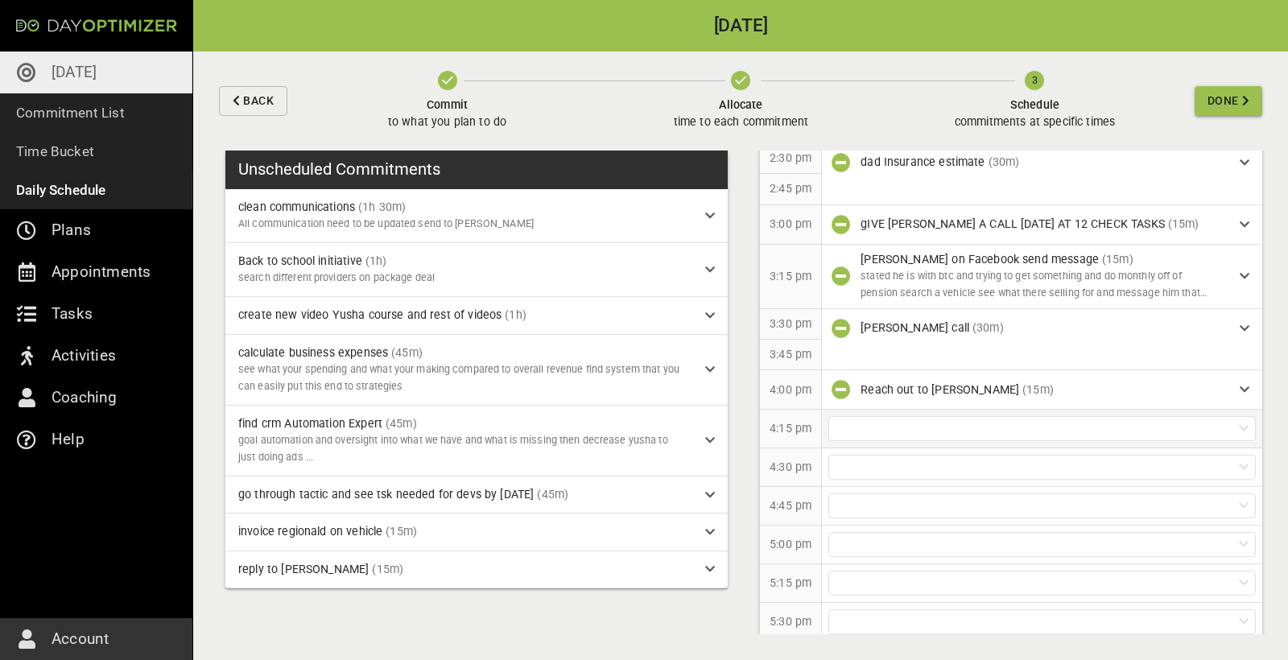
click at [929, 423] on div at bounding box center [1041, 428] width 427 height 25
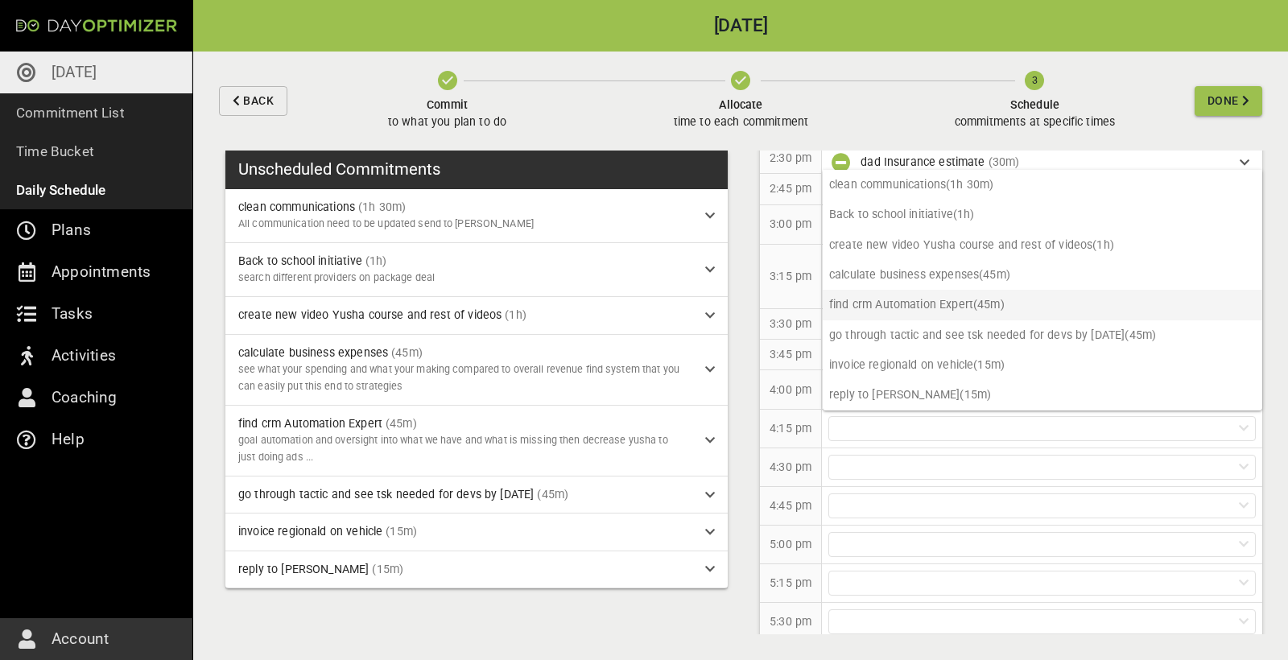
scroll to position [0, 0]
click at [931, 190] on p "clean communications (1h 30m)" at bounding box center [1043, 185] width 440 height 30
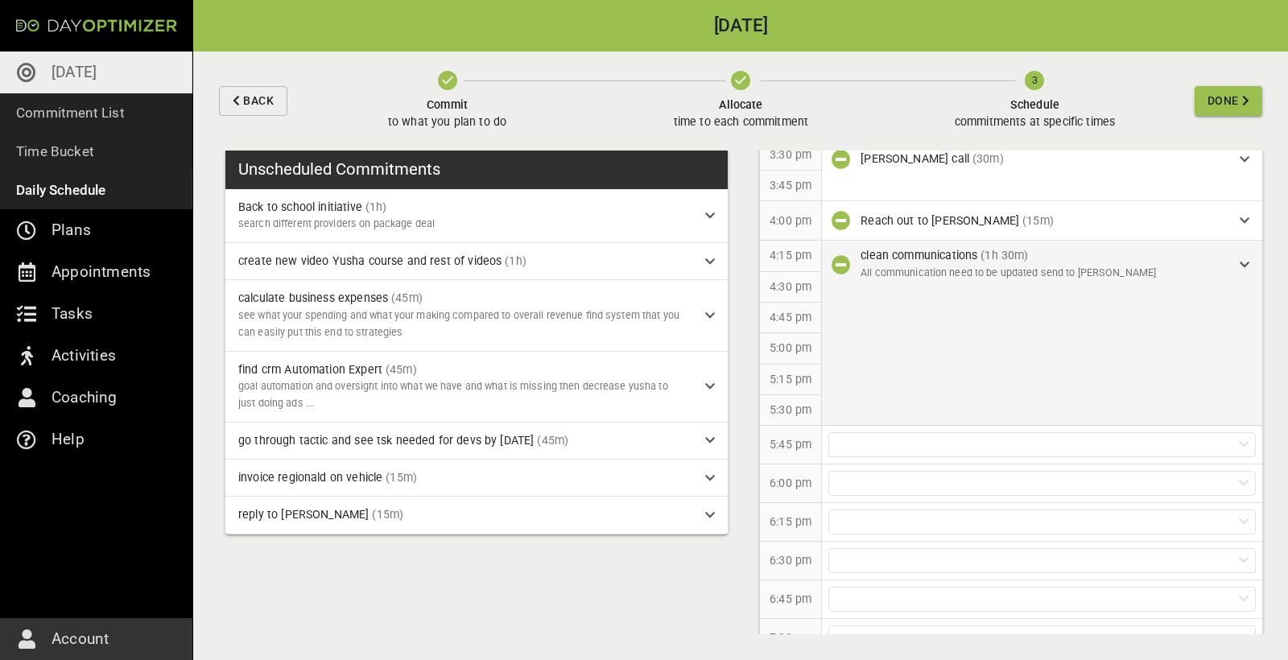
scroll to position [1284, 0]
click at [1242, 258] on icon at bounding box center [1245, 263] width 10 height 11
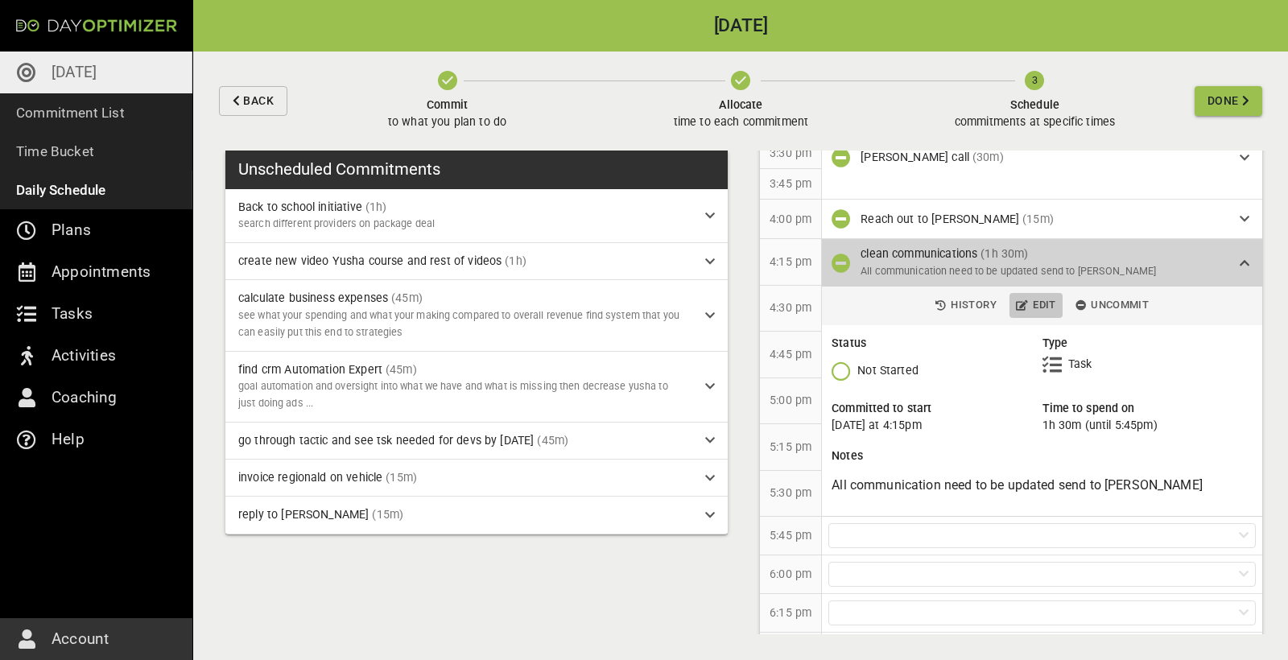
click at [1044, 305] on span "Edit" at bounding box center [1036, 305] width 40 height 19
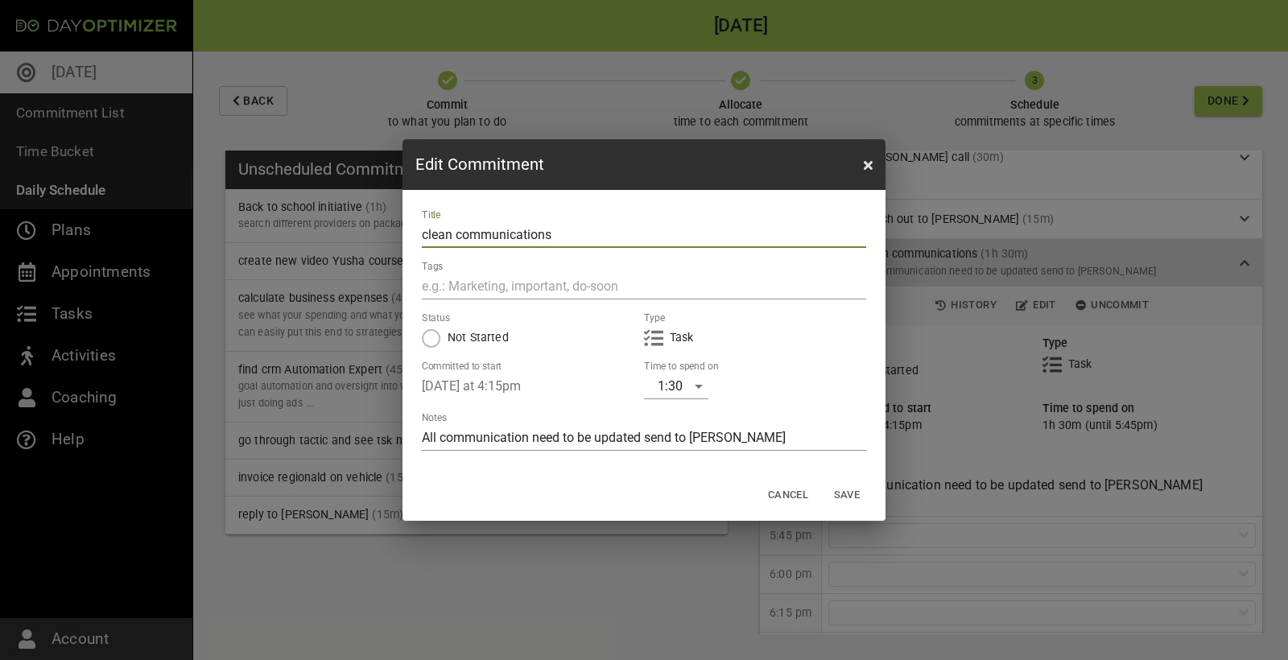
click at [695, 390] on div "1:30" at bounding box center [676, 387] width 64 height 26
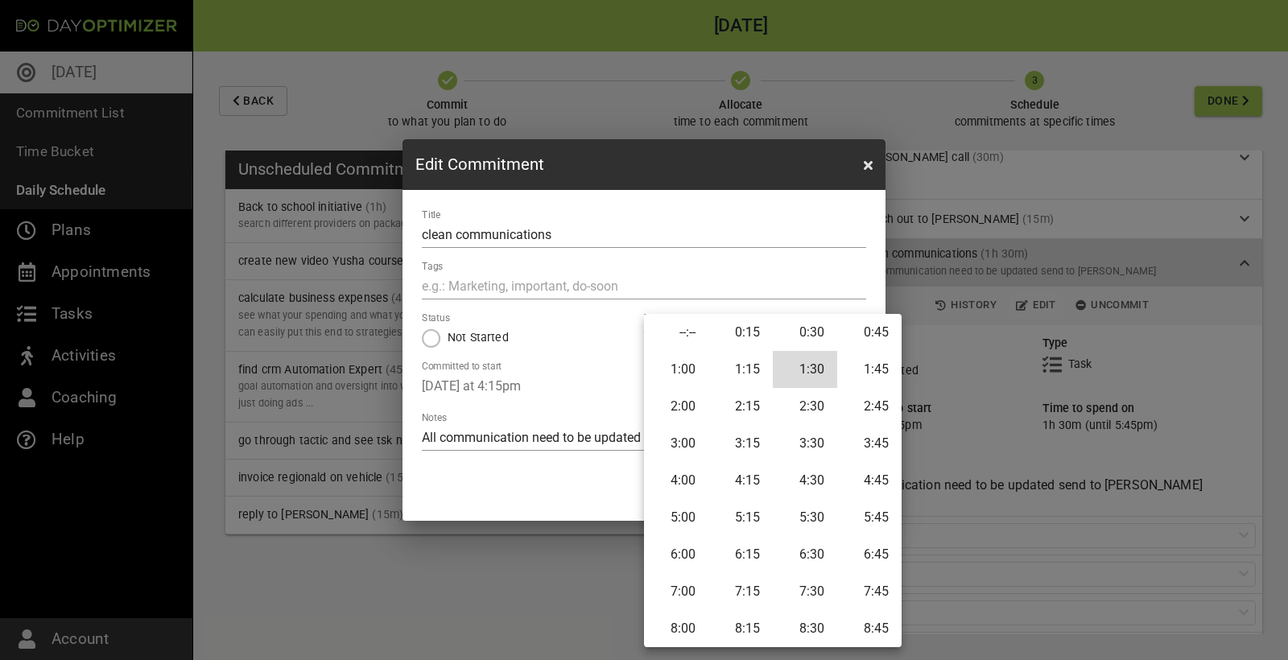
click at [818, 412] on li "2:30" at bounding box center [805, 406] width 64 height 37
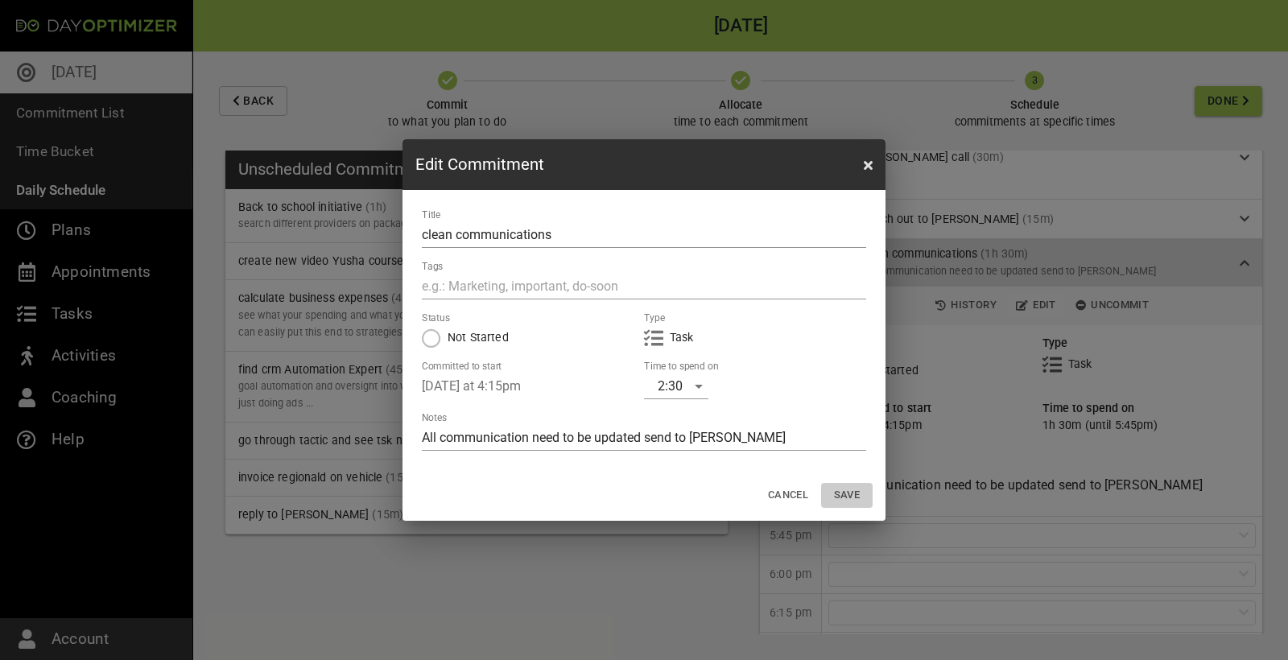
click at [855, 497] on span "Save" at bounding box center [847, 495] width 39 height 19
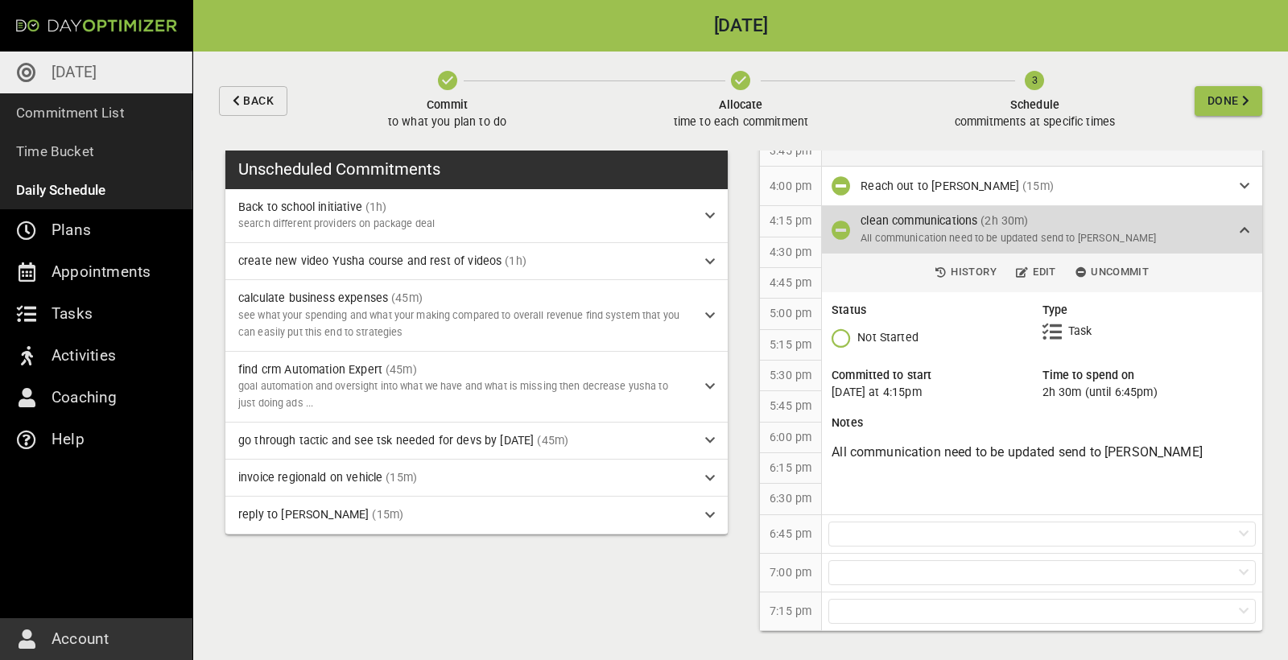
scroll to position [1316, 0]
click at [1250, 230] on div "clean communications (2h 30m) All communication need to be updated send to [PER…" at bounding box center [1042, 230] width 440 height 47
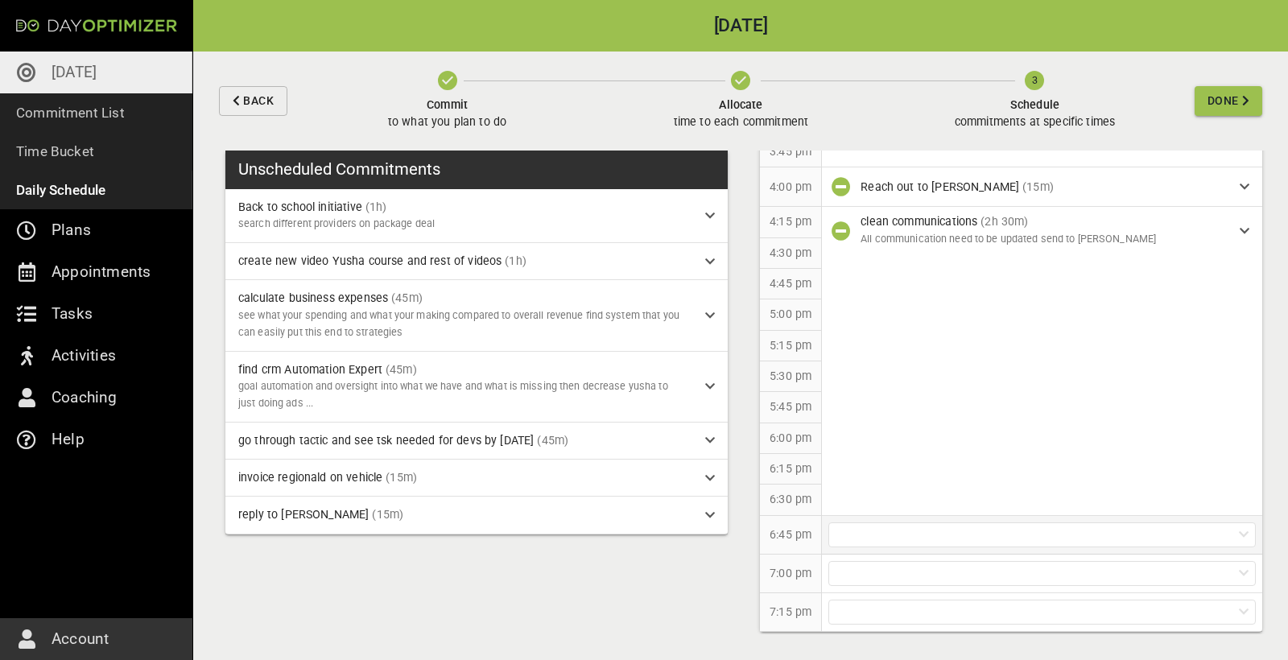
click at [952, 539] on div at bounding box center [1041, 534] width 427 height 25
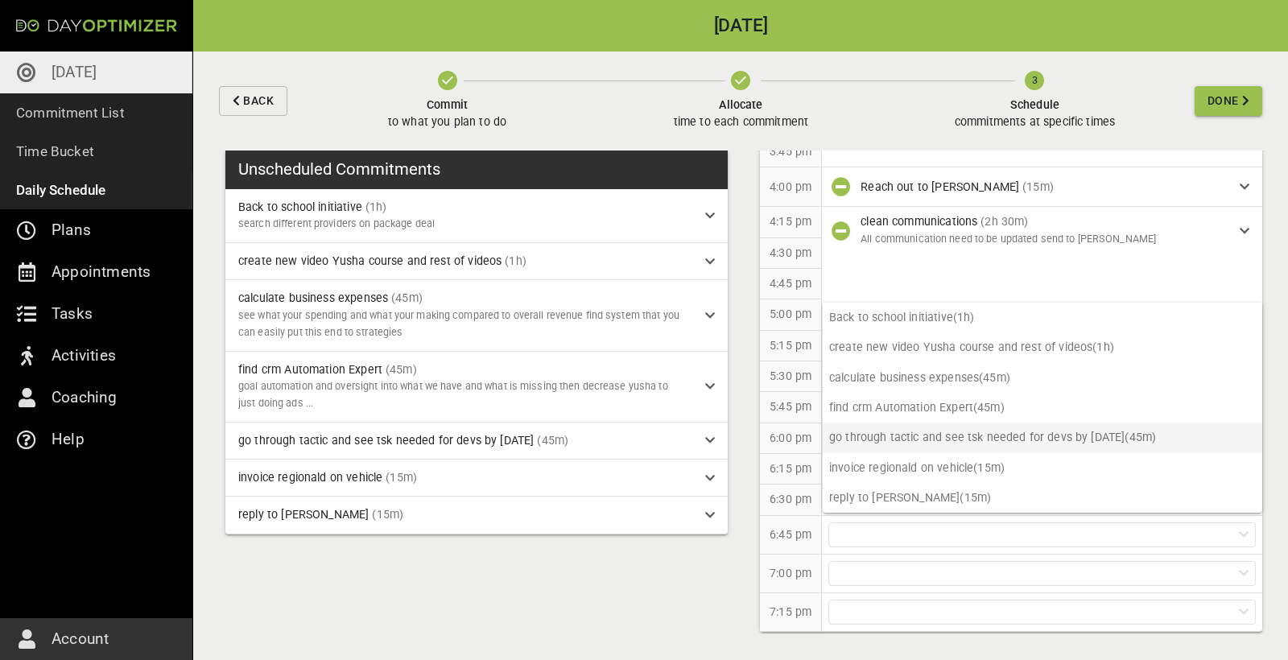
click at [937, 440] on p "go through tactic and see tsk needed for devs by [DATE] (45m)" at bounding box center [1043, 438] width 440 height 30
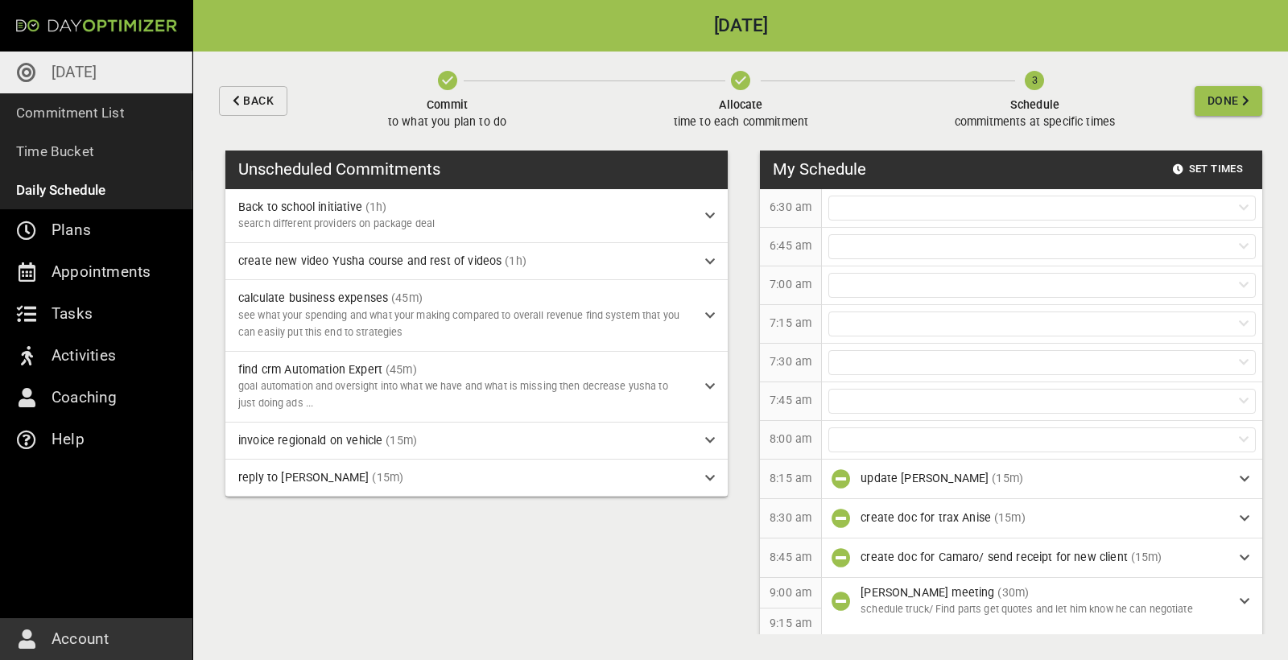
scroll to position [0, 0]
click at [1209, 110] on button "Done" at bounding box center [1229, 101] width 68 height 30
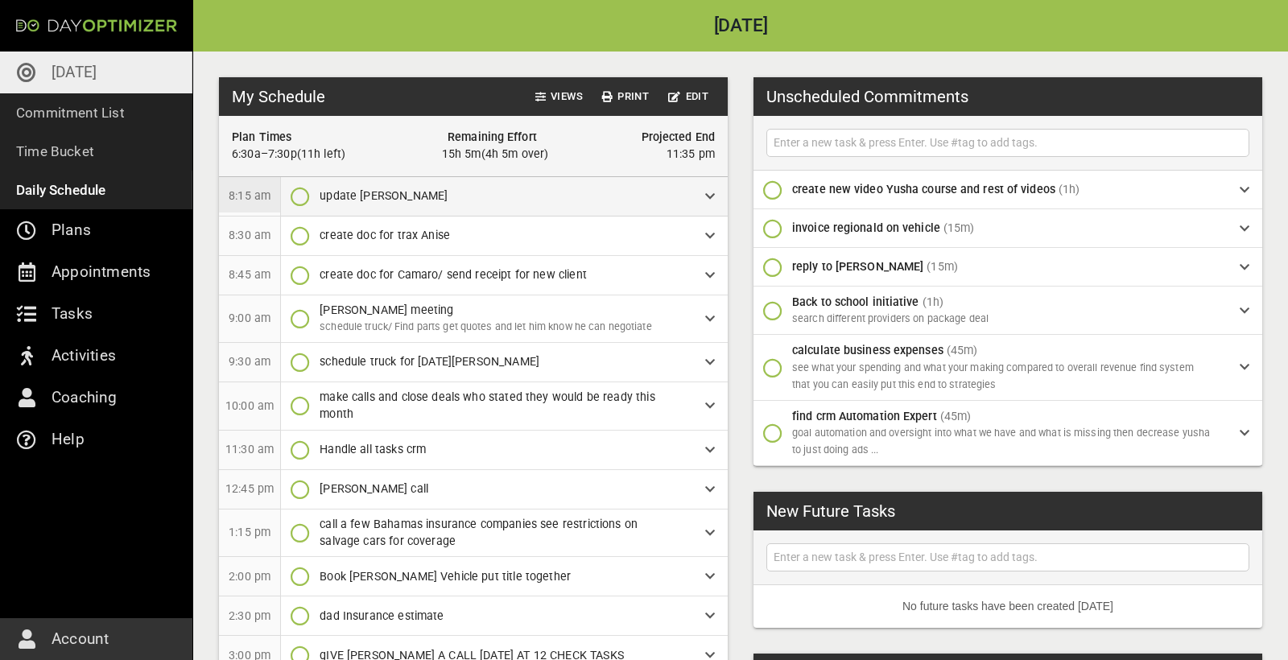
click at [295, 192] on icon "button" at bounding box center [300, 196] width 19 height 19
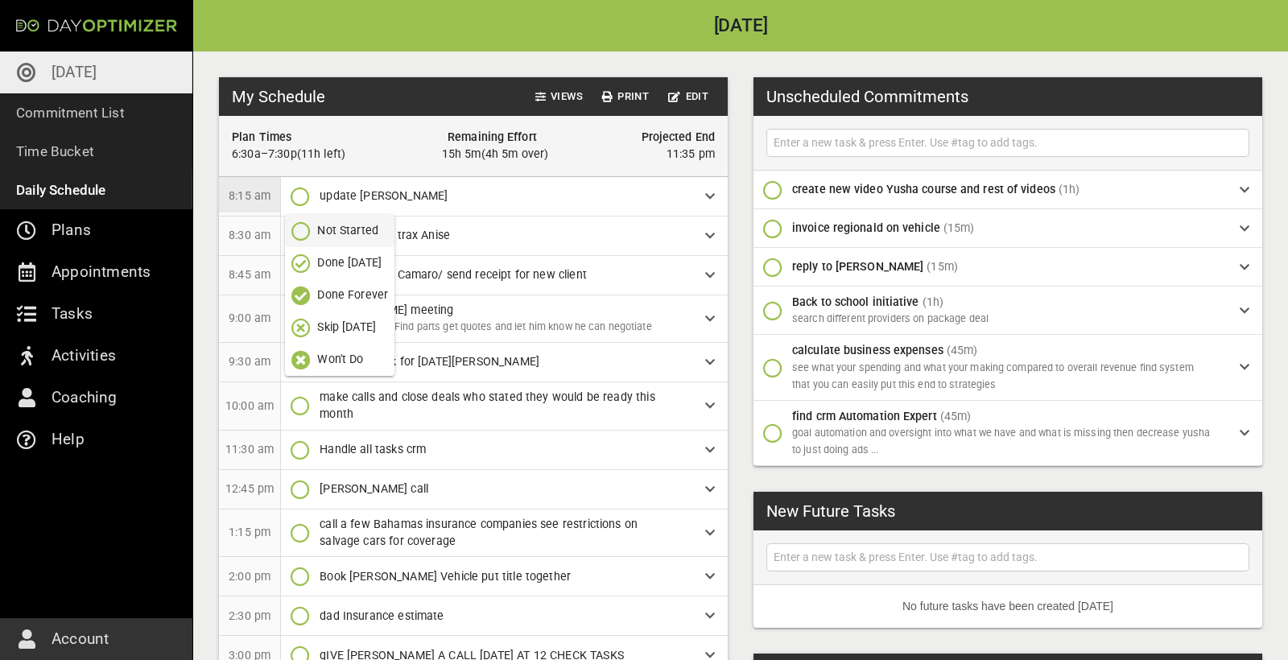
click at [342, 265] on p "Done [DATE]" at bounding box center [349, 262] width 64 height 17
